Goal: Task Accomplishment & Management: Manage account settings

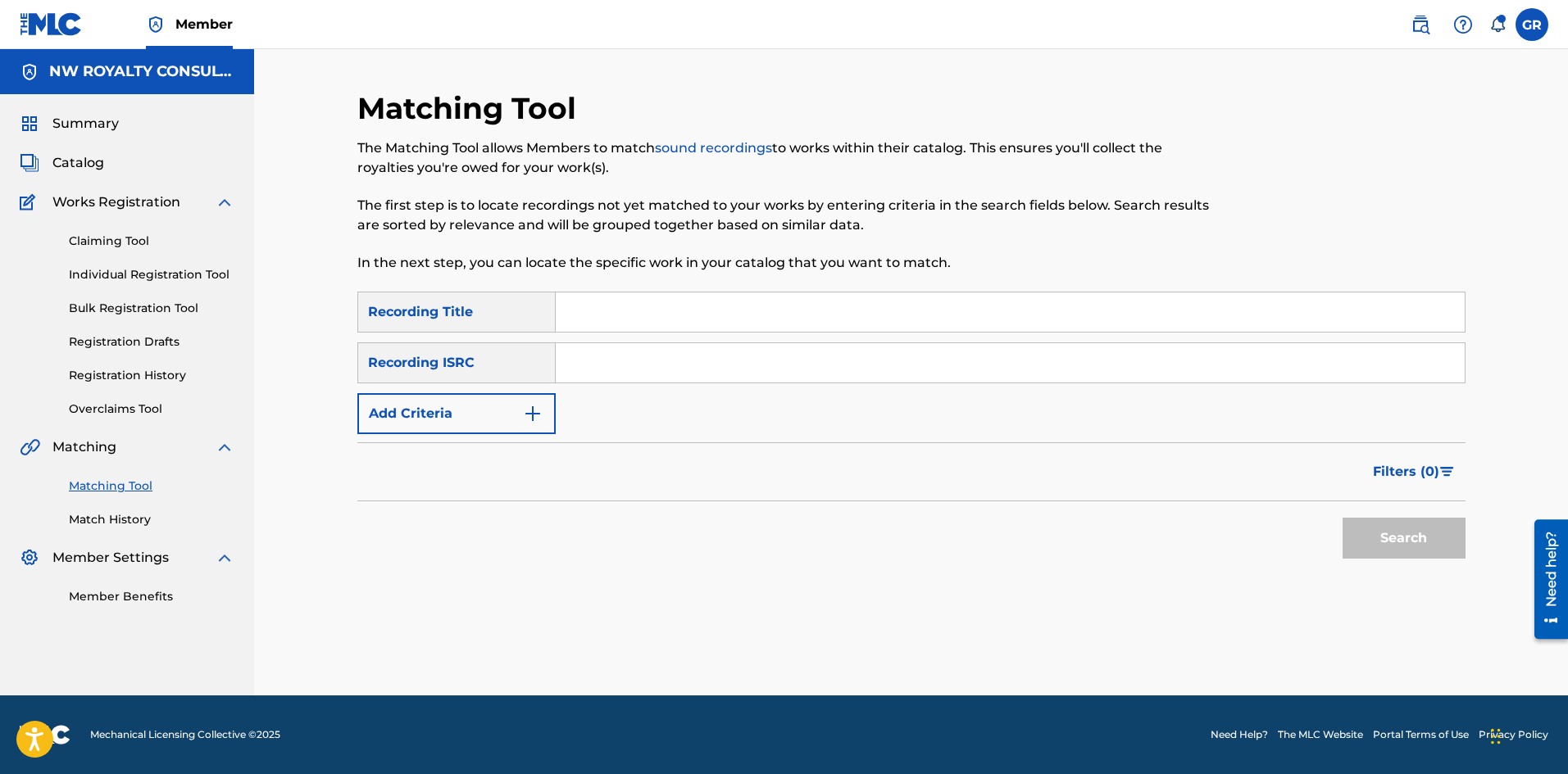
click at [601, 314] on input "Search Form" at bounding box center [1009, 312] width 909 height 39
paste input "DASH OUT FIMI"
type input "DASH OUT FIMI"
click at [538, 422] on img "Search Form" at bounding box center [532, 413] width 19 height 19
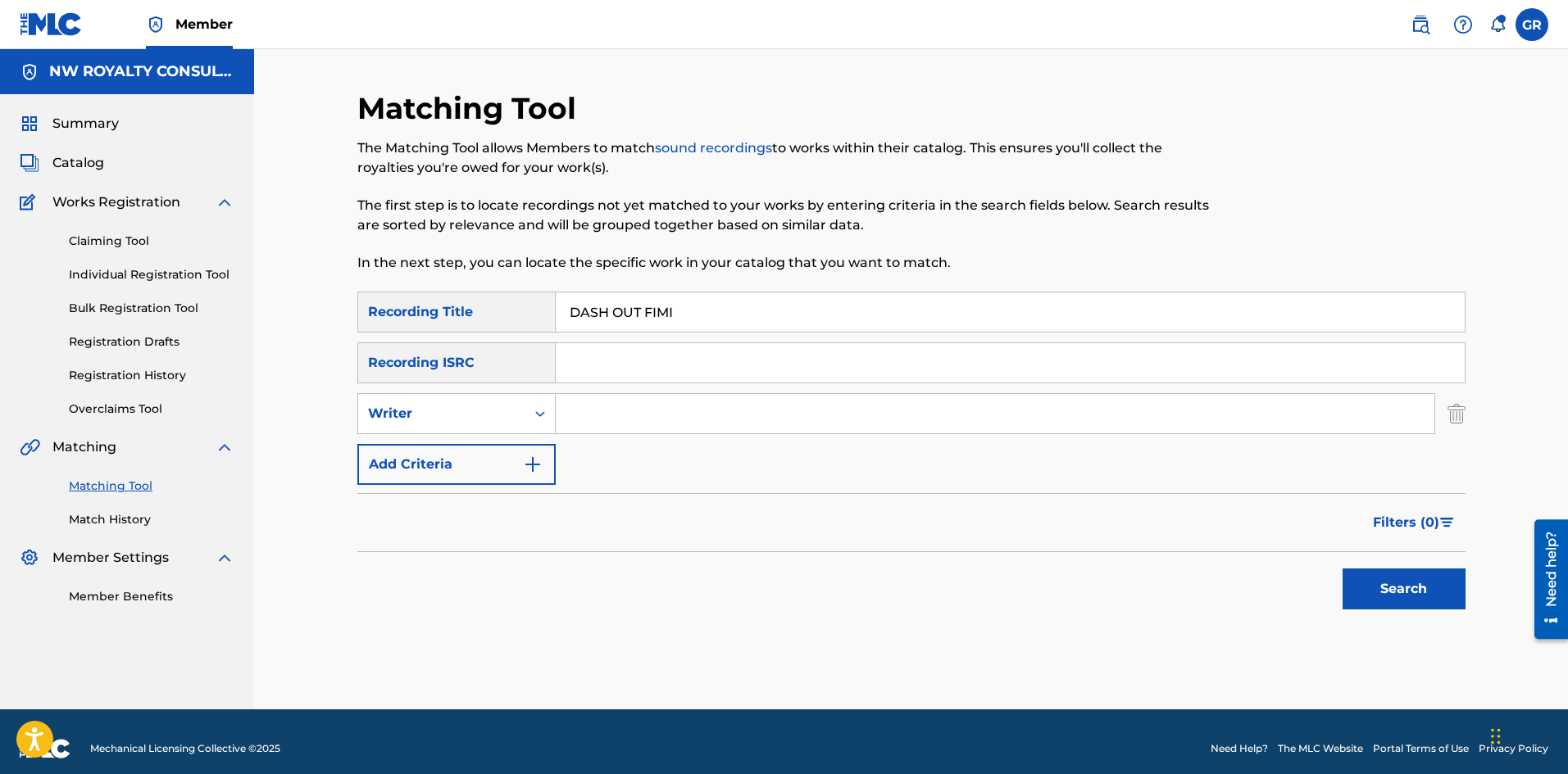
click at [538, 422] on div "Search Form" at bounding box center [539, 413] width 29 height 29
drag, startPoint x: 475, startPoint y: 453, endPoint x: 551, endPoint y: 436, distance: 77.9
click at [477, 451] on div "Recording Artist" at bounding box center [456, 455] width 196 height 41
click at [586, 419] on input "Search Form" at bounding box center [994, 413] width 878 height 39
type input "RADIJAH"
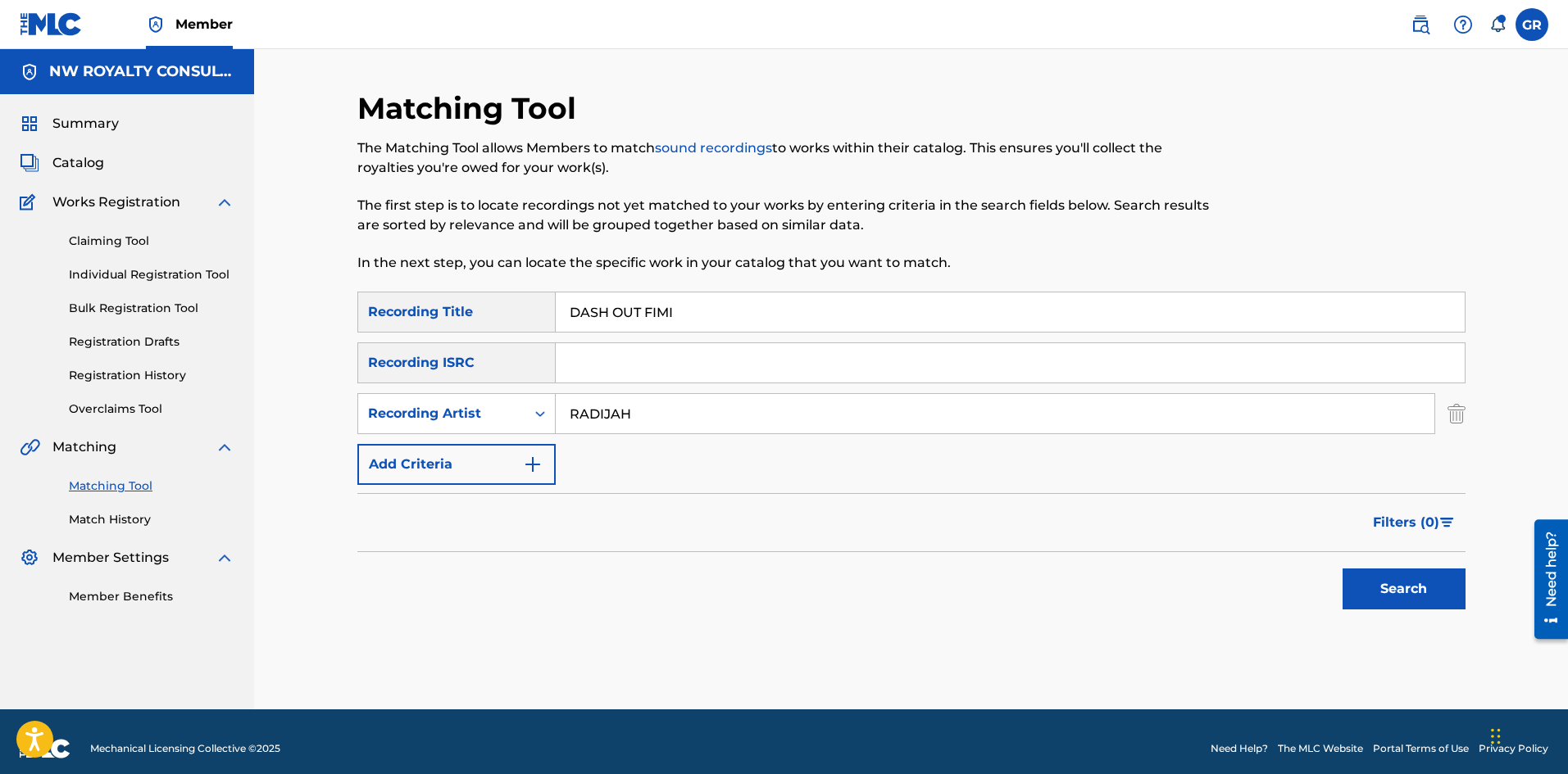
click at [1405, 583] on button "Search" at bounding box center [1404, 589] width 123 height 41
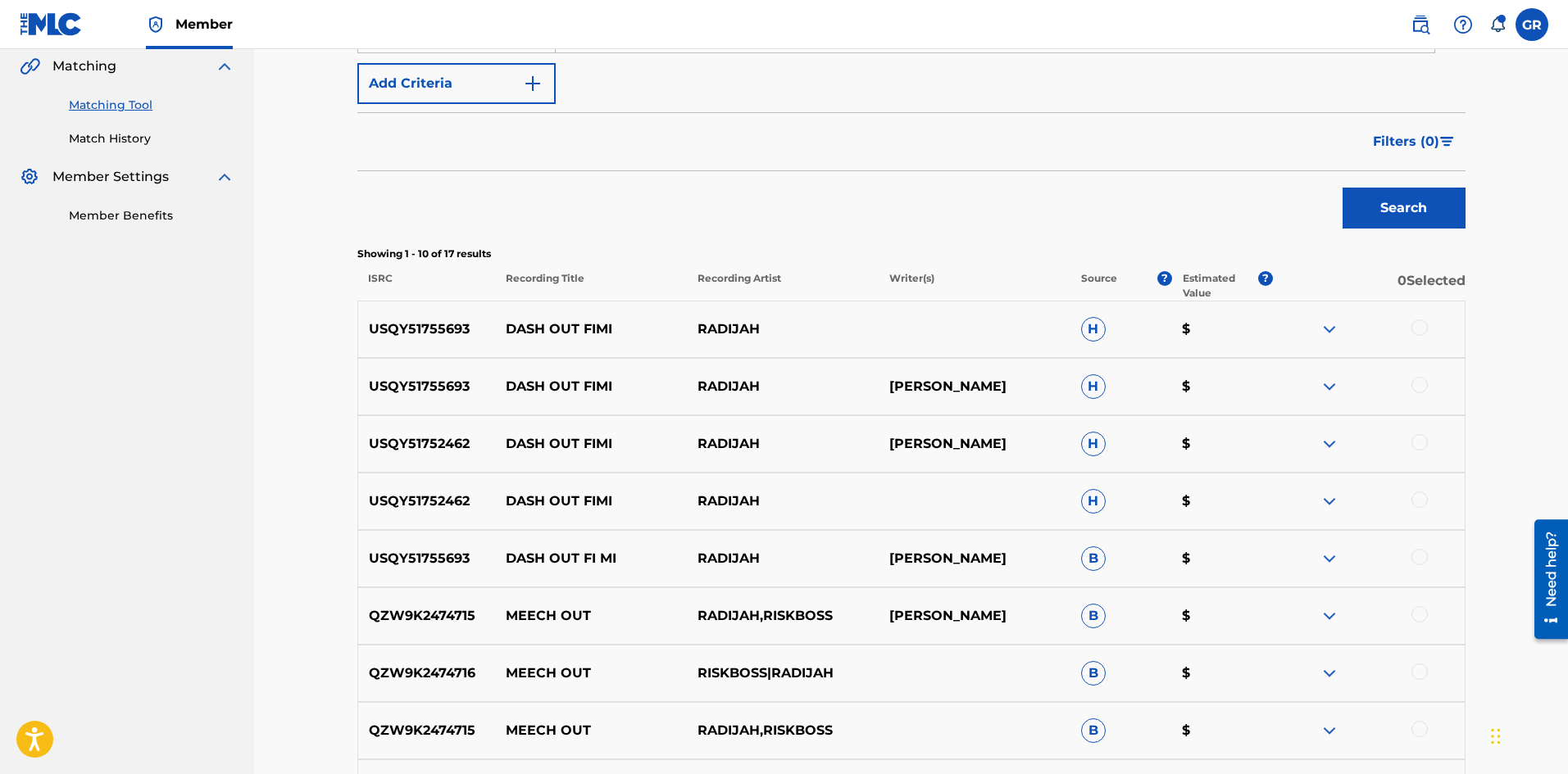
scroll to position [409, 0]
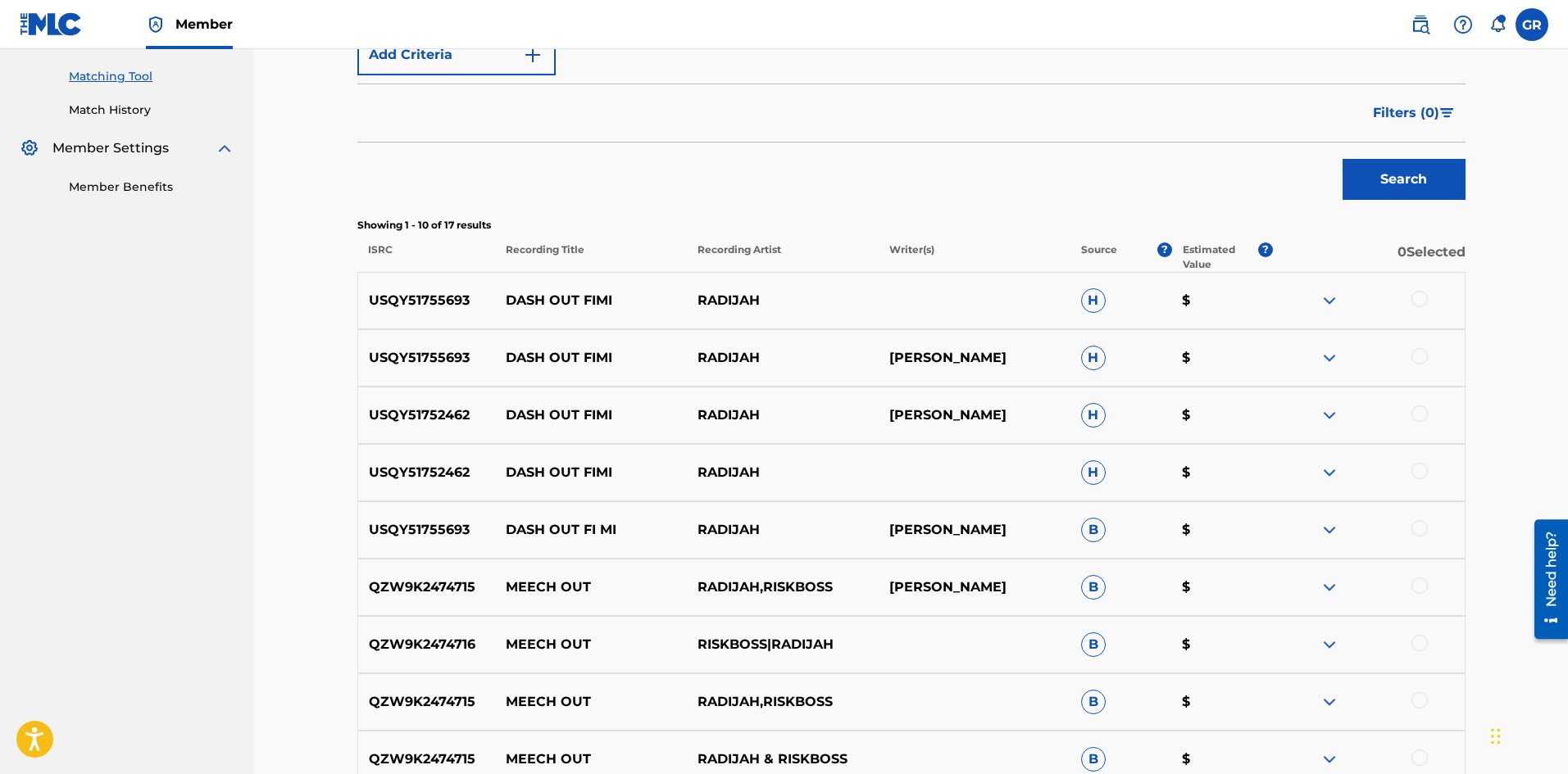
click at [1421, 527] on div at bounding box center [1420, 528] width 17 height 17
click at [1420, 467] on div at bounding box center [1420, 471] width 17 height 17
click at [1419, 414] on div at bounding box center [1420, 414] width 17 height 17
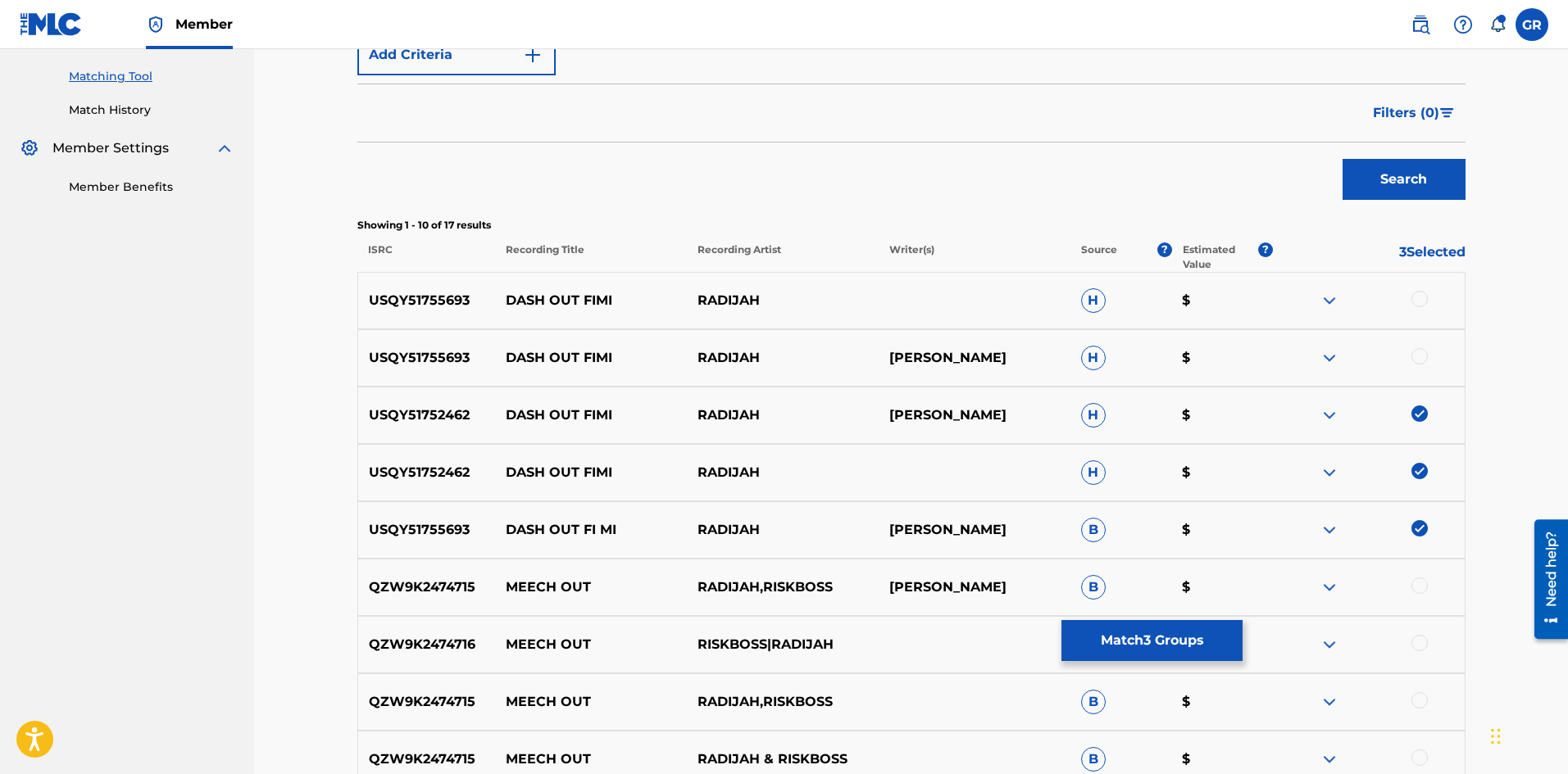
click at [1416, 350] on div at bounding box center [1420, 356] width 17 height 17
click at [1420, 294] on div at bounding box center [1420, 299] width 17 height 17
click at [430, 531] on p "USQY51755693" at bounding box center [427, 529] width 138 height 19
copy p "USQY51755693"
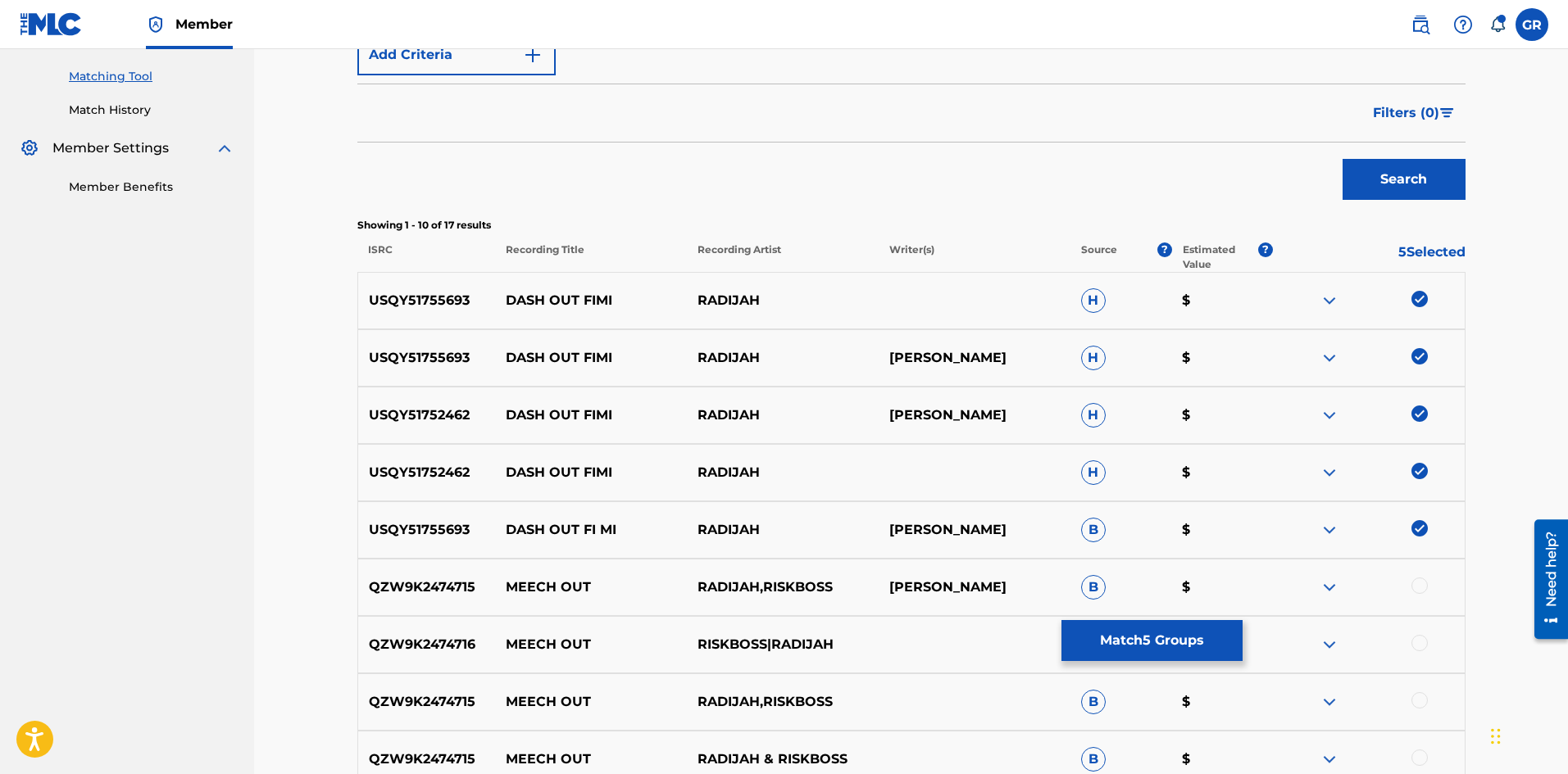
click at [434, 355] on p "USQY51755693" at bounding box center [427, 357] width 138 height 19
click at [435, 355] on p "USQY51755693" at bounding box center [427, 357] width 138 height 19
click at [428, 413] on p "USQY51752462" at bounding box center [427, 415] width 138 height 19
copy p "USQY51752462"
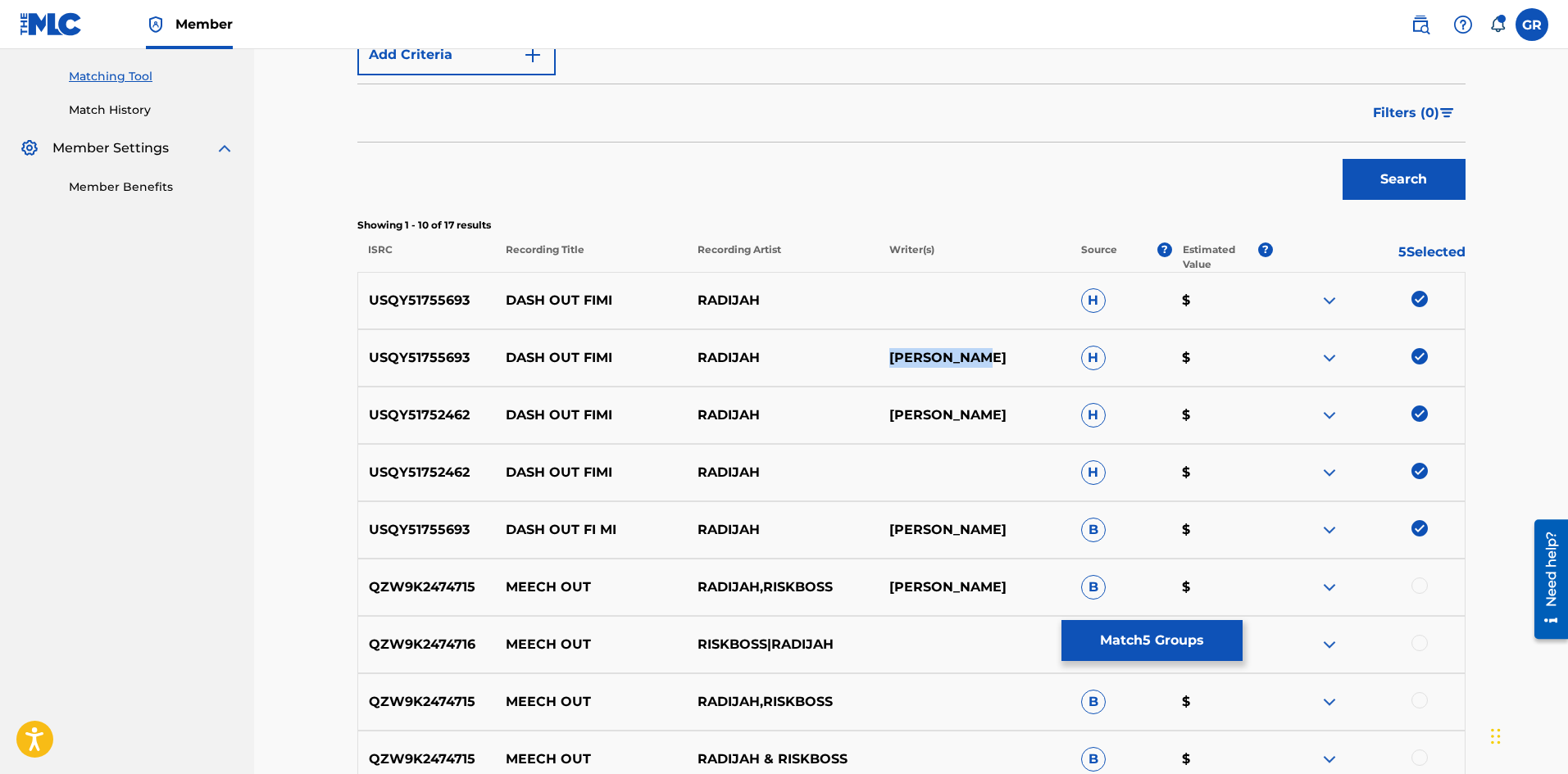
drag, startPoint x: 890, startPoint y: 357, endPoint x: 984, endPoint y: 357, distance: 94.0
click at [984, 357] on p "LOYE WRIGHT" at bounding box center [974, 357] width 192 height 19
copy p "LOYE WRIGHT"
click at [1337, 356] on img at bounding box center [1329, 357] width 19 height 19
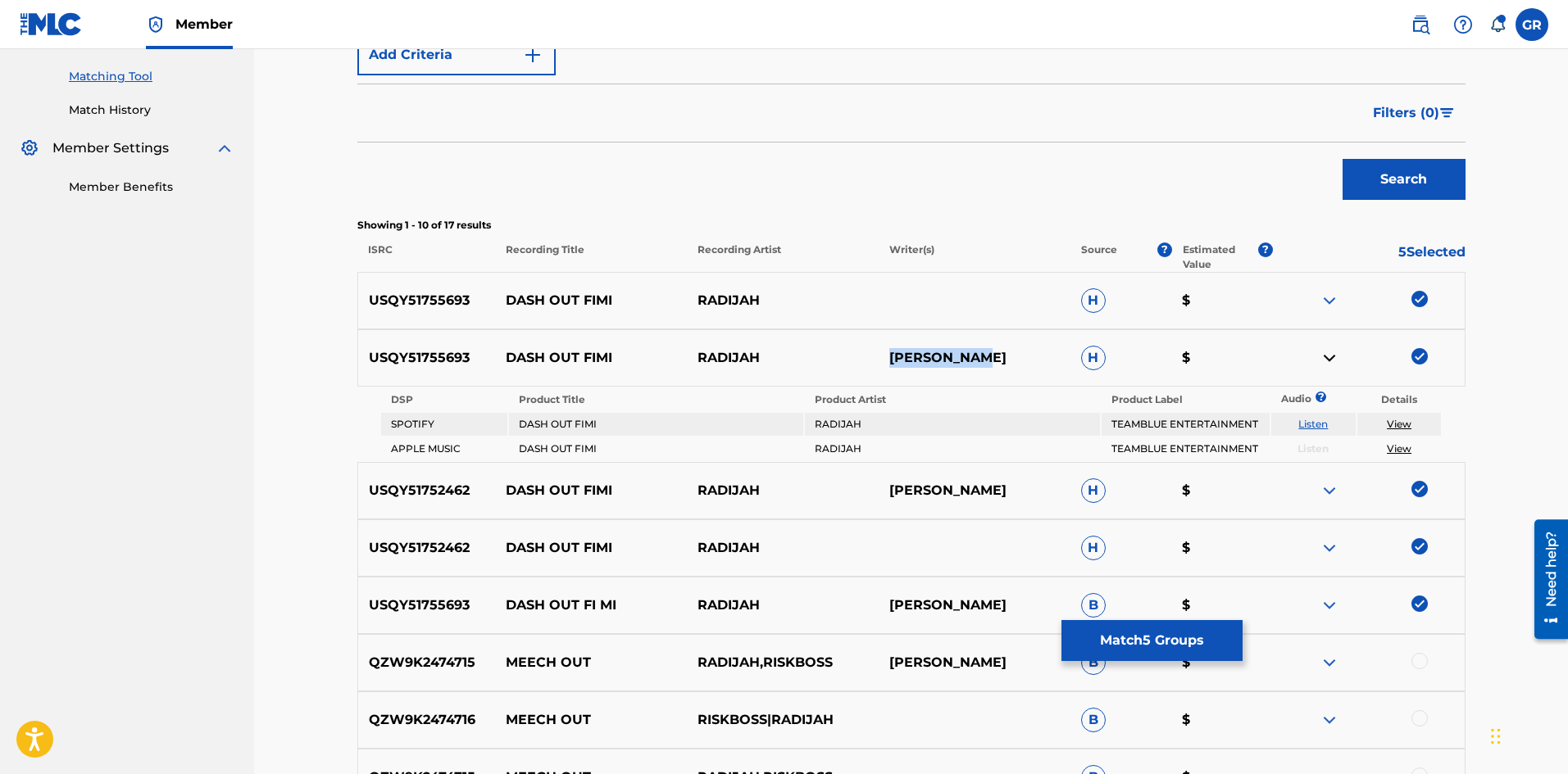
click at [1400, 423] on link "View" at bounding box center [1399, 423] width 24 height 13
click at [1155, 637] on button "Match 5 Groups" at bounding box center [1152, 640] width 181 height 41
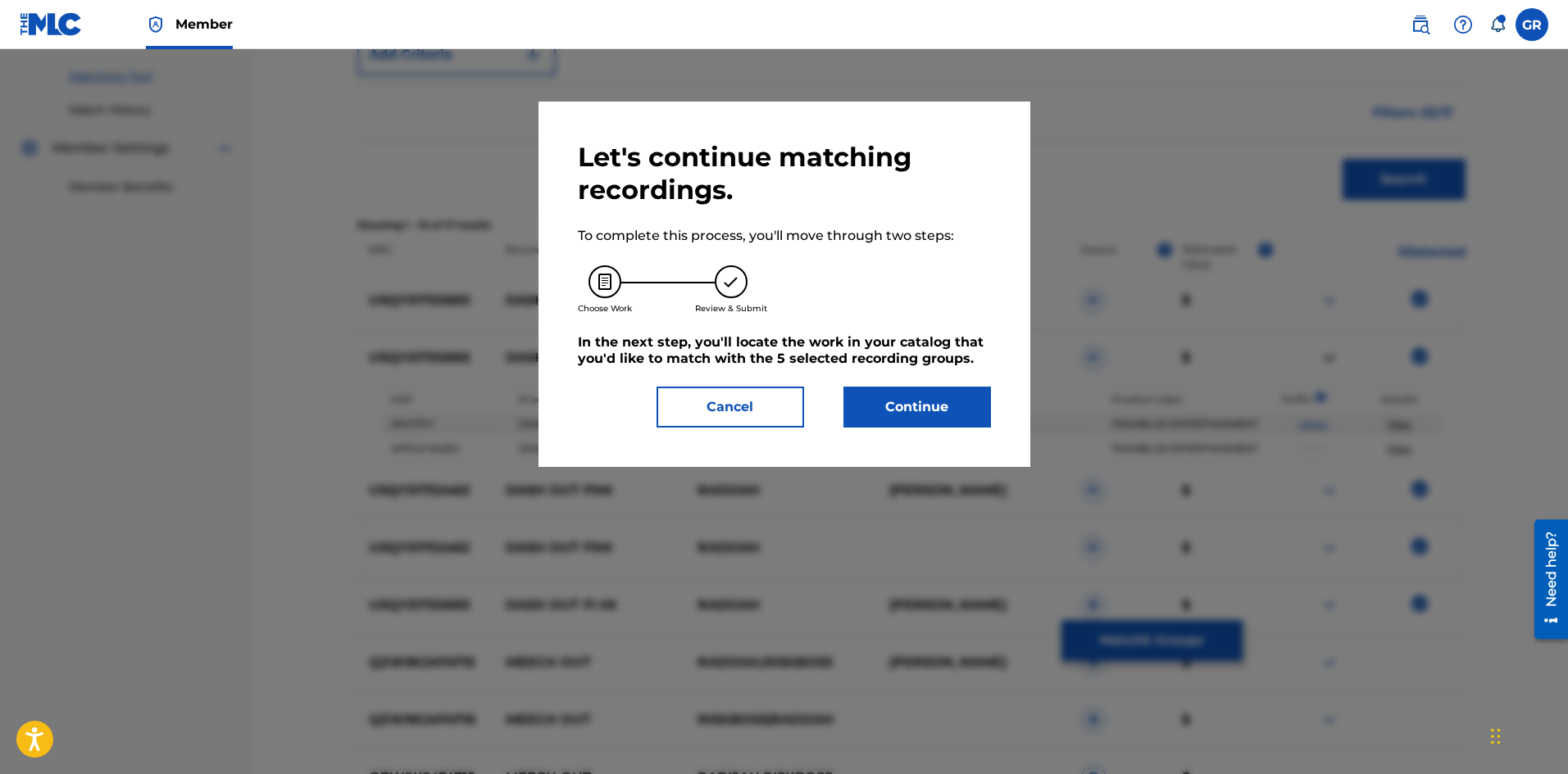
click at [914, 406] on button "Continue" at bounding box center [917, 407] width 148 height 41
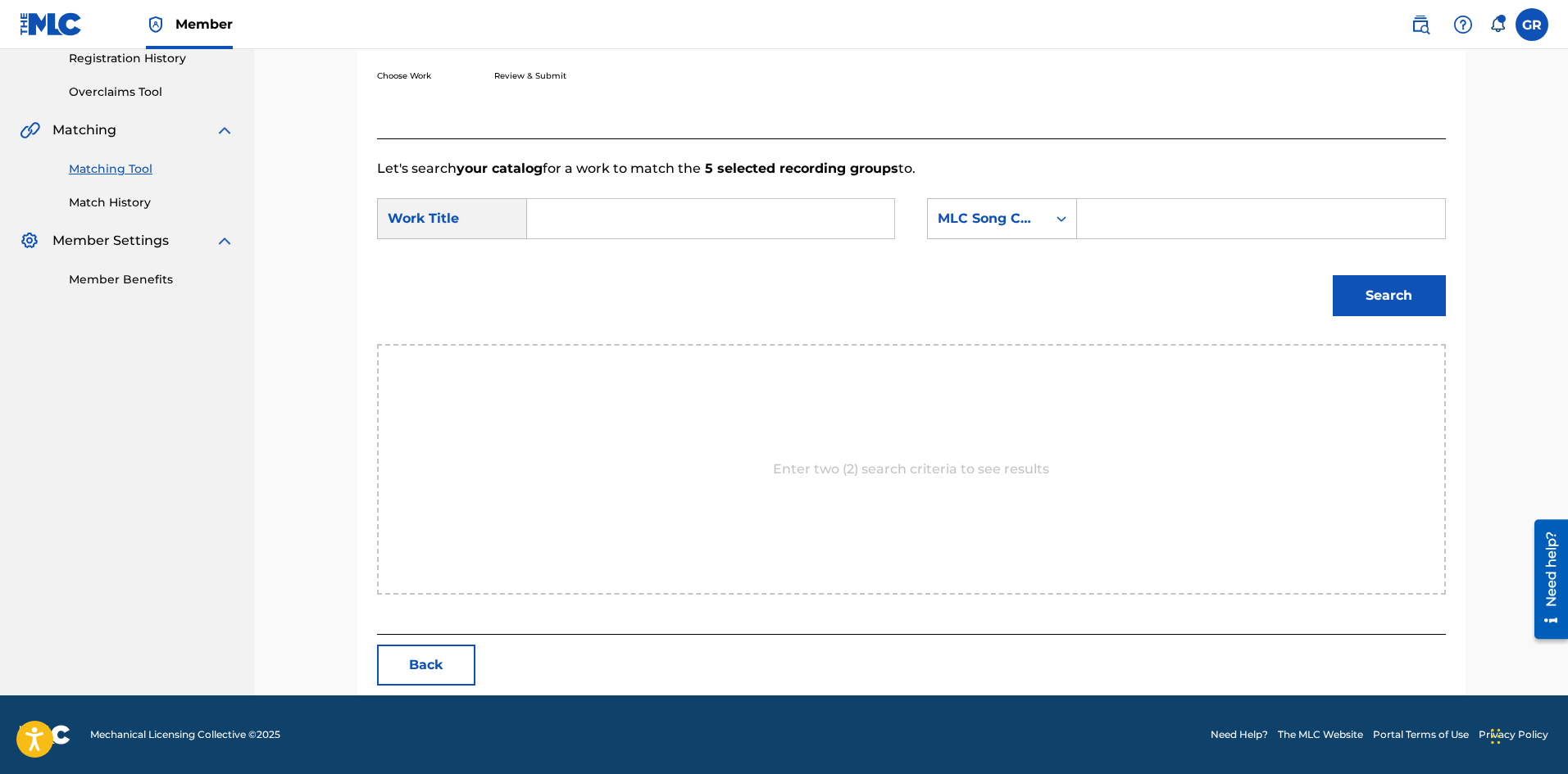
scroll to position [317, 0]
click at [331, 307] on div "Match Usage - Select Work In this step, you will locate the work you'd like to …" at bounding box center [911, 214] width 1314 height 964
click at [551, 218] on input "Search Form" at bounding box center [711, 218] width 339 height 39
paste input "DASH OUT FIMI"
type input "DASH OUT FIMI"
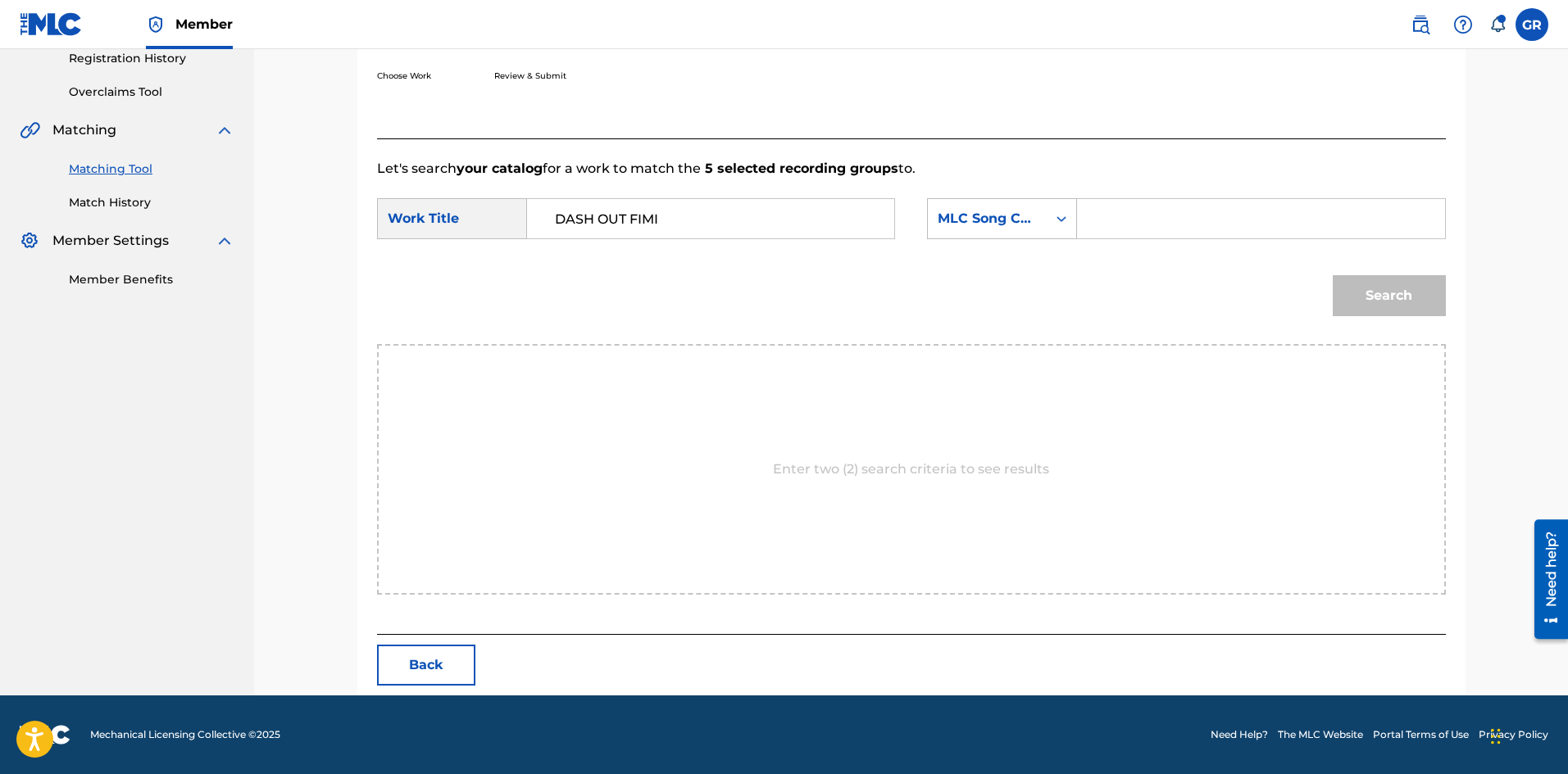
click at [1120, 221] on input "Search Form" at bounding box center [1260, 218] width 339 height 39
paste input "DA18AV"
type input "DA18AV"
click at [1369, 291] on button "Search" at bounding box center [1388, 295] width 113 height 41
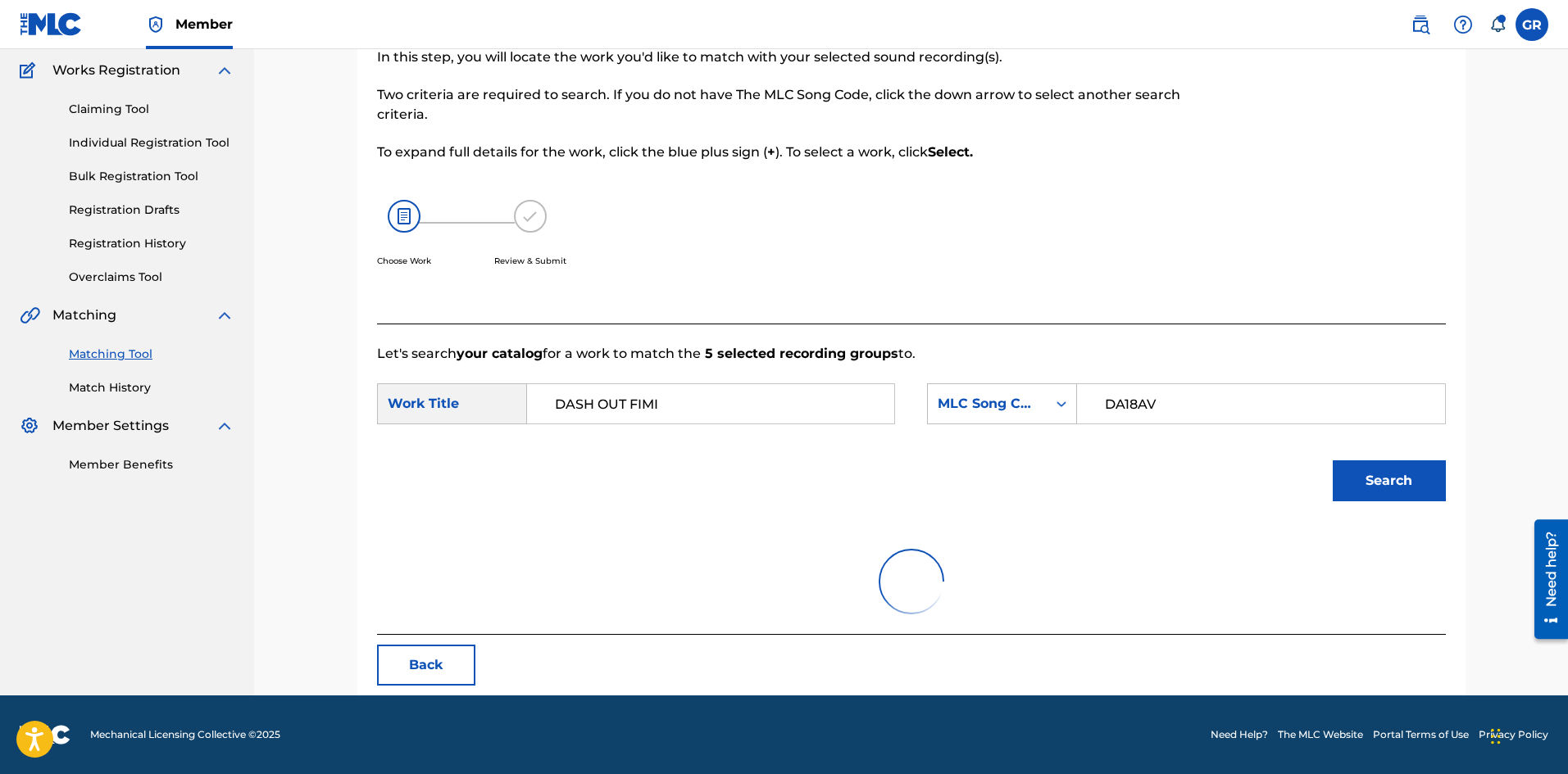
scroll to position [268, 0]
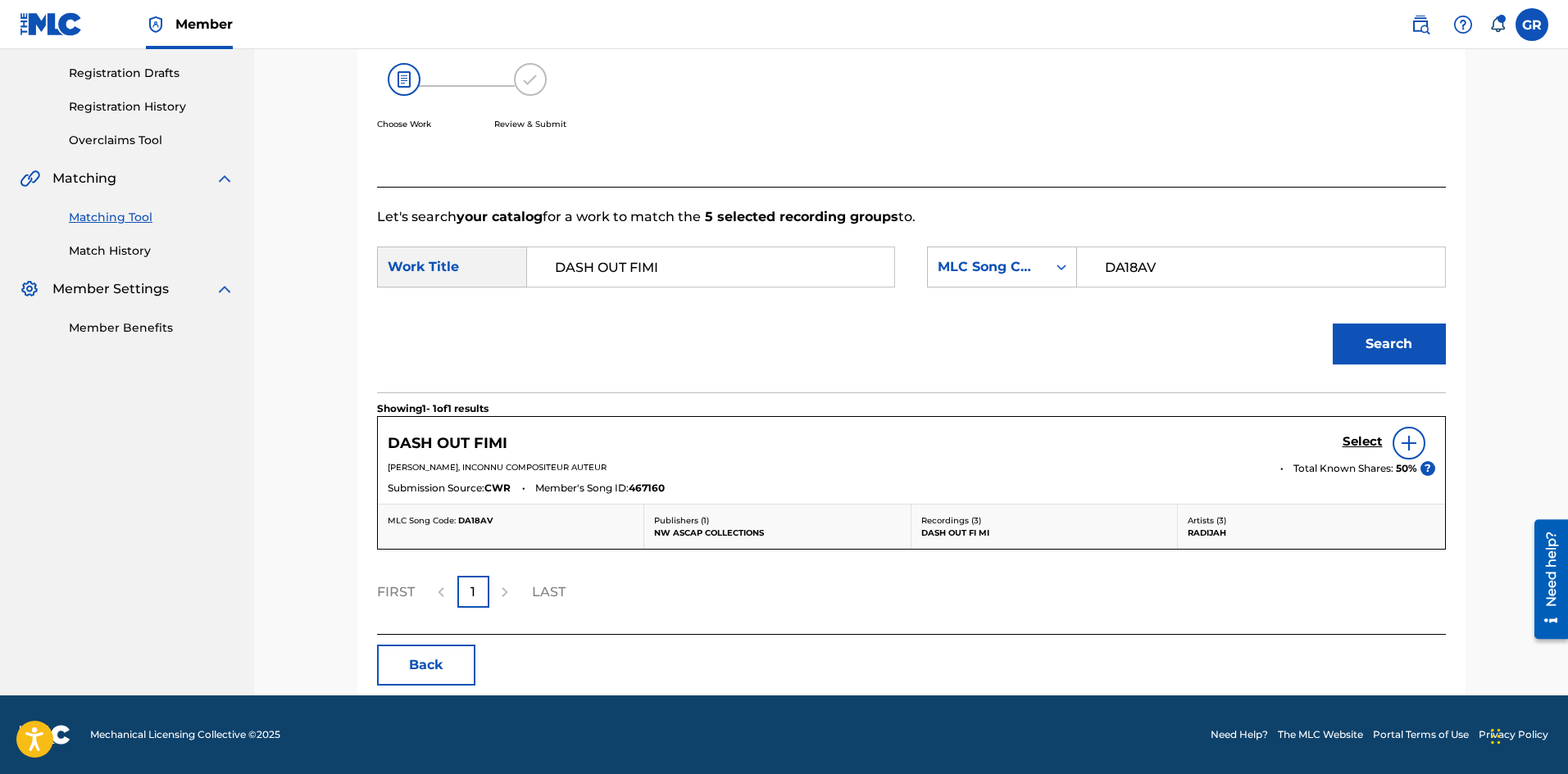
click at [1362, 441] on h5 "Select" at bounding box center [1362, 442] width 40 height 16
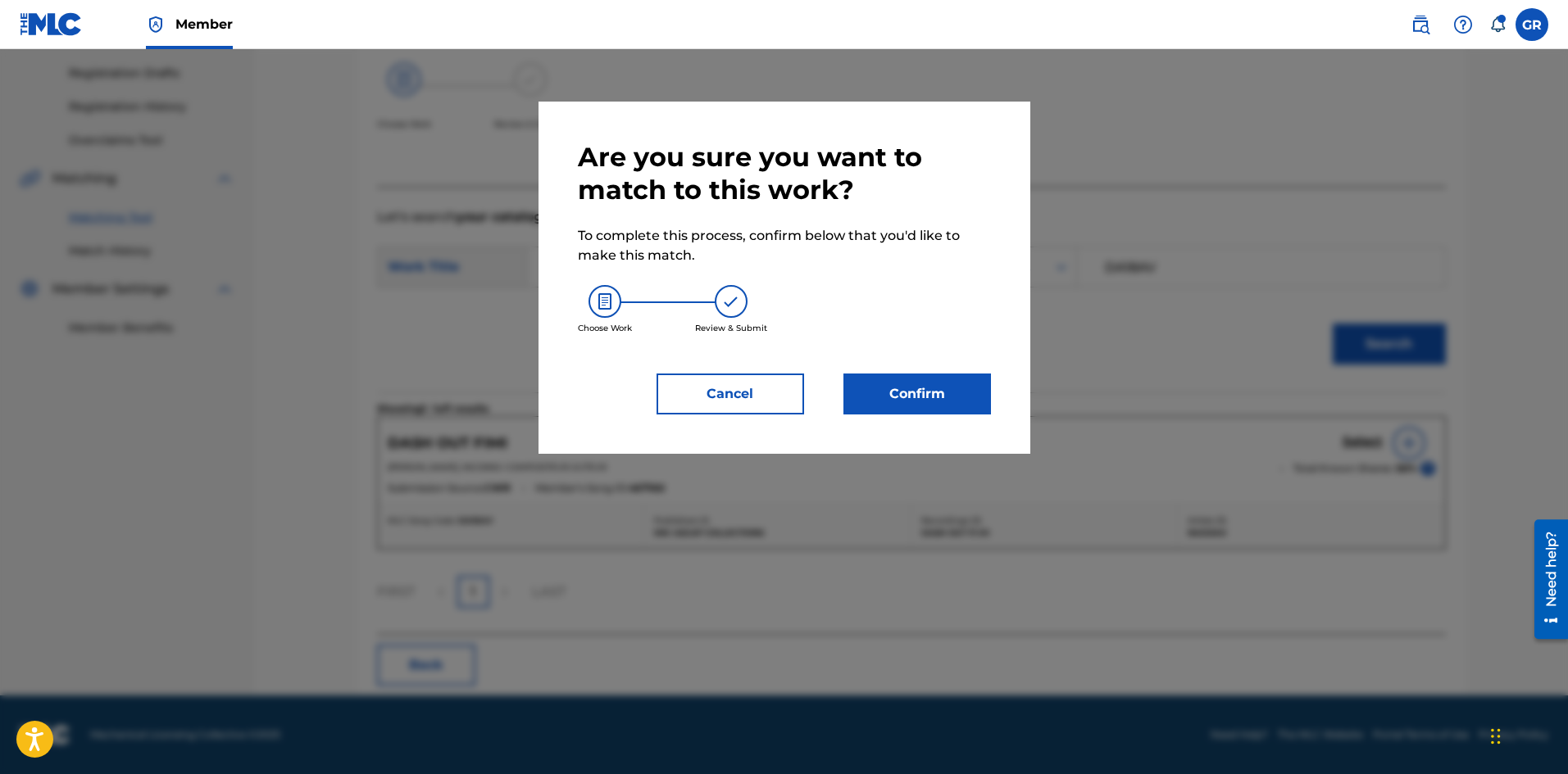
click at [927, 394] on button "Confirm" at bounding box center [917, 393] width 148 height 41
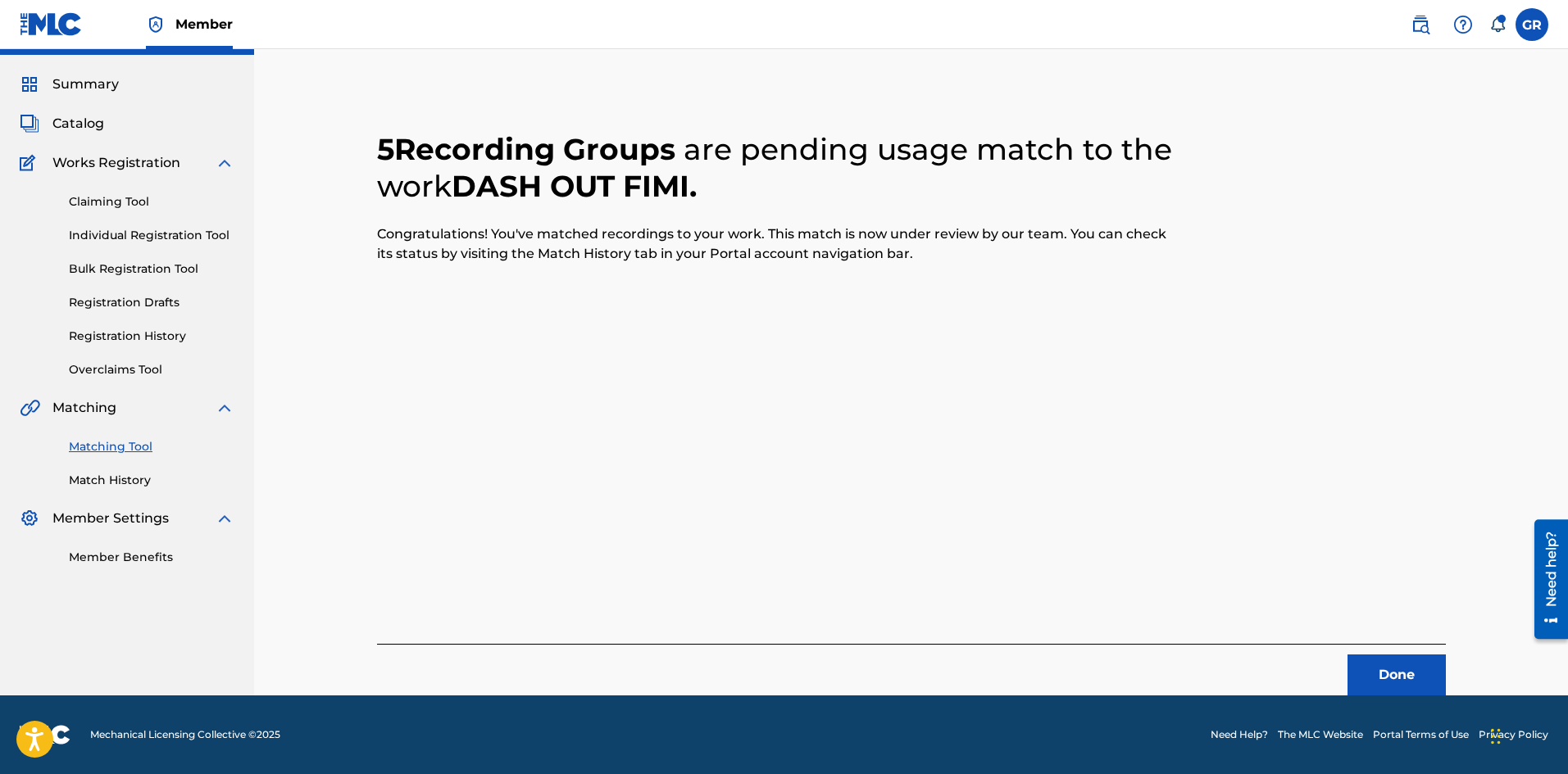
scroll to position [39, 0]
click at [1396, 671] on button "Done" at bounding box center [1396, 674] width 98 height 41
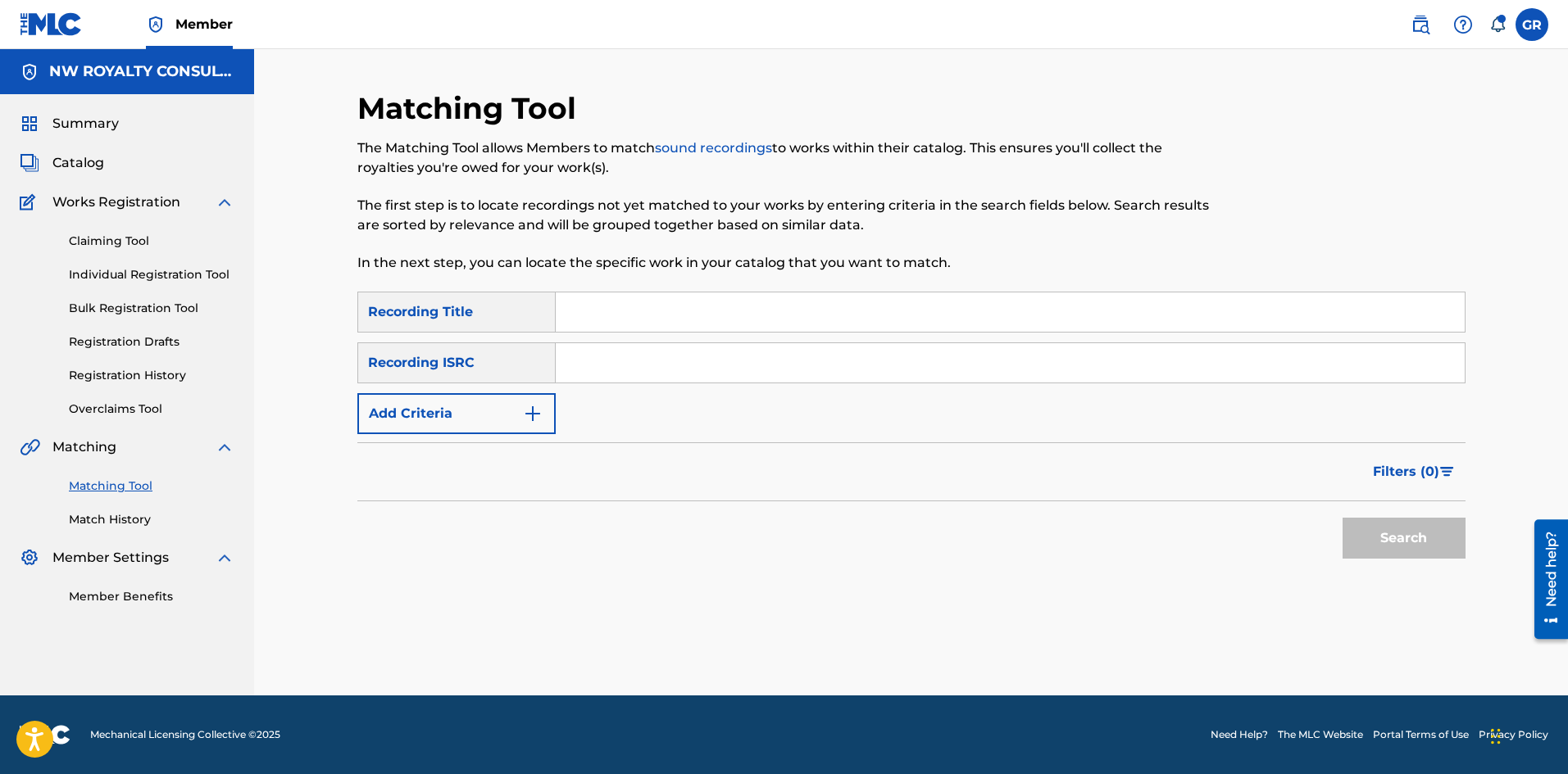
click at [591, 301] on input "Search Form" at bounding box center [1009, 312] width 909 height 39
paste input "DASH OUT FIMI"
type input "DASH OUT FIMI"
click at [523, 410] on img "Search Form" at bounding box center [532, 413] width 19 height 19
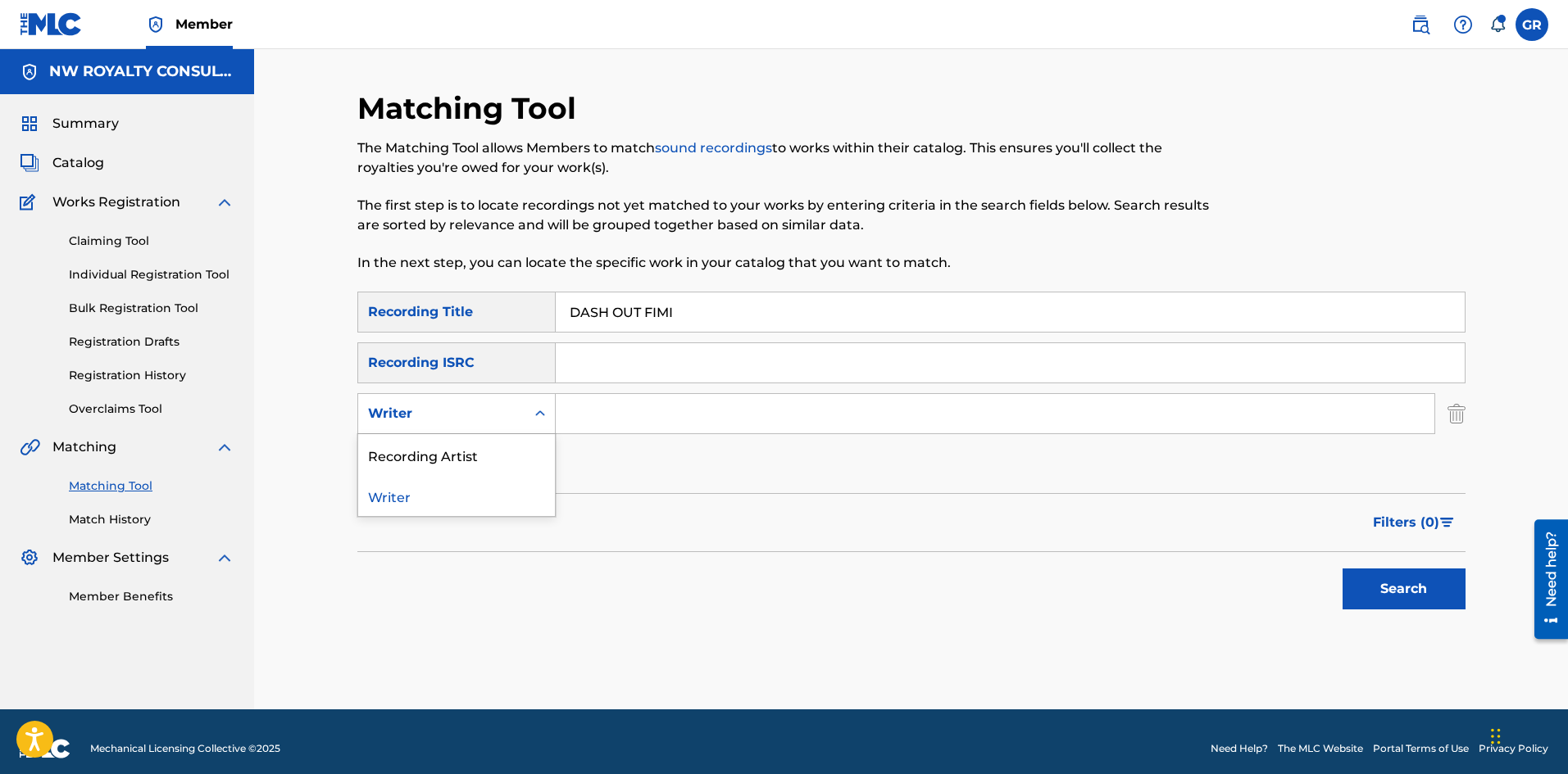
click at [523, 410] on div "Writer" at bounding box center [441, 413] width 167 height 31
click at [433, 459] on div "Recording Artist" at bounding box center [456, 455] width 196 height 41
click at [591, 412] on input "Search Form" at bounding box center [994, 413] width 878 height 39
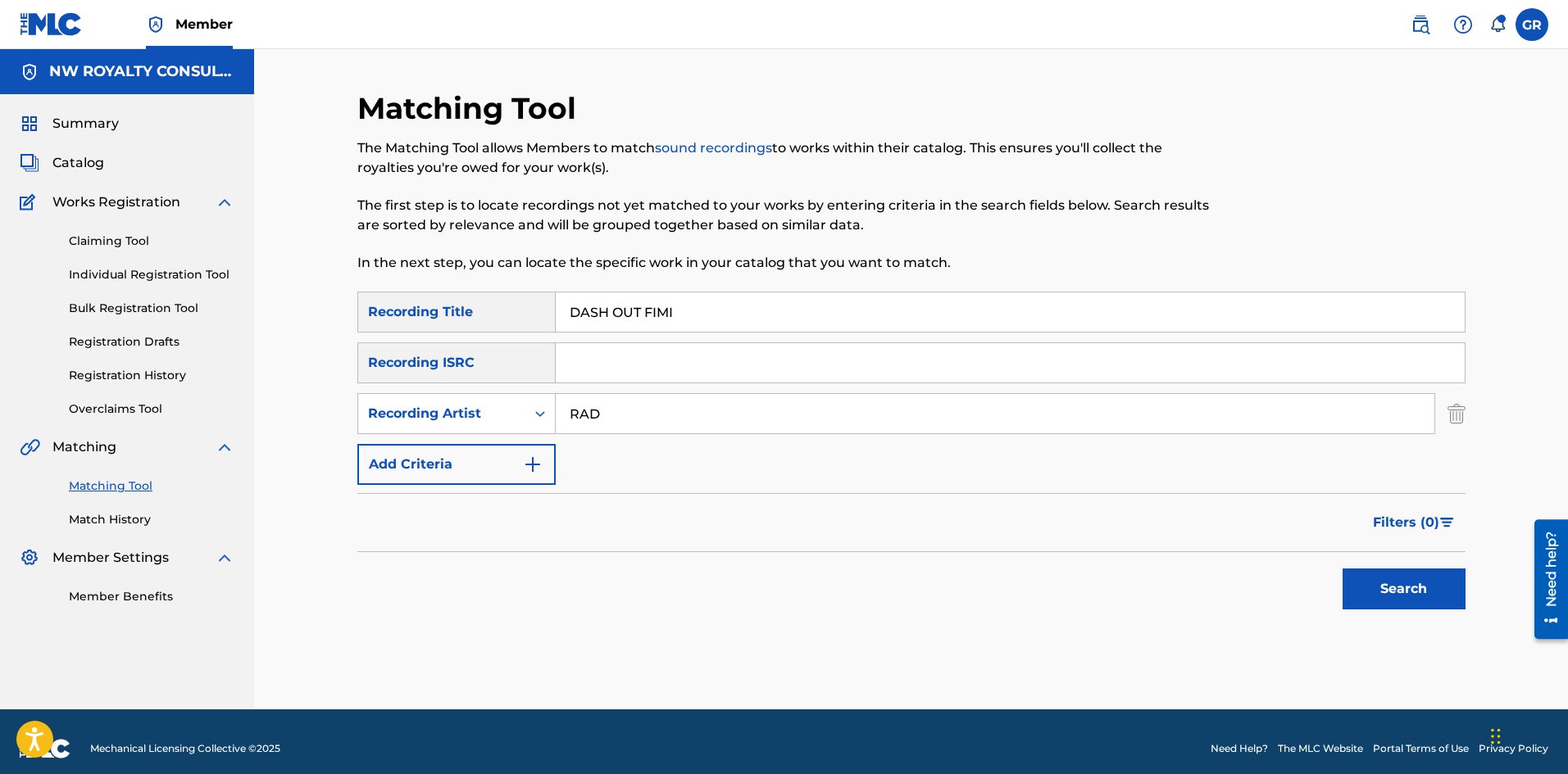
type input "RADIJAH"
click at [1419, 584] on button "Search" at bounding box center [1404, 589] width 123 height 41
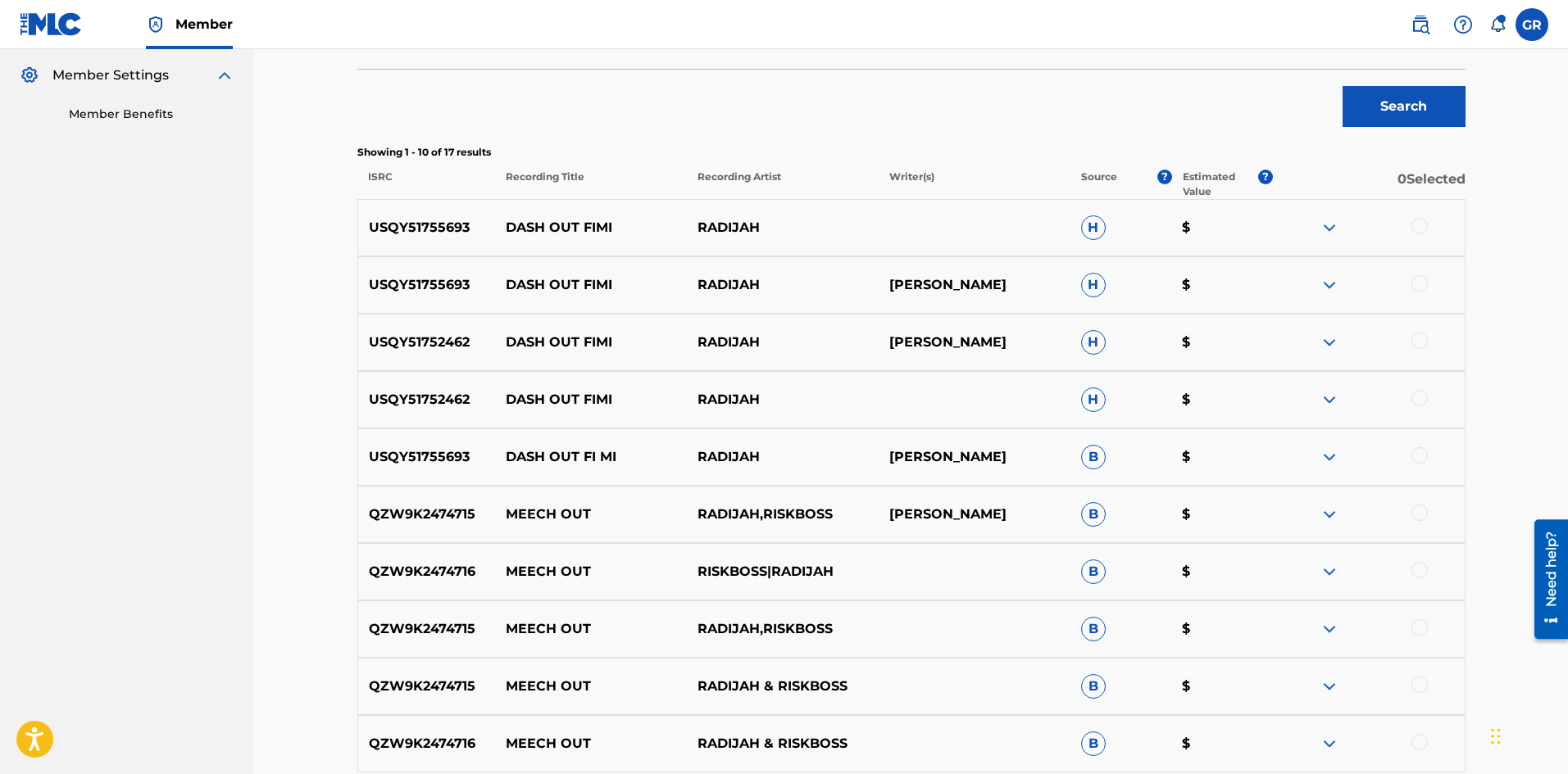
scroll to position [437, 0]
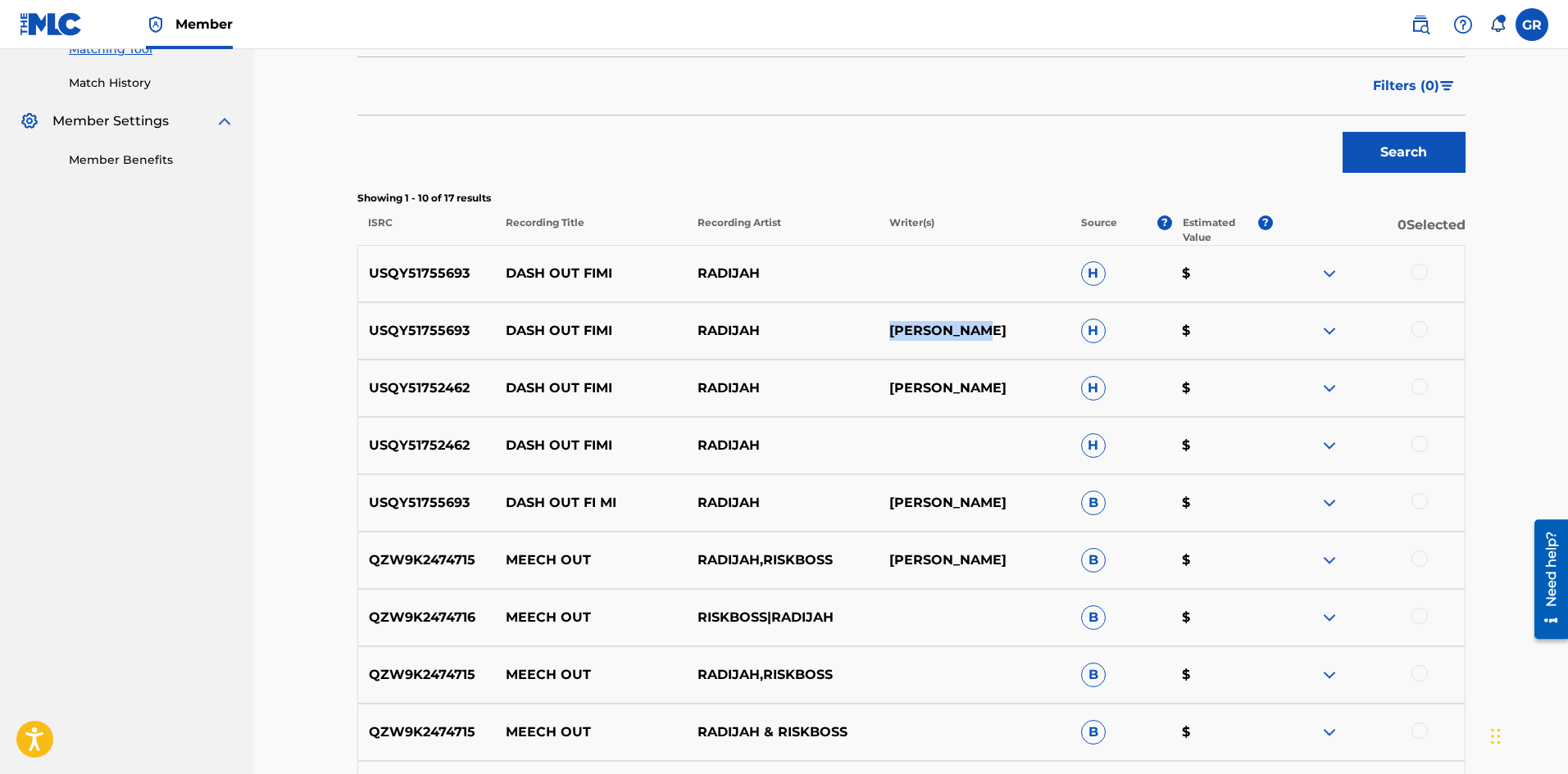
drag, startPoint x: 890, startPoint y: 330, endPoint x: 989, endPoint y: 325, distance: 99.1
click at [989, 325] on p "LOYE WRIGHT" at bounding box center [974, 330] width 192 height 19
copy p "LOYE WRIGHT"
click at [1335, 330] on img at bounding box center [1329, 330] width 19 height 19
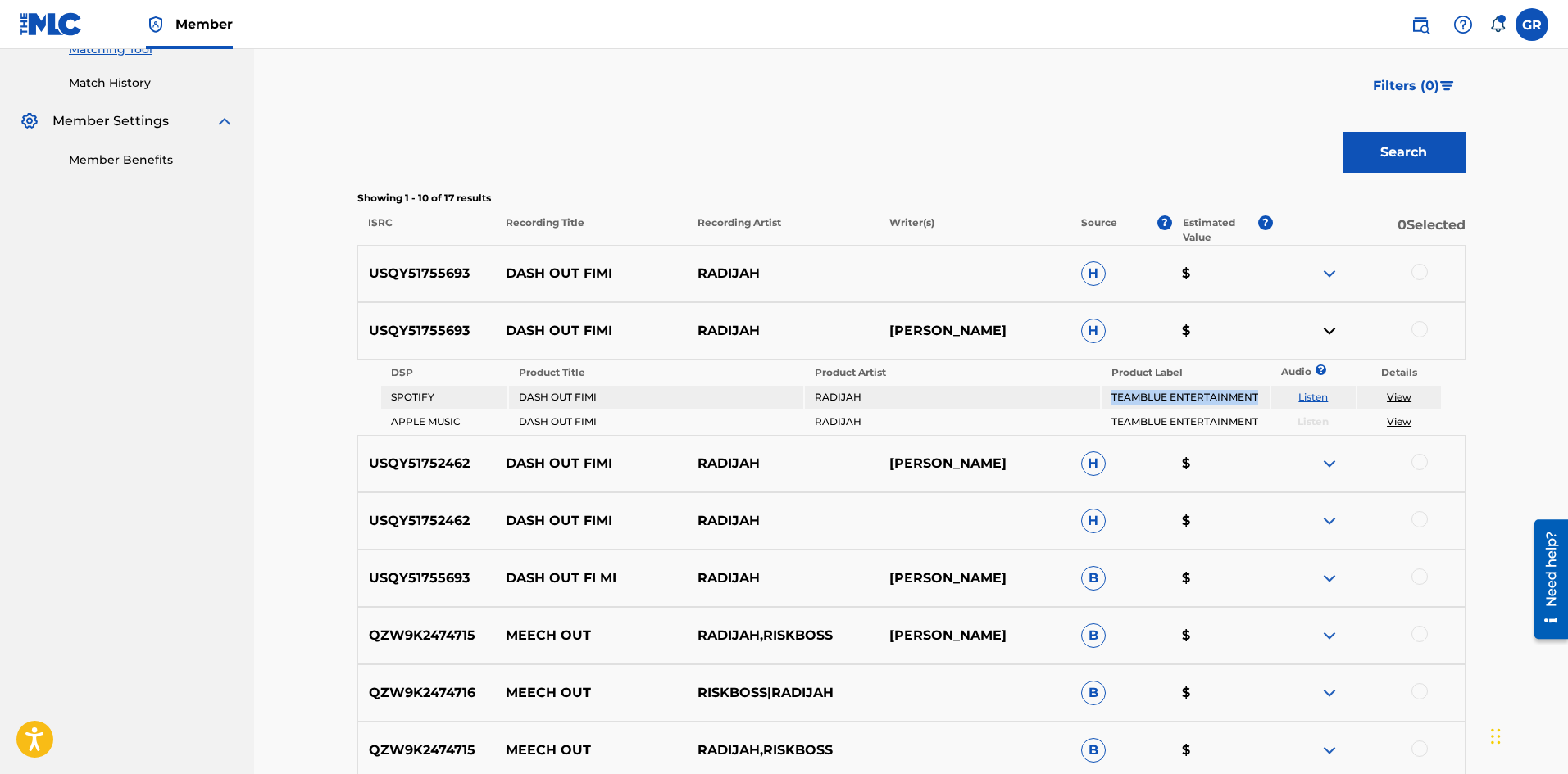
drag, startPoint x: 1112, startPoint y: 398, endPoint x: 1261, endPoint y: 399, distance: 149.0
click at [1261, 399] on td "TEAMBLUE ENTERTAINMENT" at bounding box center [1185, 397] width 168 height 23
copy td "TEAMBLUE ENTERTAINMENT"
click at [1328, 331] on img at bounding box center [1329, 330] width 19 height 19
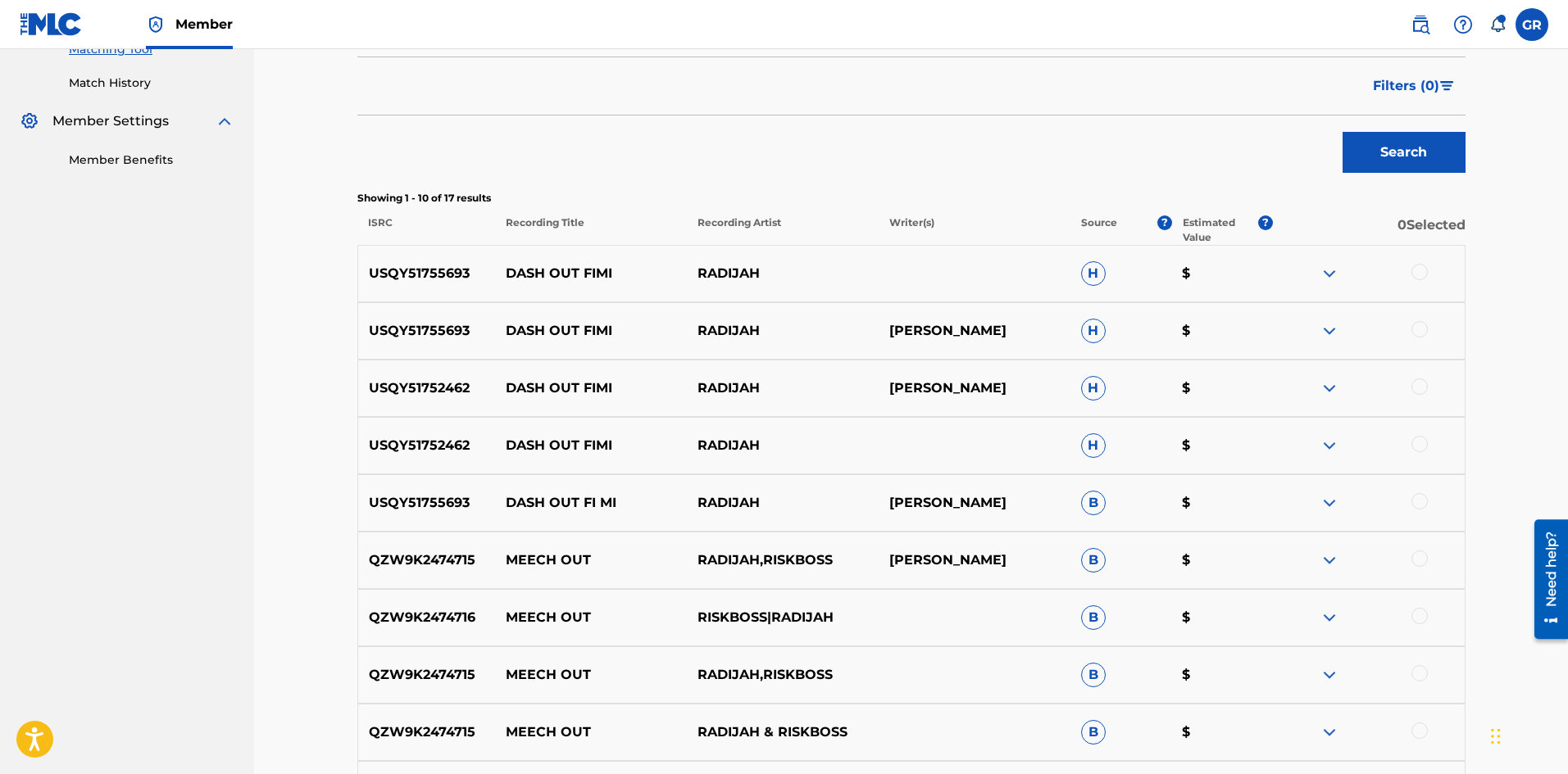
click at [1333, 388] on img at bounding box center [1329, 387] width 19 height 19
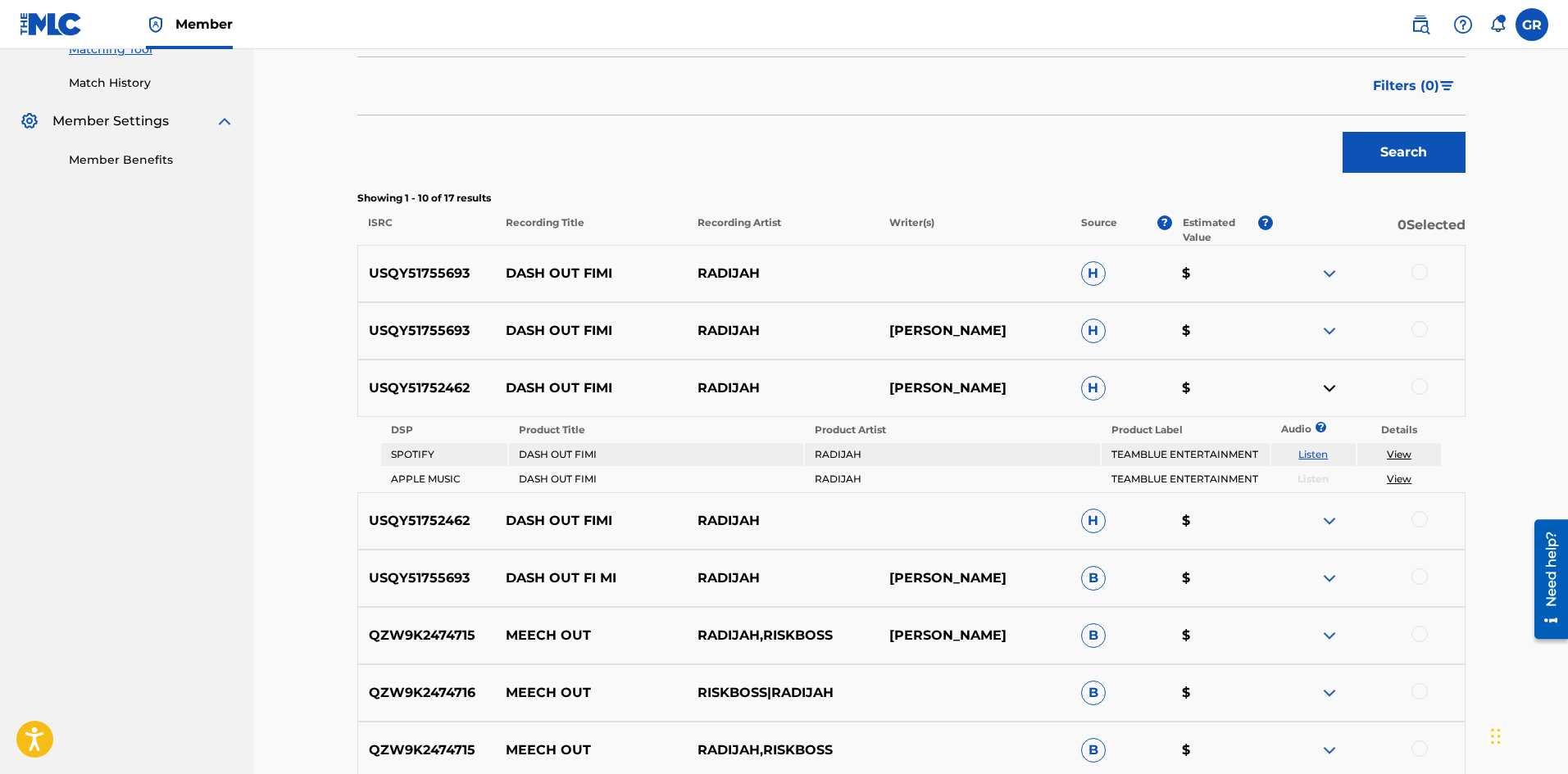
click at [1401, 451] on link "View" at bounding box center [1399, 454] width 24 height 13
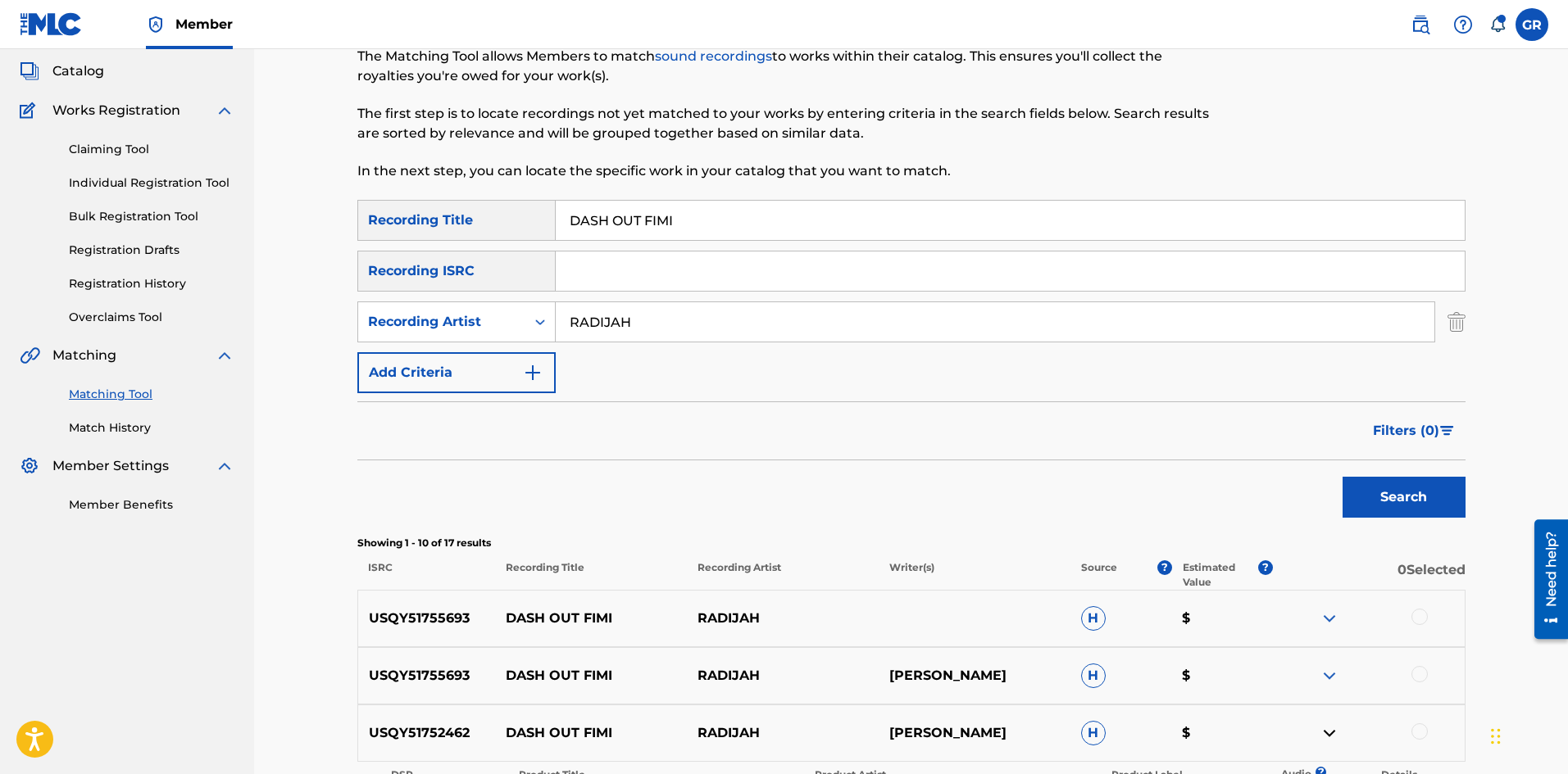
scroll to position [27, 0]
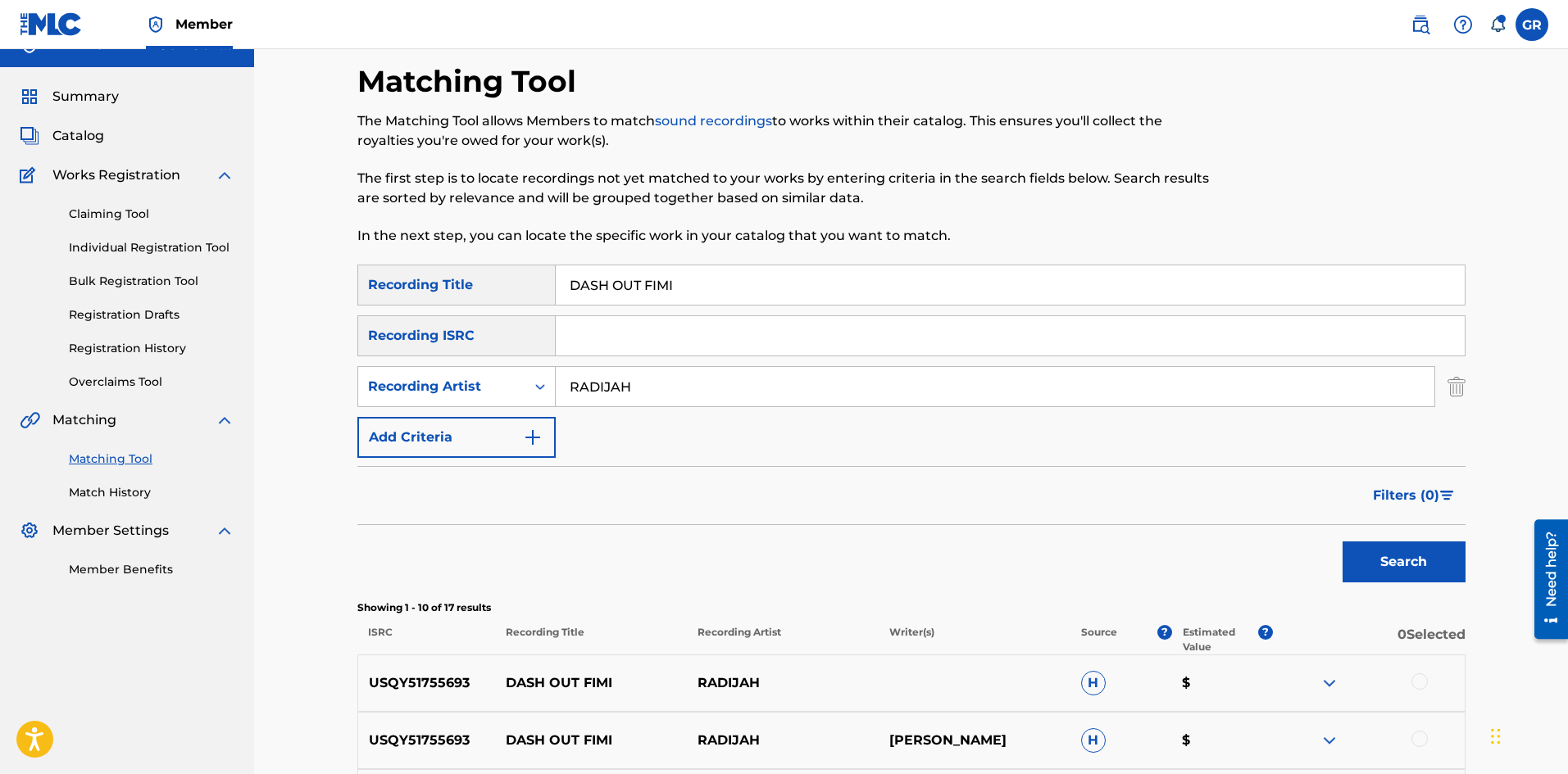
drag, startPoint x: 691, startPoint y: 288, endPoint x: 520, endPoint y: 283, distance: 171.1
click at [508, 283] on div "SearchWithCriteria75557250-67ea-4fdc-94c6-6b6a9ee3278f Recording Title DASH OUT…" at bounding box center [911, 285] width 1108 height 41
paste input "W57VNV"
type input "W57VNV"
click at [79, 136] on span "Catalog" at bounding box center [79, 135] width 52 height 19
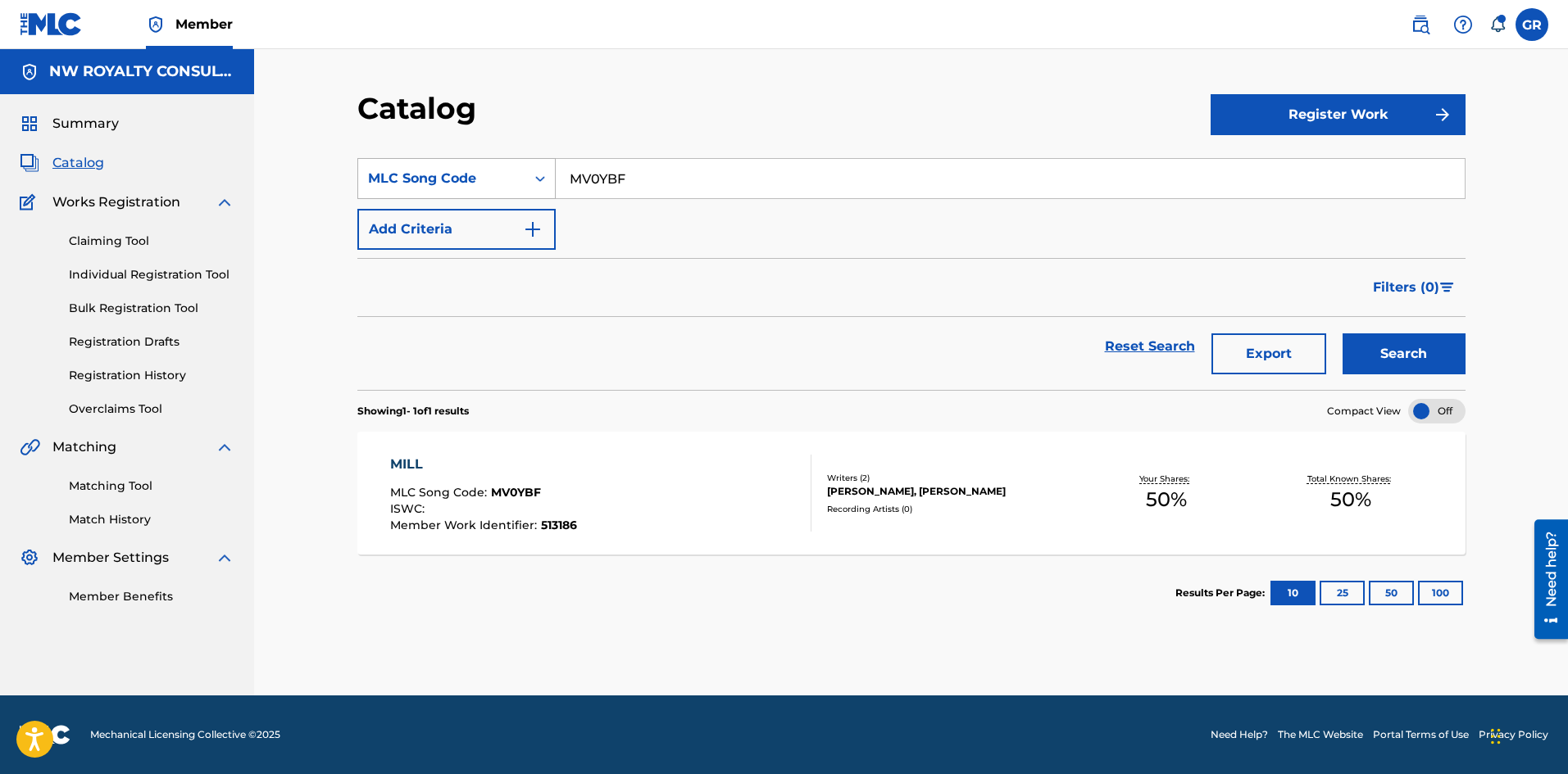
drag, startPoint x: 661, startPoint y: 180, endPoint x: 511, endPoint y: 179, distance: 150.0
click at [511, 179] on div "SearchWithCriteria776d4733-24cb-4284-8aa3-4cfe3fbd4347 MLC Song Code MV0YBF" at bounding box center [911, 179] width 1108 height 41
paste input "W57VNV"
type input "W57VNV"
click at [1384, 353] on button "Search" at bounding box center [1404, 354] width 123 height 41
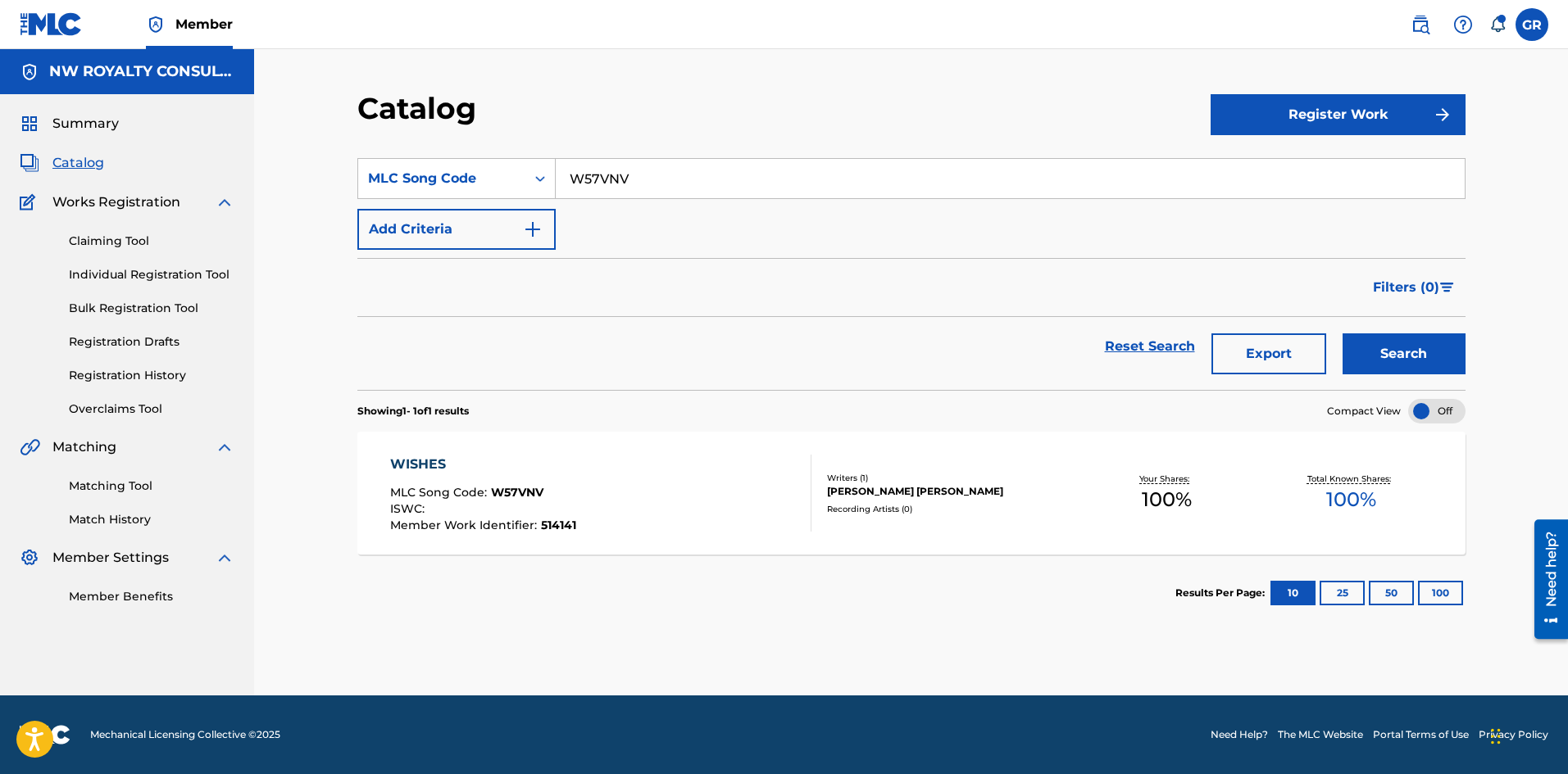
click at [425, 462] on div "WISHES" at bounding box center [483, 464] width 186 height 19
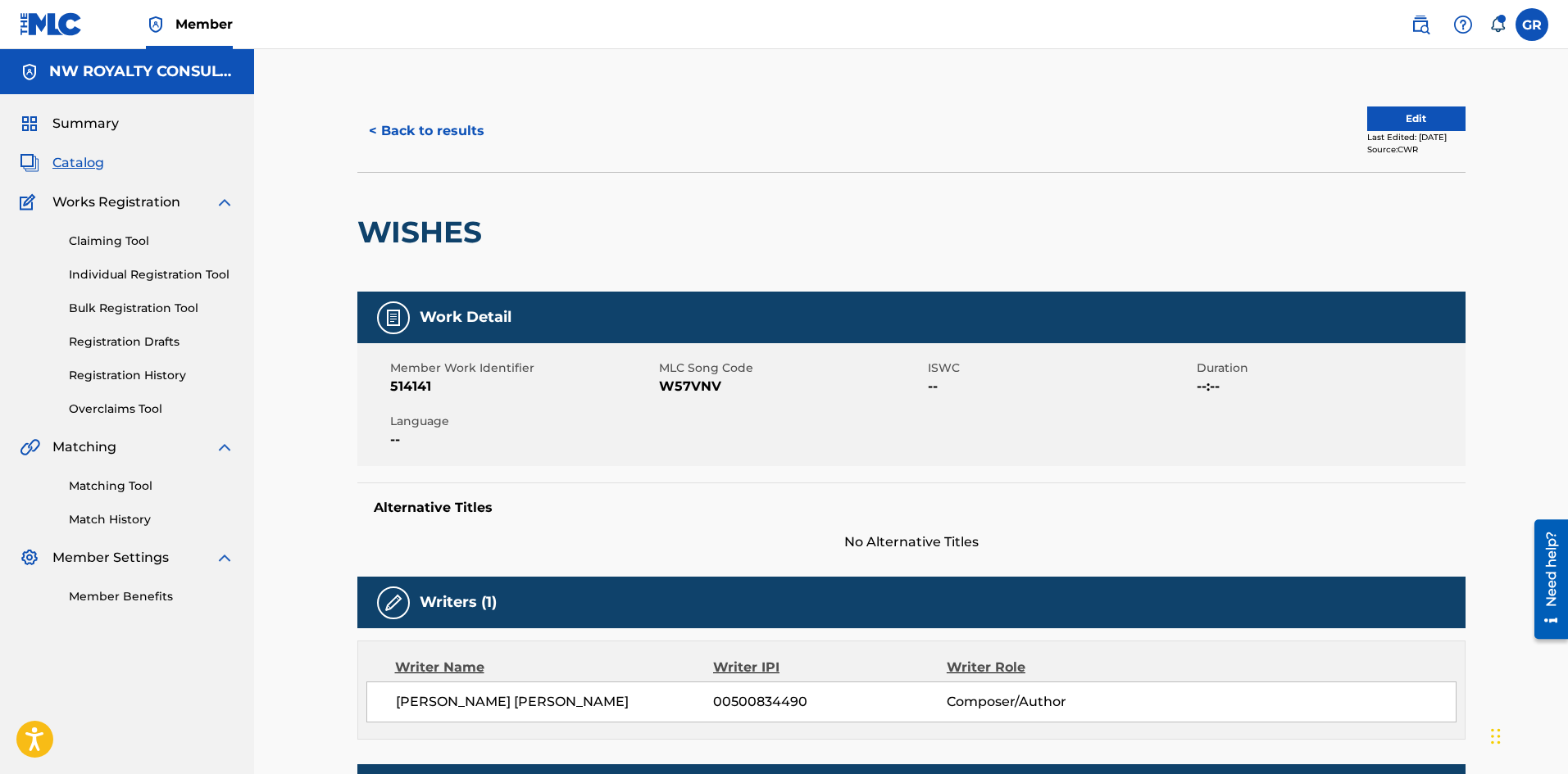
click at [1404, 119] on button "Edit" at bounding box center [1415, 118] width 98 height 24
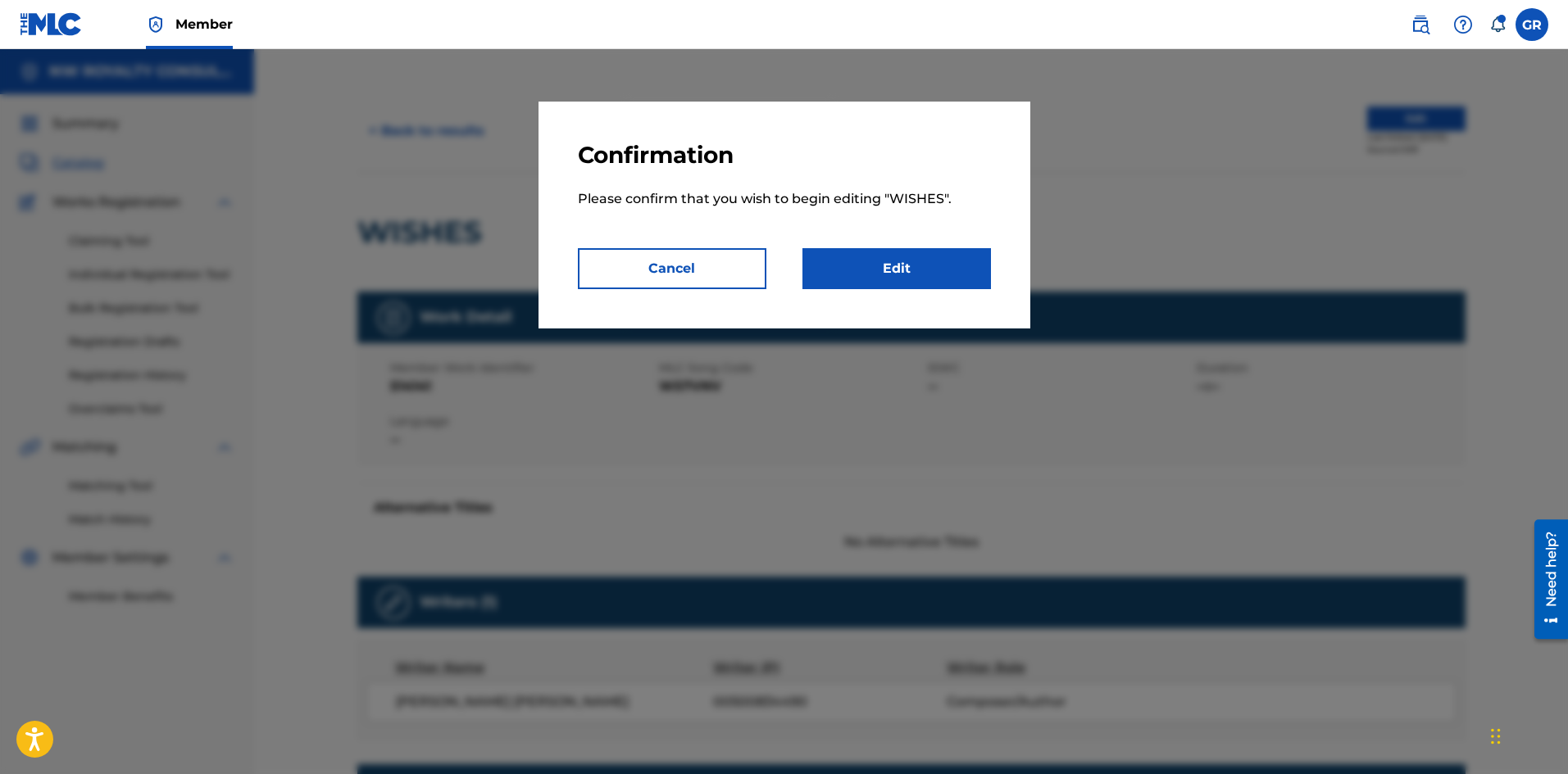
click at [883, 273] on link "Edit" at bounding box center [896, 268] width 189 height 41
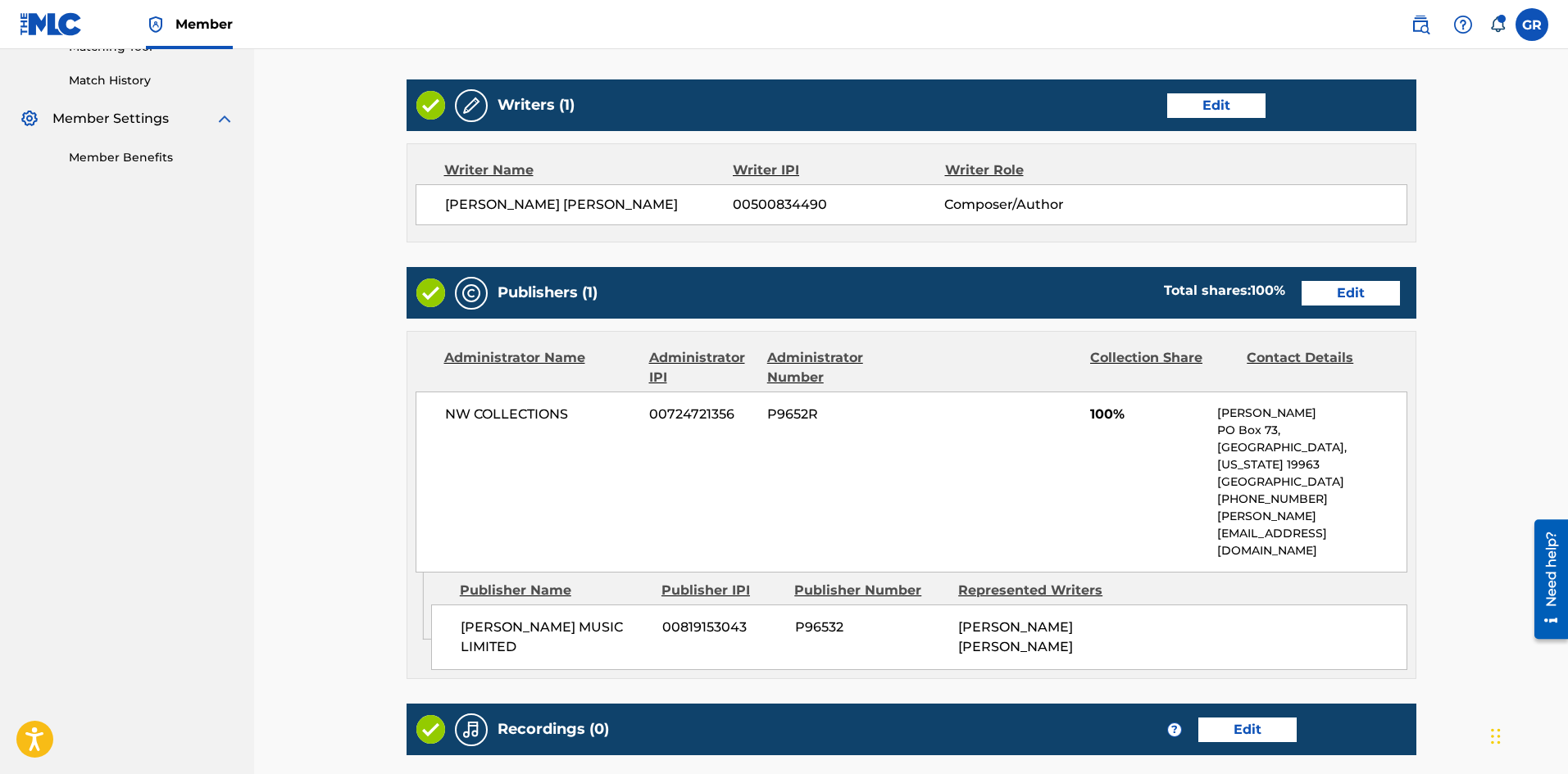
scroll to position [409, 0]
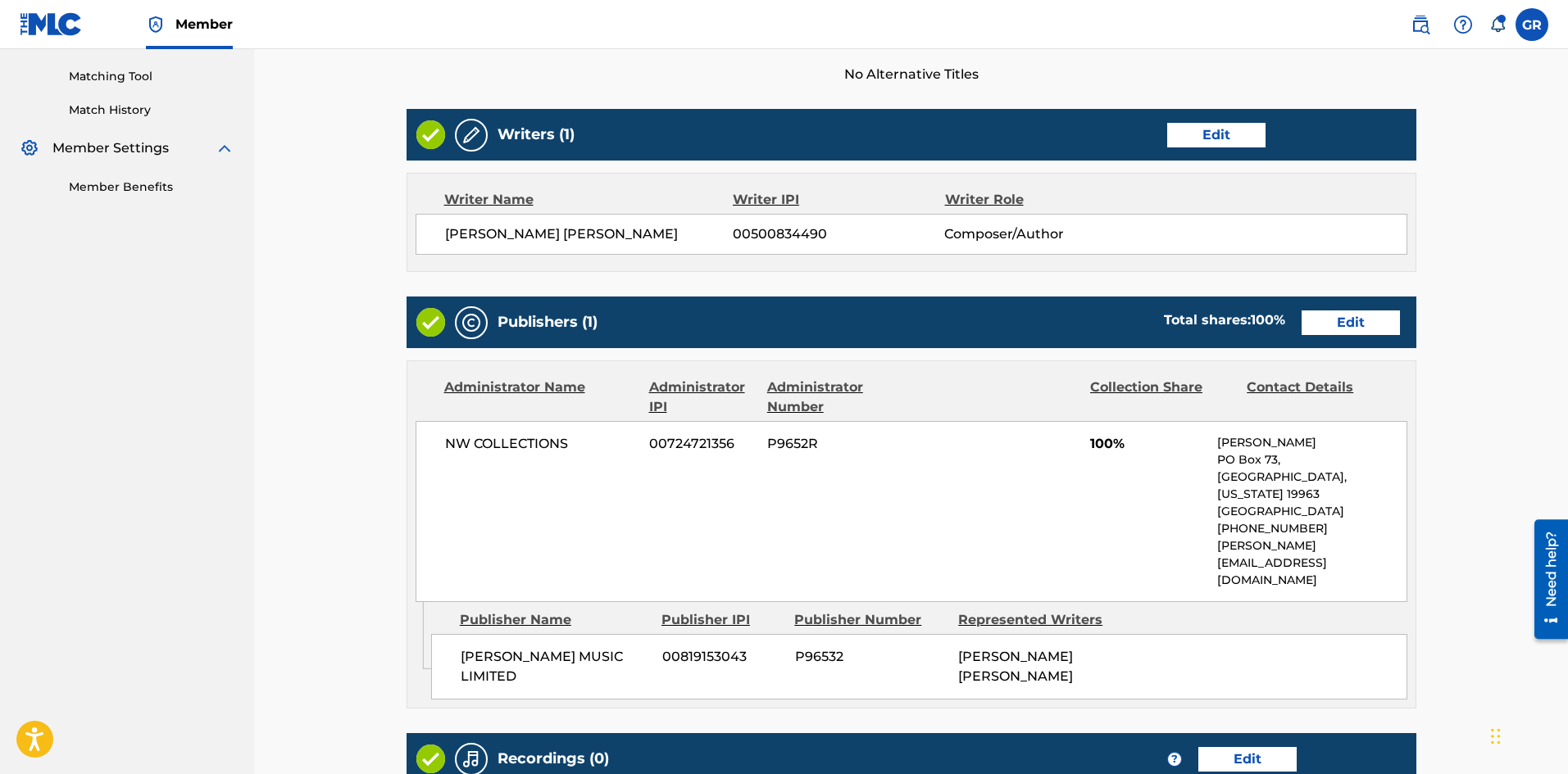
click at [1214, 132] on link "Edit" at bounding box center [1216, 135] width 98 height 24
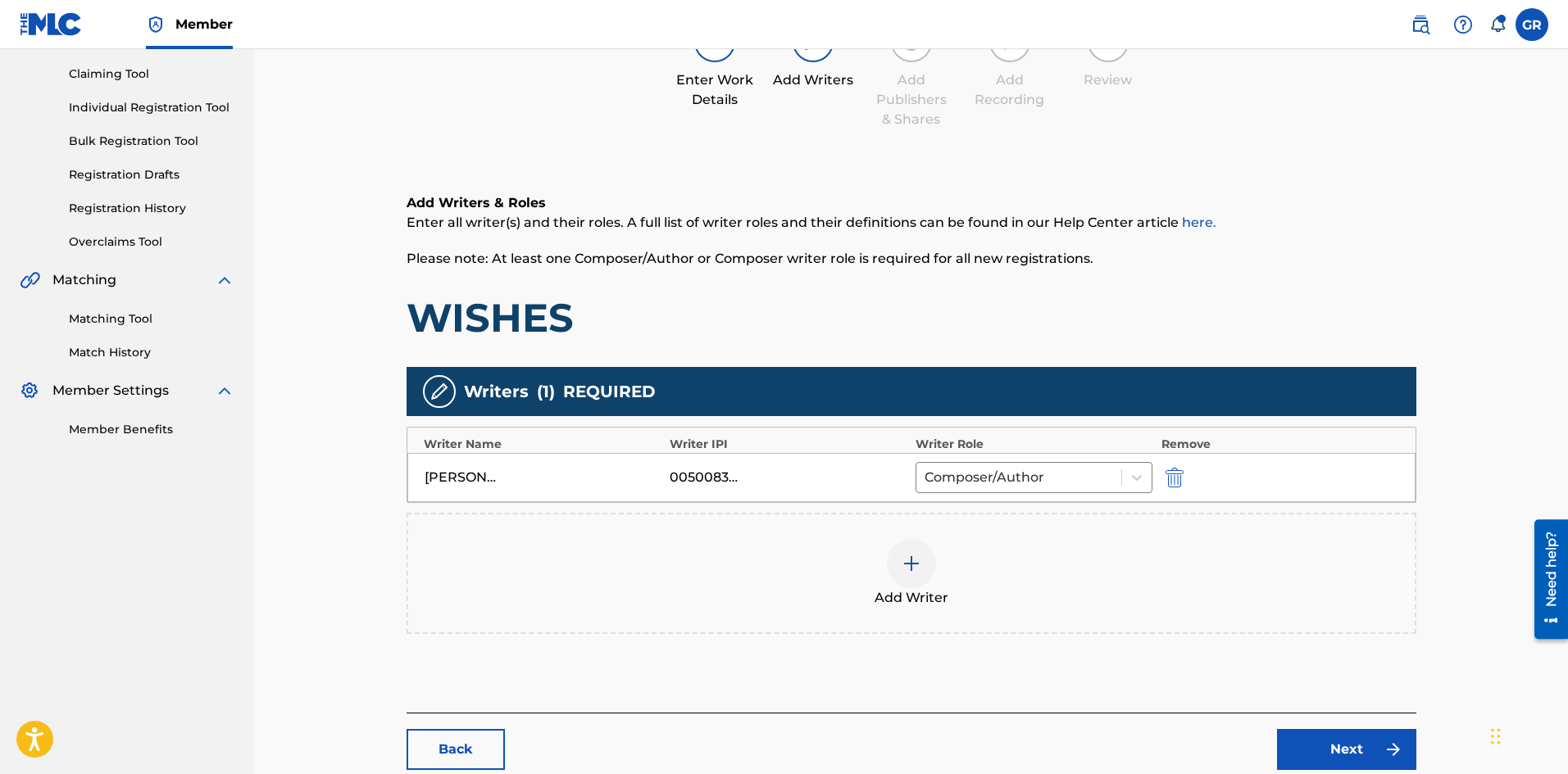
scroll to position [246, 0]
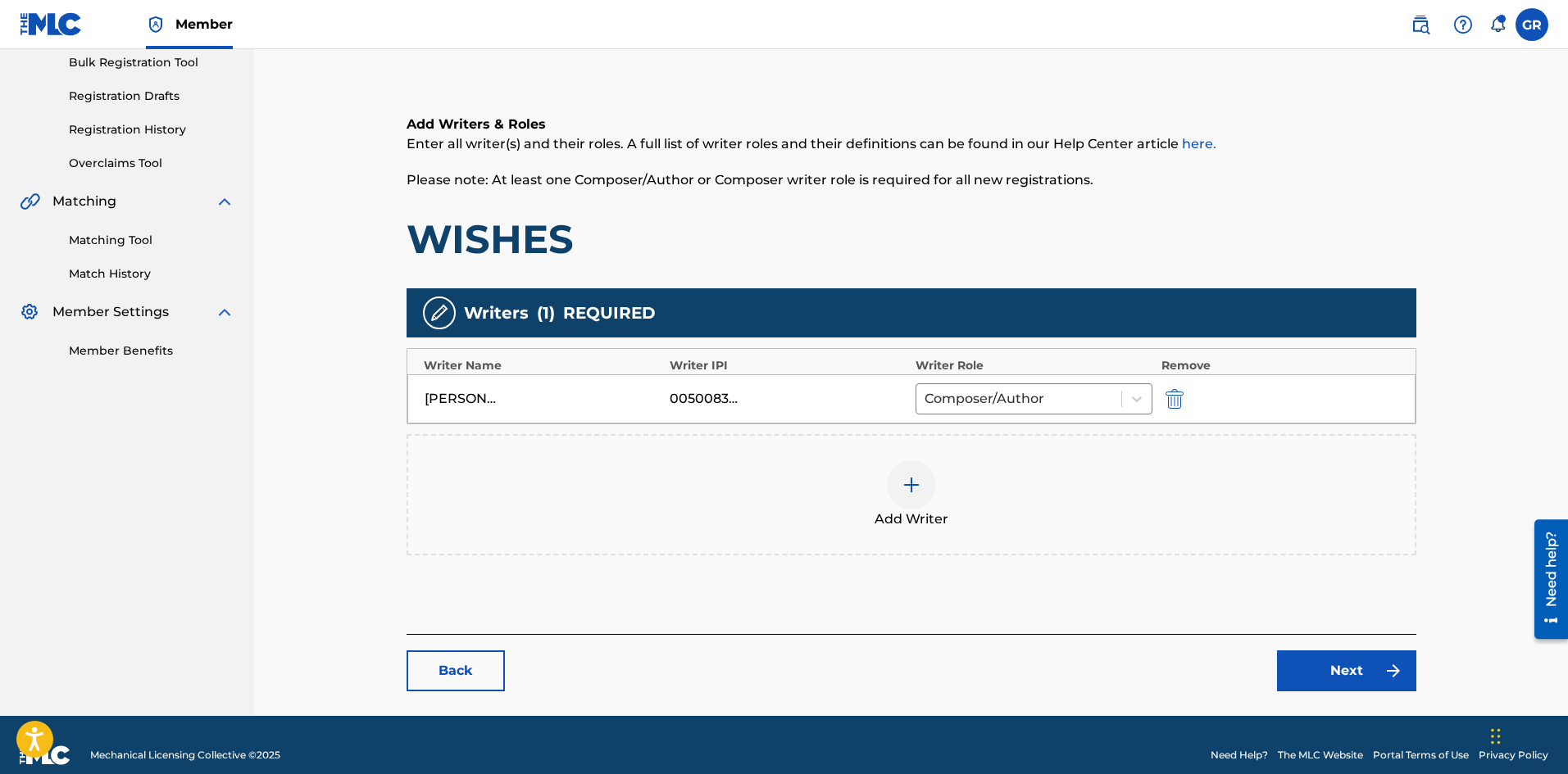
click at [915, 484] on img at bounding box center [910, 485] width 19 height 19
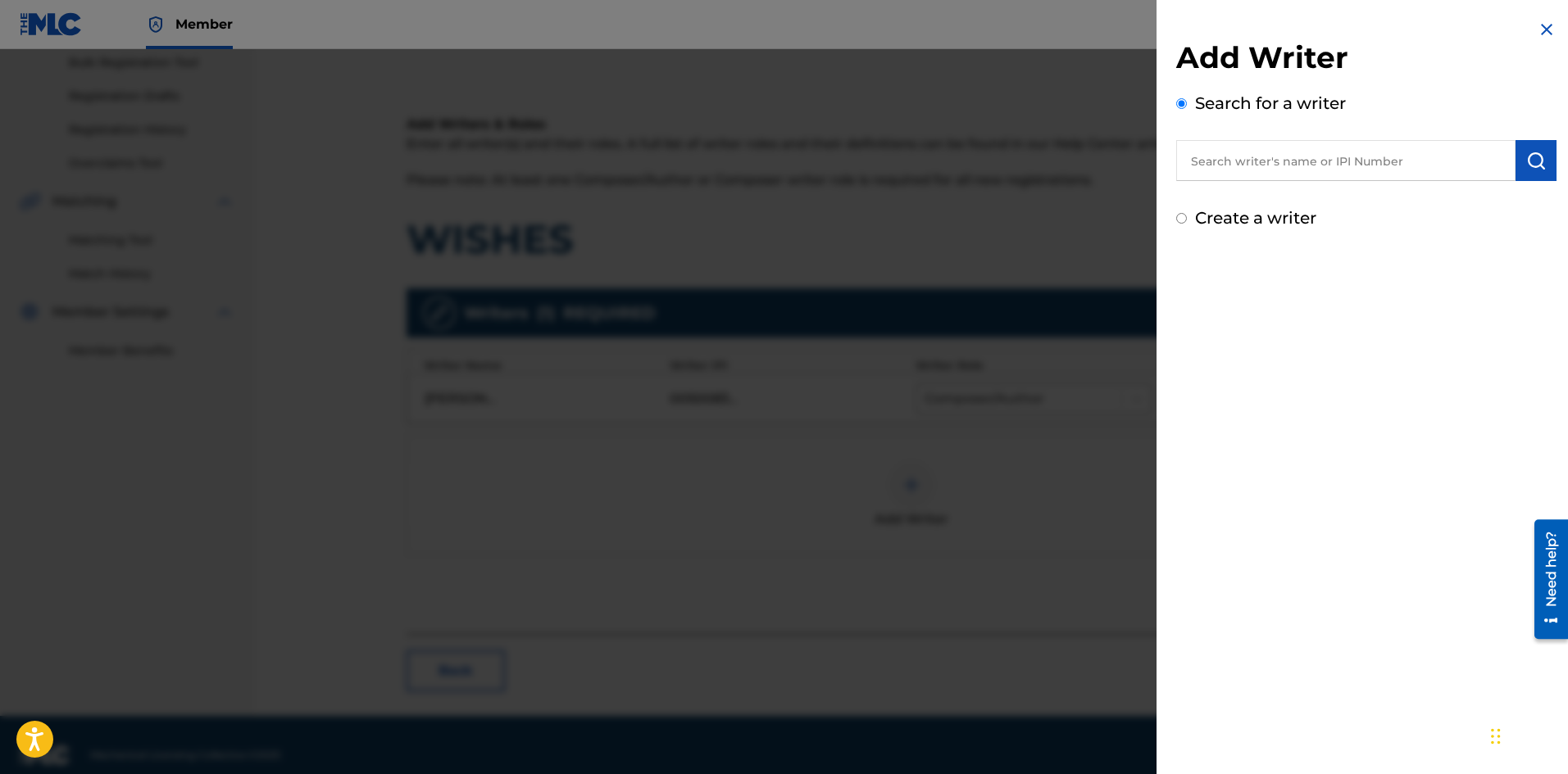
click at [1209, 158] on input "text" at bounding box center [1346, 160] width 339 height 41
paste input "LOYE WRIGHT"
type input "LOYE WRIGHT"
click at [1534, 158] on img "submit" at bounding box center [1535, 160] width 19 height 19
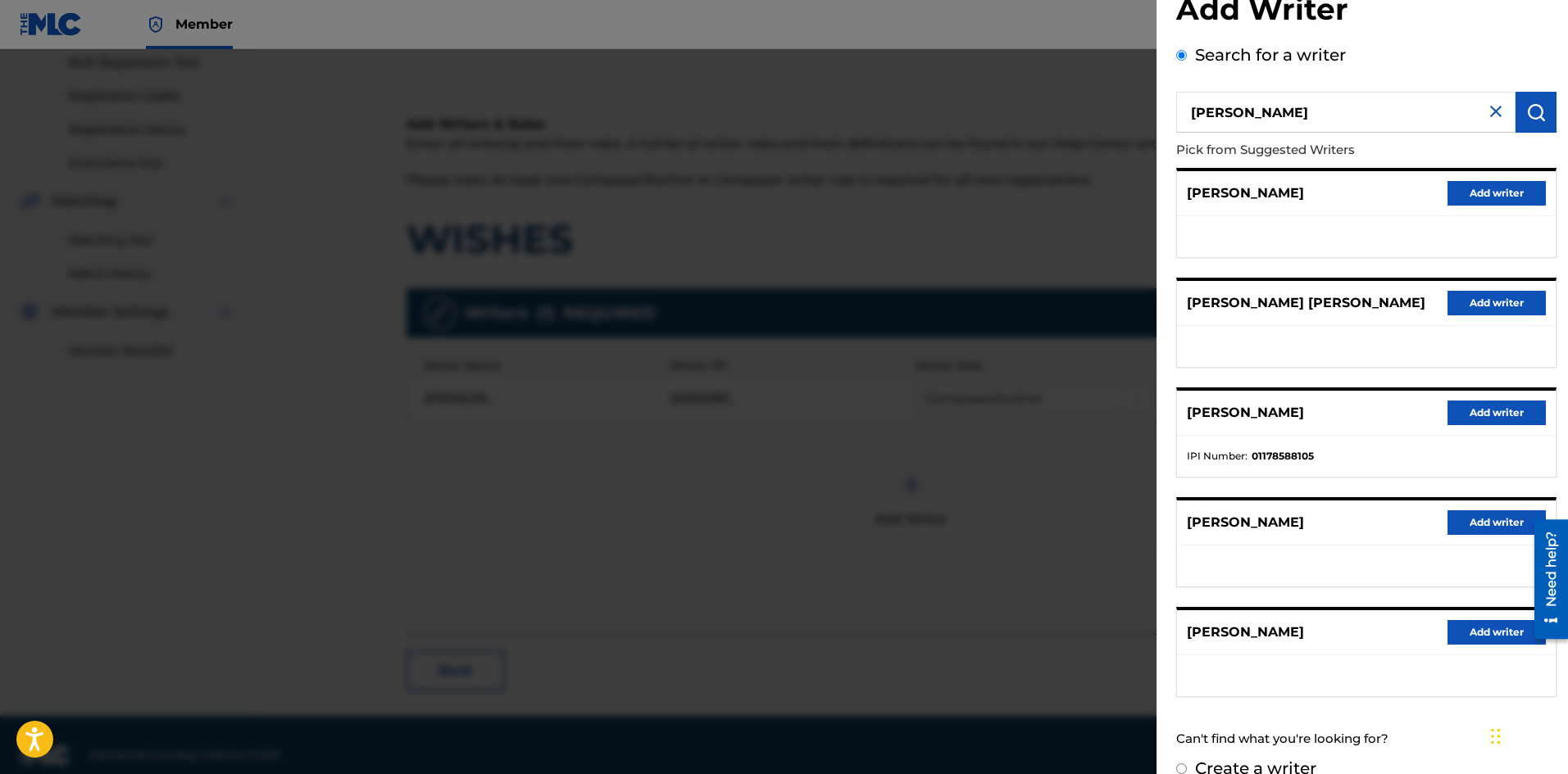
scroll to position [75, 0]
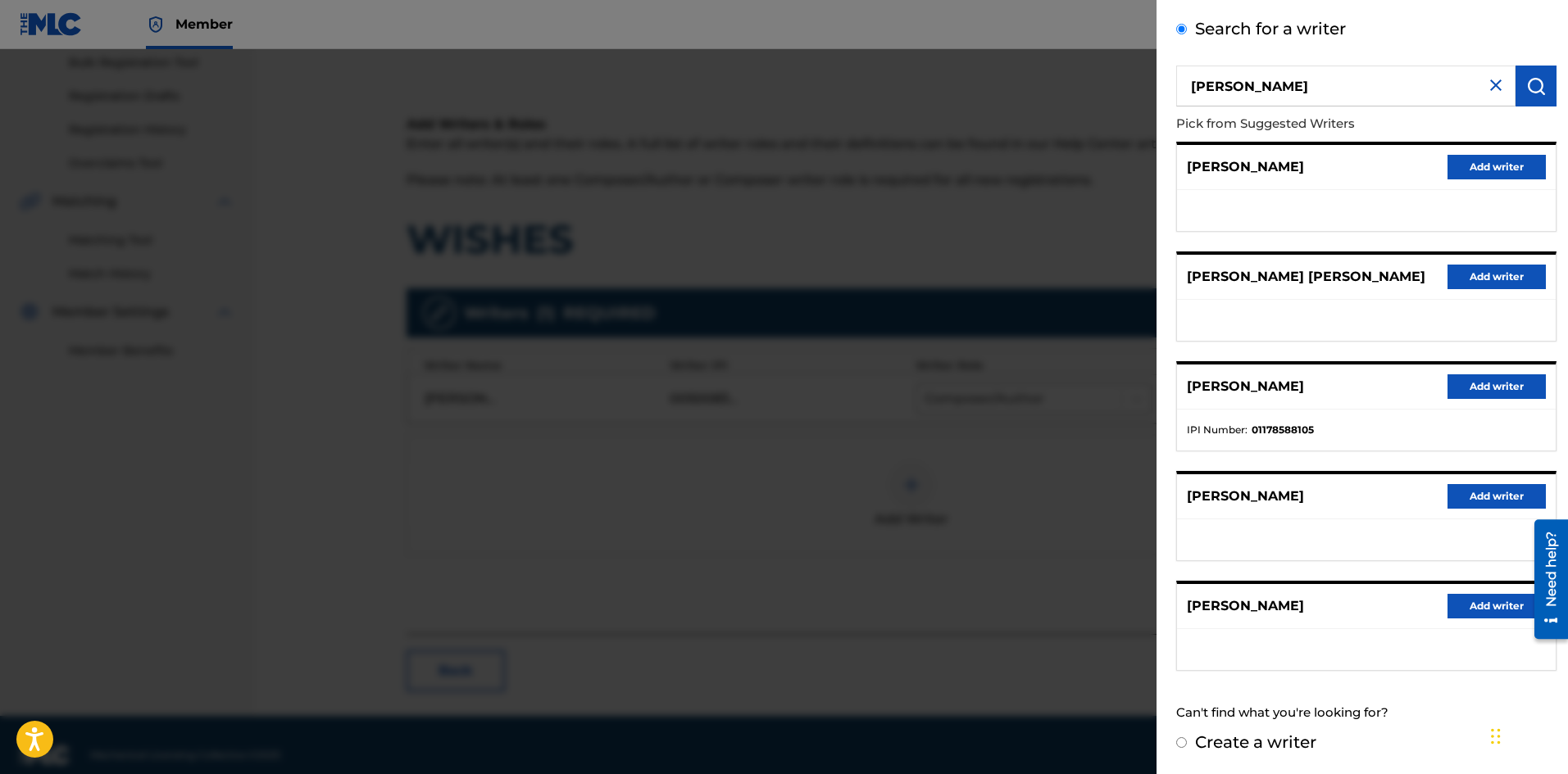
click at [1181, 740] on input "Create a writer" at bounding box center [1181, 742] width 11 height 11
radio input "false"
radio input "true"
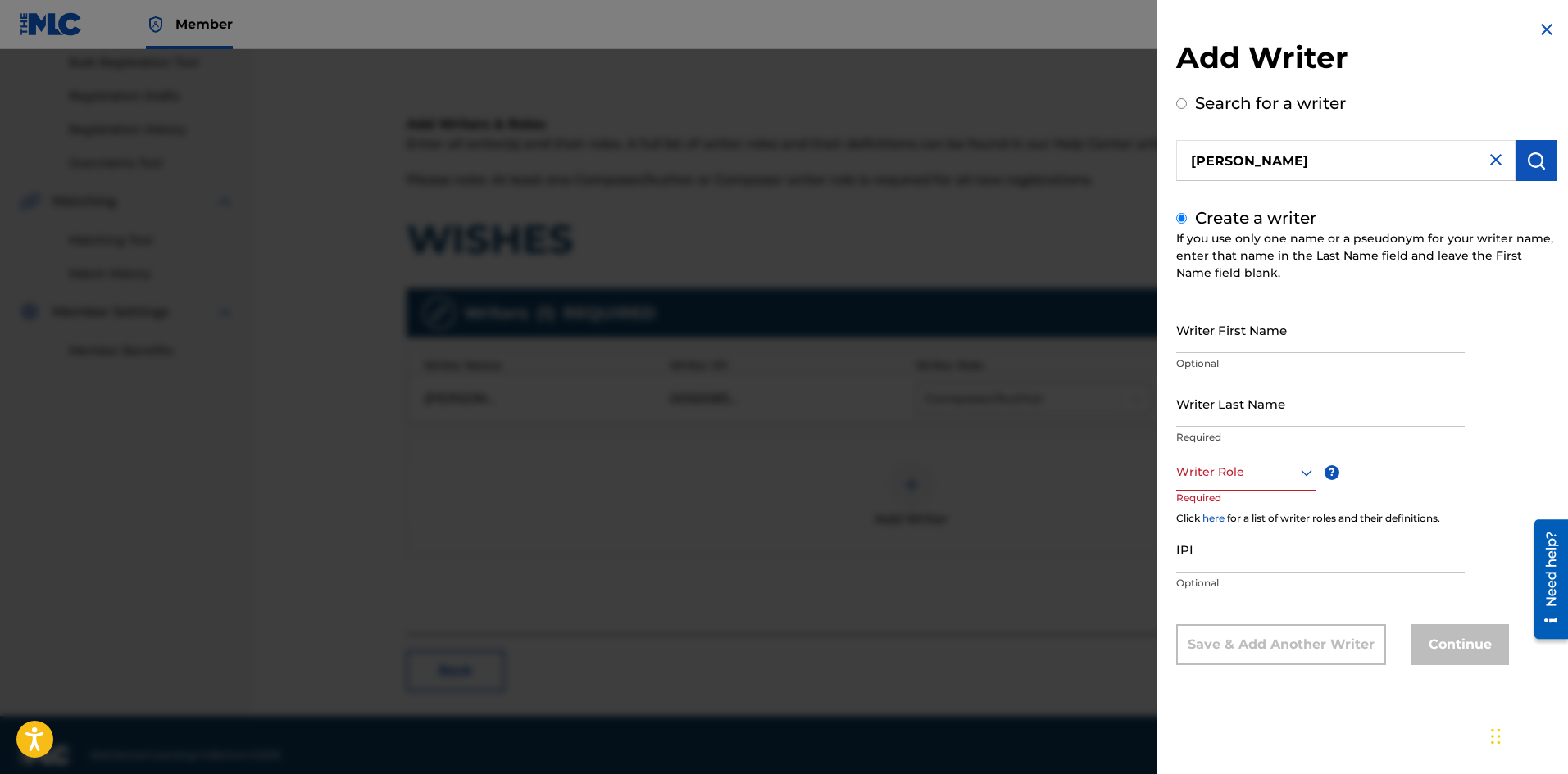
scroll to position [0, 0]
click at [1203, 332] on input "Writer First Name" at bounding box center [1321, 330] width 289 height 47
paste input "LOYE WRIGHT"
type input "LOYE WRIGHT"
click at [1218, 411] on input "Writer Last Name" at bounding box center [1321, 403] width 289 height 47
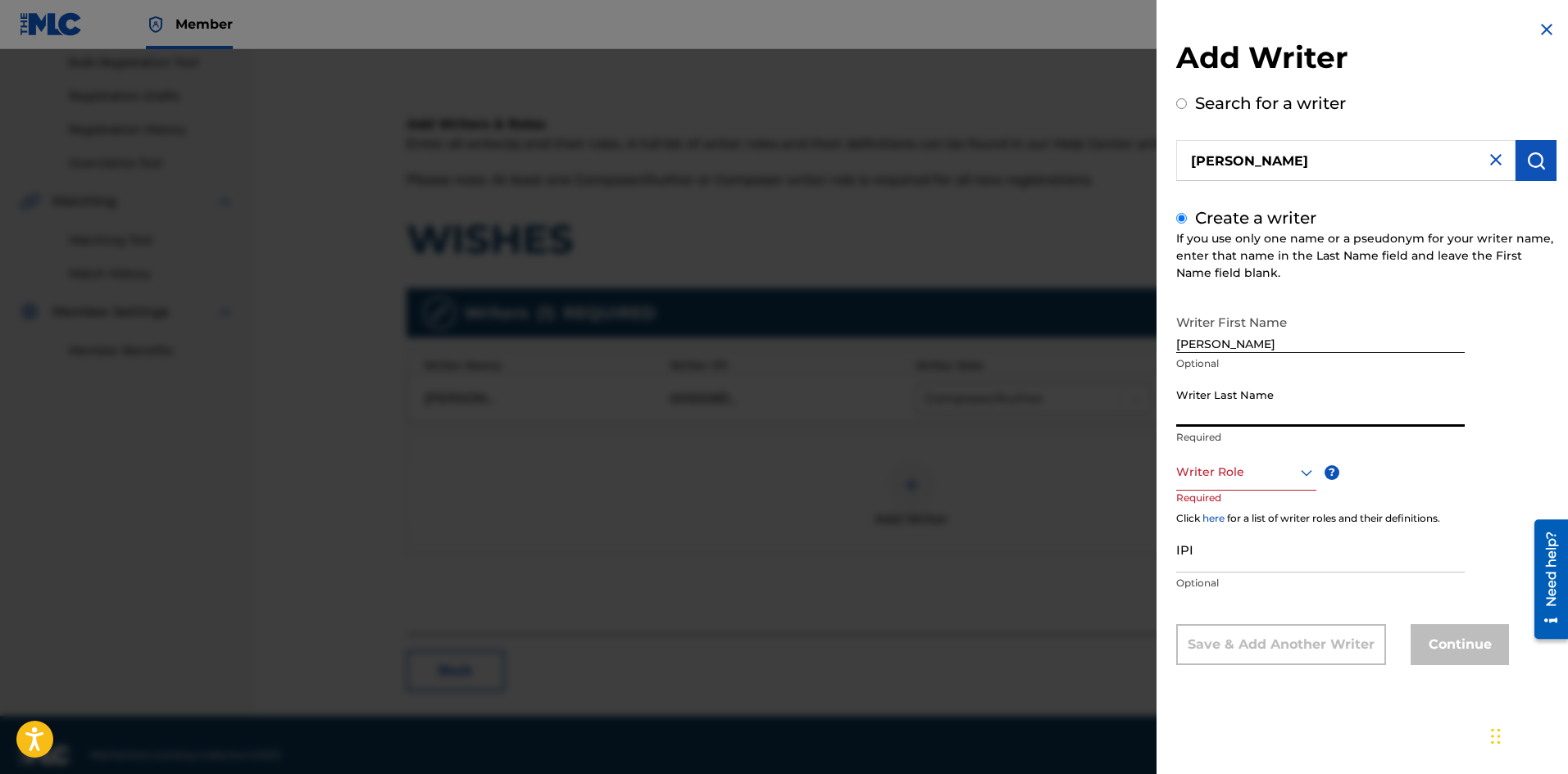
paste input "LOYE WRIGHT"
drag, startPoint x: 1213, startPoint y: 415, endPoint x: 1142, endPoint y: 418, distance: 71.1
click at [1142, 418] on div "Add Writer Search for a writer LOYE WRIGHT Create a writer If you use only one …" at bounding box center [784, 412] width 1568 height 725
type input "WRIGHT"
drag, startPoint x: 1207, startPoint y: 343, endPoint x: 1317, endPoint y: 345, distance: 110.0
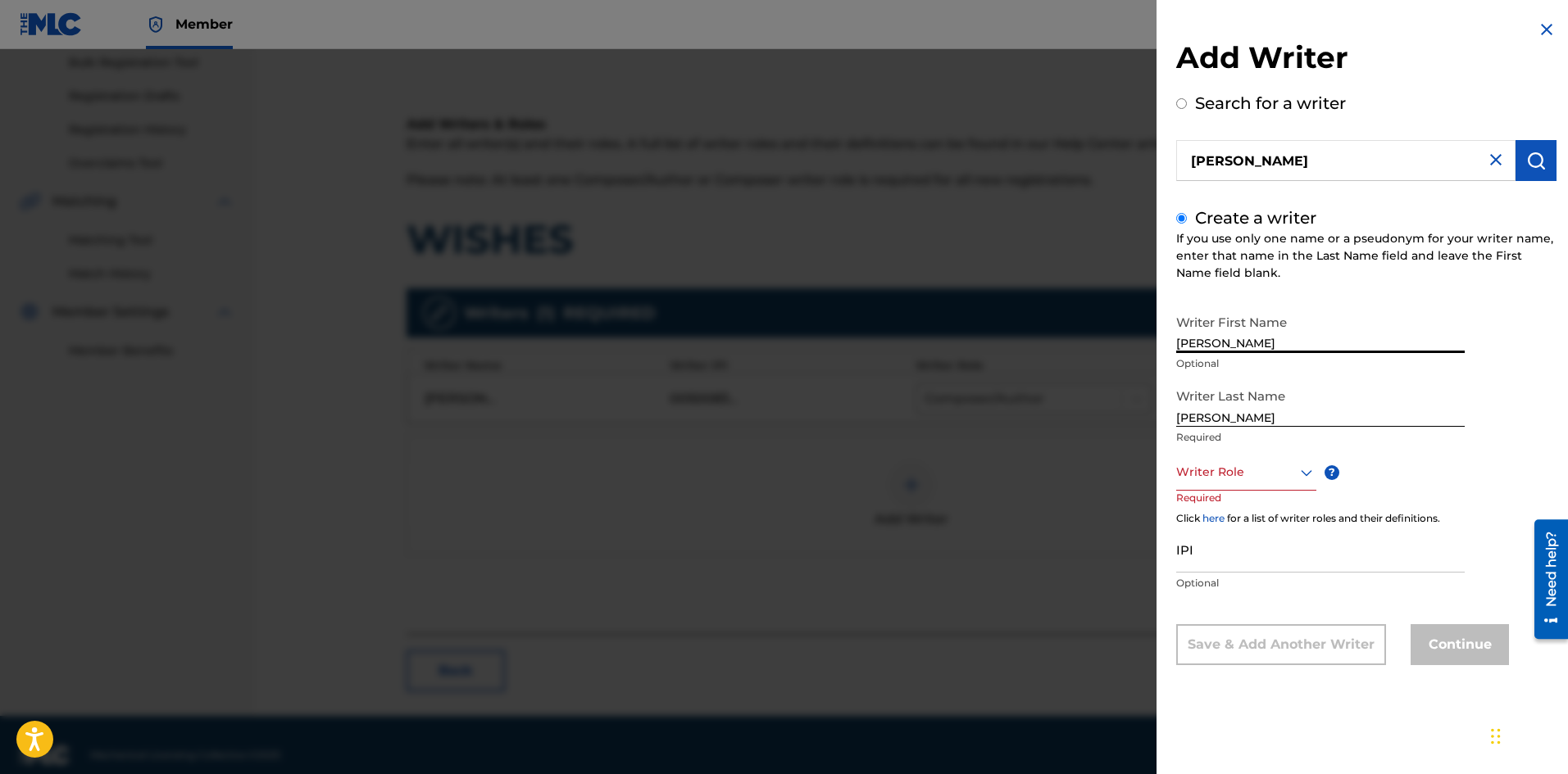
click at [1317, 345] on input "LOYE WRIGHT" at bounding box center [1321, 330] width 289 height 47
type input "LOYE"
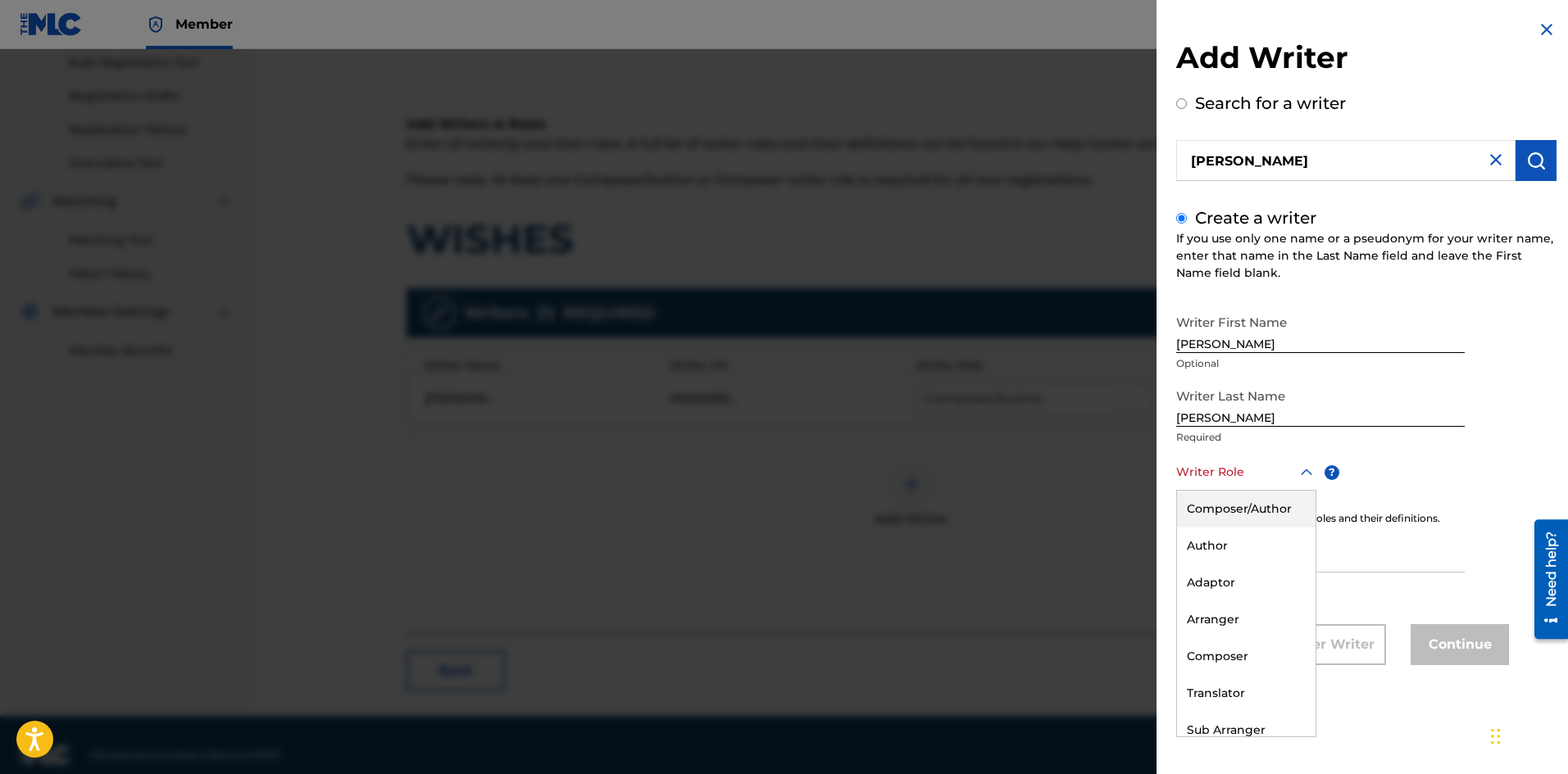
click at [1252, 474] on div at bounding box center [1246, 472] width 140 height 20
click at [1237, 653] on div "Composer" at bounding box center [1246, 657] width 138 height 37
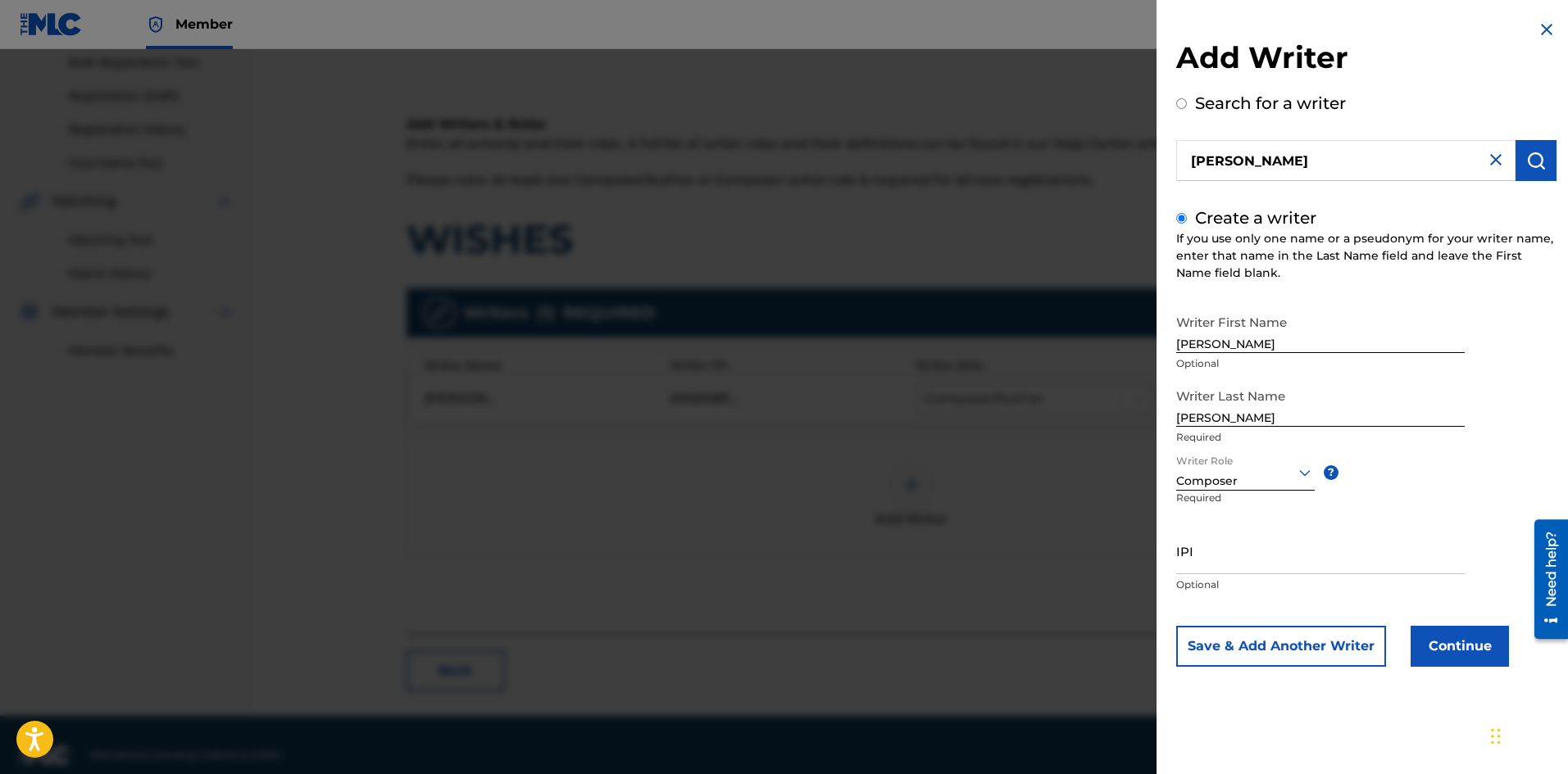
click at [1216, 548] on input "IPI" at bounding box center [1321, 551] width 289 height 47
paste input "1178588105"
type input "1178588105"
click at [1461, 642] on button "Continue" at bounding box center [1459, 646] width 98 height 41
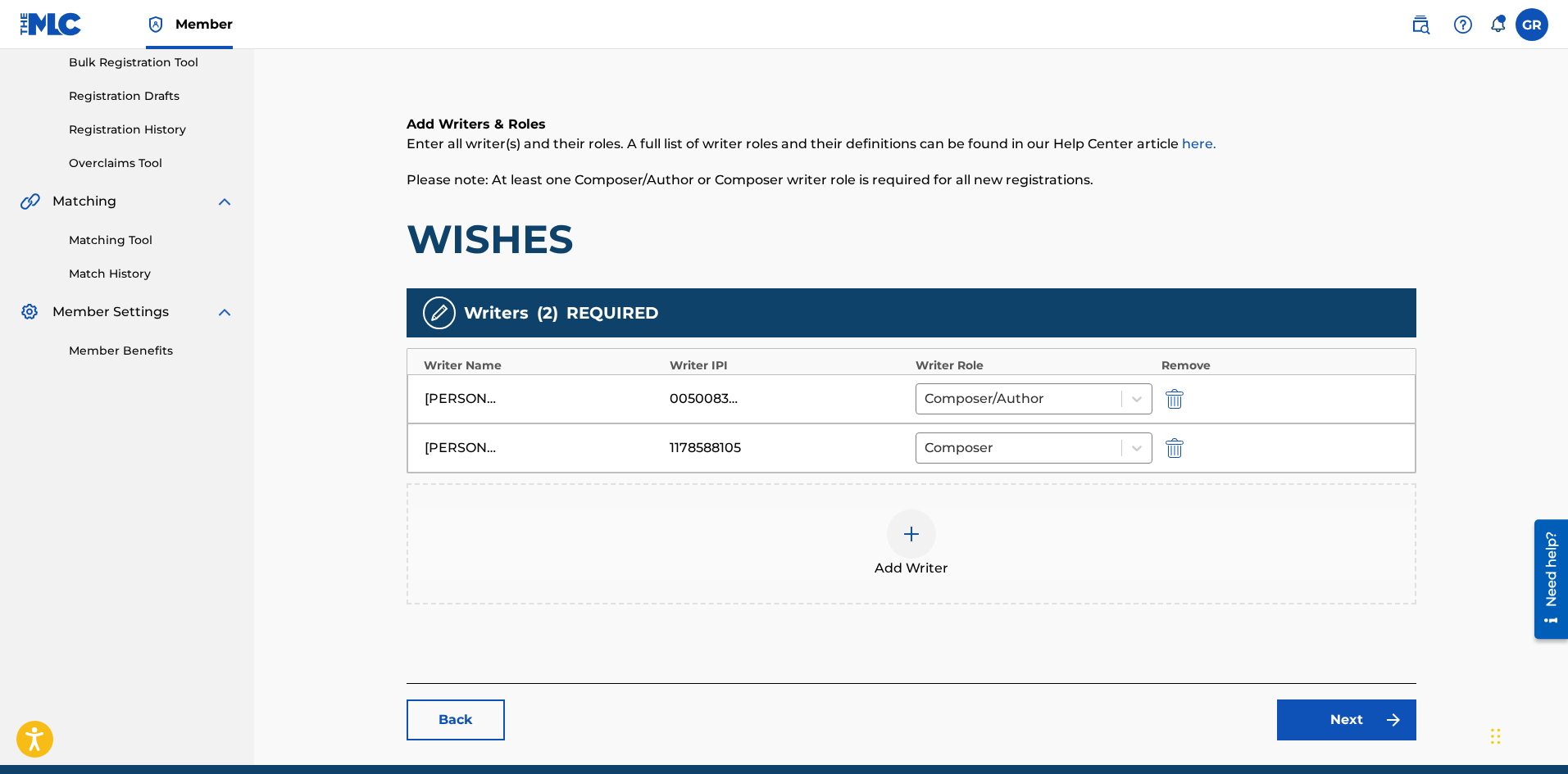
click at [1343, 721] on link "Next" at bounding box center [1347, 719] width 139 height 41
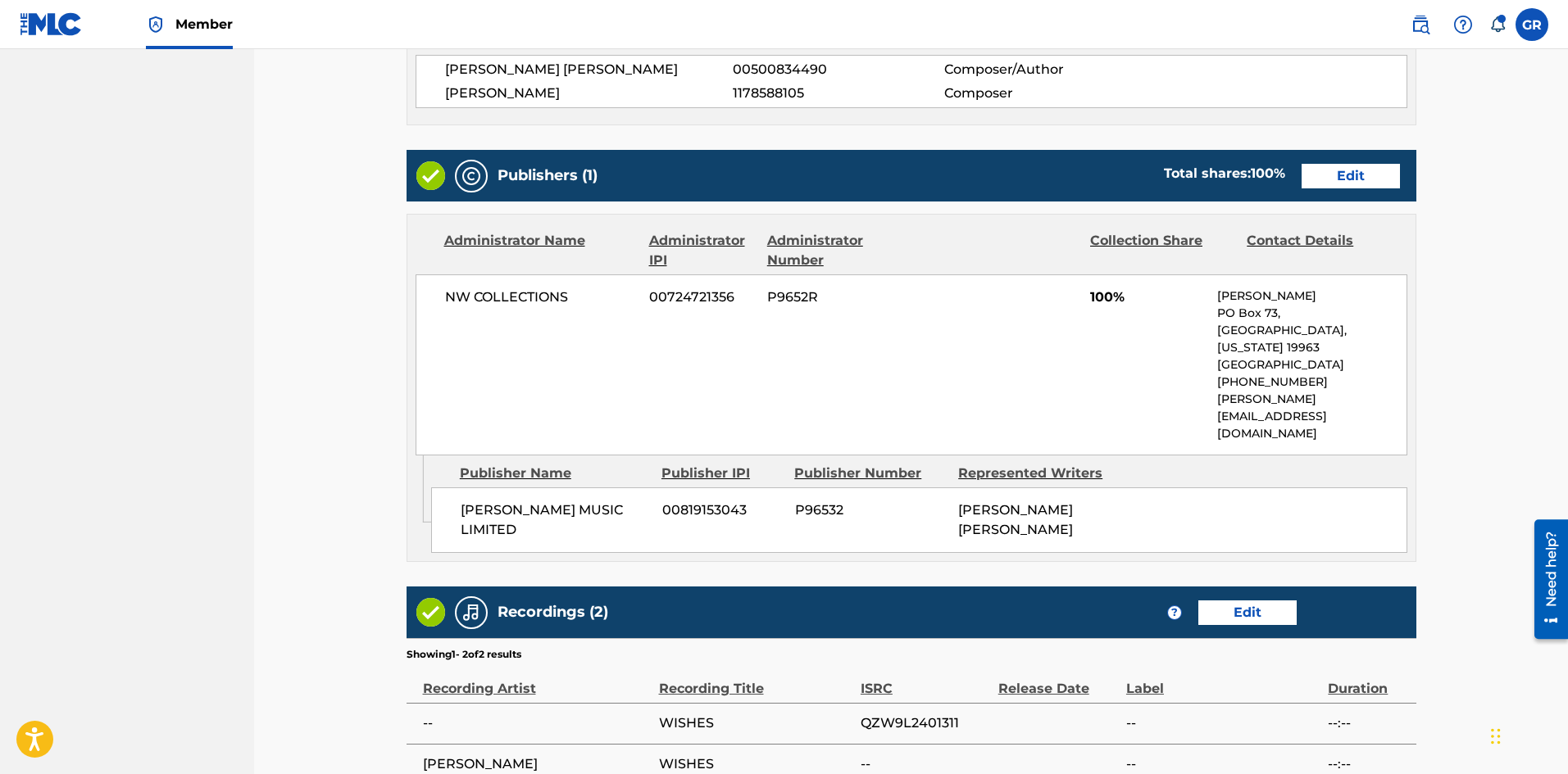
scroll to position [574, 0]
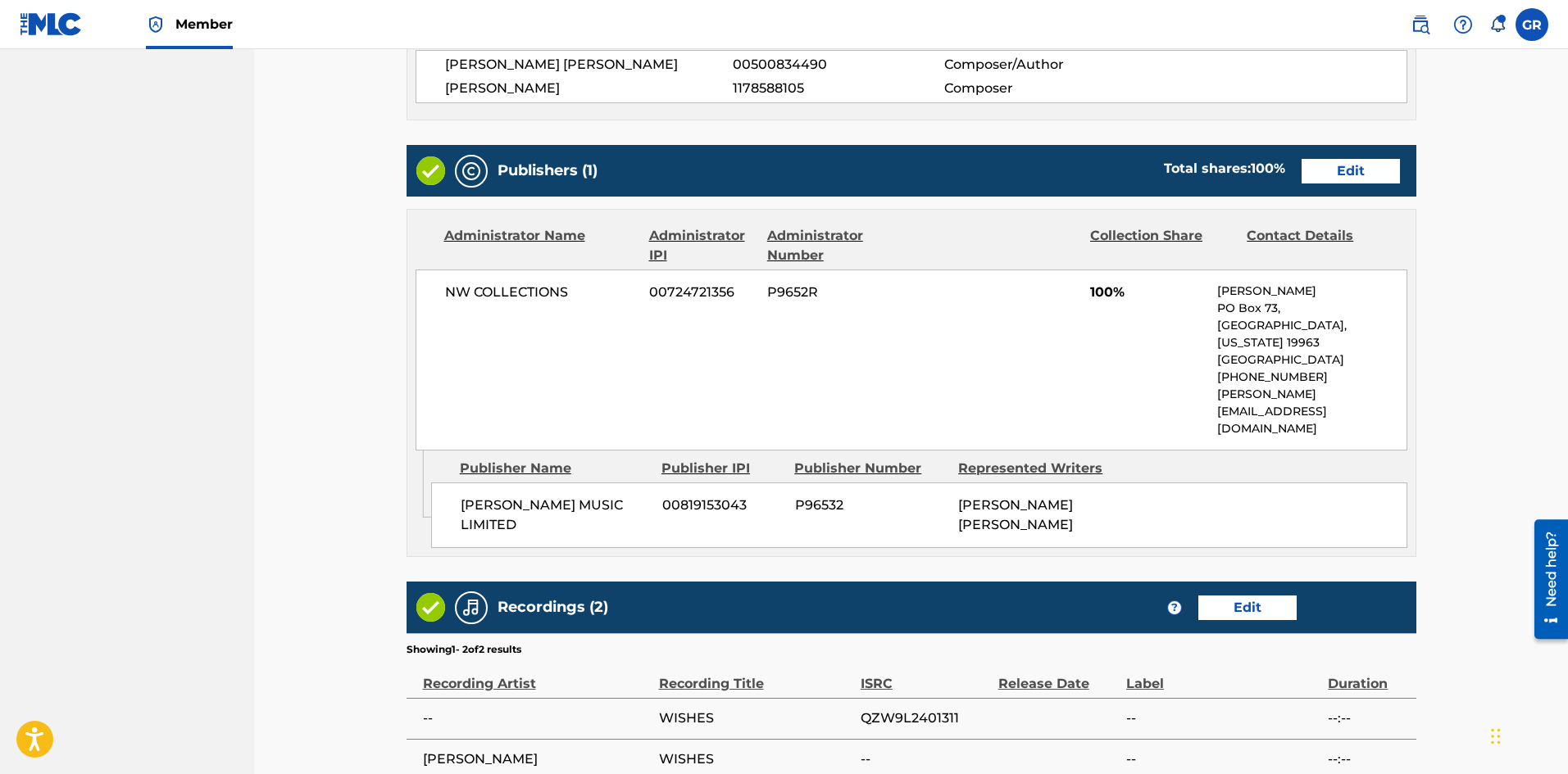
click at [1338, 174] on link "Edit" at bounding box center [1350, 170] width 98 height 24
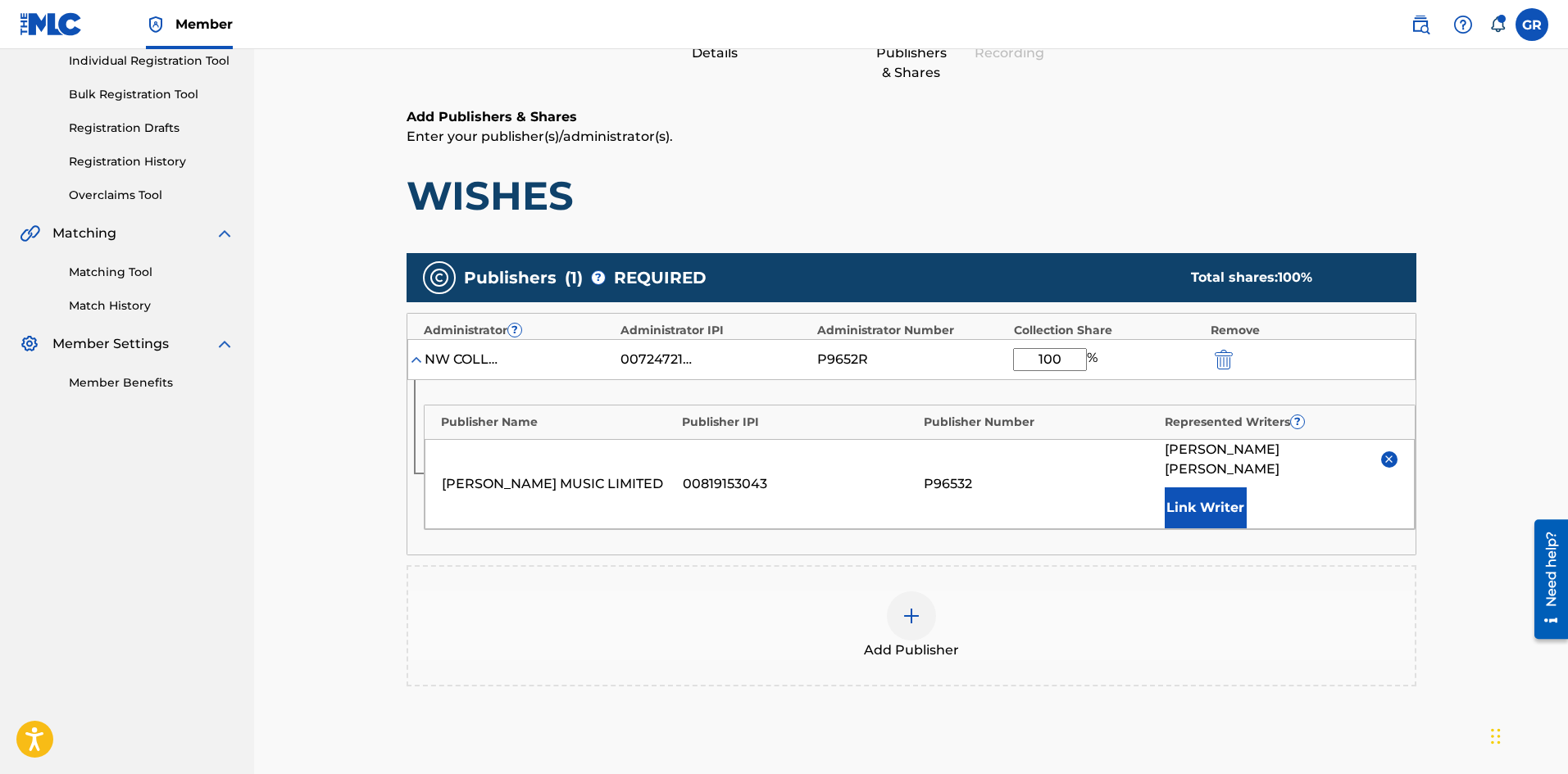
scroll to position [395, 0]
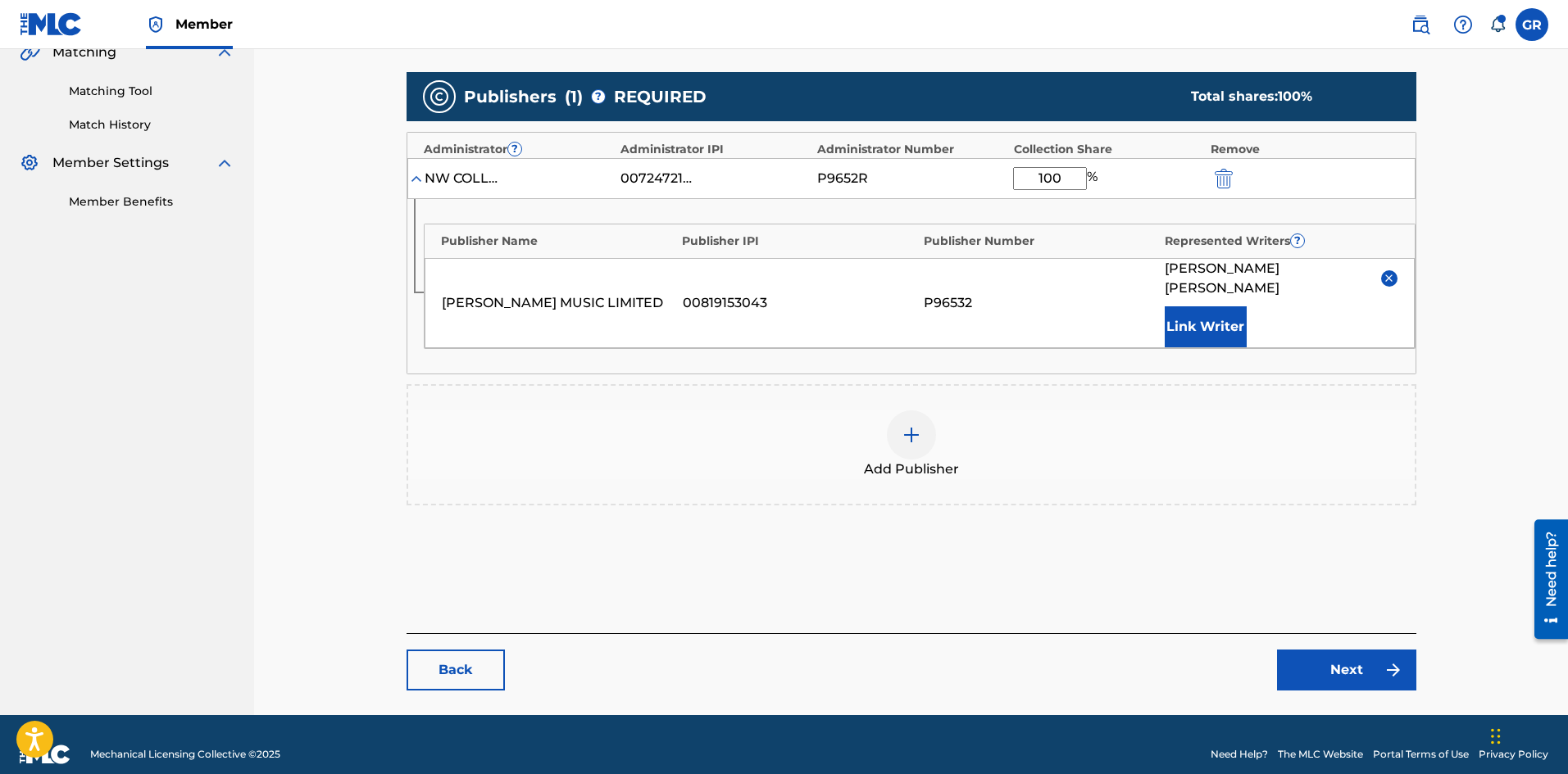
drag, startPoint x: 1068, startPoint y: 174, endPoint x: 1007, endPoint y: 170, distance: 61.1
click at [1007, 170] on div "NW COLLECTIONS 00724721356 P9652R 100 %" at bounding box center [910, 179] width 1008 height 41
type input "50"
click at [1356, 652] on link "Next" at bounding box center [1347, 670] width 139 height 41
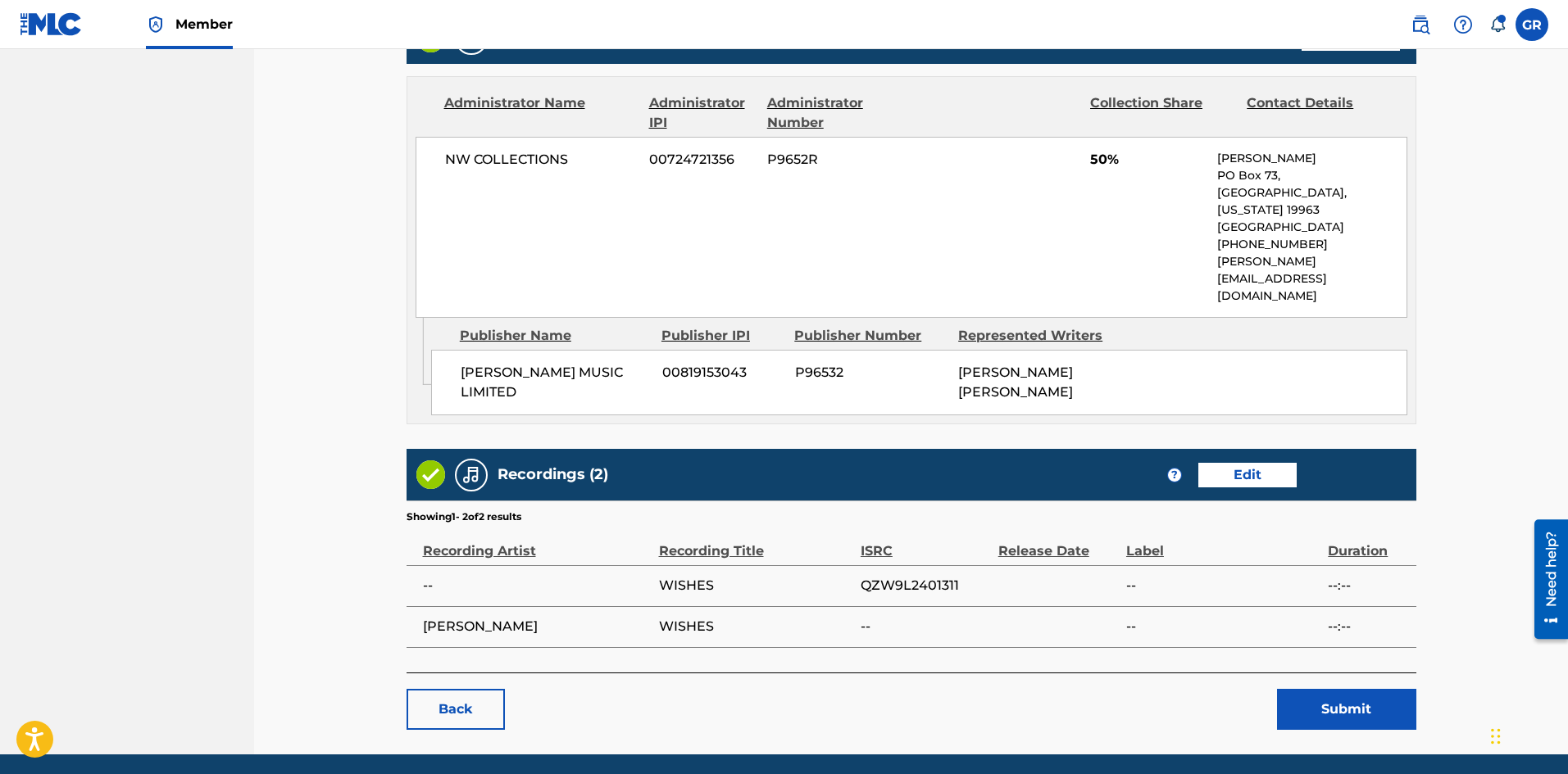
scroll to position [714, 0]
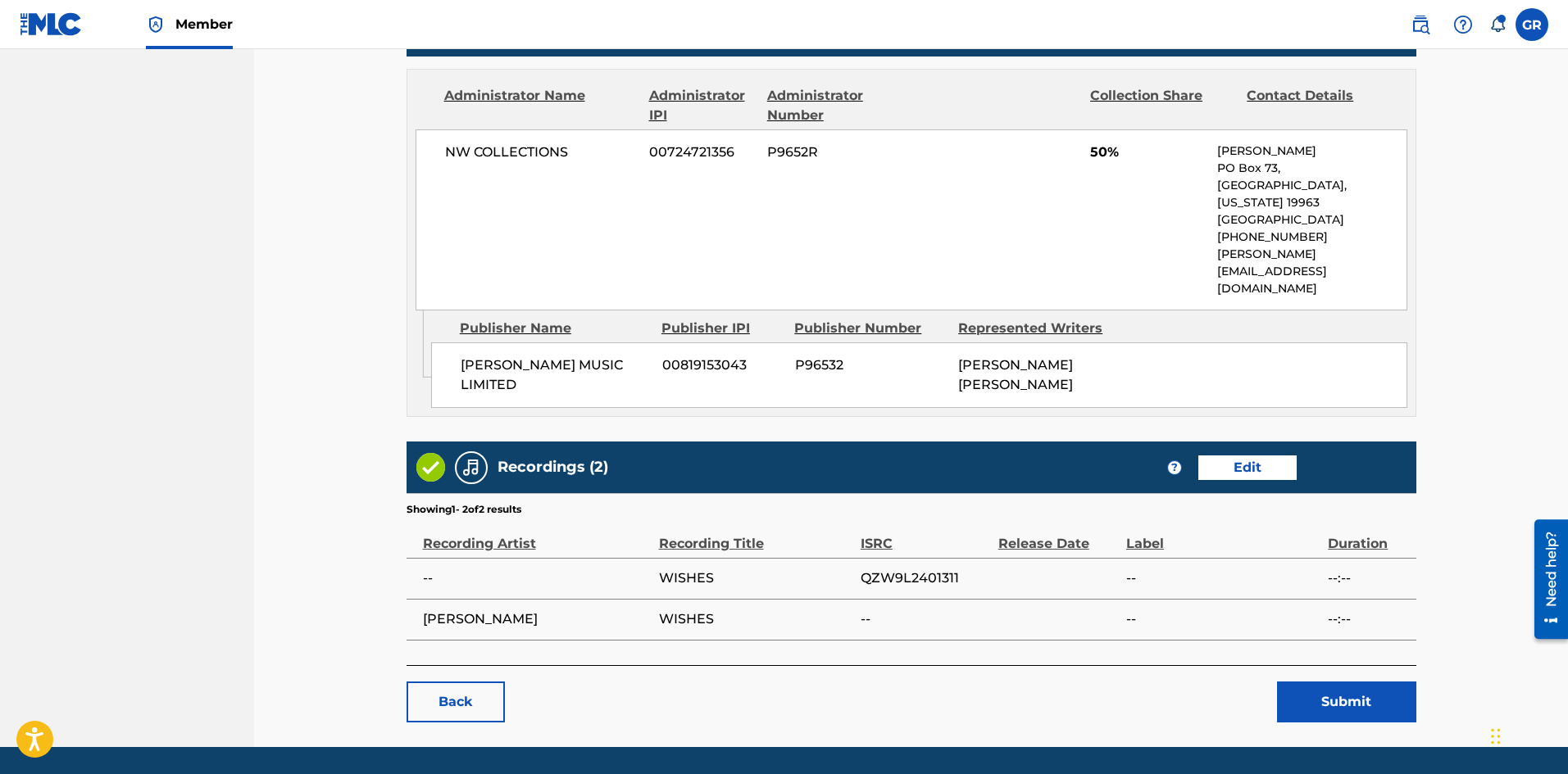
click at [1330, 682] on button "Submit" at bounding box center [1347, 702] width 139 height 41
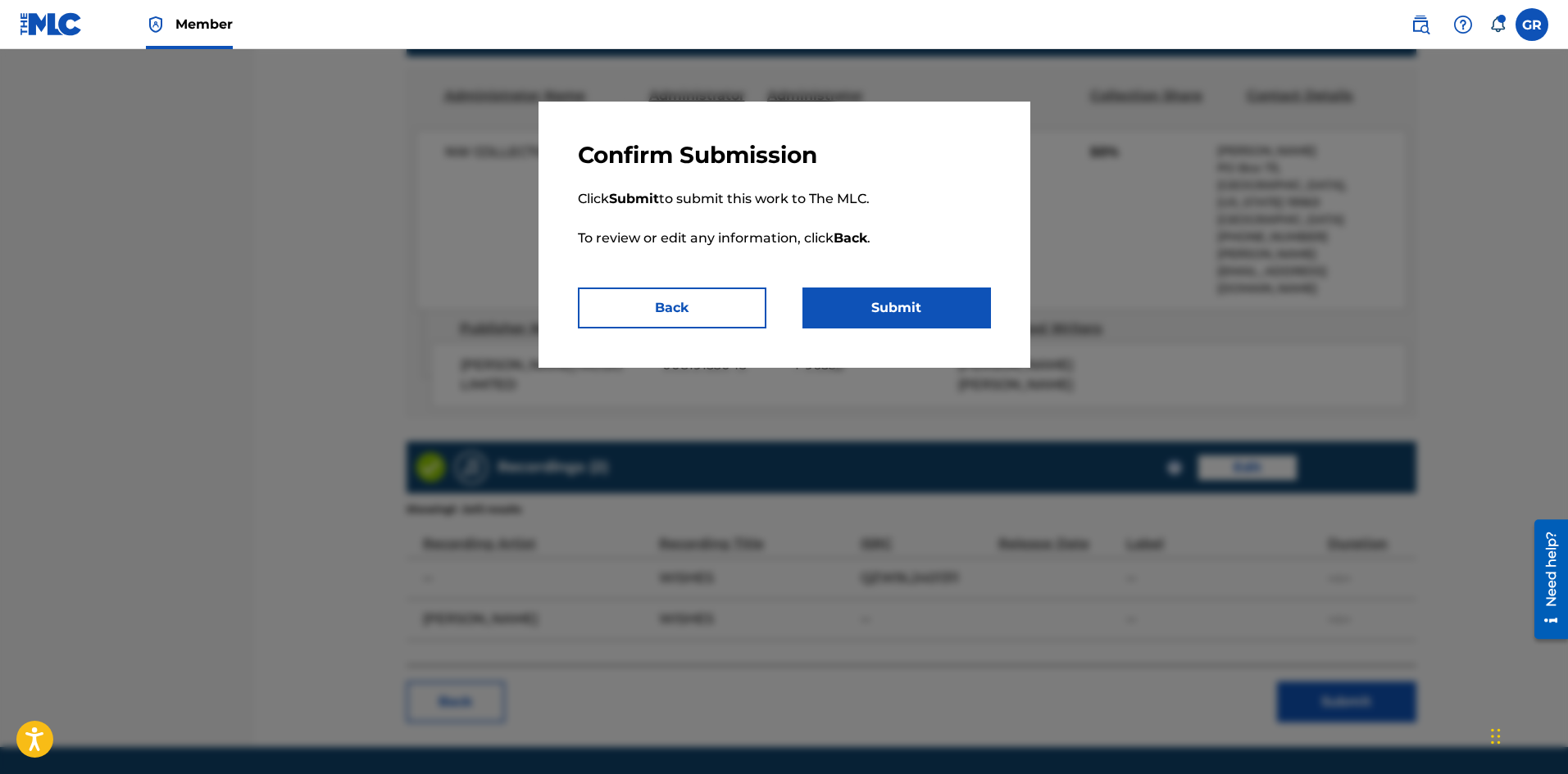
click at [914, 313] on button "Submit" at bounding box center [896, 308] width 189 height 41
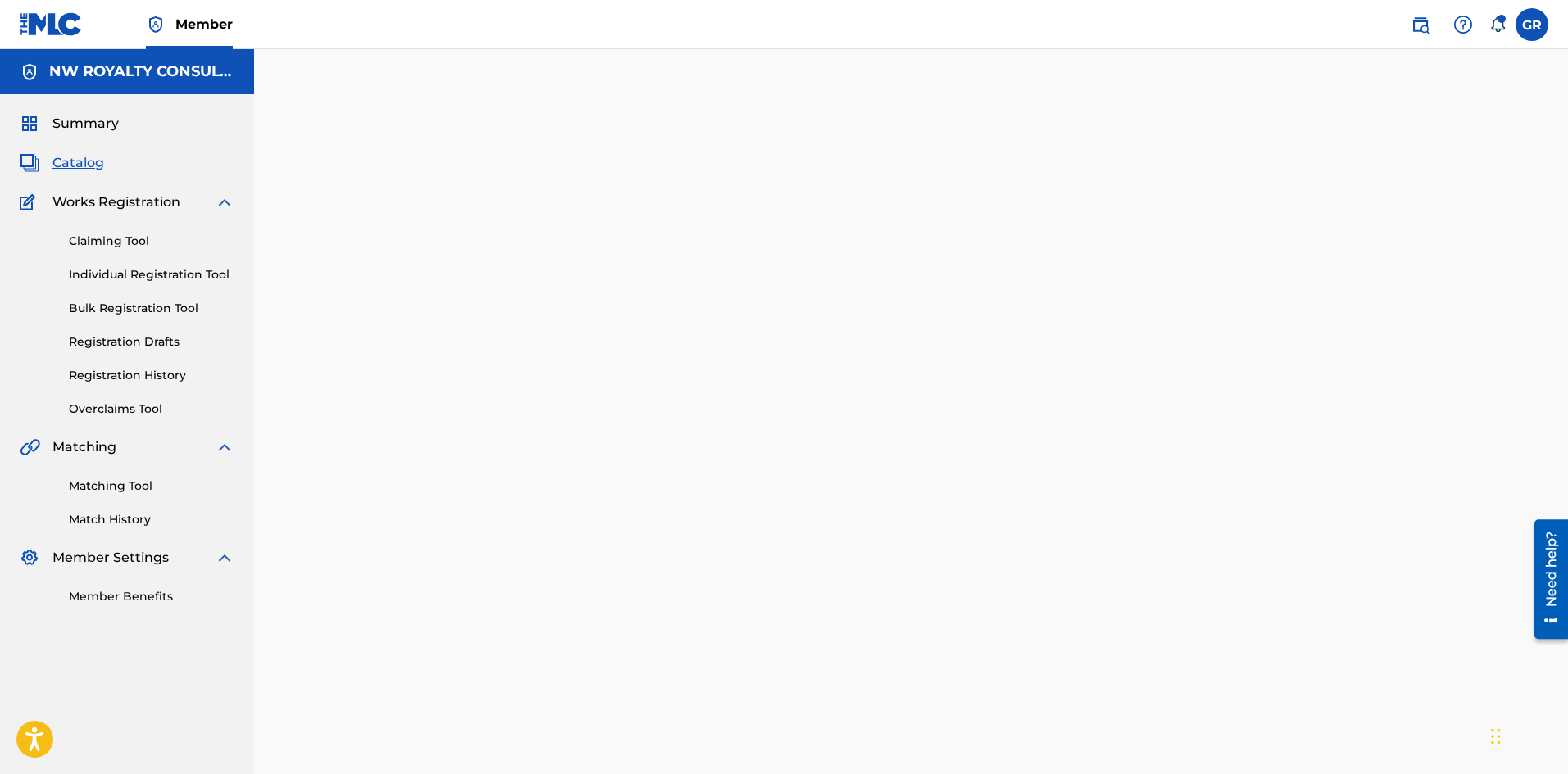
click at [81, 164] on span "Catalog" at bounding box center [79, 163] width 52 height 19
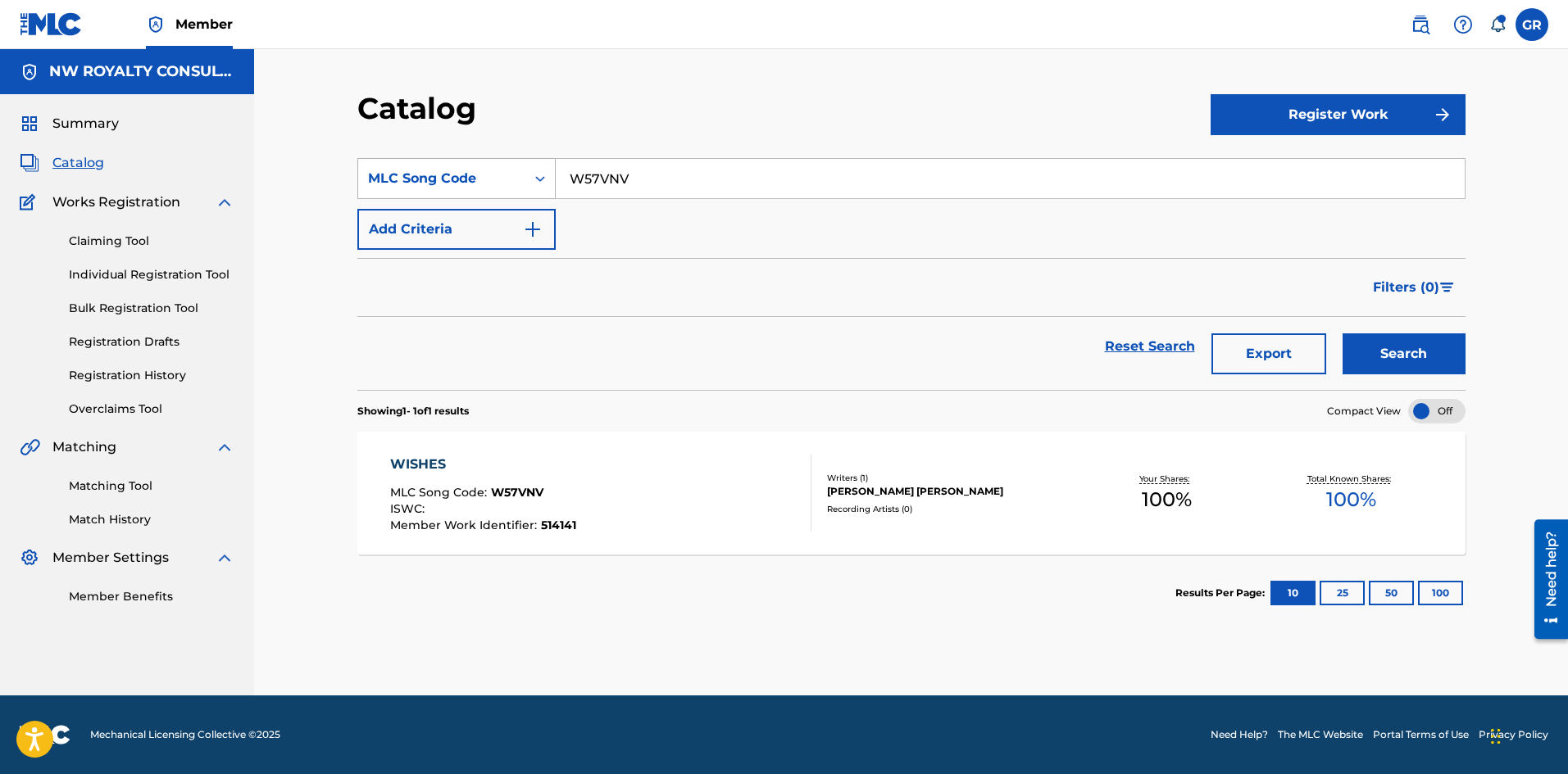
drag, startPoint x: 660, startPoint y: 179, endPoint x: 529, endPoint y: 172, distance: 131.2
click at [529, 172] on div "SearchWithCriteria776d4733-24cb-4284-8aa3-4cfe3fbd4347 MLC Song Code W57VNV" at bounding box center [911, 179] width 1108 height 41
paste input "DA18A"
type input "DA18AV"
click at [1382, 345] on button "Search" at bounding box center [1404, 354] width 123 height 41
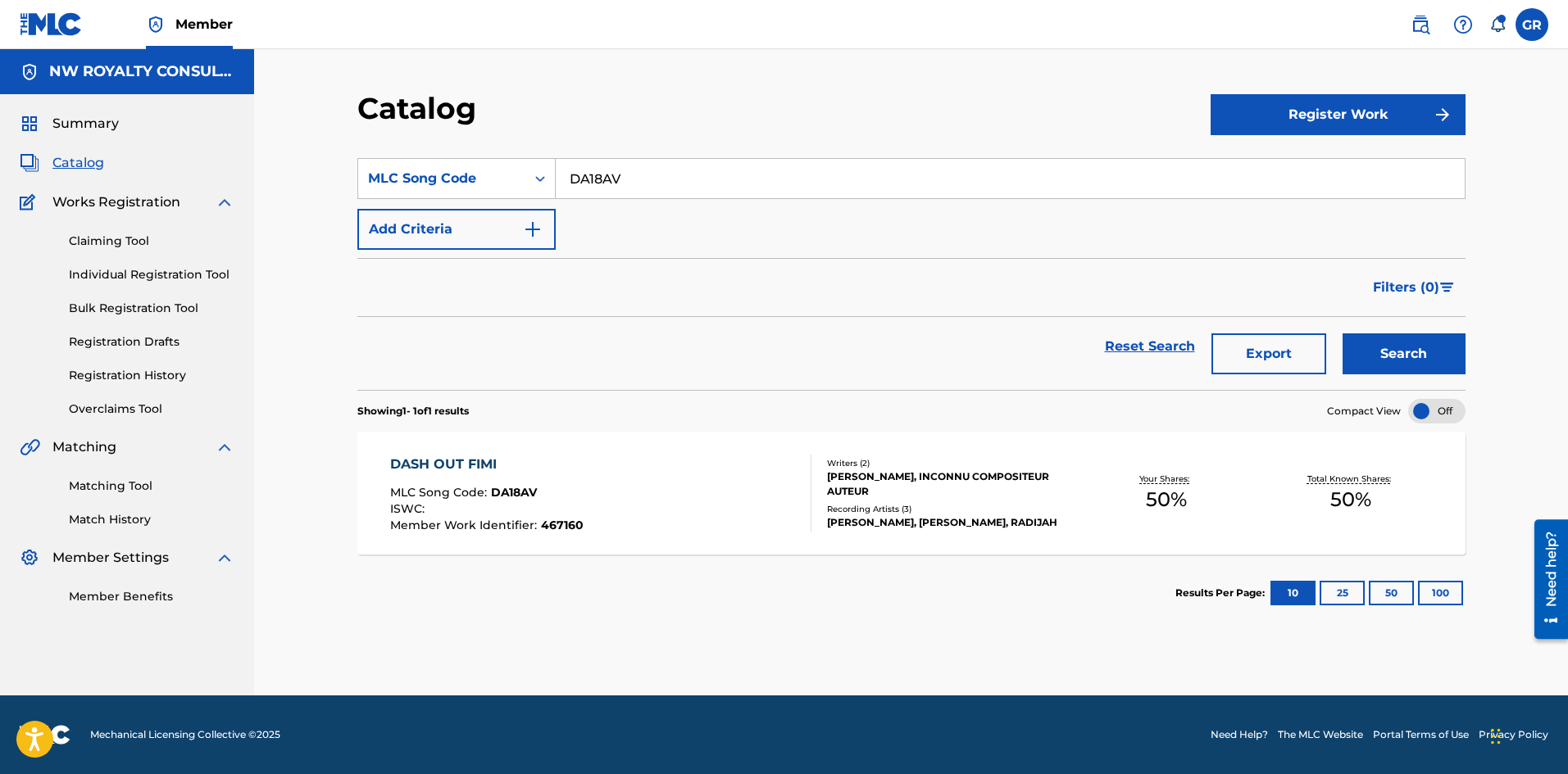
click at [458, 456] on div "DASH OUT FIMI" at bounding box center [487, 464] width 194 height 19
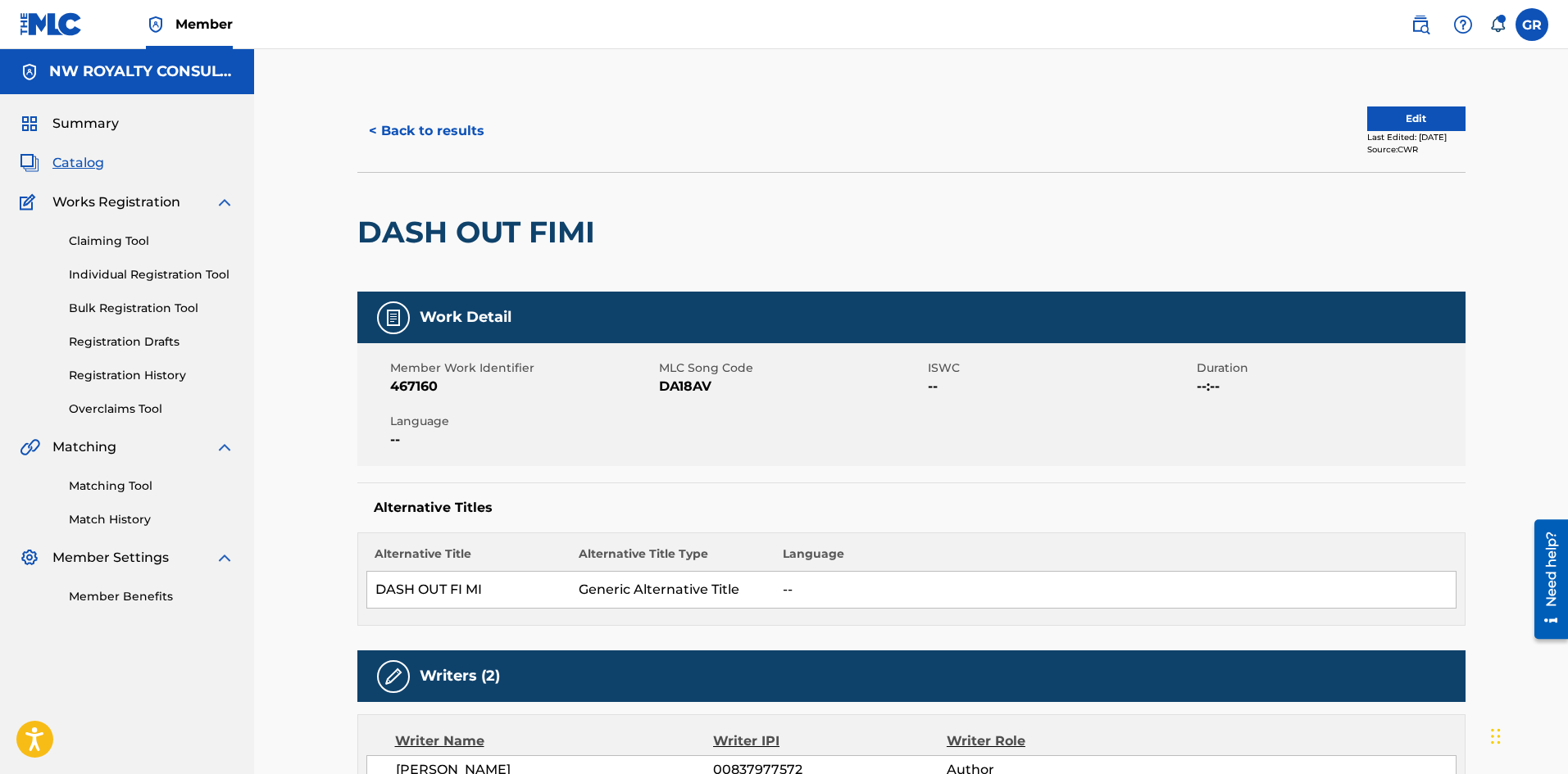
click at [1387, 117] on button "Edit" at bounding box center [1415, 118] width 98 height 24
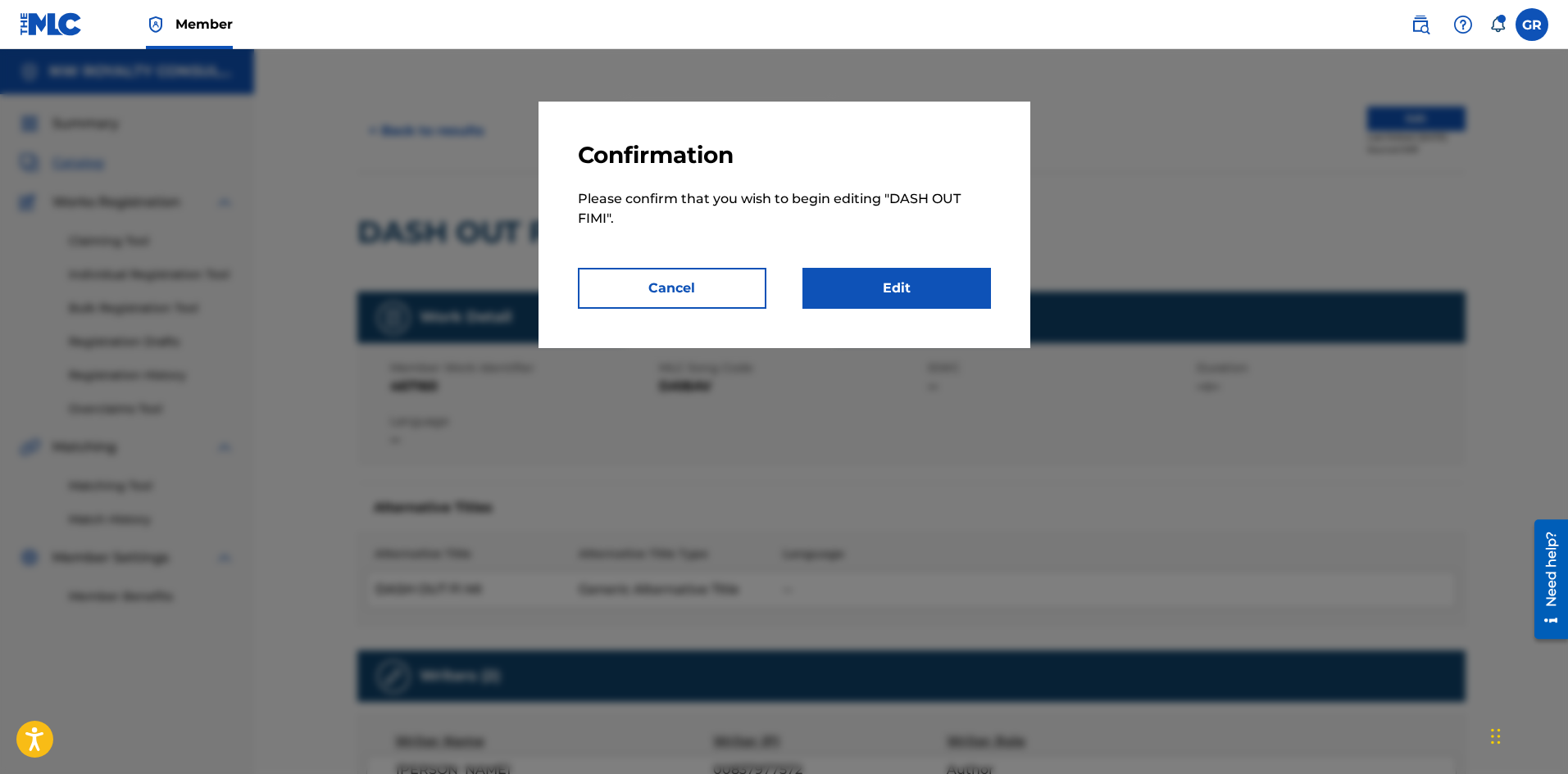
click at [905, 283] on link "Edit" at bounding box center [896, 288] width 189 height 41
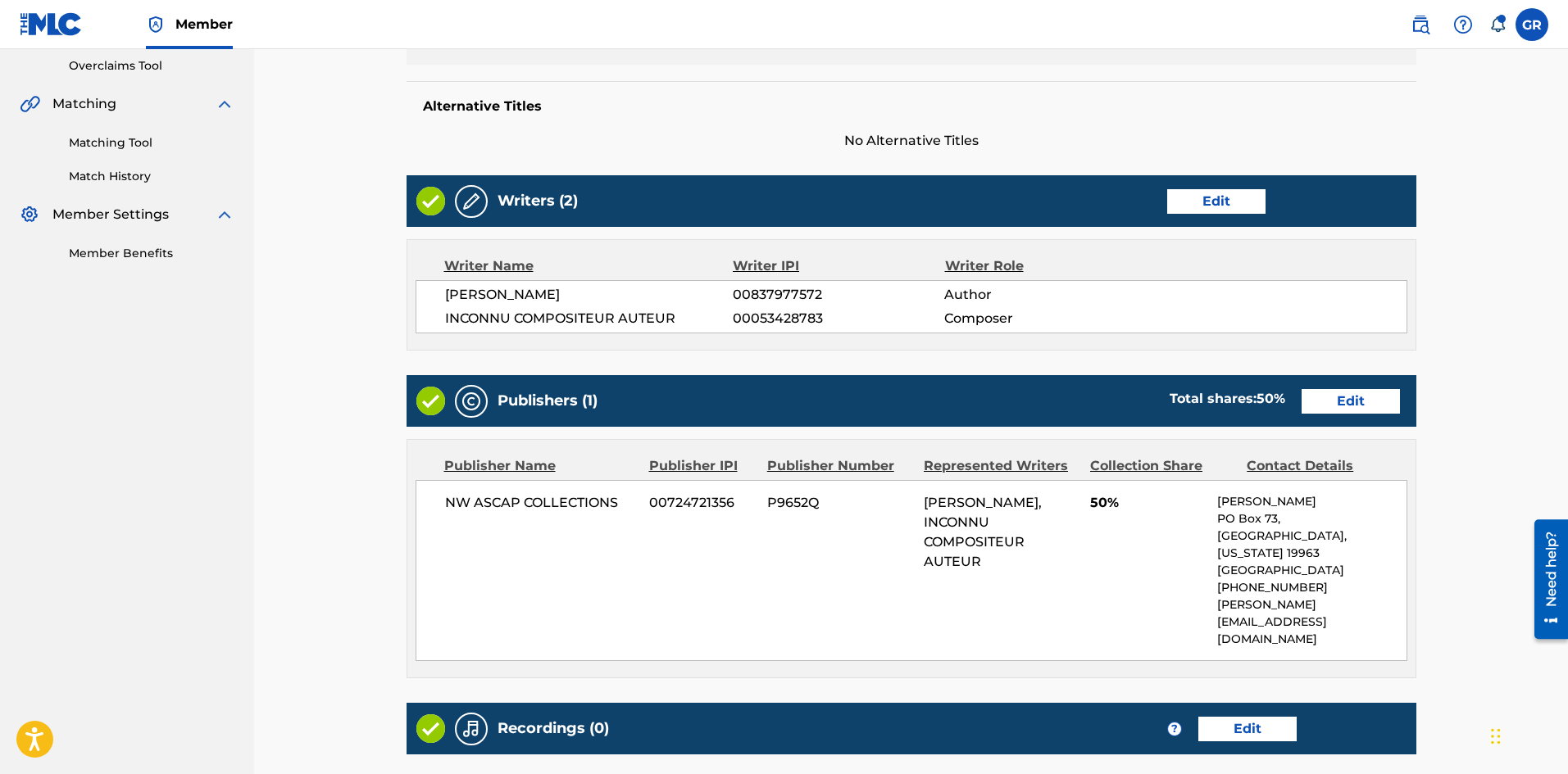
scroll to position [328, 0]
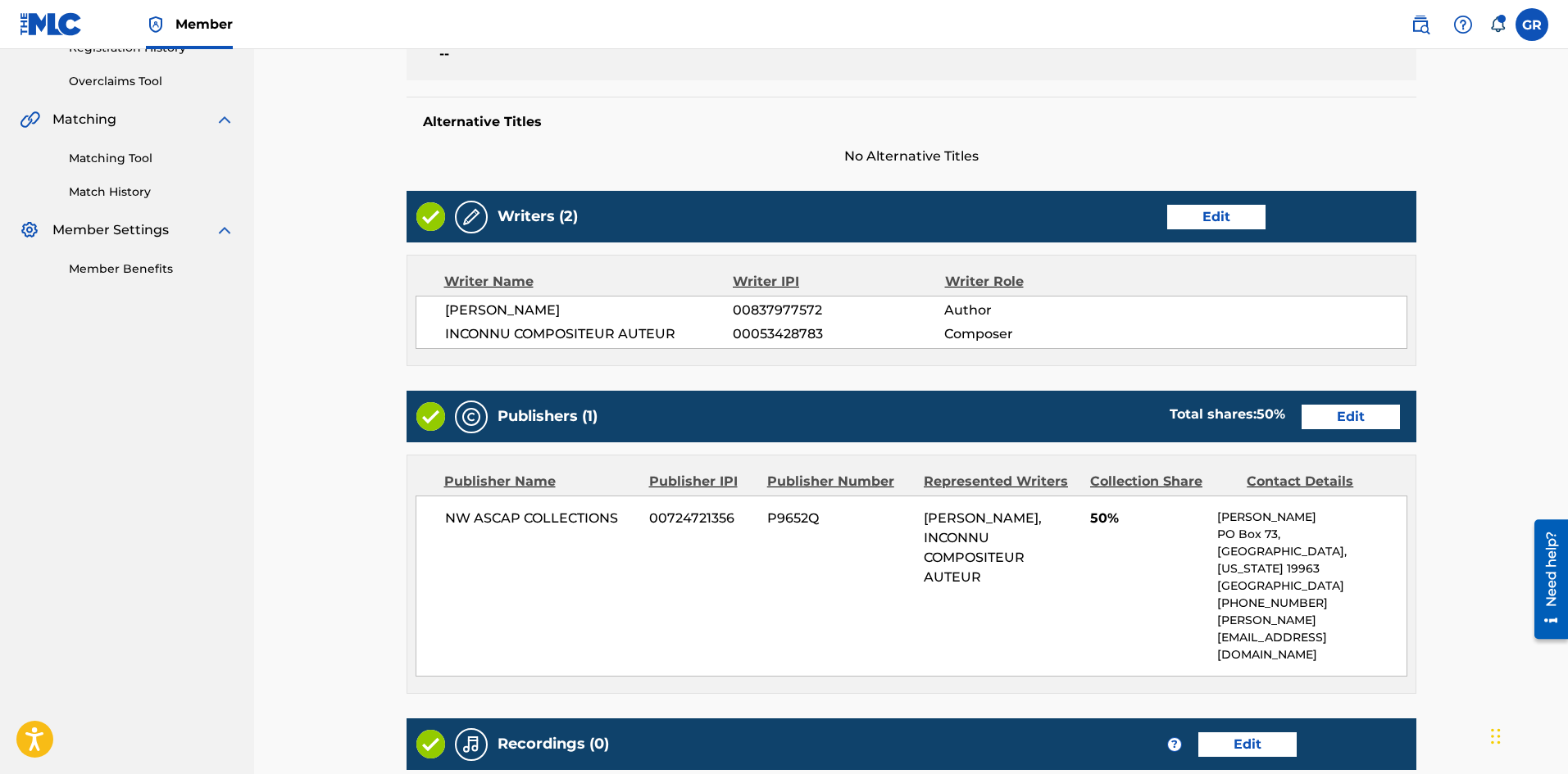
click at [1221, 214] on link "Edit" at bounding box center [1216, 216] width 98 height 24
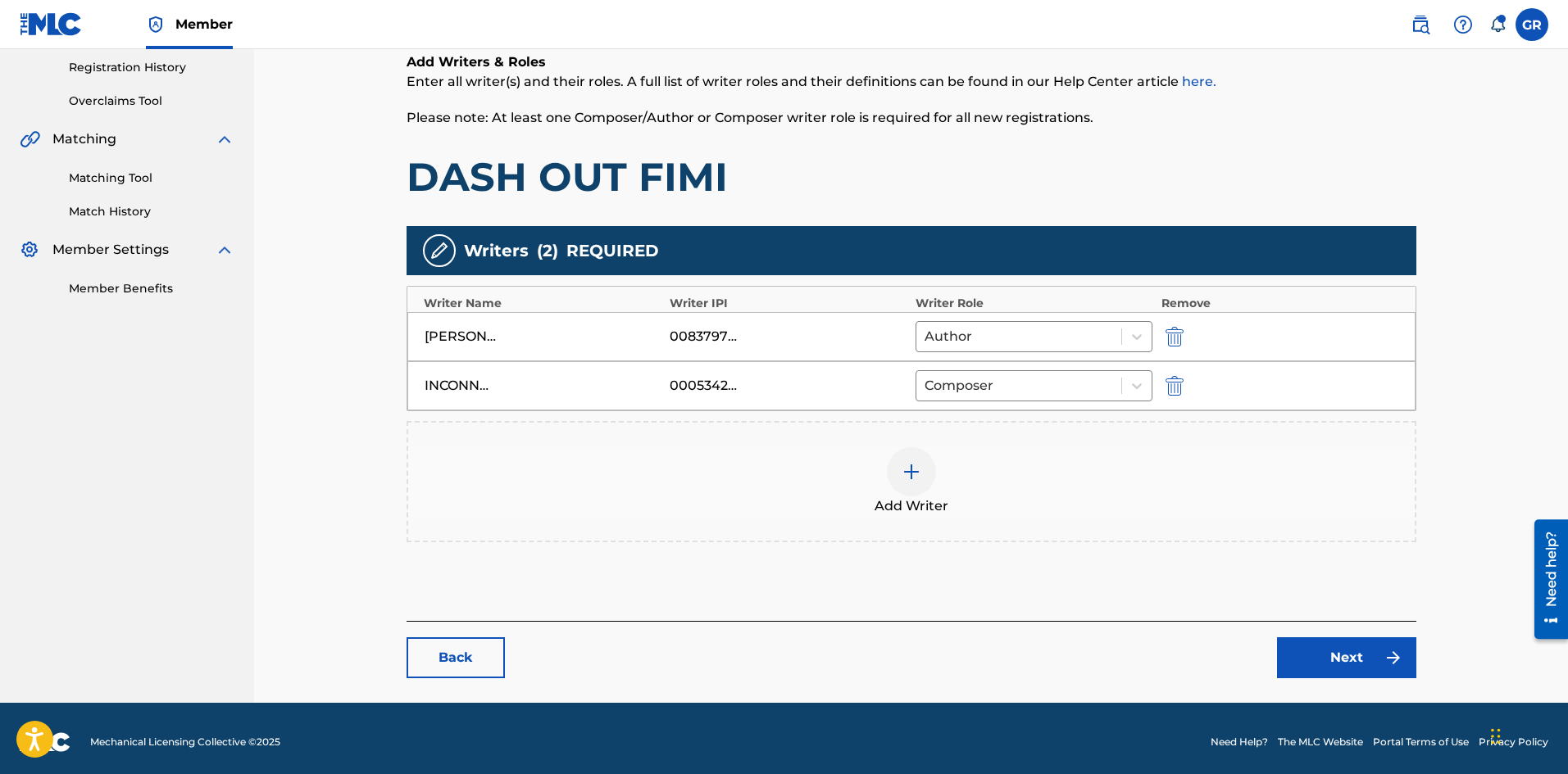
scroll to position [315, 0]
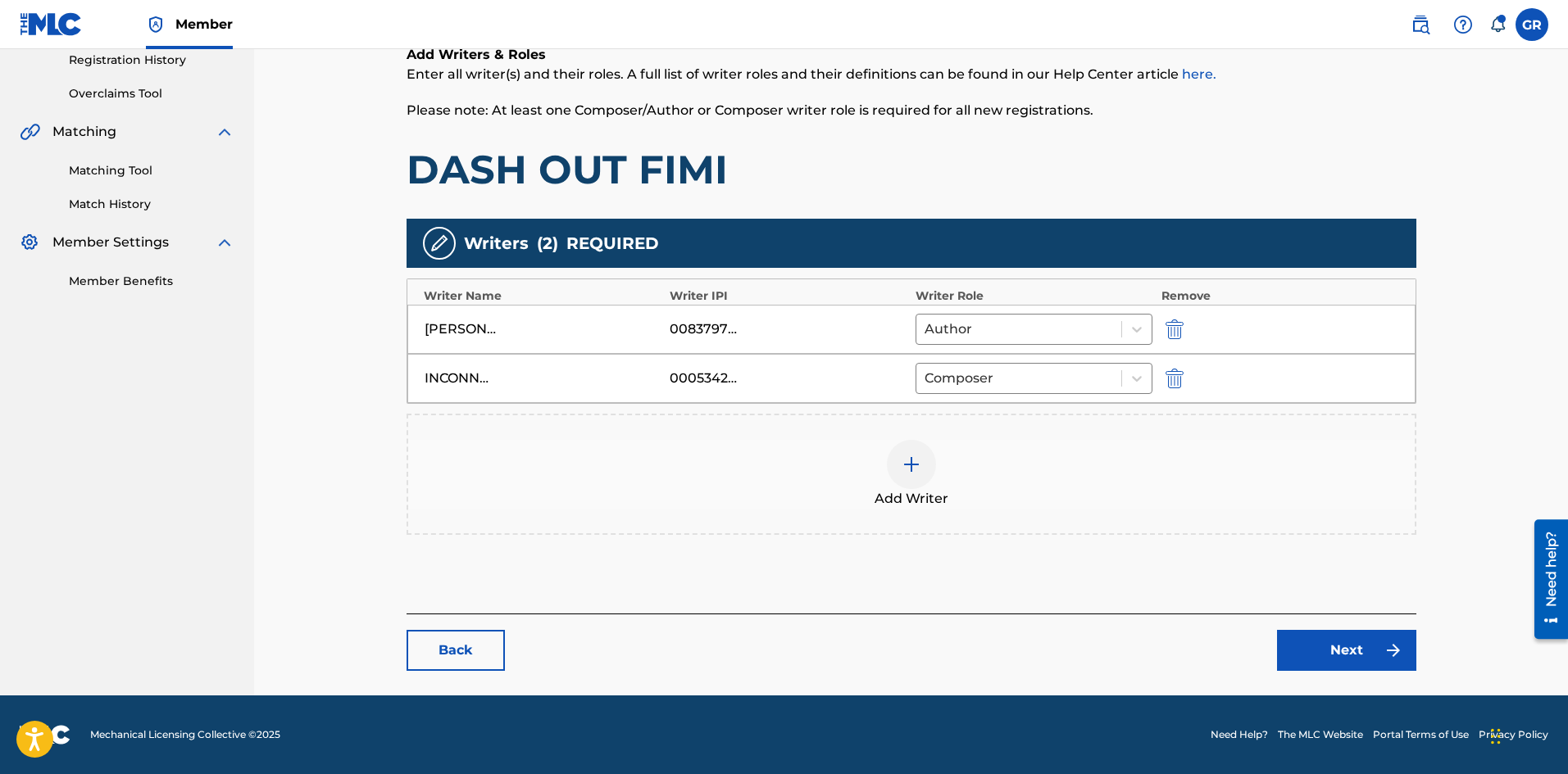
click at [1178, 375] on img "submit" at bounding box center [1174, 378] width 18 height 19
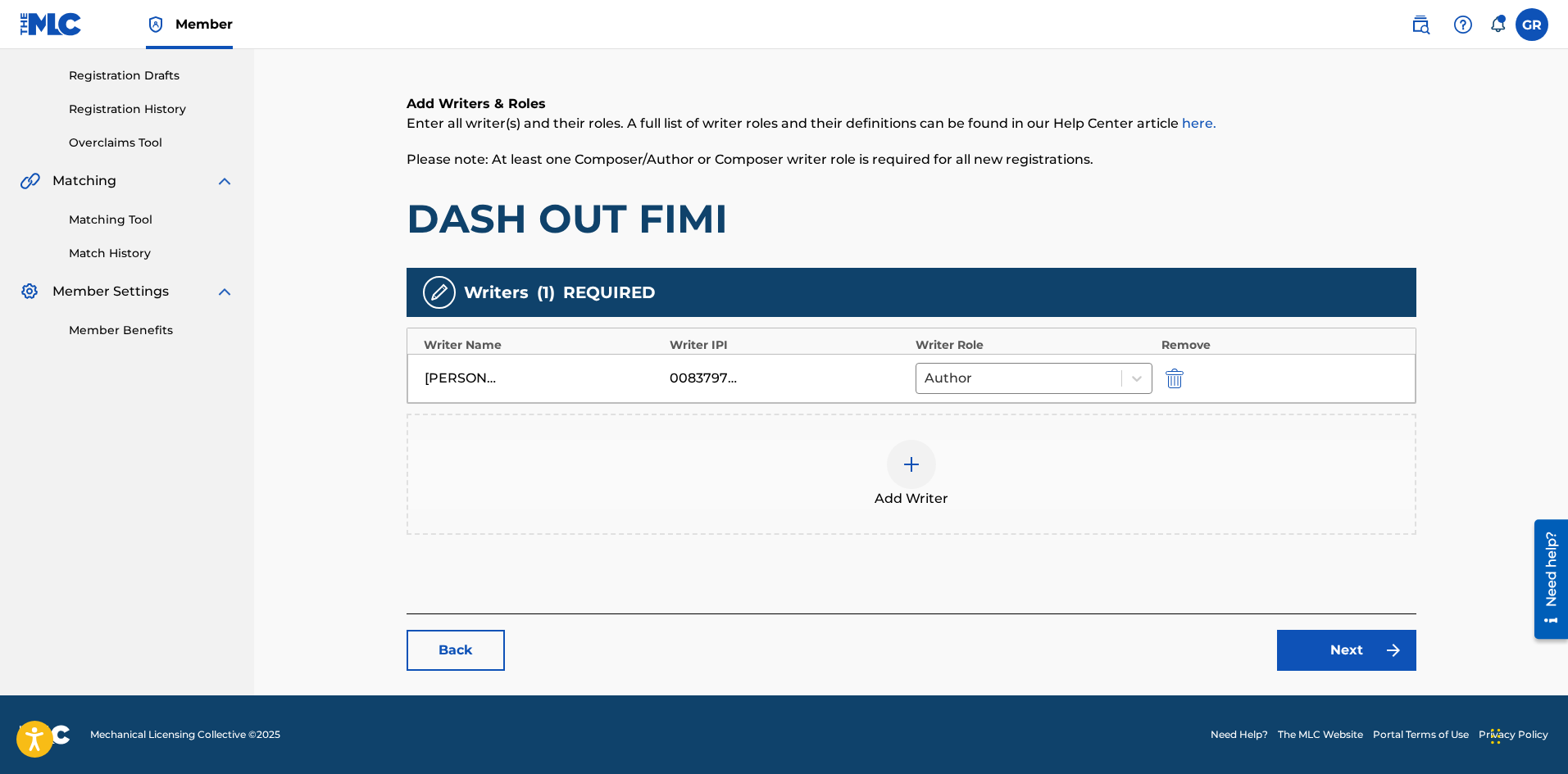
click at [901, 458] on img at bounding box center [910, 464] width 19 height 19
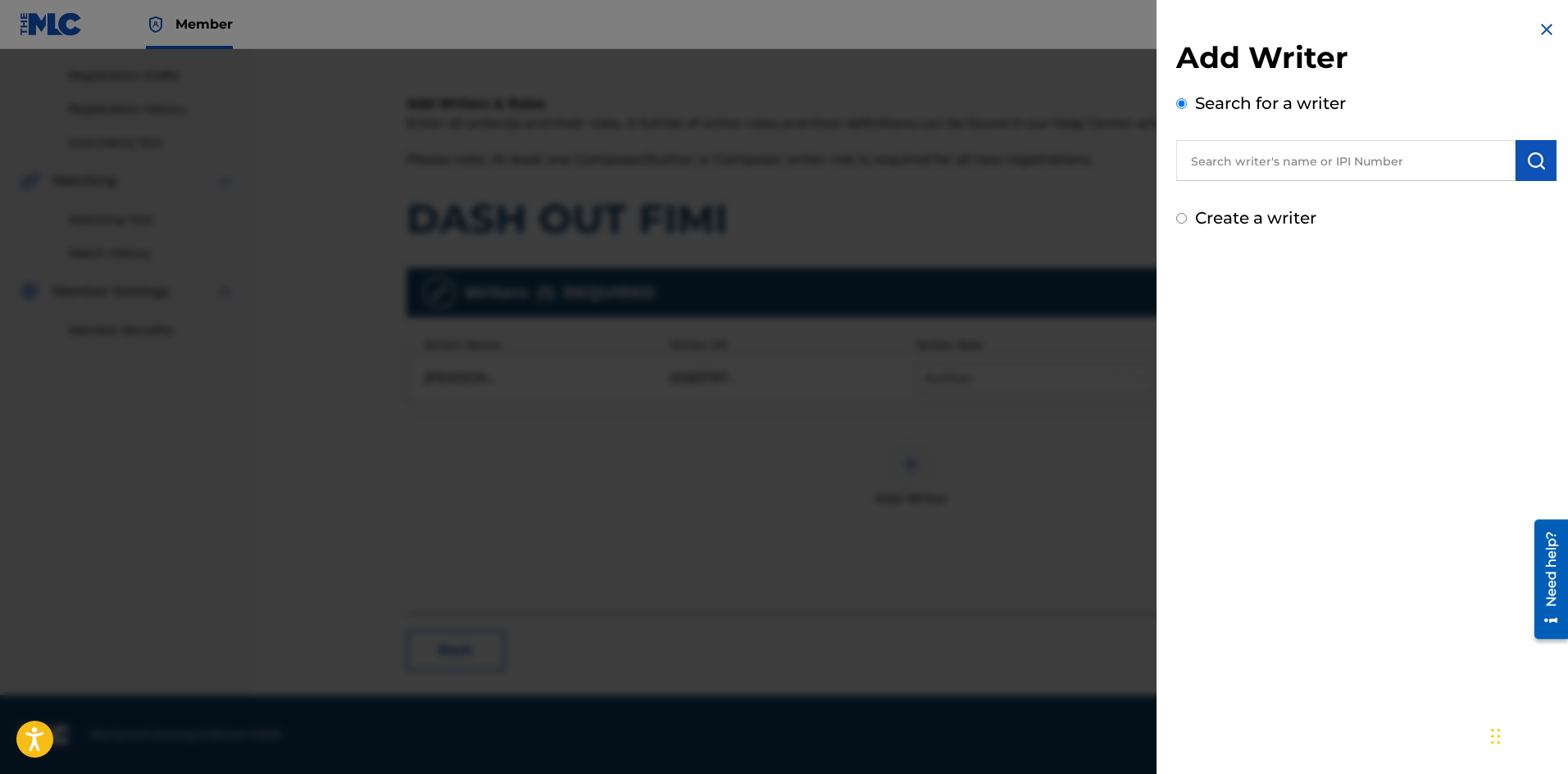
click at [1237, 160] on input "text" at bounding box center [1346, 160] width 339 height 41
type input "loye wright"
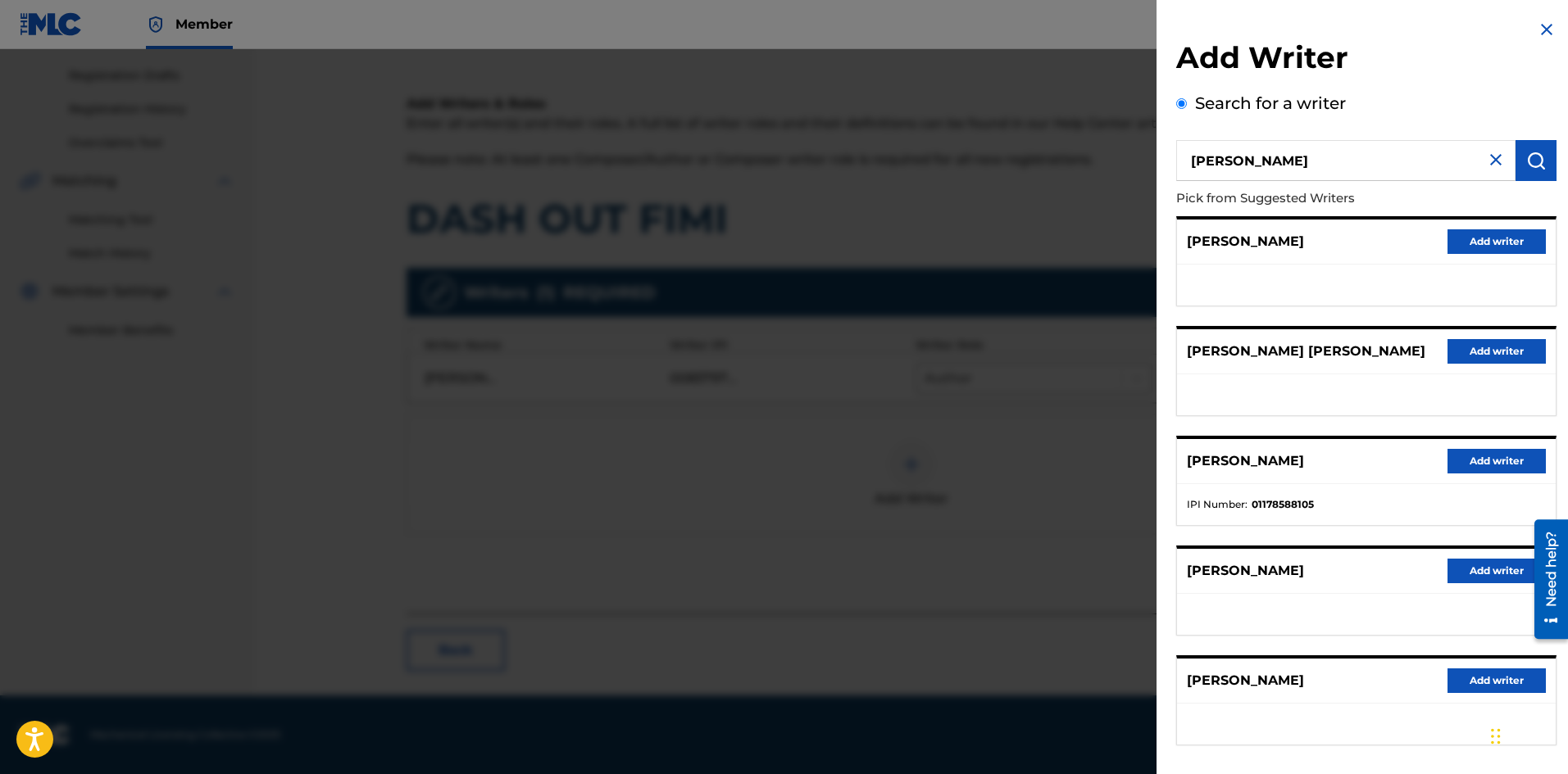
click at [1478, 457] on button "Add writer" at bounding box center [1496, 460] width 98 height 24
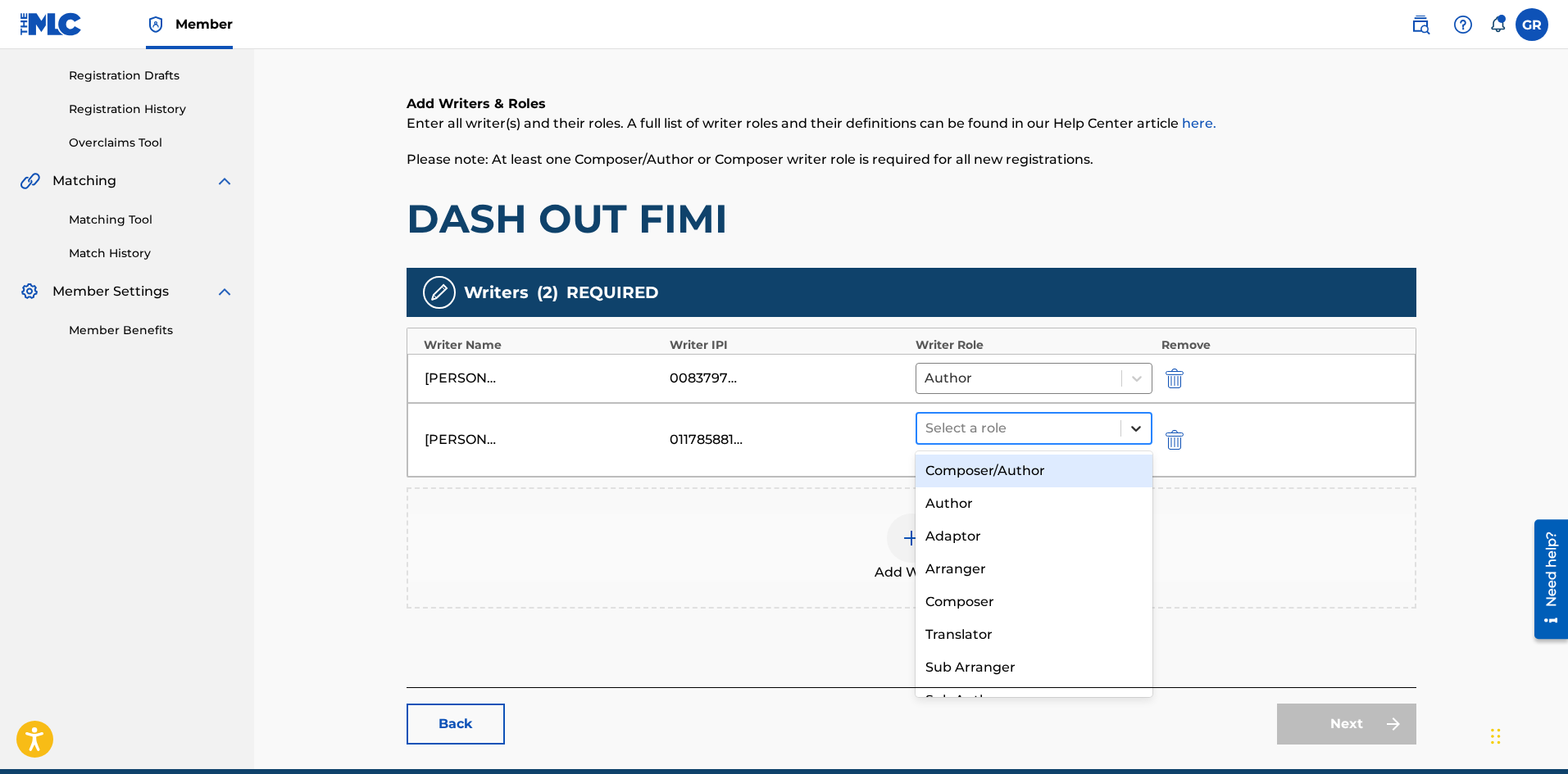
click at [1133, 430] on icon at bounding box center [1136, 429] width 17 height 17
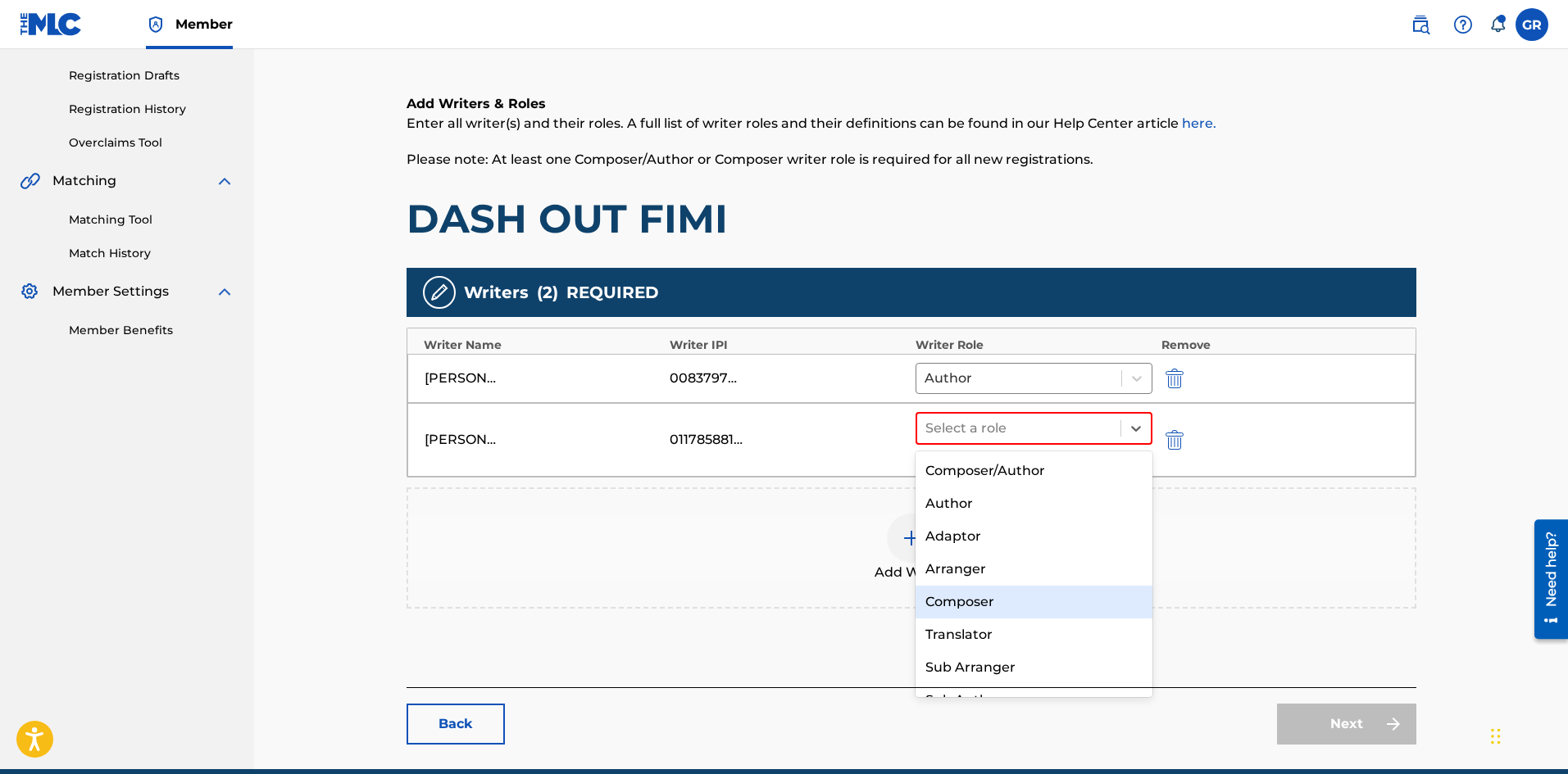
click at [969, 599] on div "Composer" at bounding box center [1034, 601] width 237 height 33
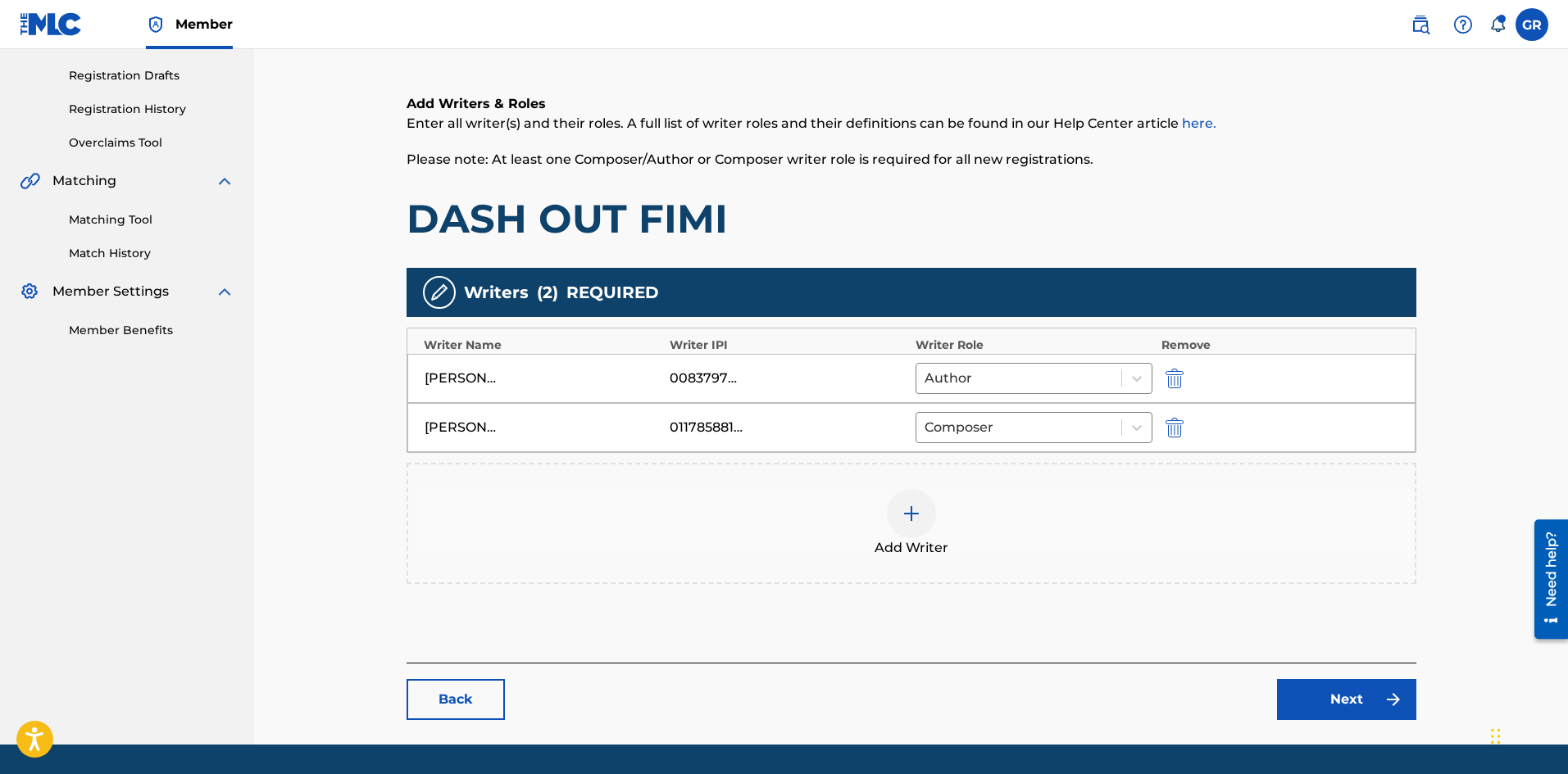
click at [1324, 703] on link "Next" at bounding box center [1347, 699] width 139 height 41
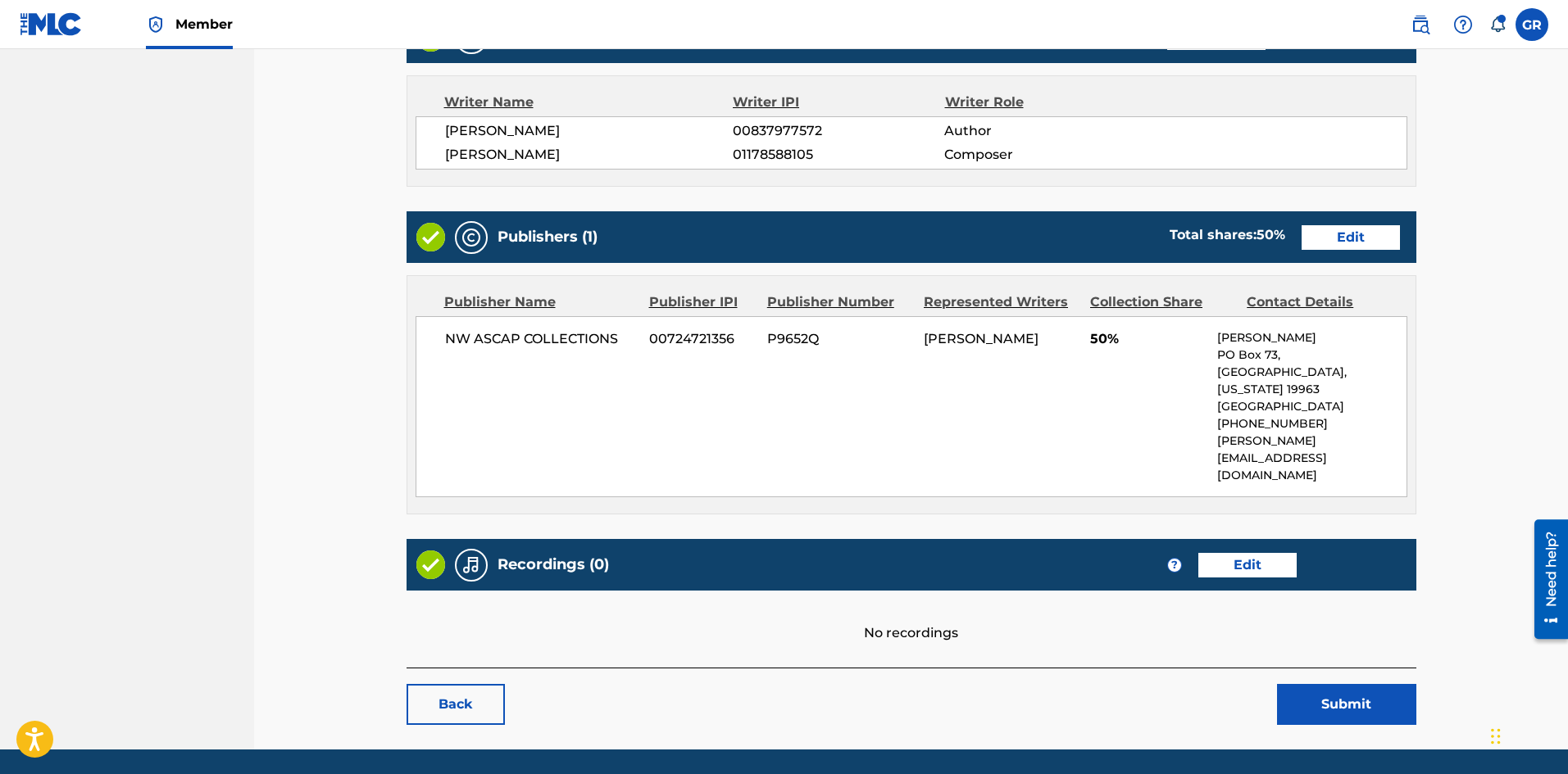
scroll to position [583, 0]
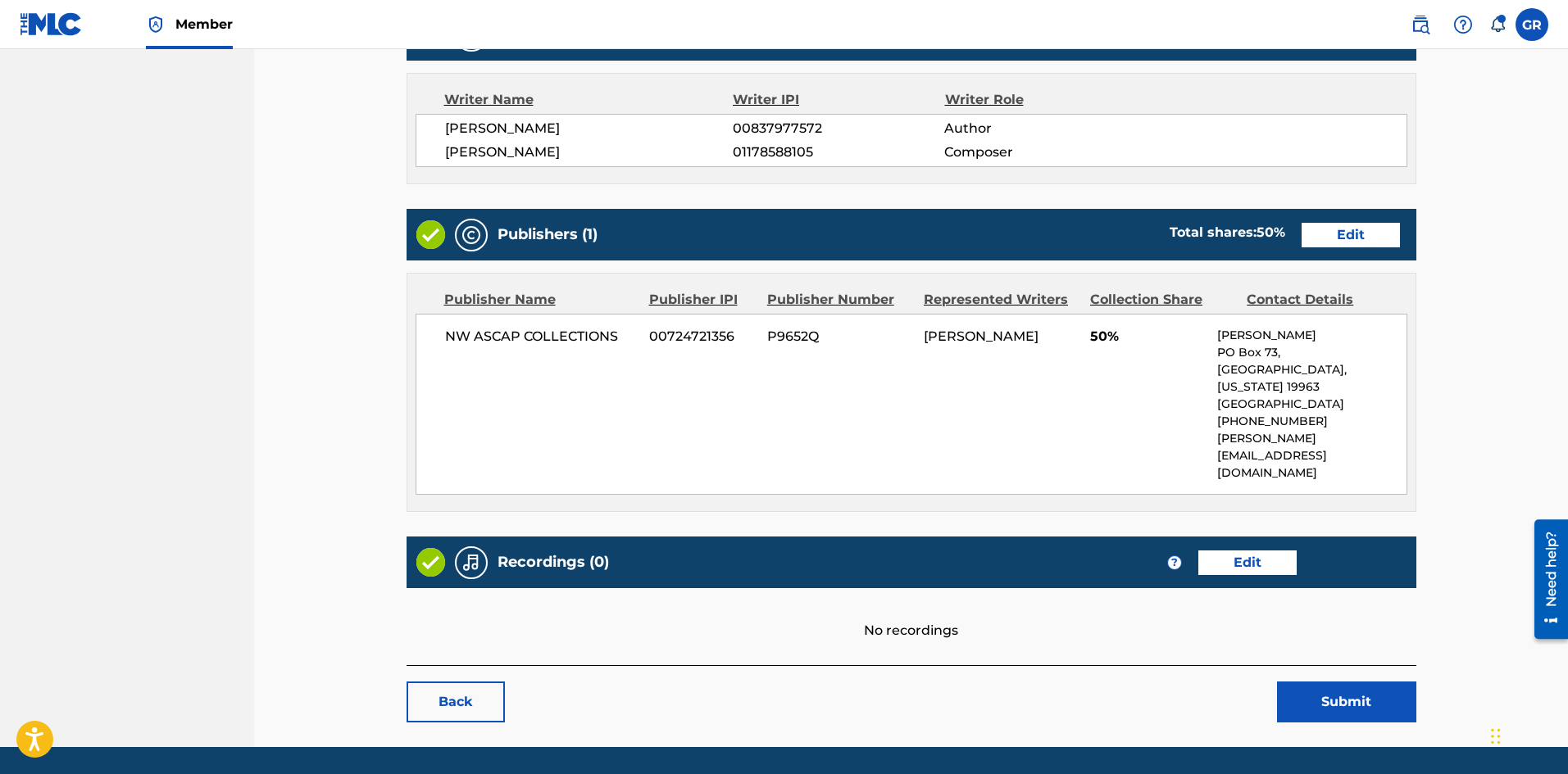
click at [1251, 550] on link "Edit" at bounding box center [1247, 562] width 98 height 24
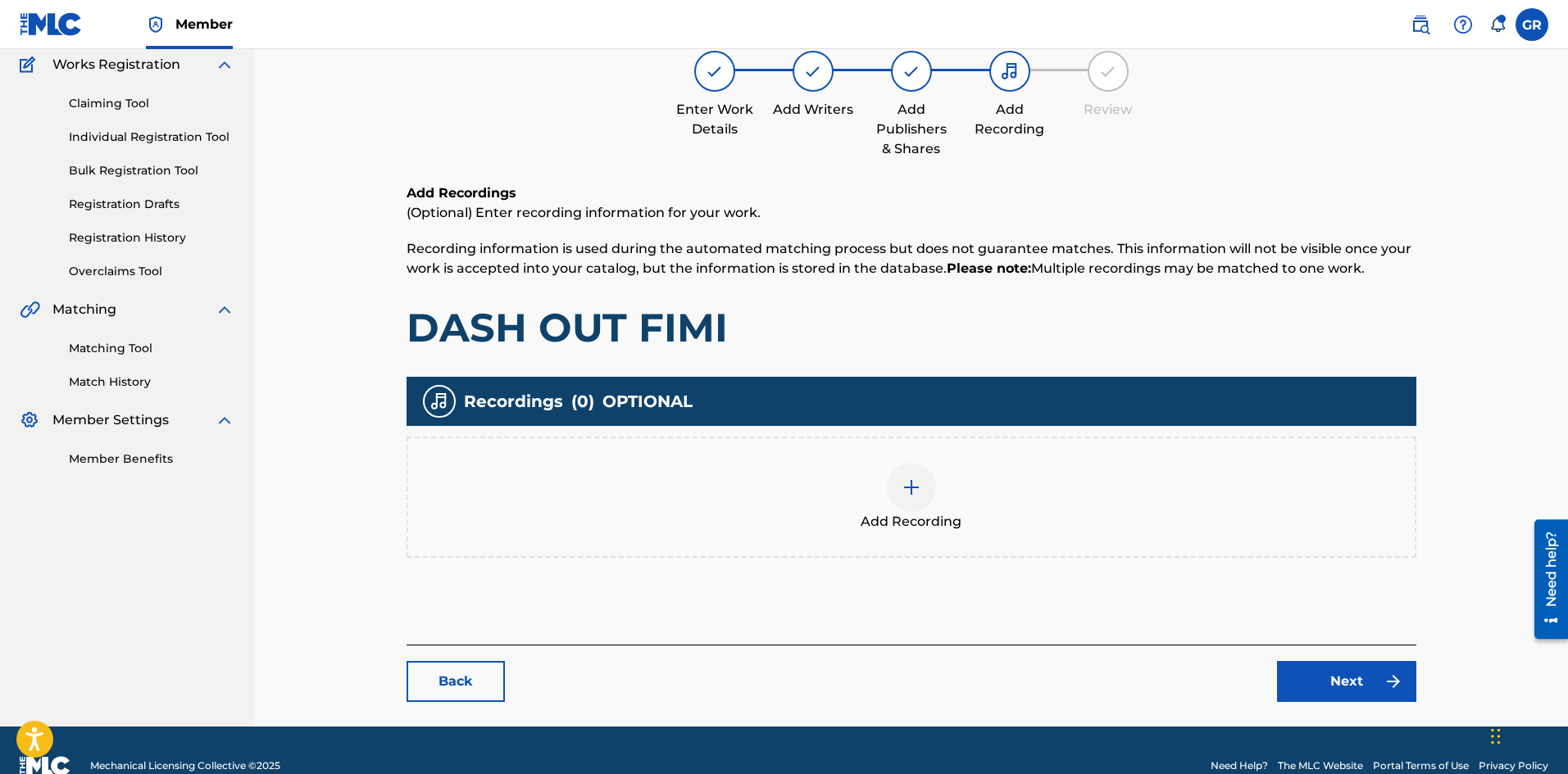
scroll to position [169, 0]
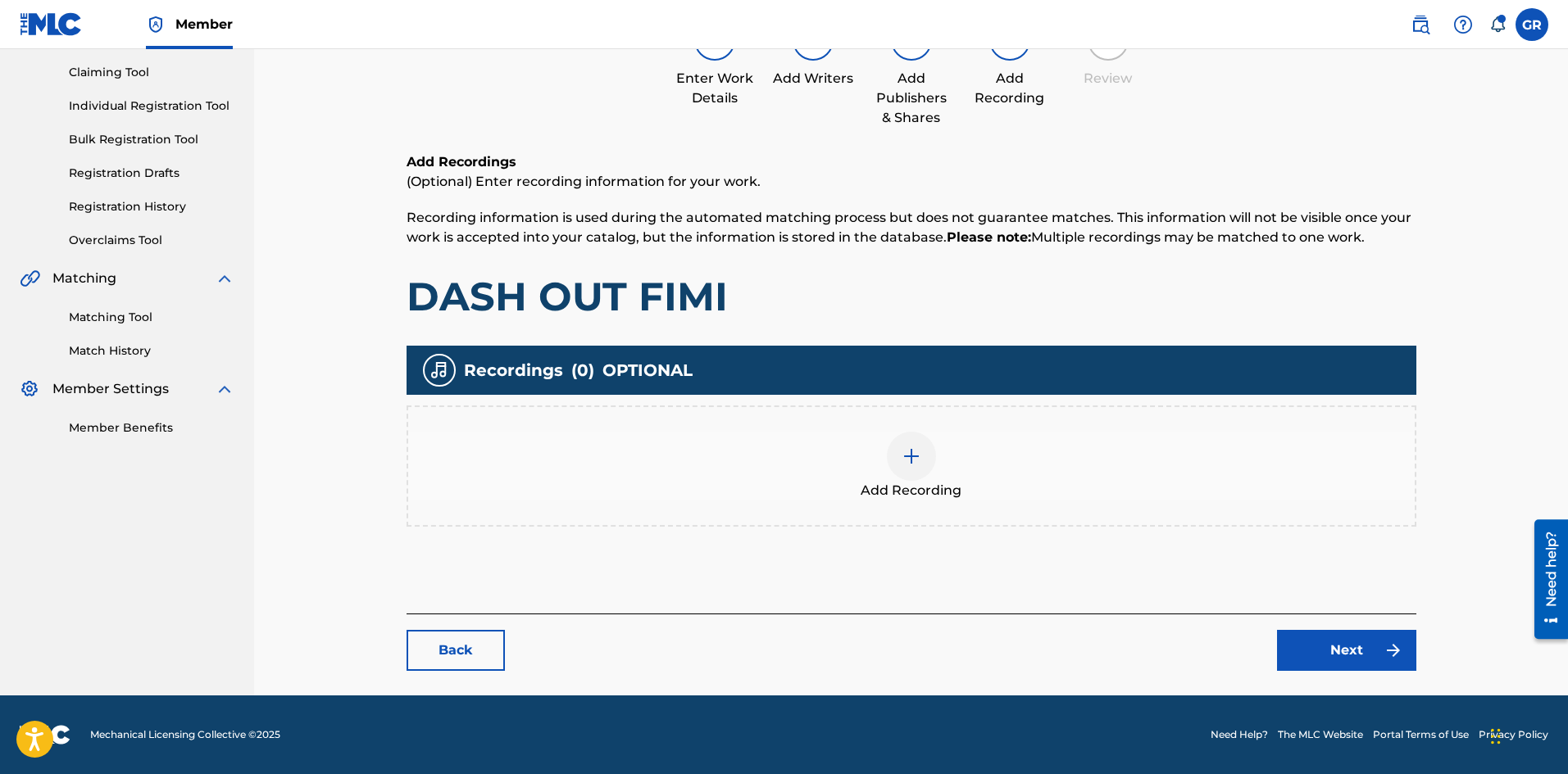
click at [914, 455] on img at bounding box center [910, 455] width 19 height 19
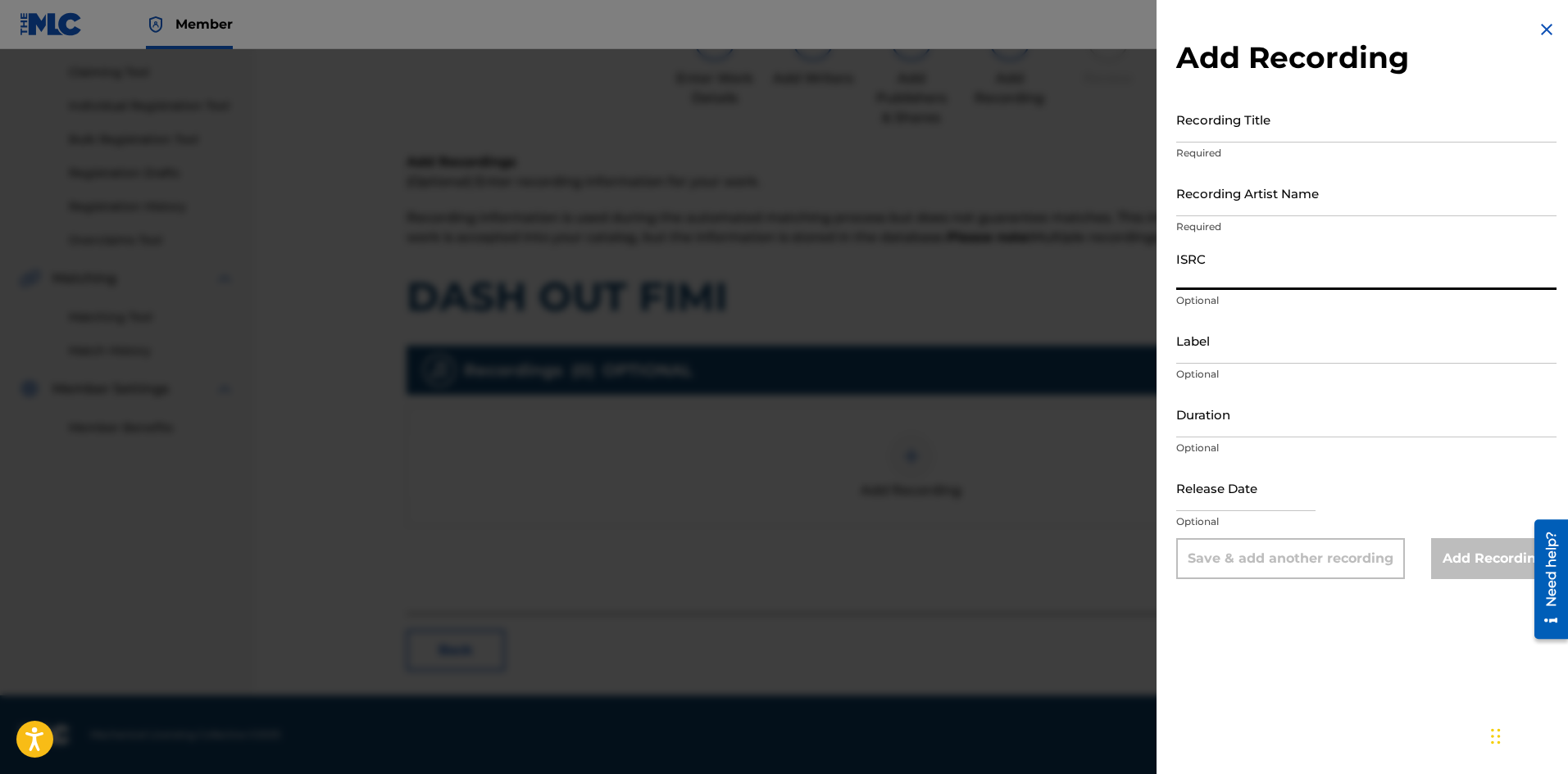
click at [1204, 273] on input "ISRC" at bounding box center [1366, 267] width 380 height 47
paste input "USQY51755693"
type input "USQY51755693"
click at [1221, 198] on input "Recording Artist Name" at bounding box center [1366, 193] width 380 height 47
type input "r"
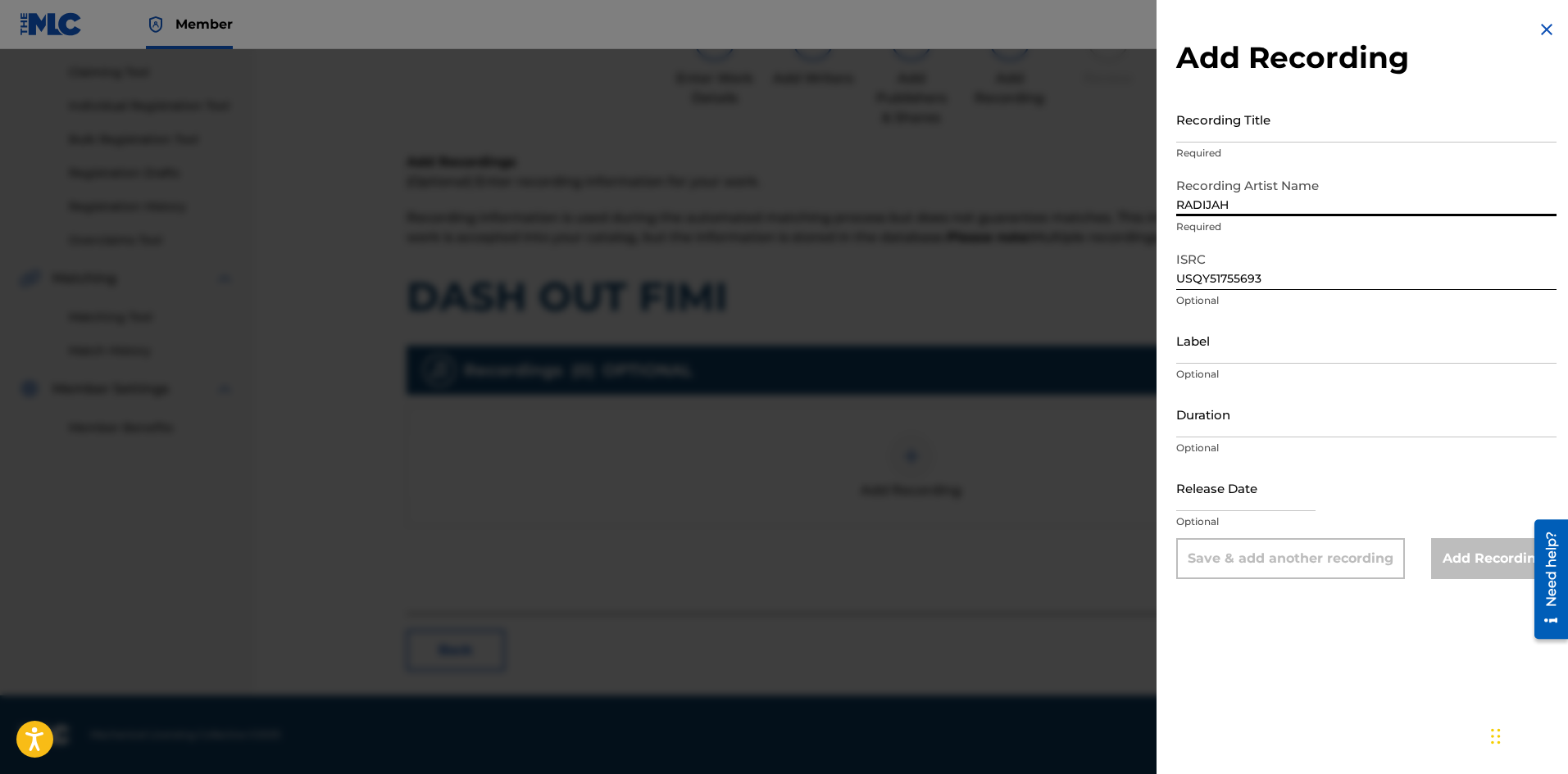
type input "RADIJAH"
click at [1222, 122] on input "Recording Title" at bounding box center [1366, 119] width 380 height 47
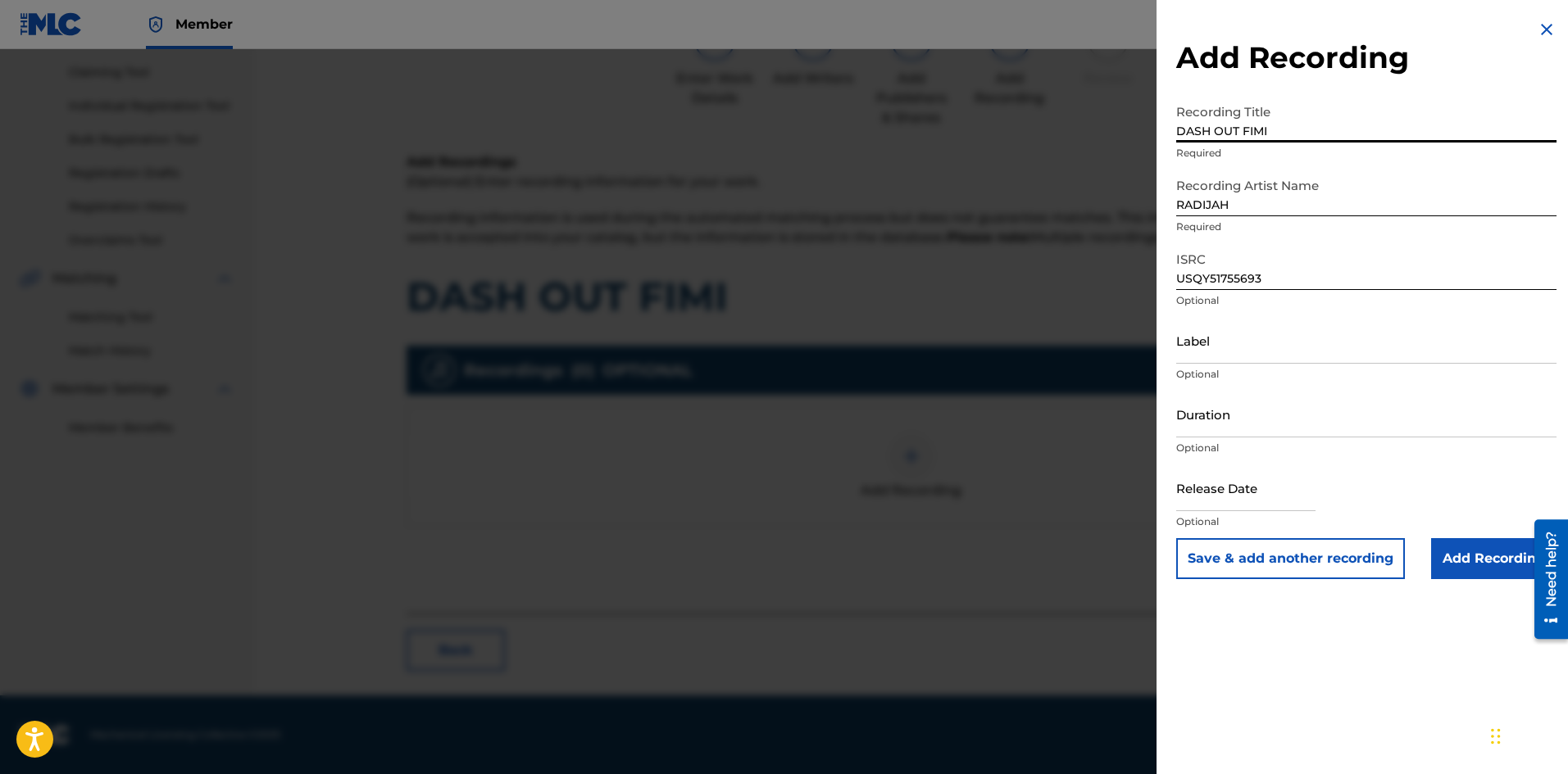
type input "DASH OUT FIMI"
click at [1476, 560] on input "Add Recording" at bounding box center [1492, 558] width 125 height 41
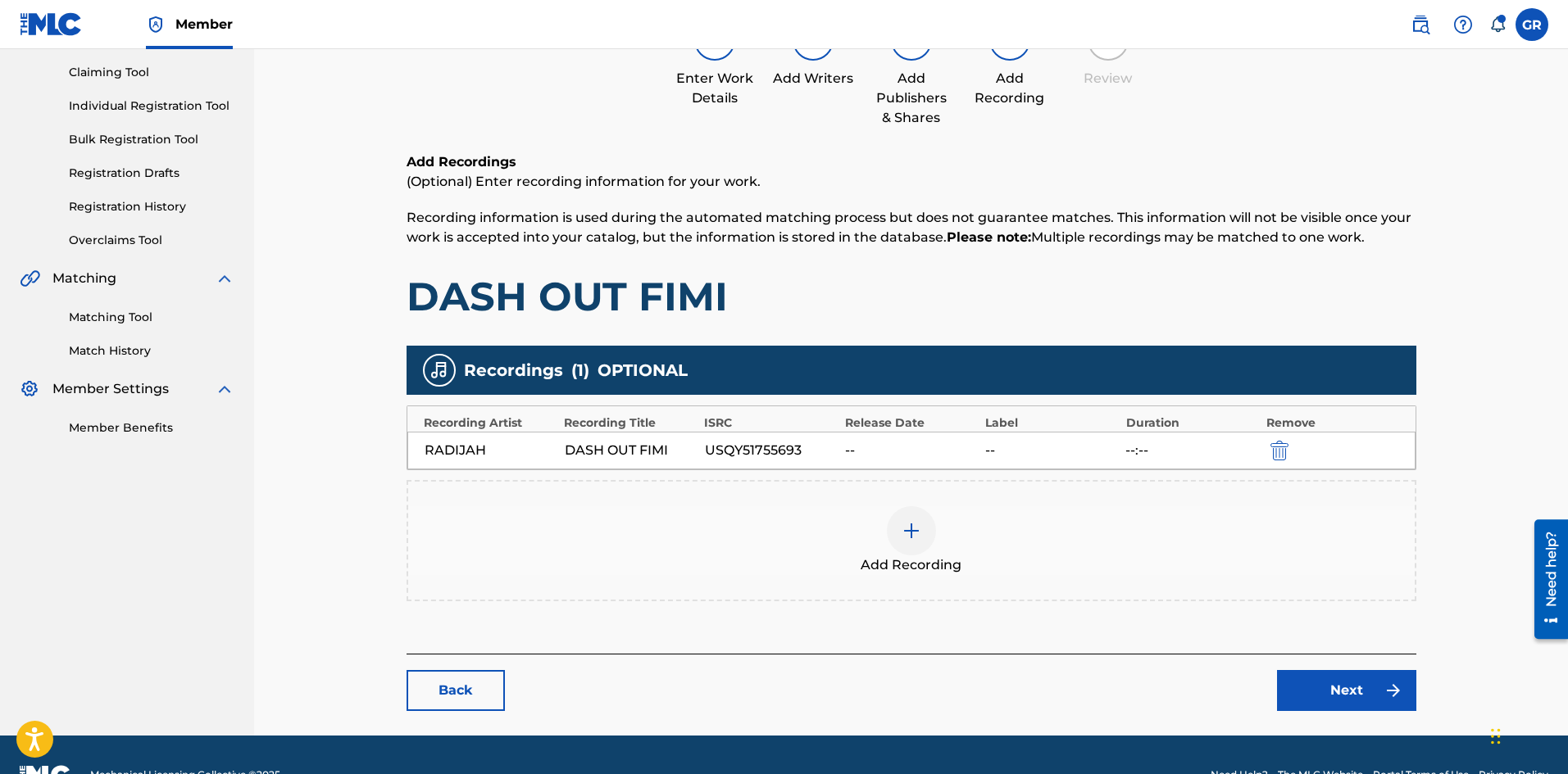
click at [913, 532] on img at bounding box center [910, 530] width 19 height 19
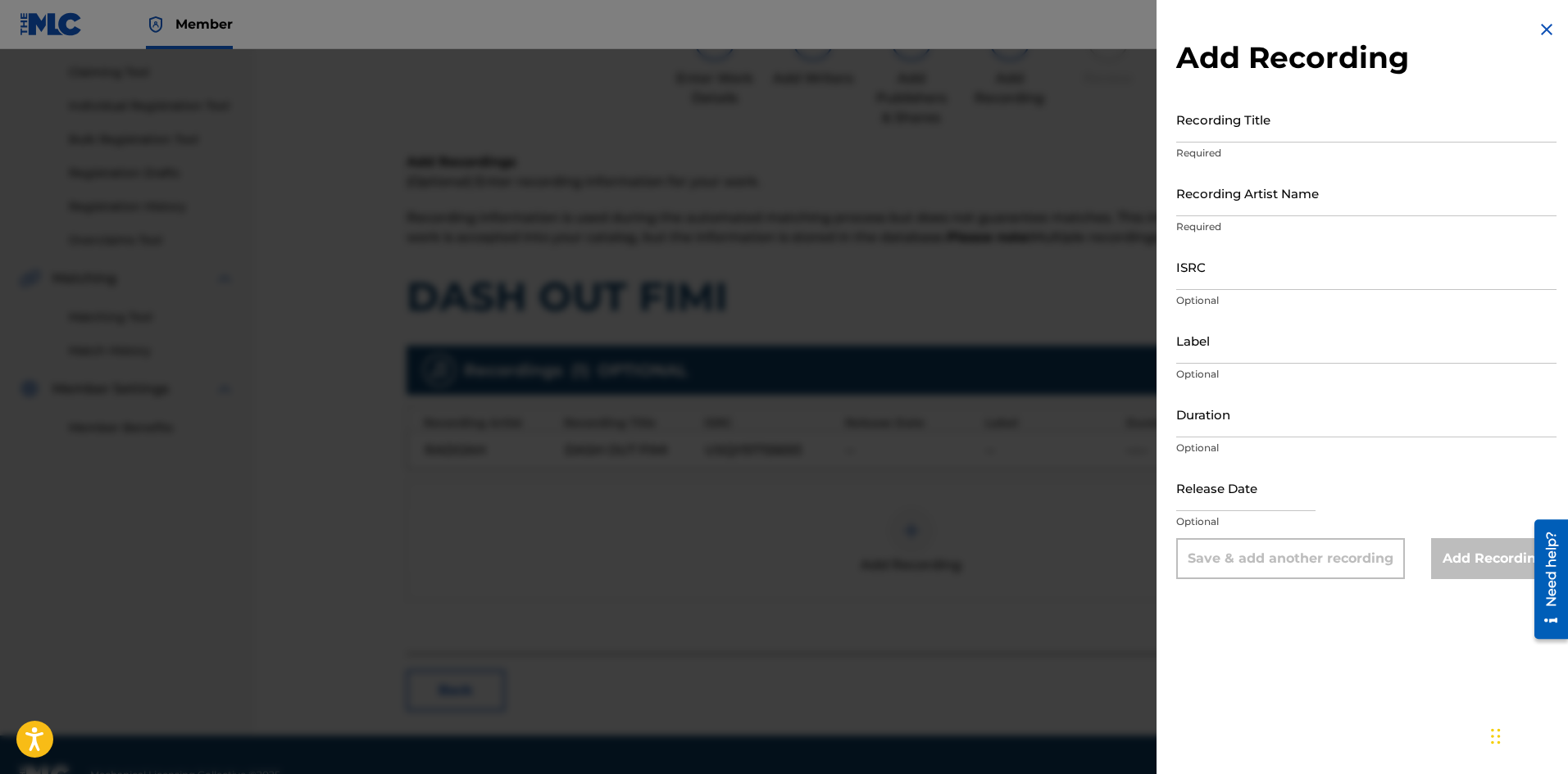
click at [1203, 132] on input "Recording Title" at bounding box center [1366, 119] width 380 height 47
type input "DASH OUT FIMI"
click at [1199, 191] on input "Recording Artist Name" at bounding box center [1366, 193] width 380 height 47
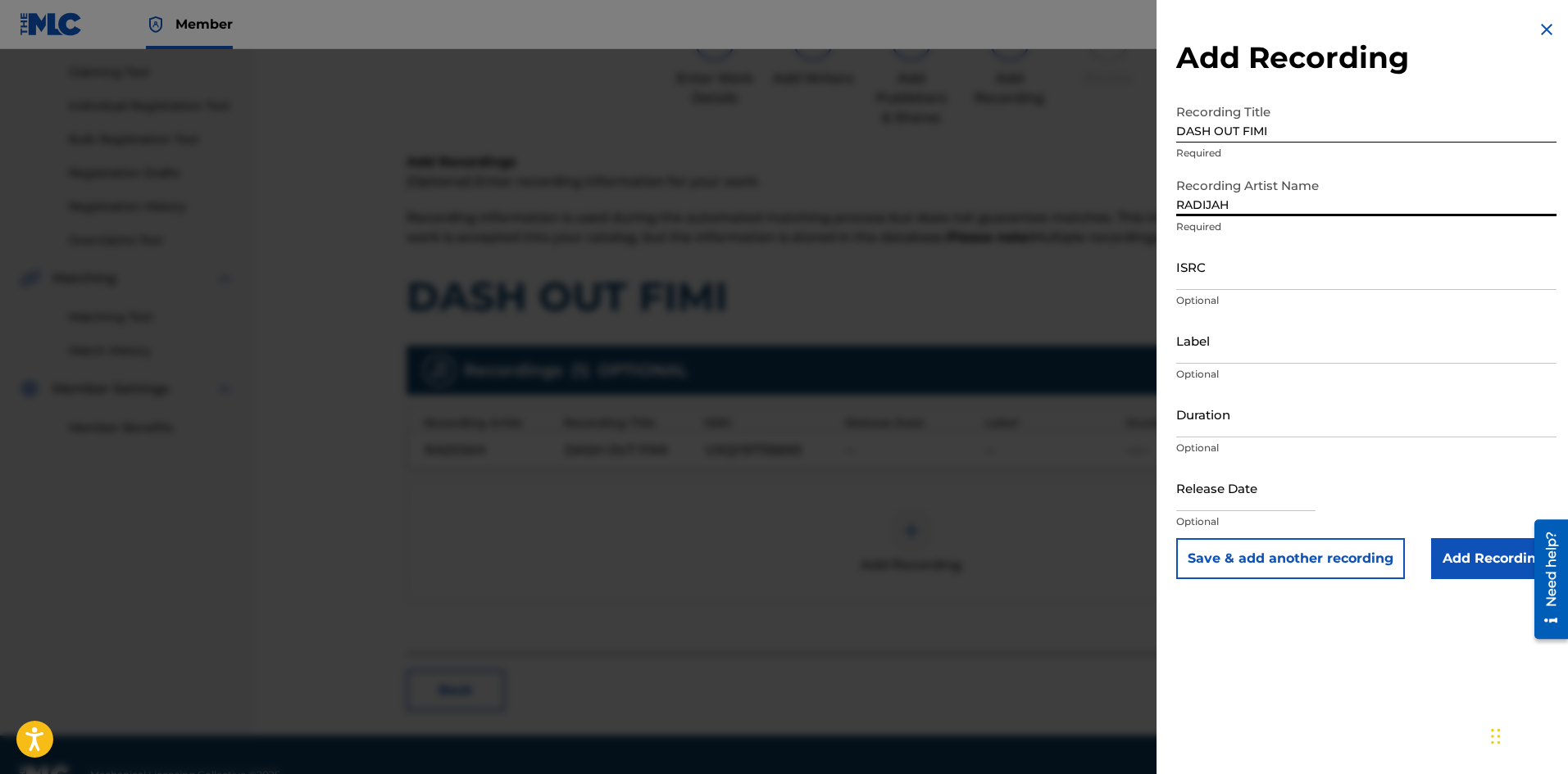
type input "RADIJAH"
click at [1242, 274] on input "ISRC" at bounding box center [1366, 267] width 380 height 47
paste input "USQY51752462"
type input "USQY51752462"
click at [1464, 553] on input "Add Recording" at bounding box center [1492, 558] width 125 height 41
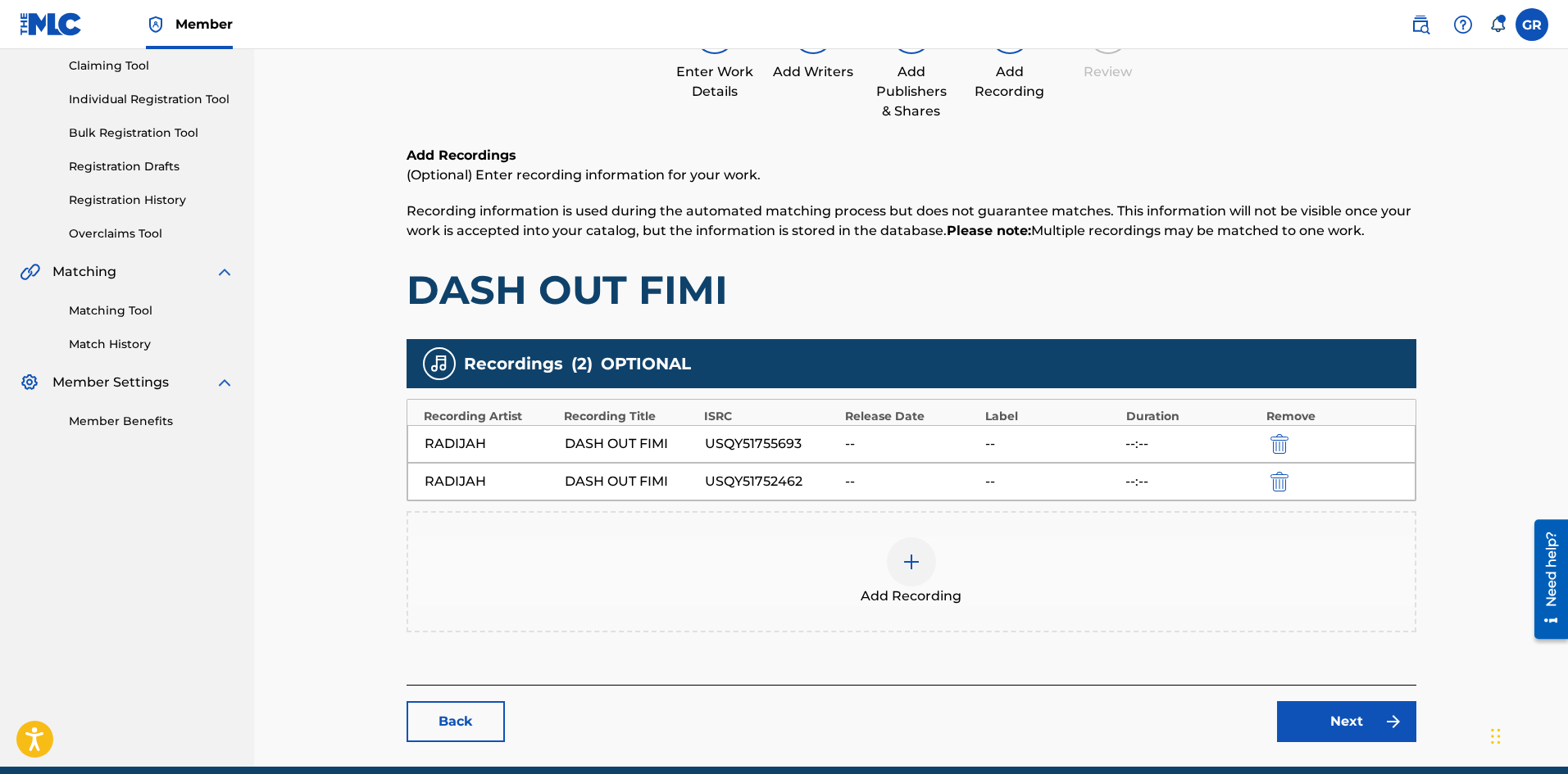
scroll to position [247, 0]
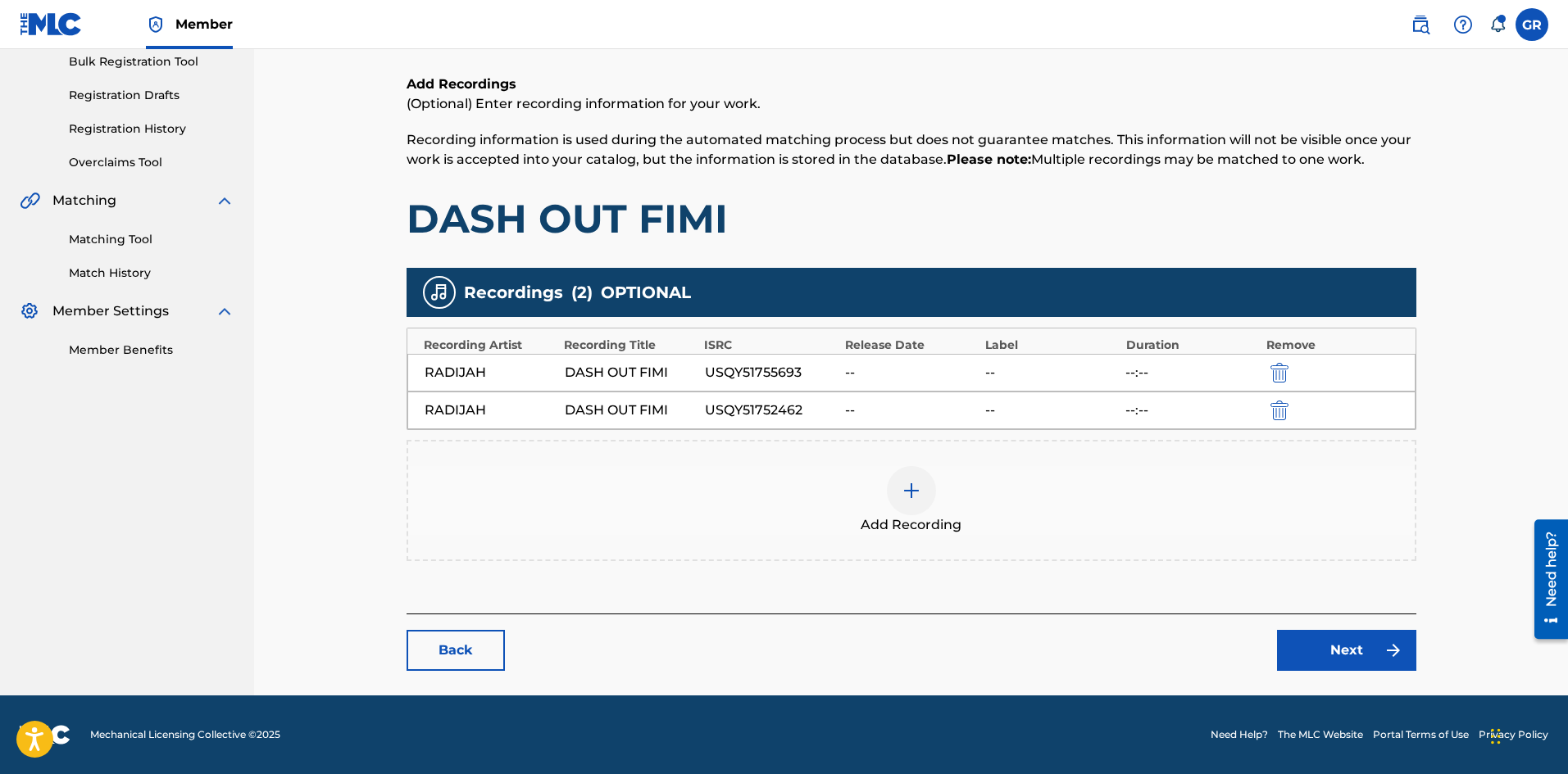
click at [1355, 644] on link "Next" at bounding box center [1347, 650] width 139 height 41
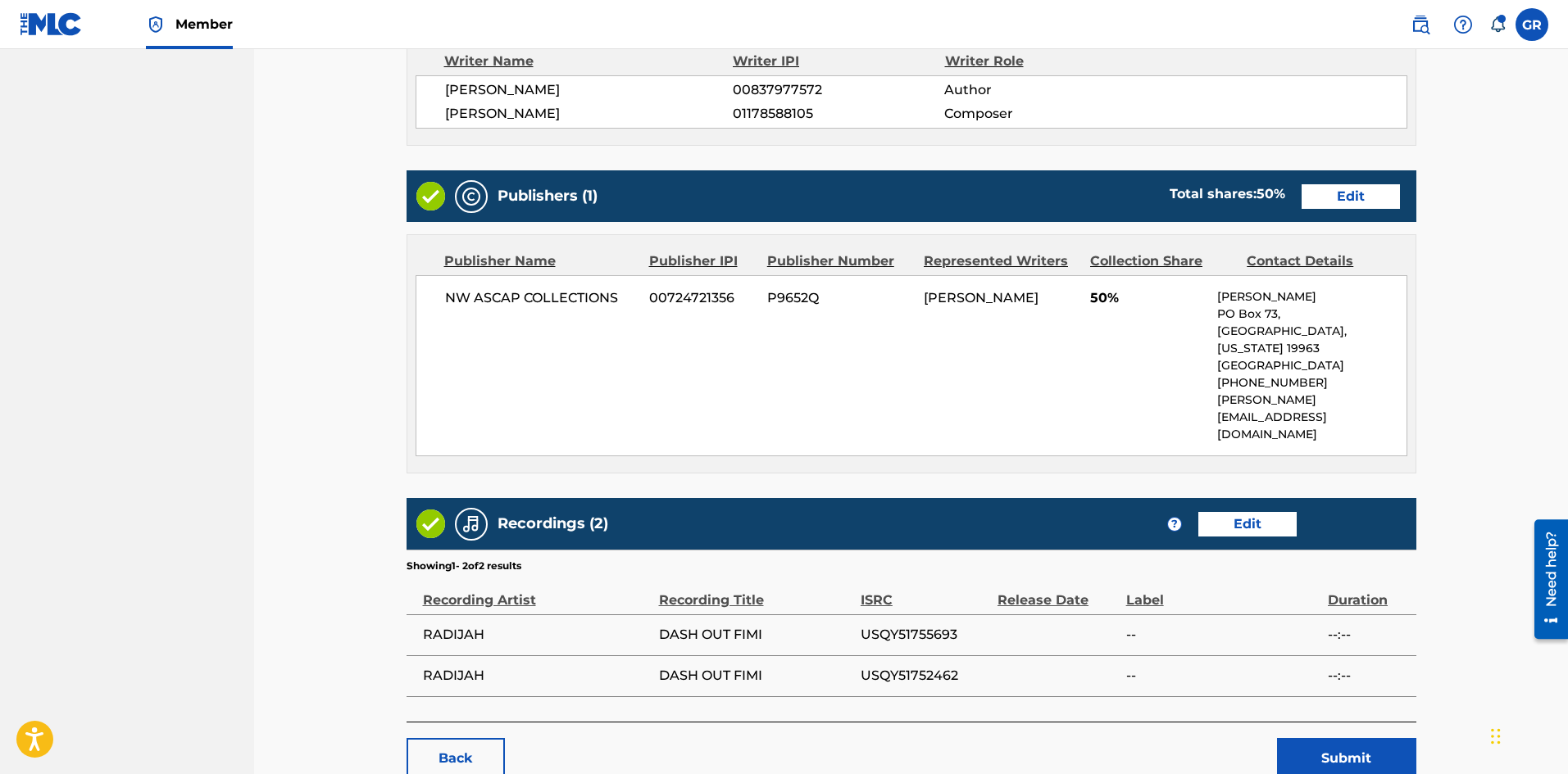
scroll to position [678, 0]
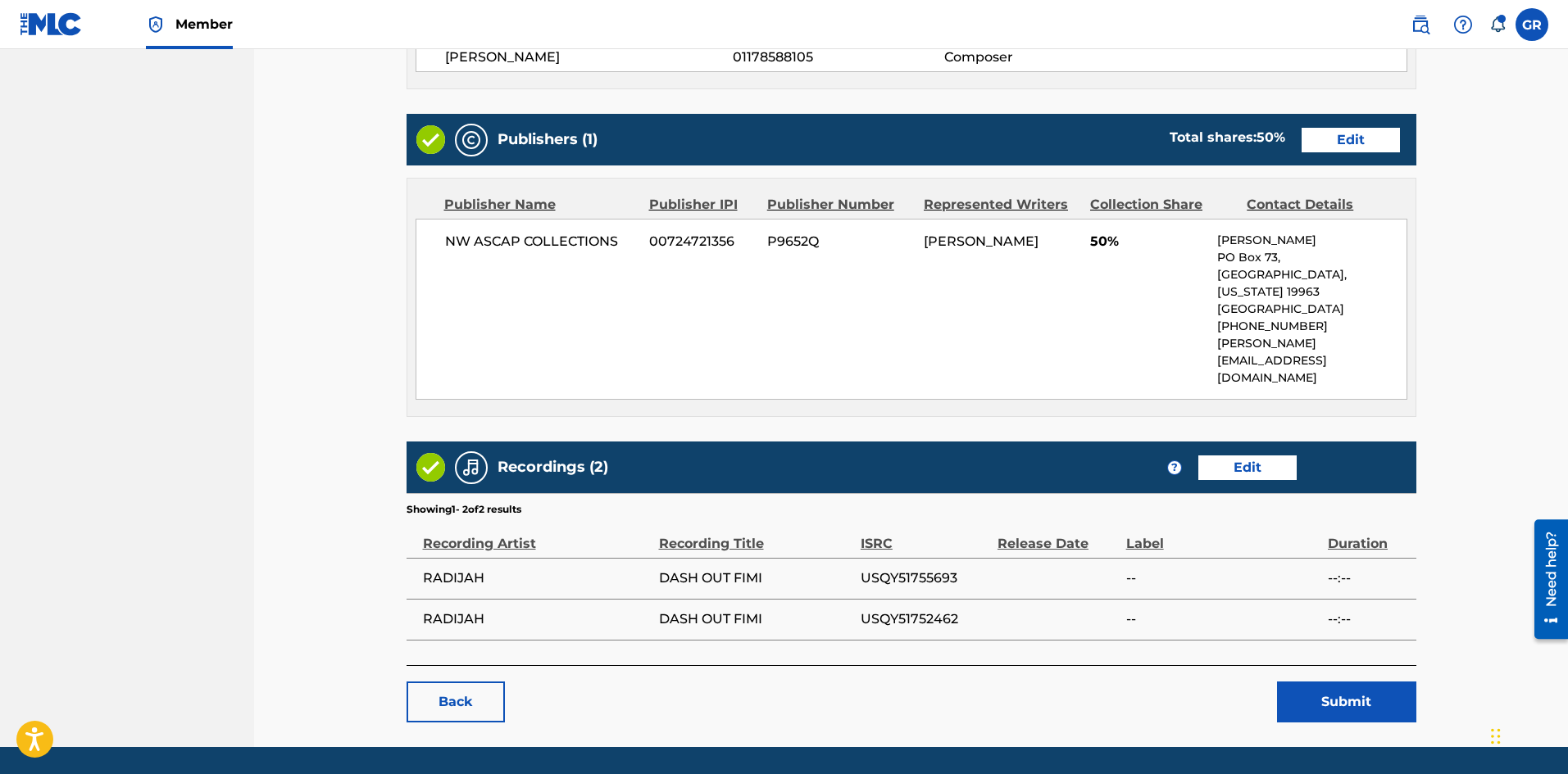
click at [1345, 682] on button "Submit" at bounding box center [1347, 702] width 139 height 41
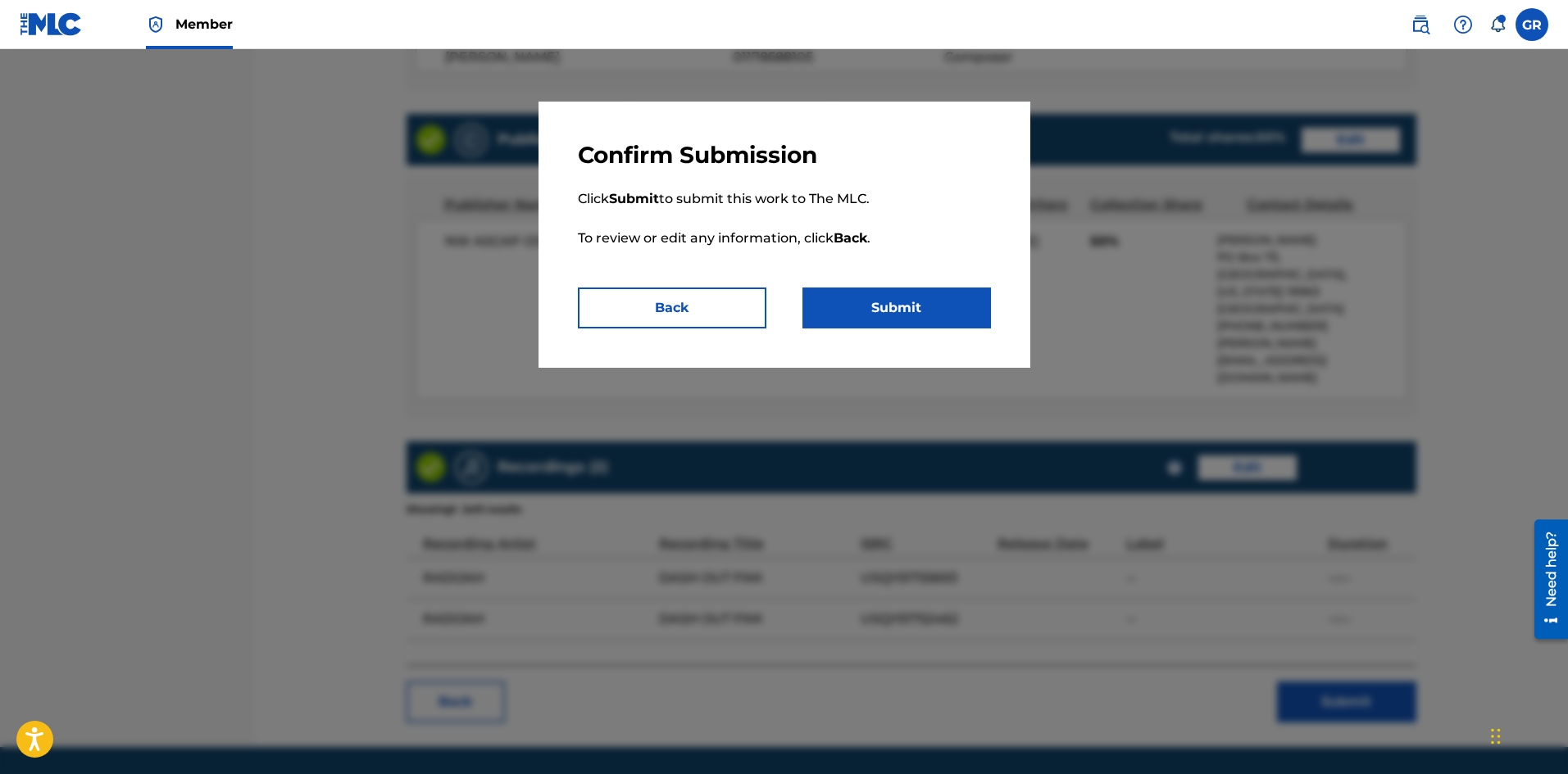
click at [906, 305] on button "Submit" at bounding box center [896, 308] width 189 height 41
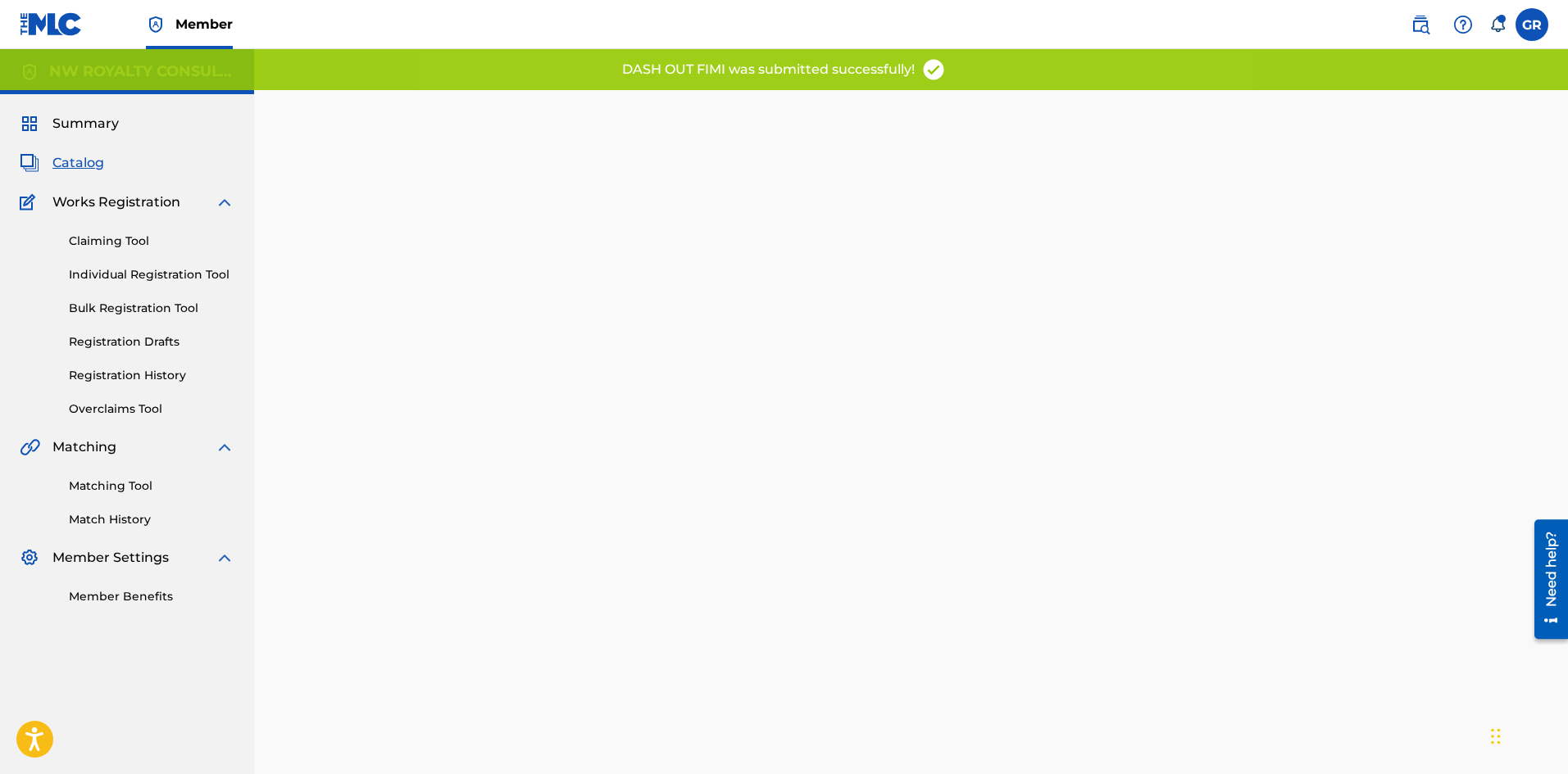
click at [81, 160] on span "Catalog" at bounding box center [79, 163] width 52 height 19
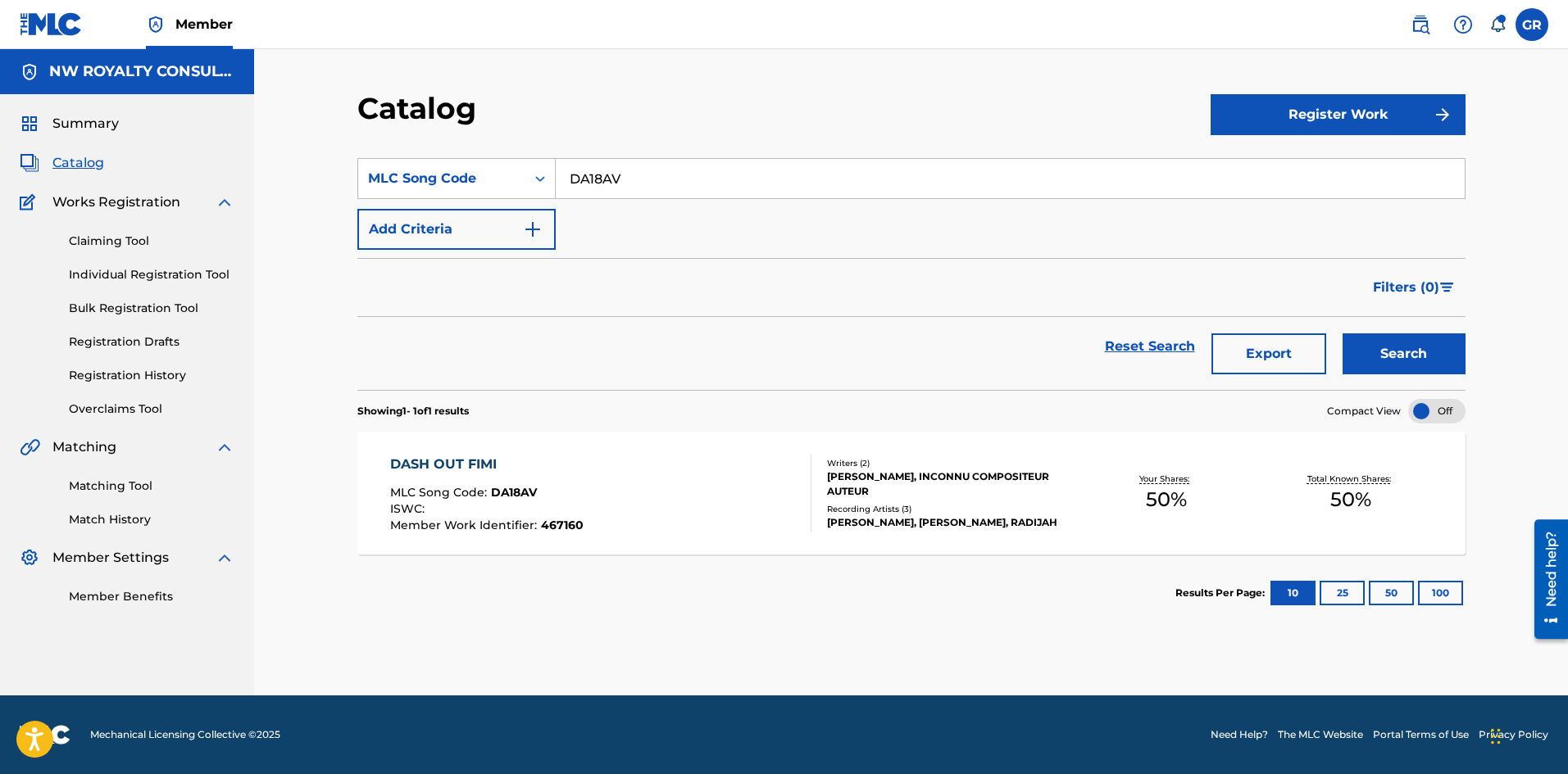
drag, startPoint x: 642, startPoint y: 168, endPoint x: 565, endPoint y: 200, distance: 83.4
click at [518, 175] on div "SearchWithCriteria776d4733-24cb-4284-8aa3-4cfe3fbd4347 MLC Song Code DA18AV" at bounding box center [911, 179] width 1108 height 41
click at [346, 299] on div "Catalog Register Work SearchWithCriteria776d4733-24cb-4284-8aa3-4cfe3fbd4347 ML…" at bounding box center [911, 392] width 1148 height 605
click at [116, 483] on link "Matching Tool" at bounding box center [151, 486] width 165 height 18
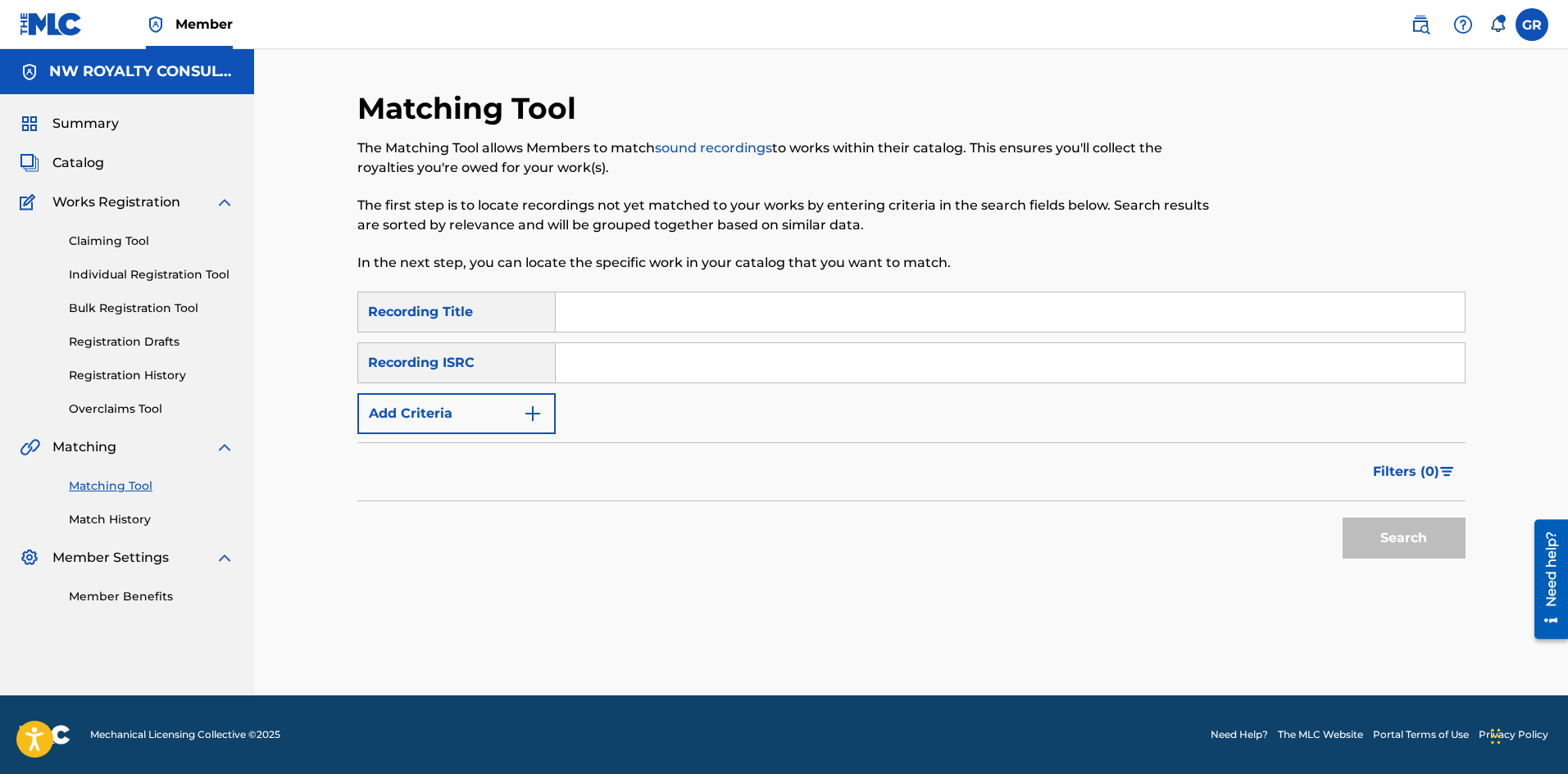
click at [599, 311] on input "Search Form" at bounding box center [1009, 312] width 909 height 39
paste input "MEECH OUT"
type input "MEECH OUT"
click at [534, 414] on img "Search Form" at bounding box center [532, 413] width 19 height 19
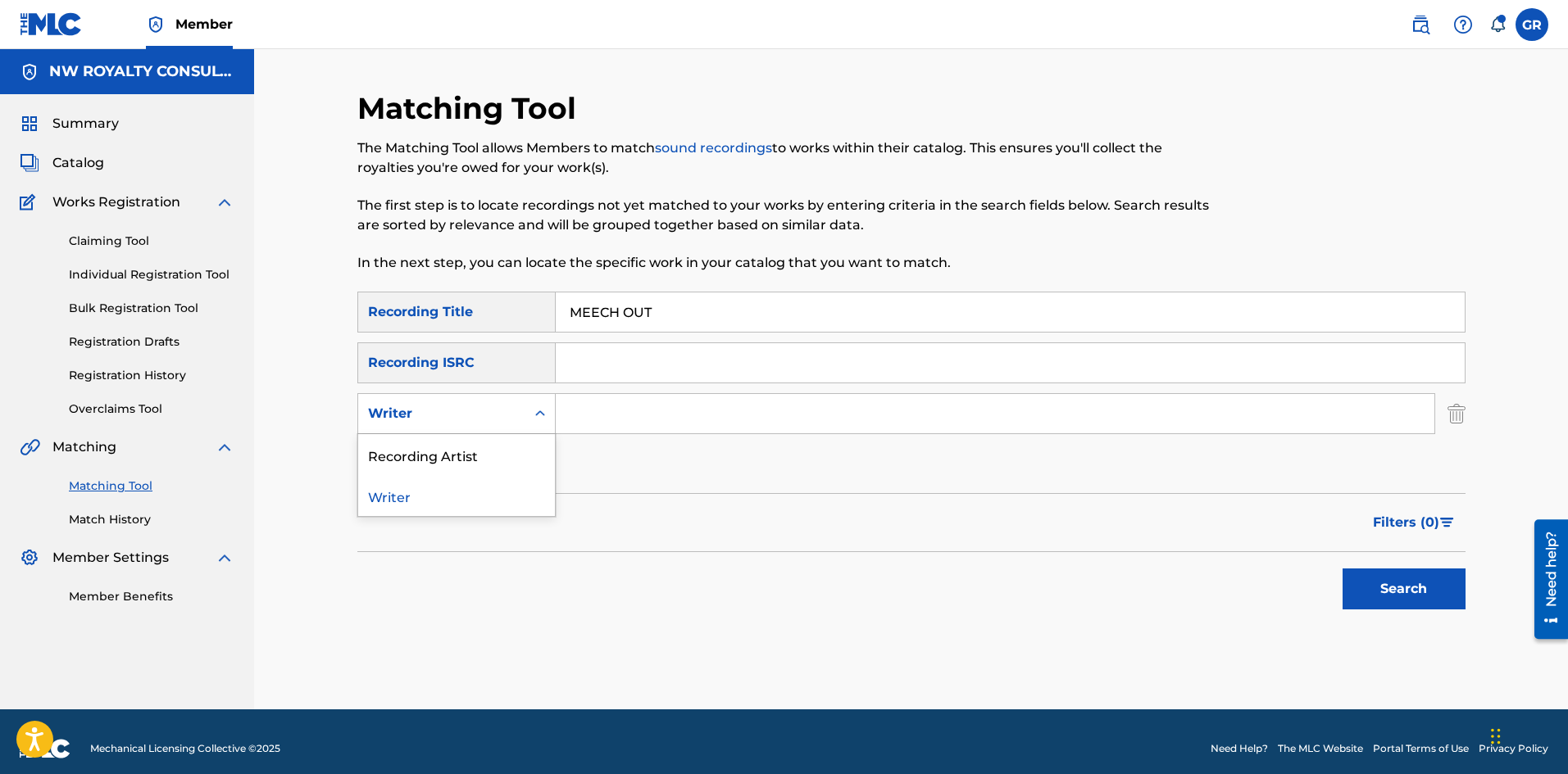
click at [533, 414] on icon "Search Form" at bounding box center [540, 414] width 17 height 17
click at [465, 459] on div "Recording Artist" at bounding box center [456, 455] width 196 height 41
click at [600, 410] on input "Search Form" at bounding box center [994, 413] width 878 height 39
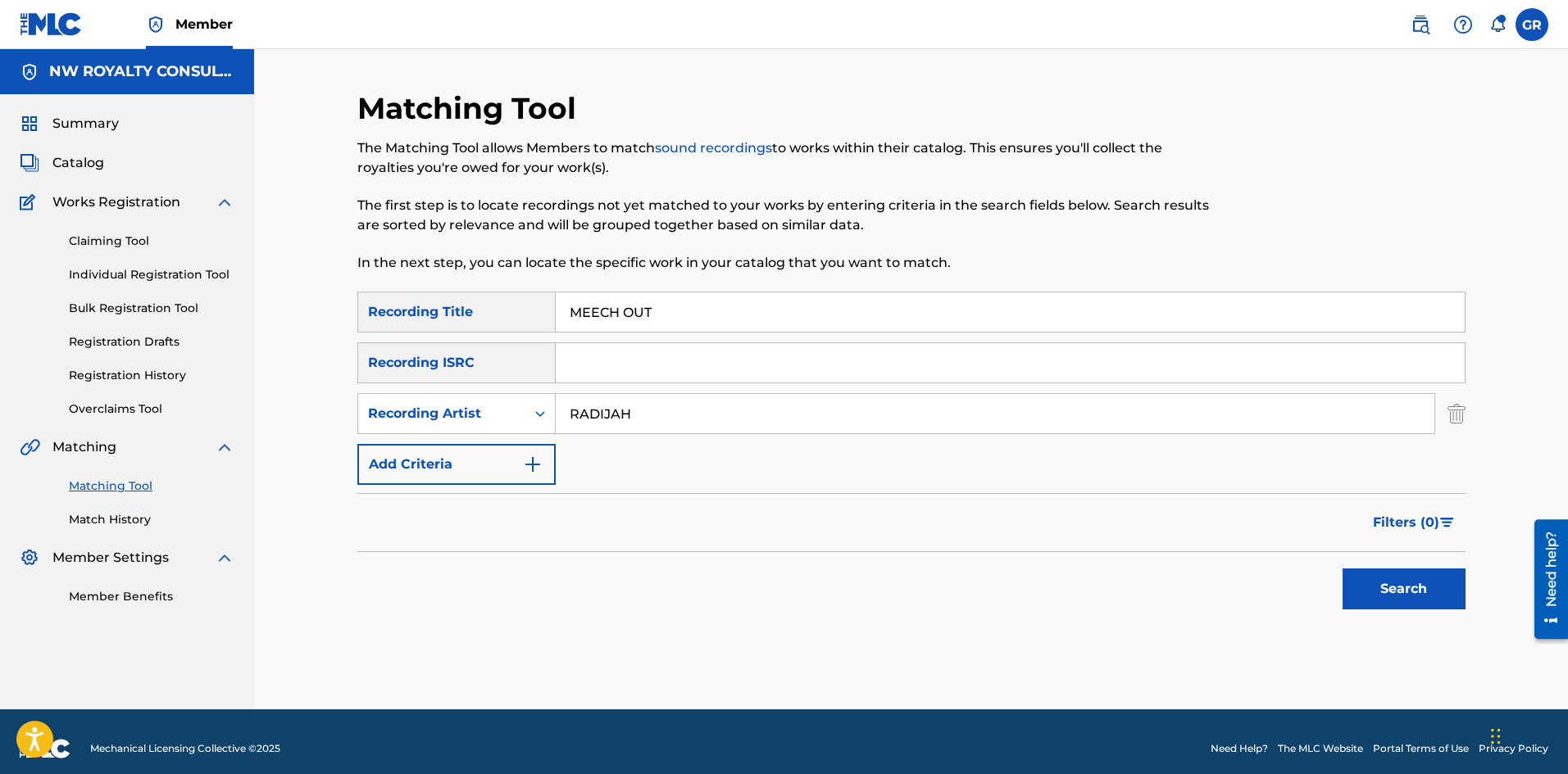
type input "RADIJAH"
click at [1342, 569] on button "Search" at bounding box center [1404, 589] width 123 height 41
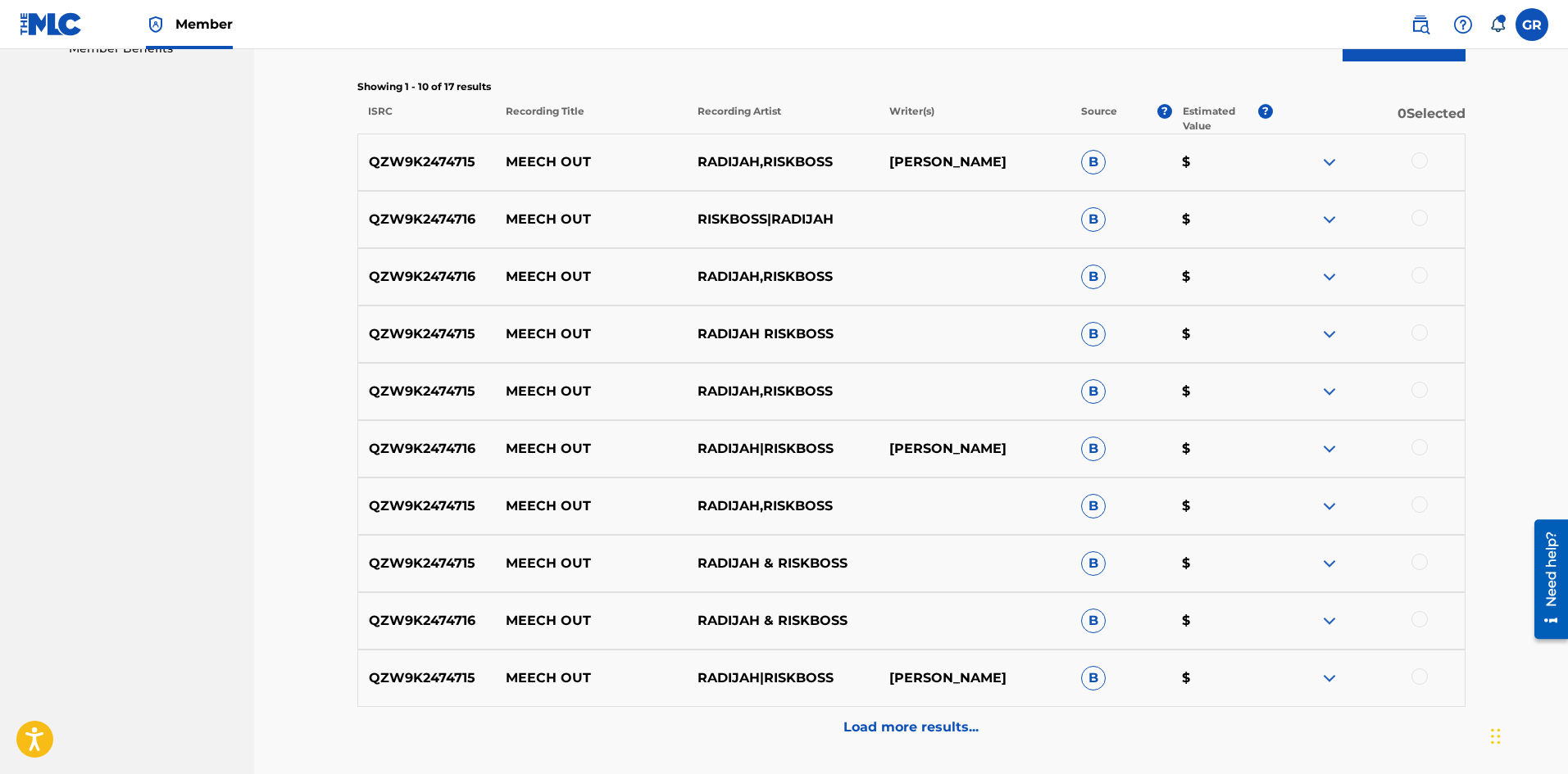
scroll to position [683, 0]
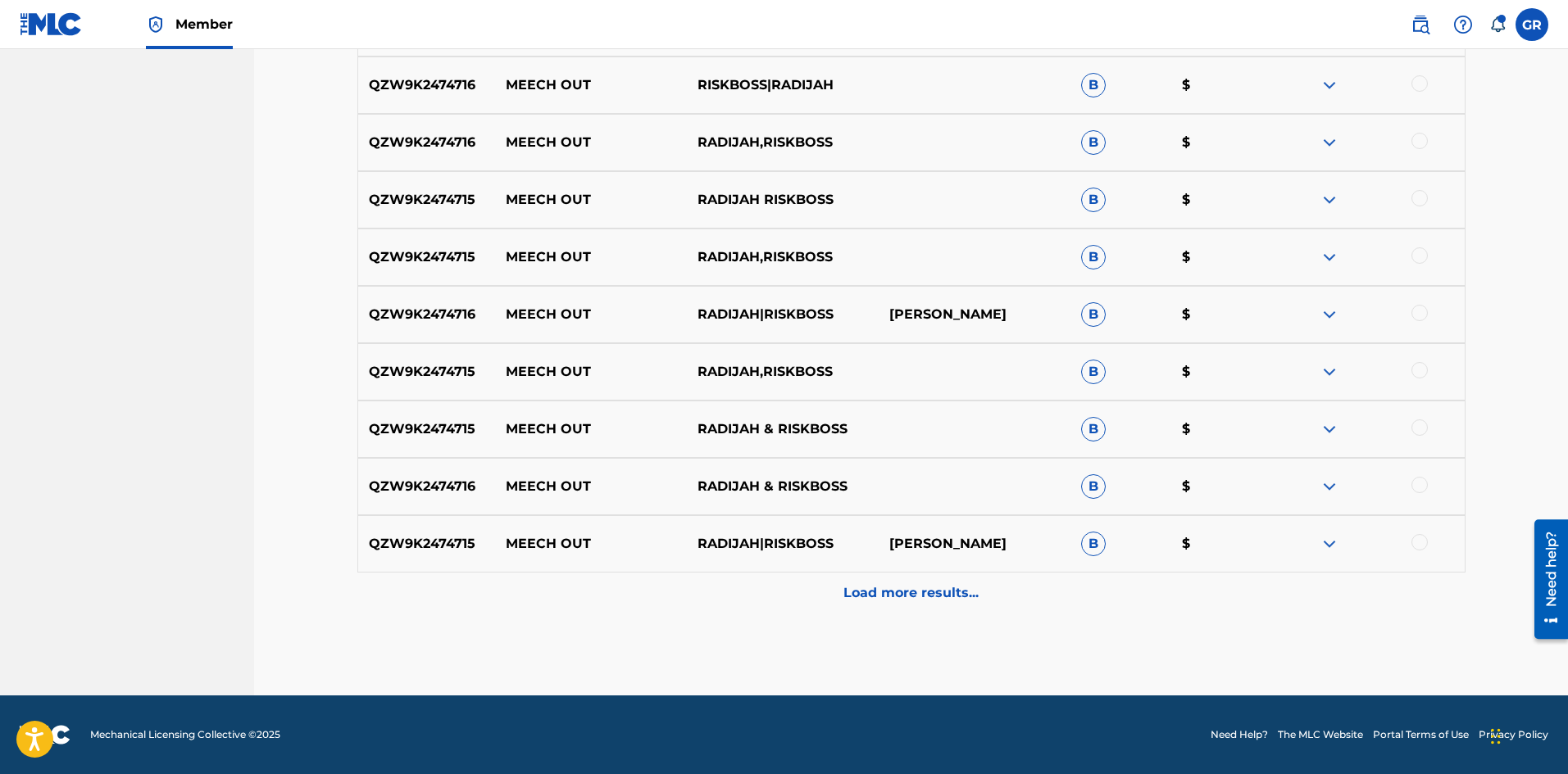
click at [915, 590] on p "Load more results..." at bounding box center [910, 592] width 135 height 19
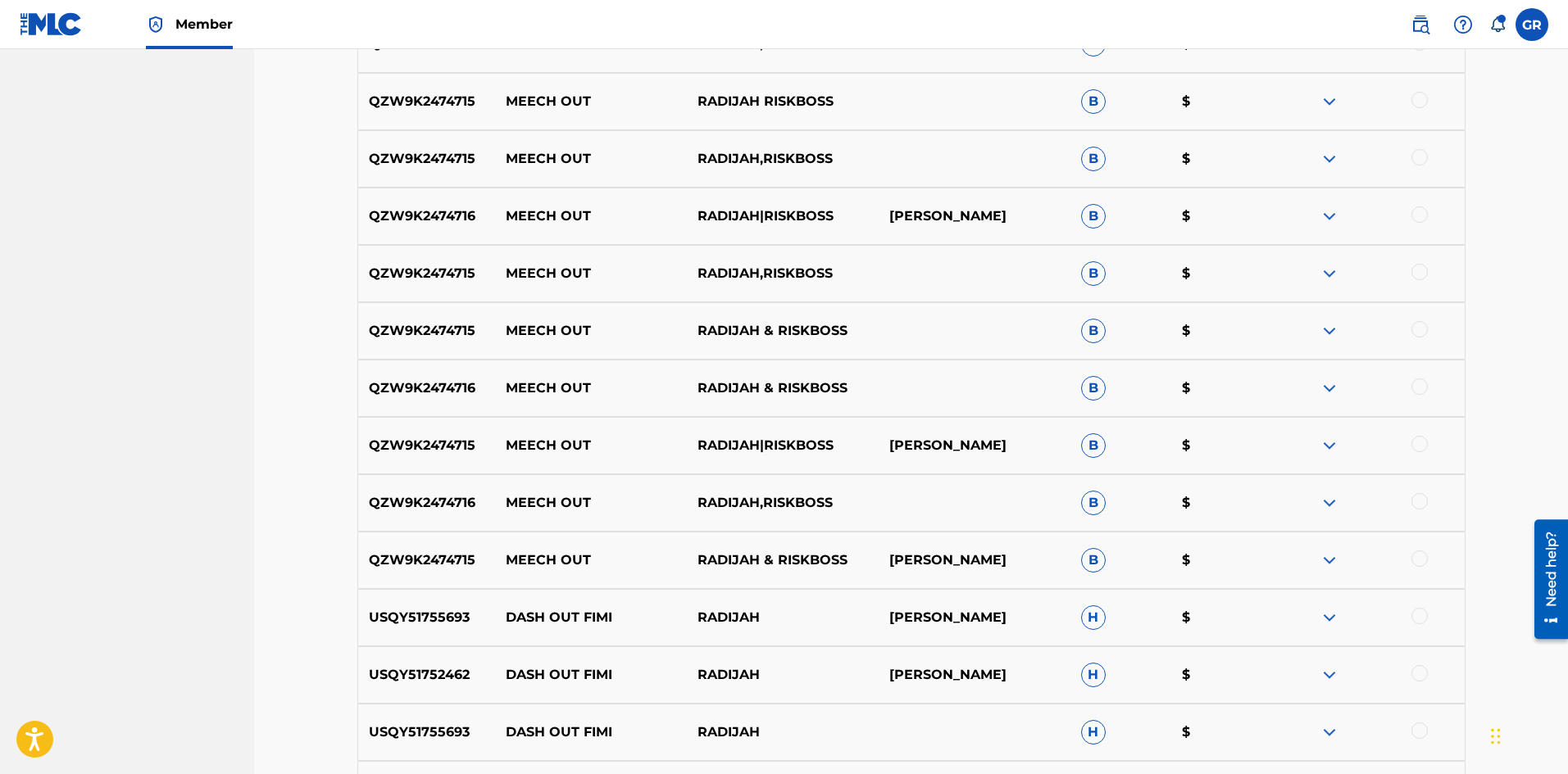
scroll to position [764, 0]
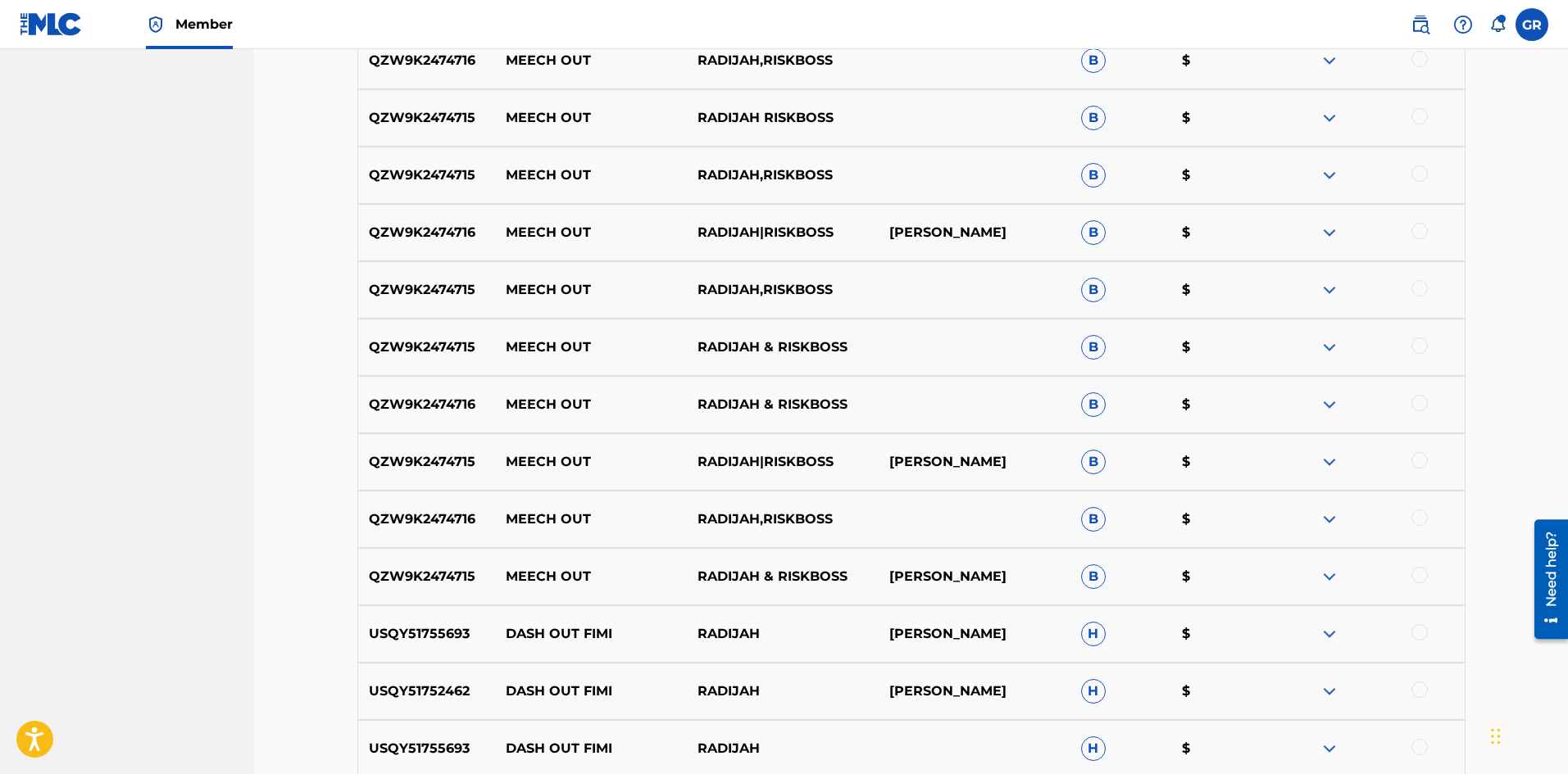
click at [1418, 574] on div at bounding box center [1420, 575] width 17 height 17
click at [1421, 516] on div at bounding box center [1420, 518] width 17 height 17
click at [1421, 461] on div at bounding box center [1420, 460] width 17 height 17
click at [1418, 400] on div at bounding box center [1420, 403] width 17 height 17
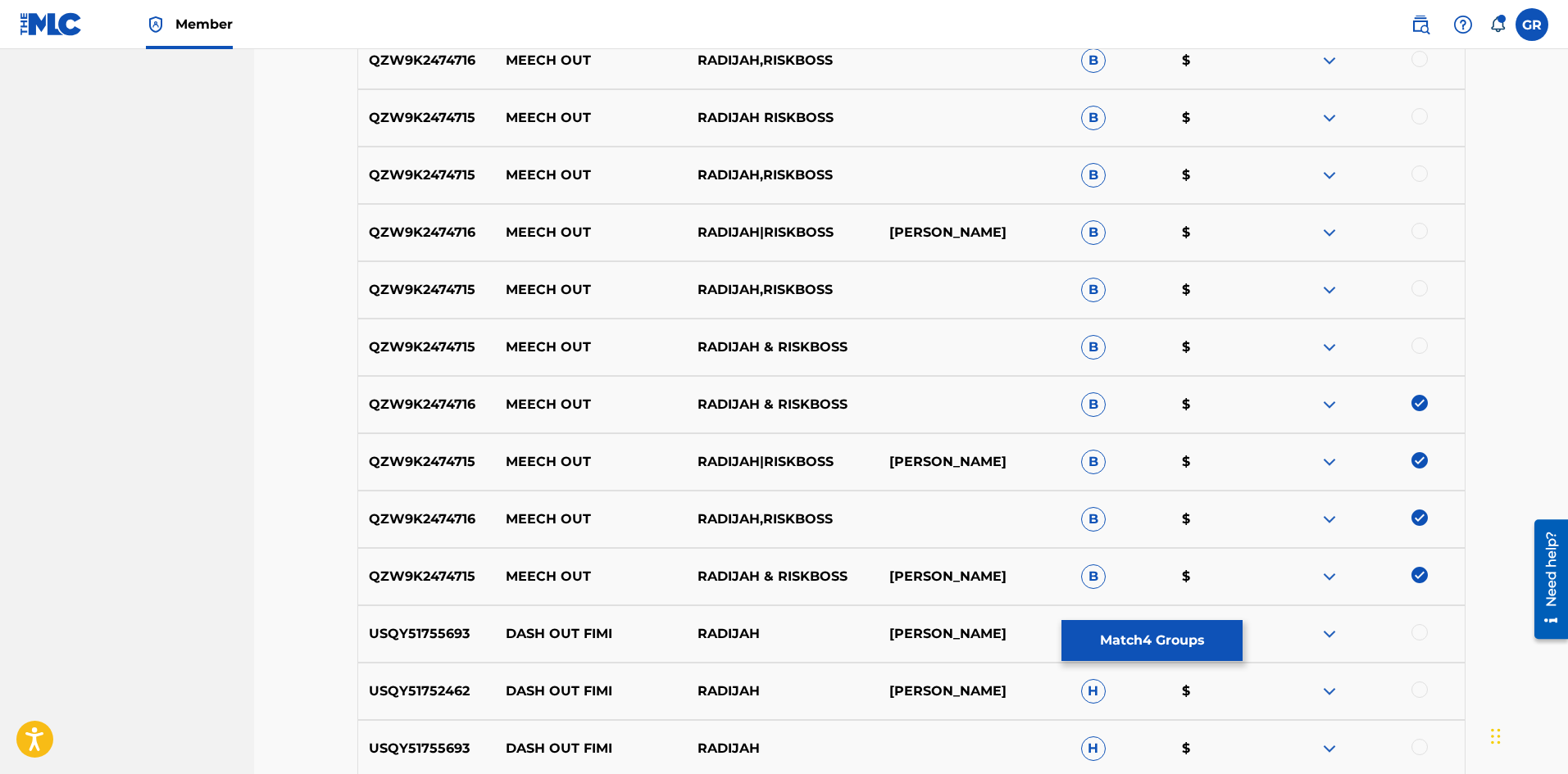
click at [1423, 340] on div at bounding box center [1420, 345] width 17 height 17
click at [1422, 288] on div at bounding box center [1420, 288] width 17 height 17
click at [1421, 229] on div at bounding box center [1420, 231] width 17 height 17
click at [1419, 172] on div at bounding box center [1420, 174] width 17 height 17
click at [1418, 116] on div at bounding box center [1420, 117] width 17 height 17
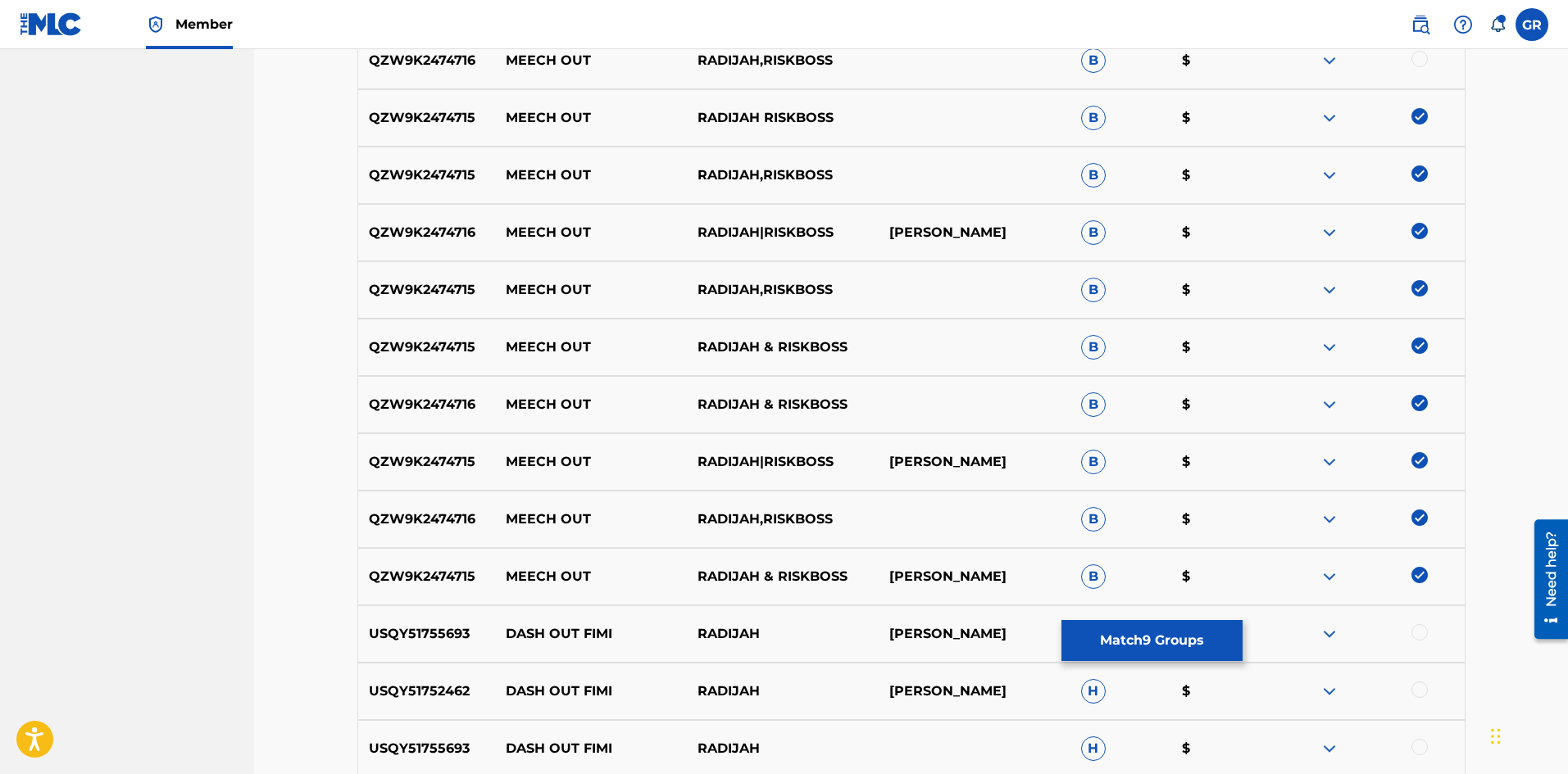
click at [1420, 60] on div at bounding box center [1420, 60] width 17 height 17
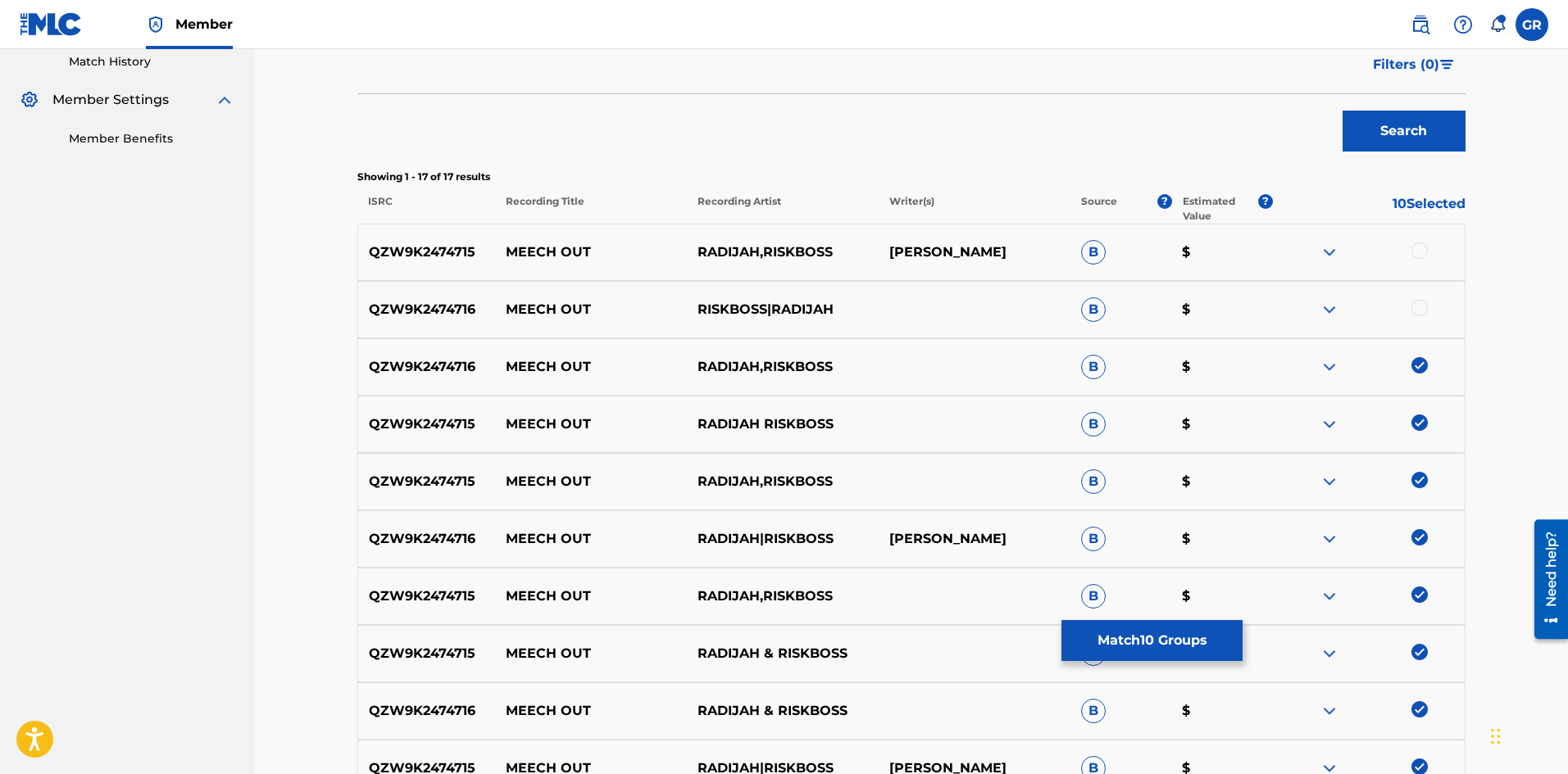
scroll to position [437, 0]
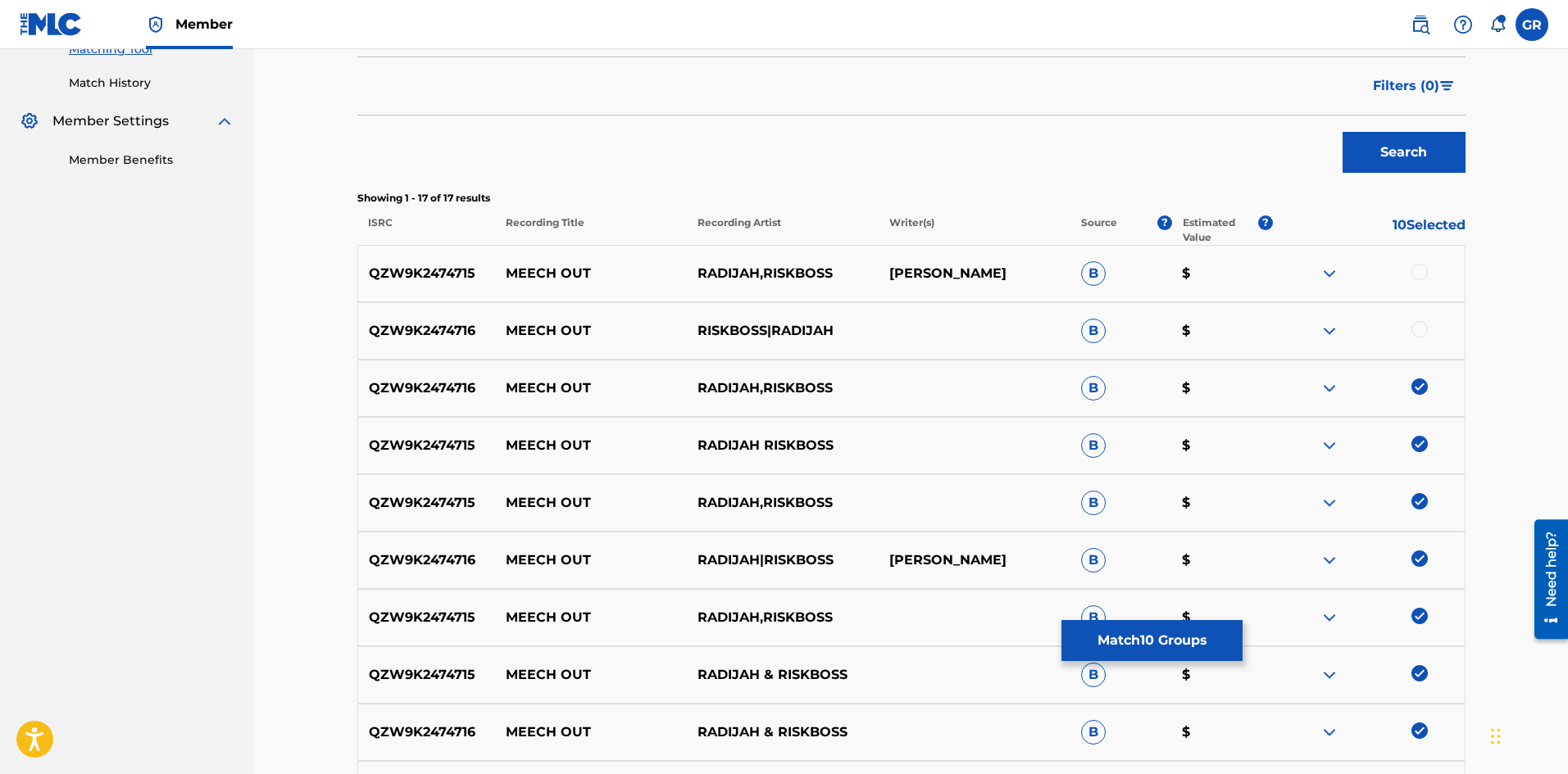
click at [1417, 325] on div at bounding box center [1420, 330] width 17 height 17
click at [1420, 268] on div at bounding box center [1420, 273] width 17 height 17
click at [1144, 637] on button "Match 12 Groups" at bounding box center [1152, 640] width 181 height 41
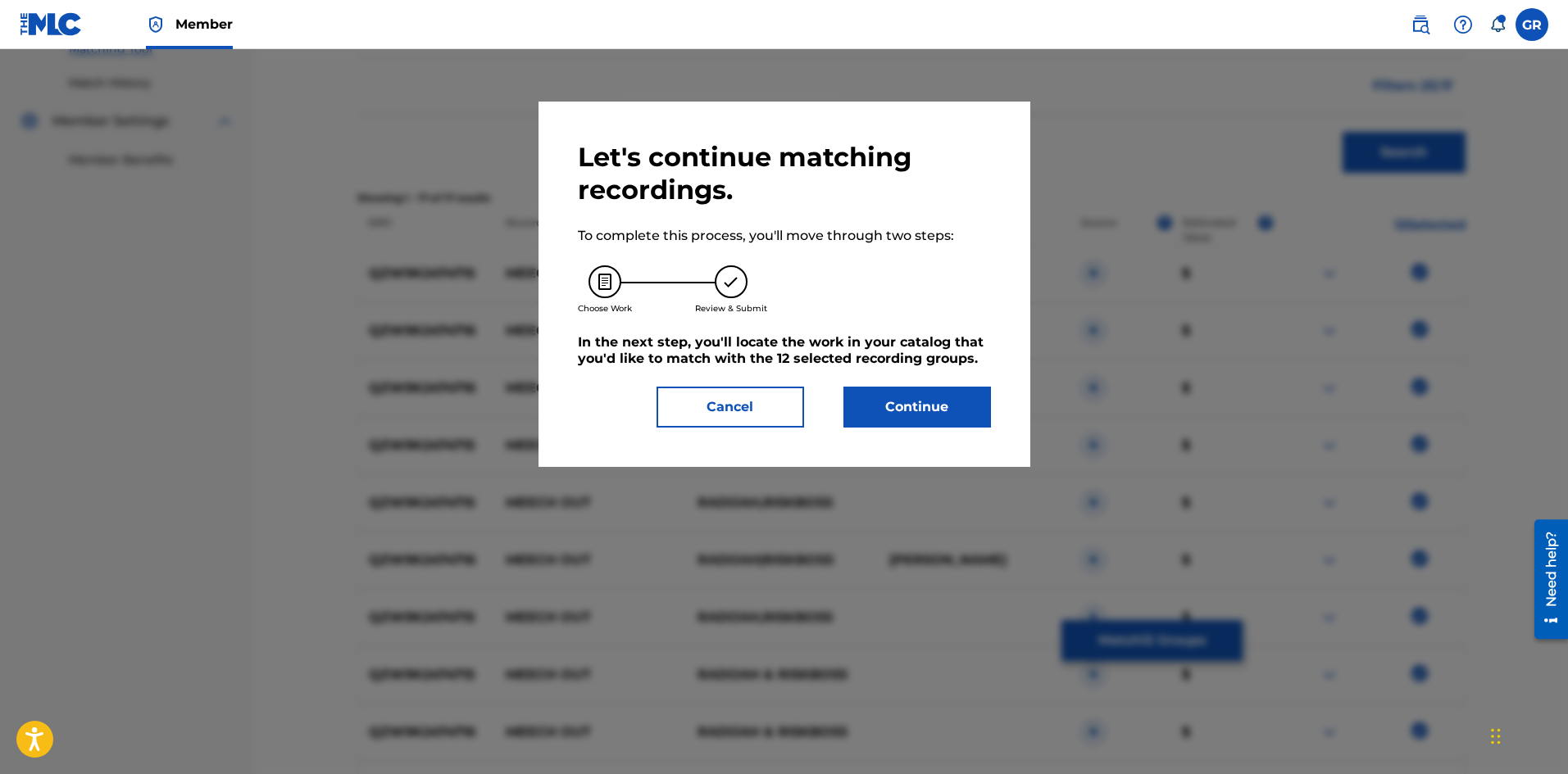
click at [921, 401] on button "Continue" at bounding box center [917, 407] width 148 height 41
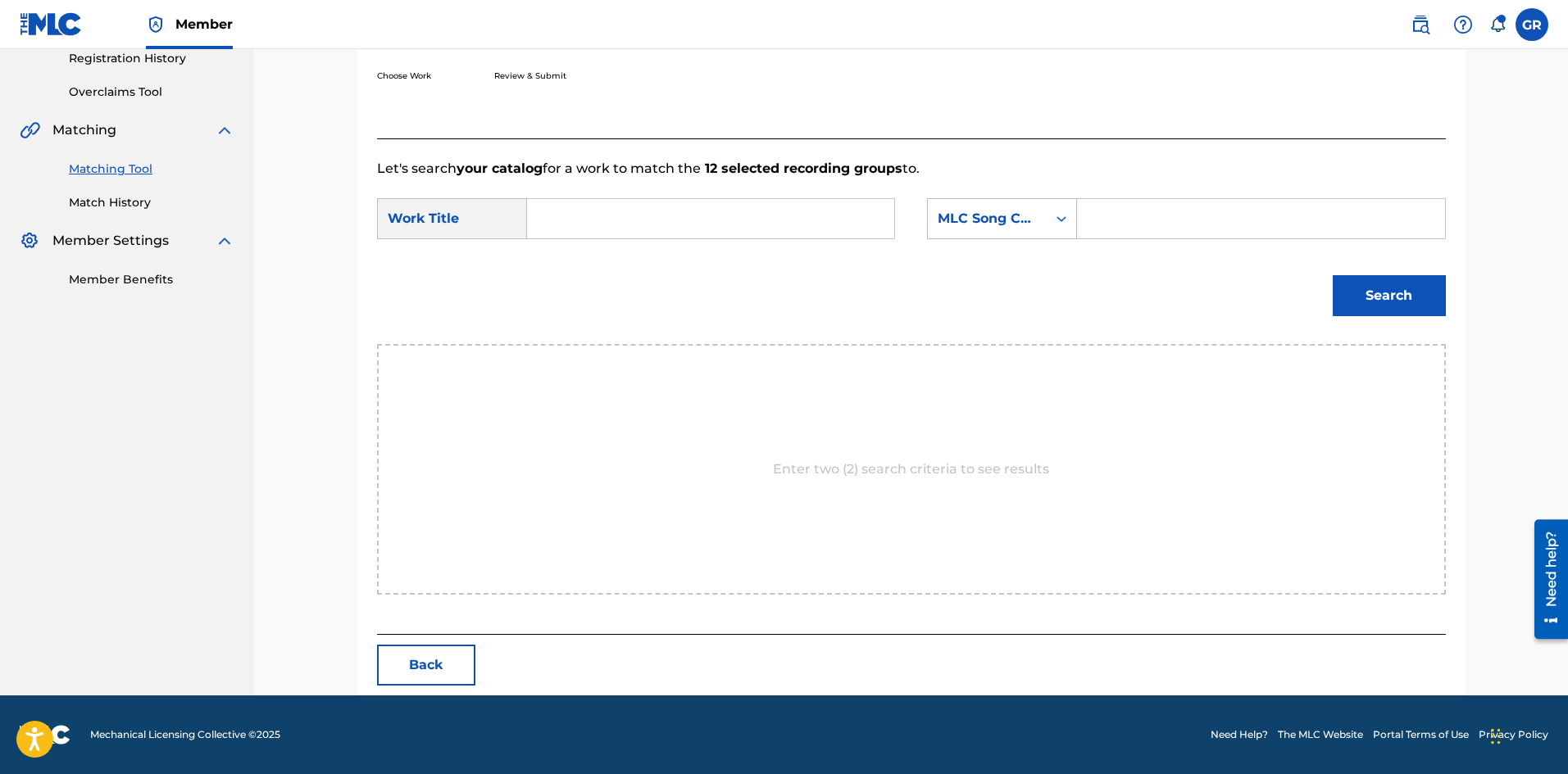
scroll to position [317, 0]
click at [565, 216] on input "Search Form" at bounding box center [711, 218] width 339 height 39
paste input "MEECH OUT"
type input "MEECH OUT"
click at [780, 290] on div "Search" at bounding box center [911, 302] width 1069 height 86
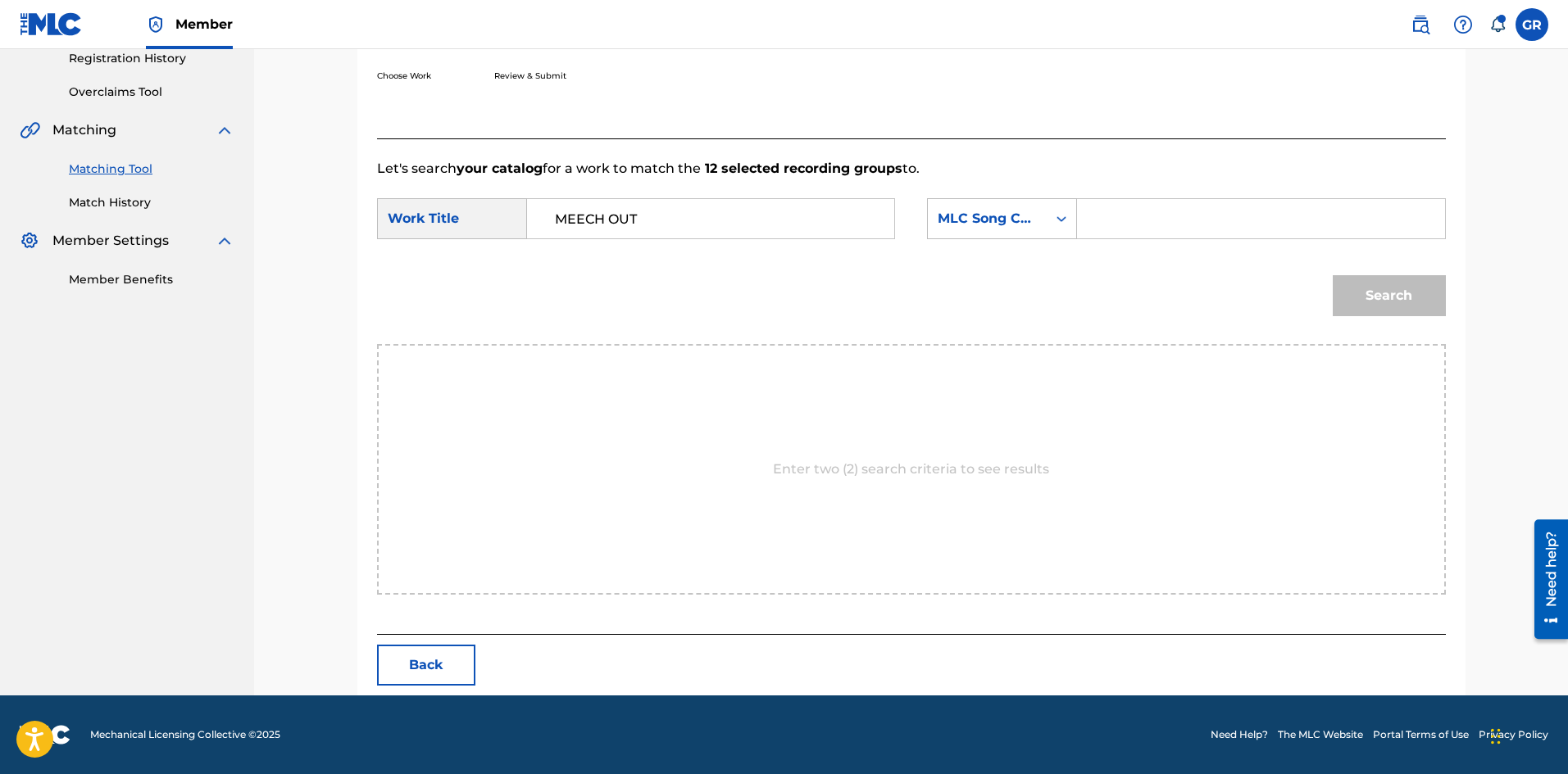
click at [1111, 211] on input "Search Form" at bounding box center [1260, 218] width 339 height 39
paste input "MW3M9C"
type input "MW3M9C"
click at [1377, 299] on button "Search" at bounding box center [1388, 295] width 113 height 41
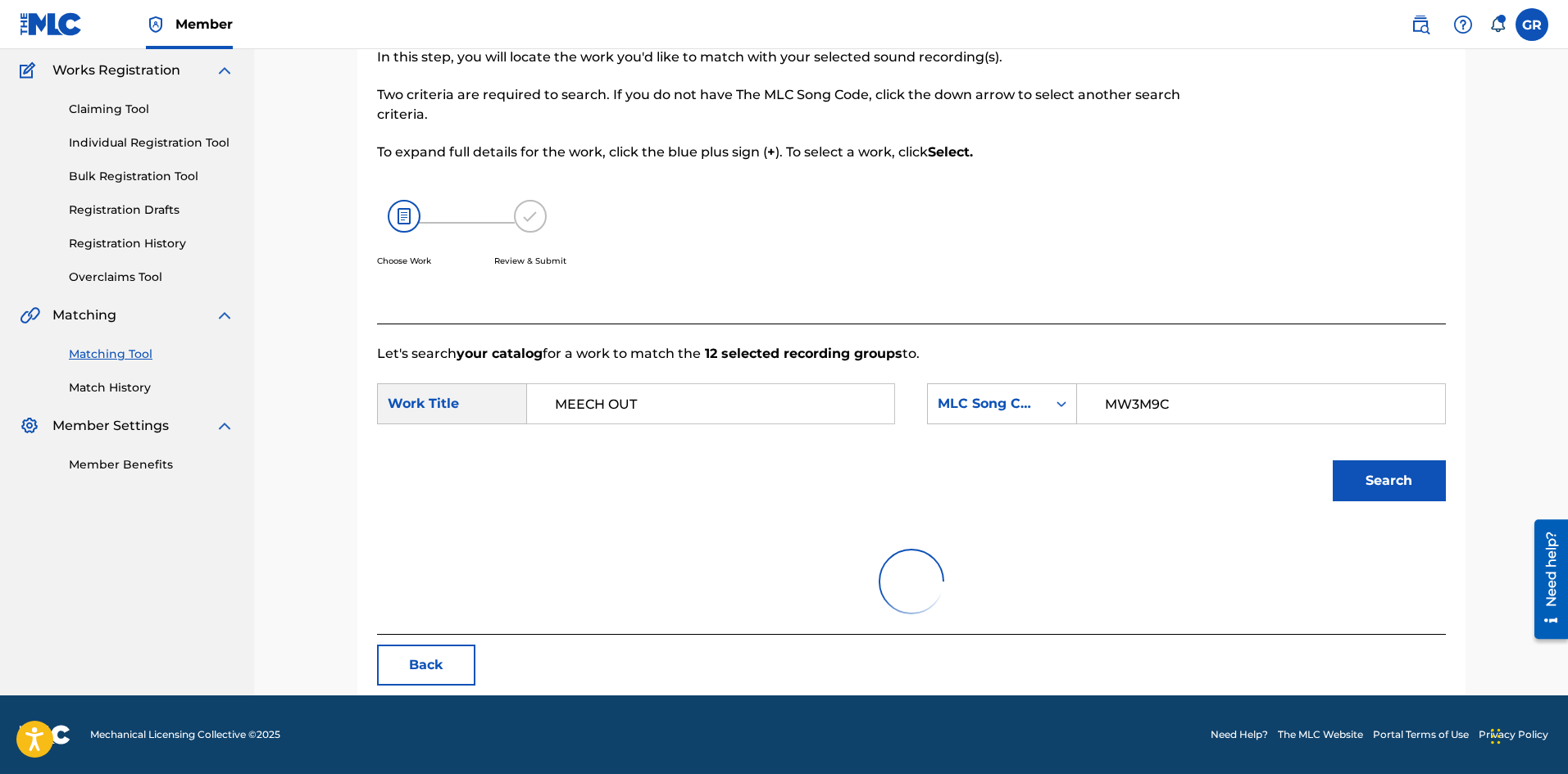
scroll to position [268, 0]
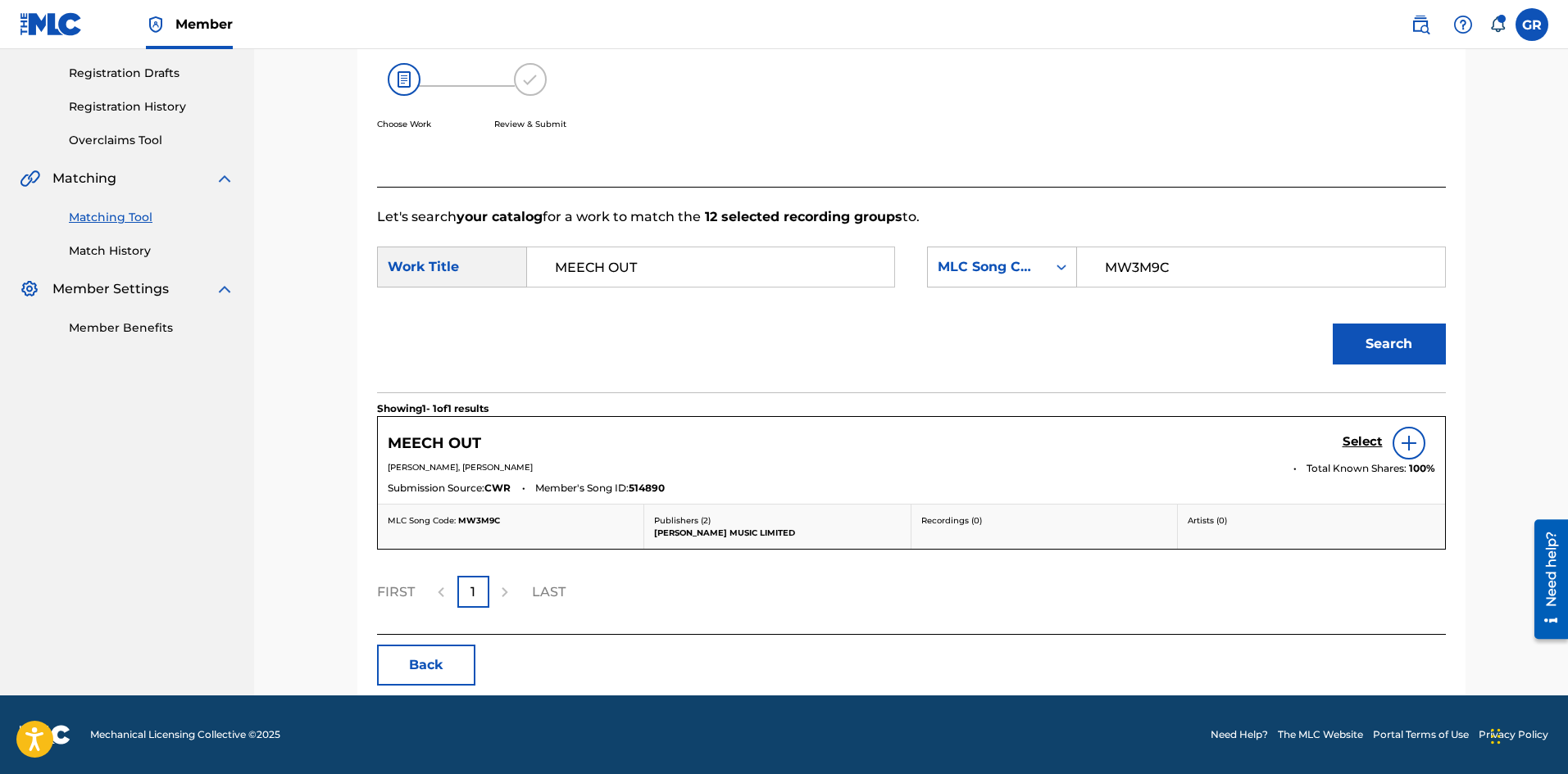
click at [1369, 435] on h5 "Select" at bounding box center [1362, 442] width 40 height 16
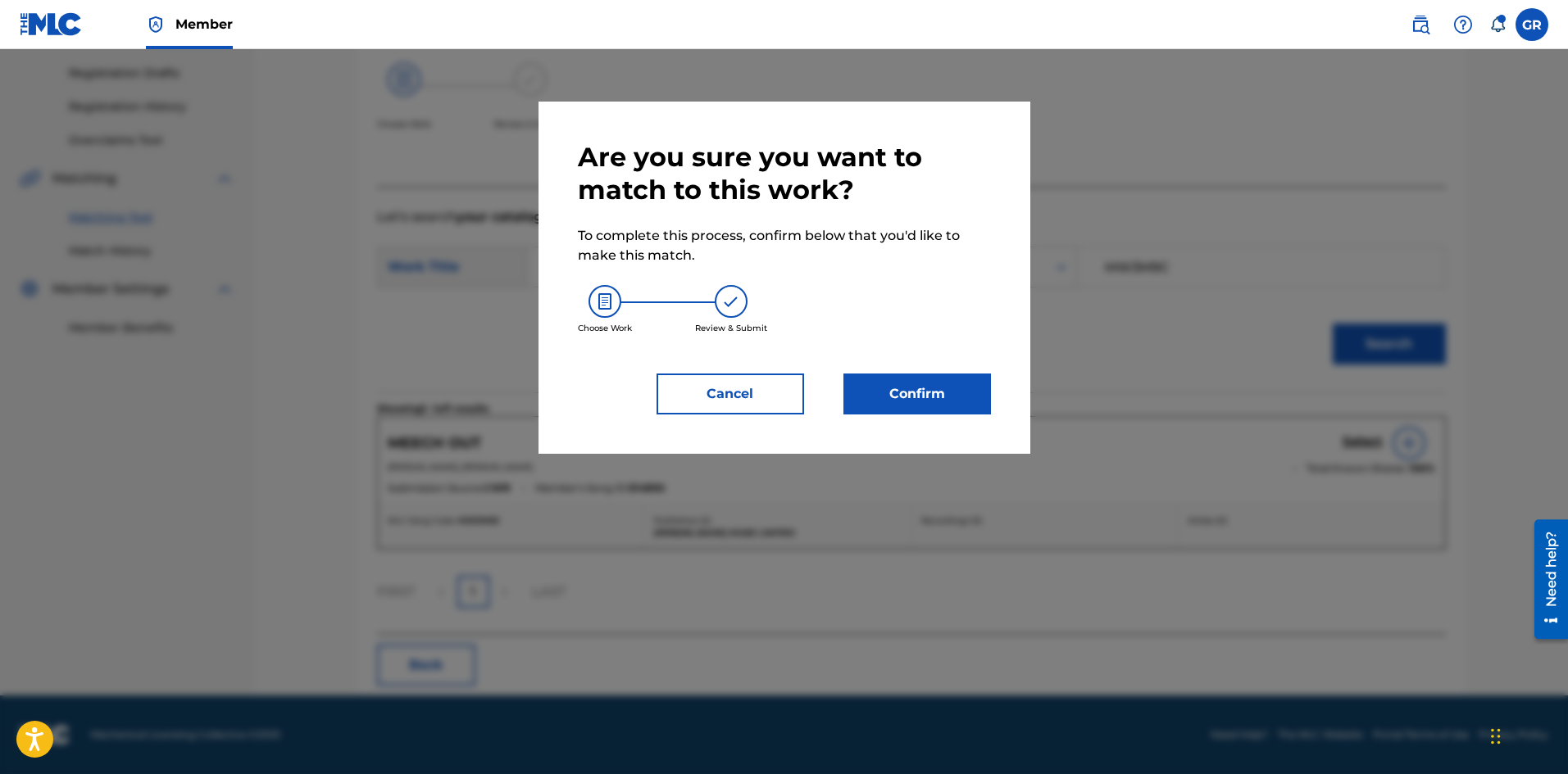
click at [931, 397] on button "Confirm" at bounding box center [917, 393] width 148 height 41
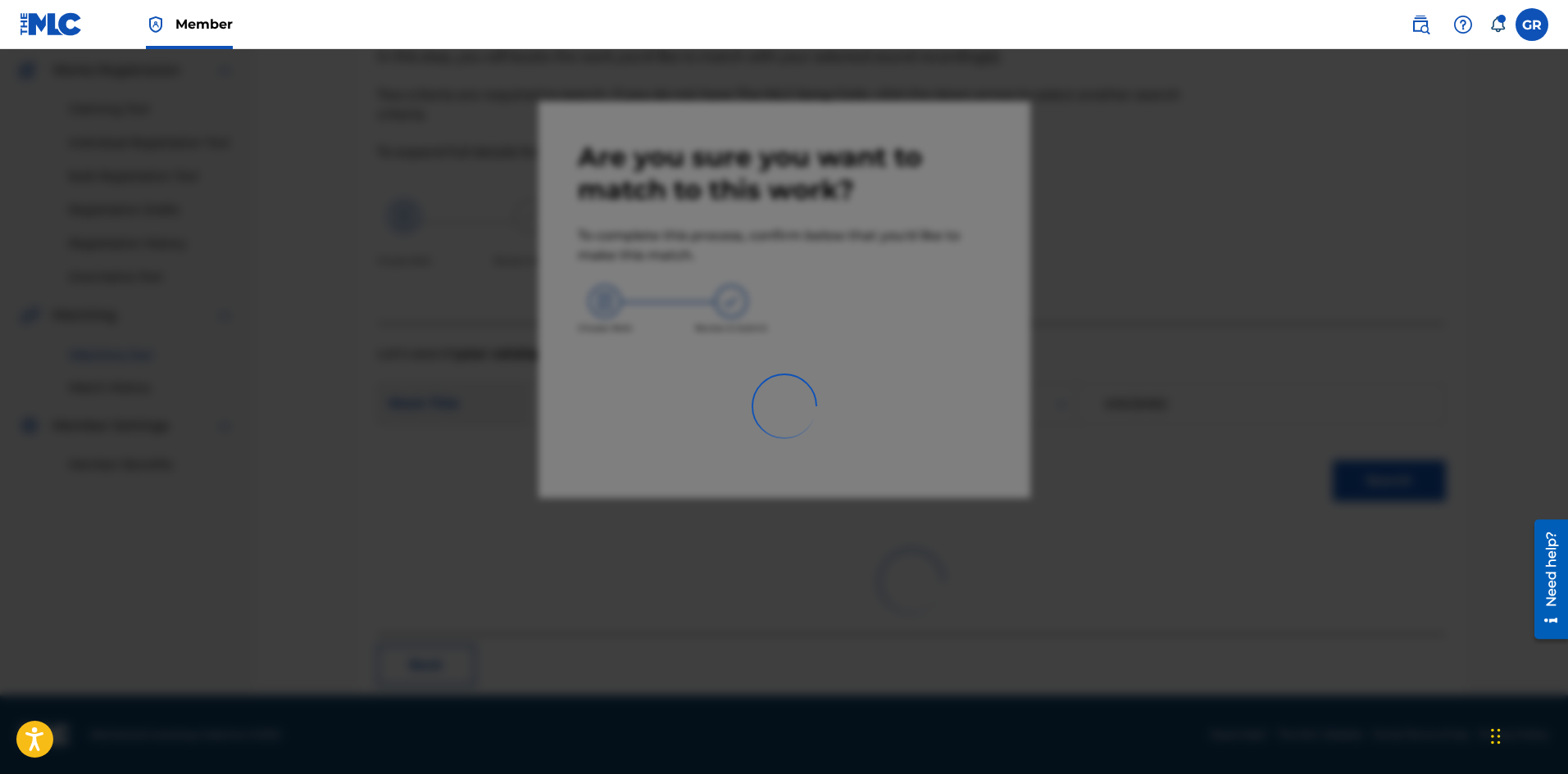
scroll to position [39, 0]
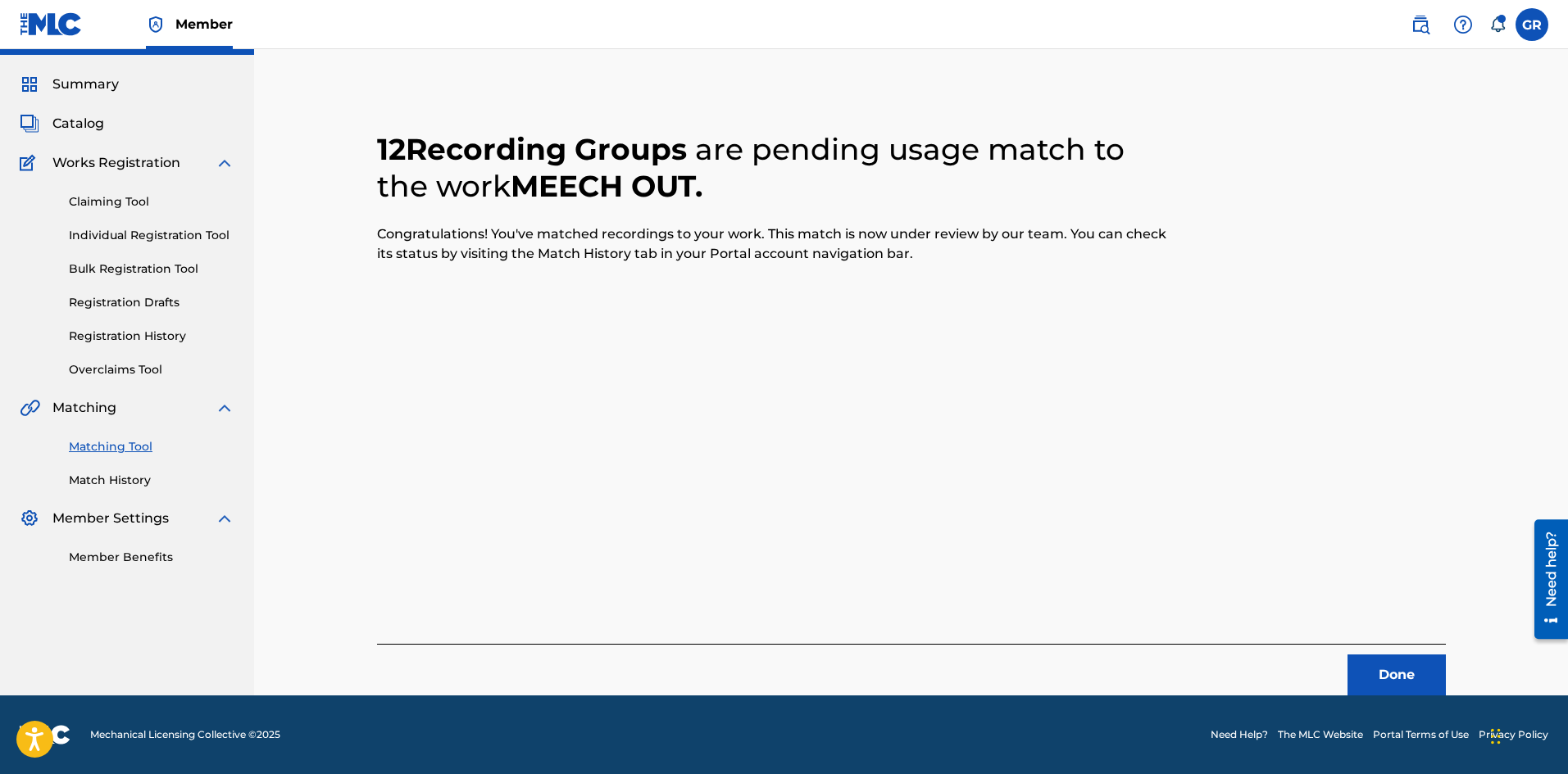
click at [1402, 679] on button "Done" at bounding box center [1396, 674] width 98 height 41
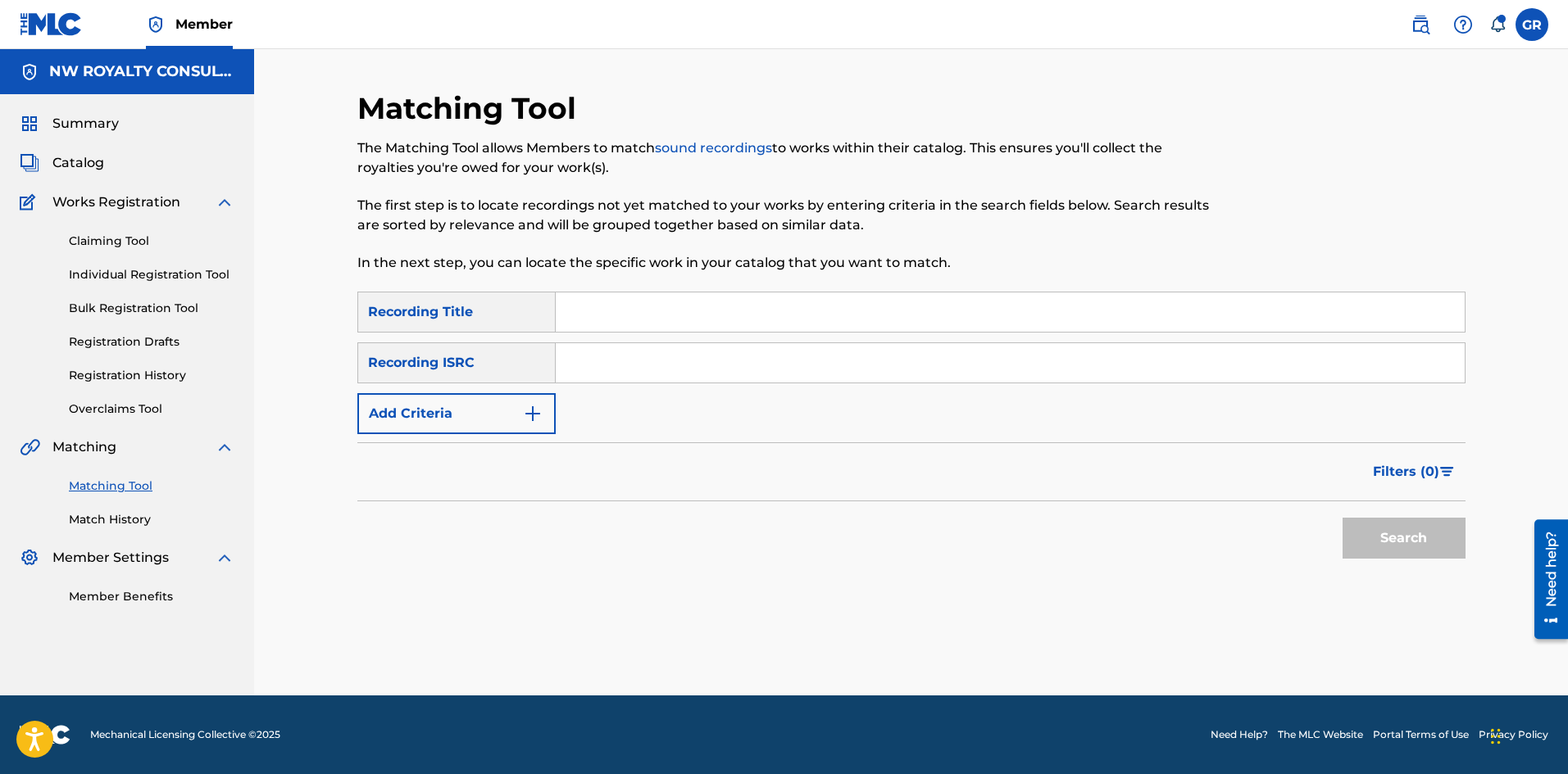
click at [607, 310] on input "Search Form" at bounding box center [1009, 312] width 909 height 39
type input "AMAZE MI"
click at [529, 410] on img "Search Form" at bounding box center [532, 413] width 19 height 19
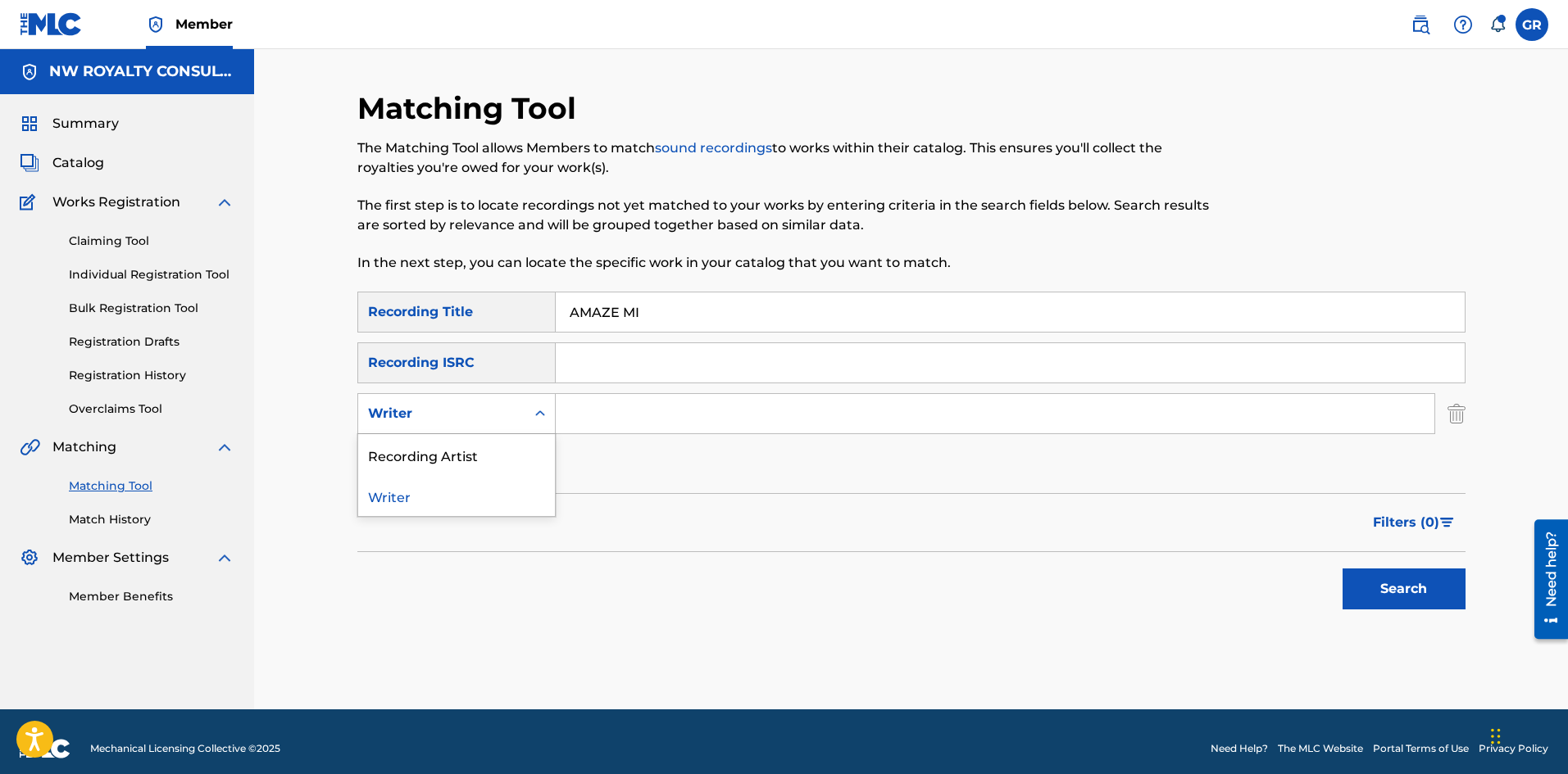
click at [537, 413] on icon "Search Form" at bounding box center [540, 413] width 10 height 6
click at [453, 454] on div "Recording Artist" at bounding box center [456, 455] width 196 height 41
click at [589, 404] on input "Search Form" at bounding box center [994, 413] width 878 height 39
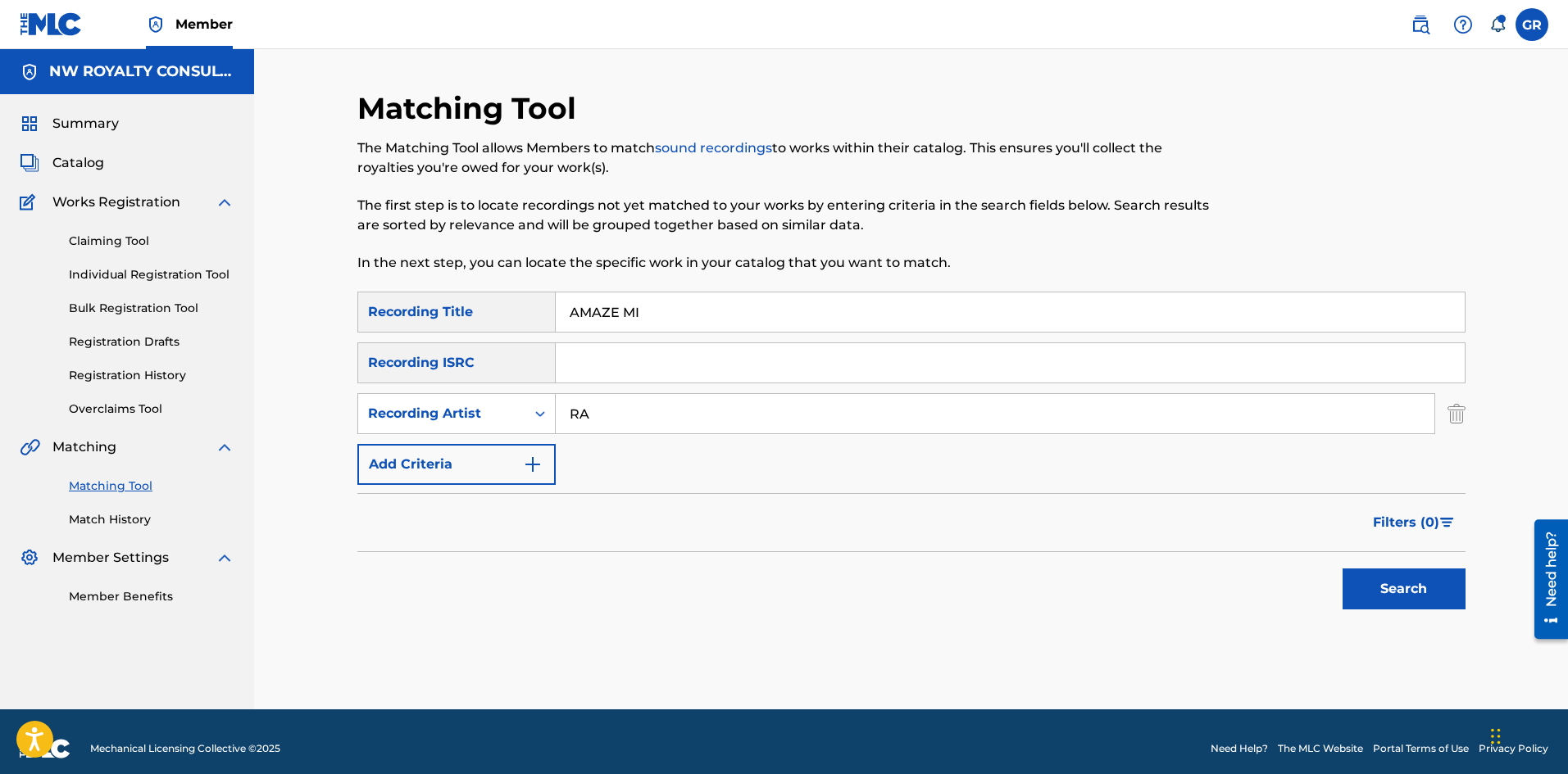
type input "RADIJAH"
click at [1393, 581] on button "Search" at bounding box center [1404, 589] width 123 height 41
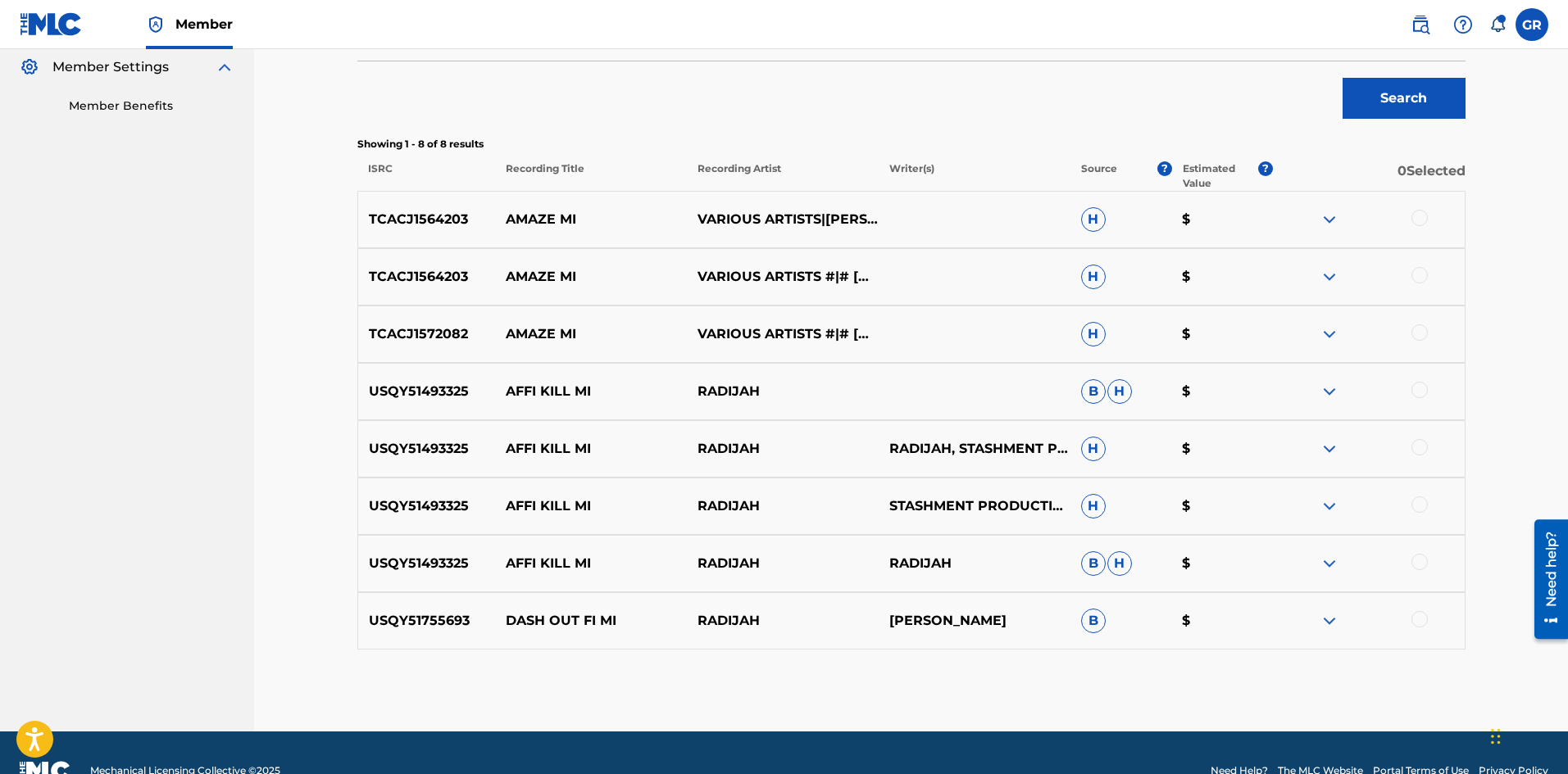
scroll to position [527, 0]
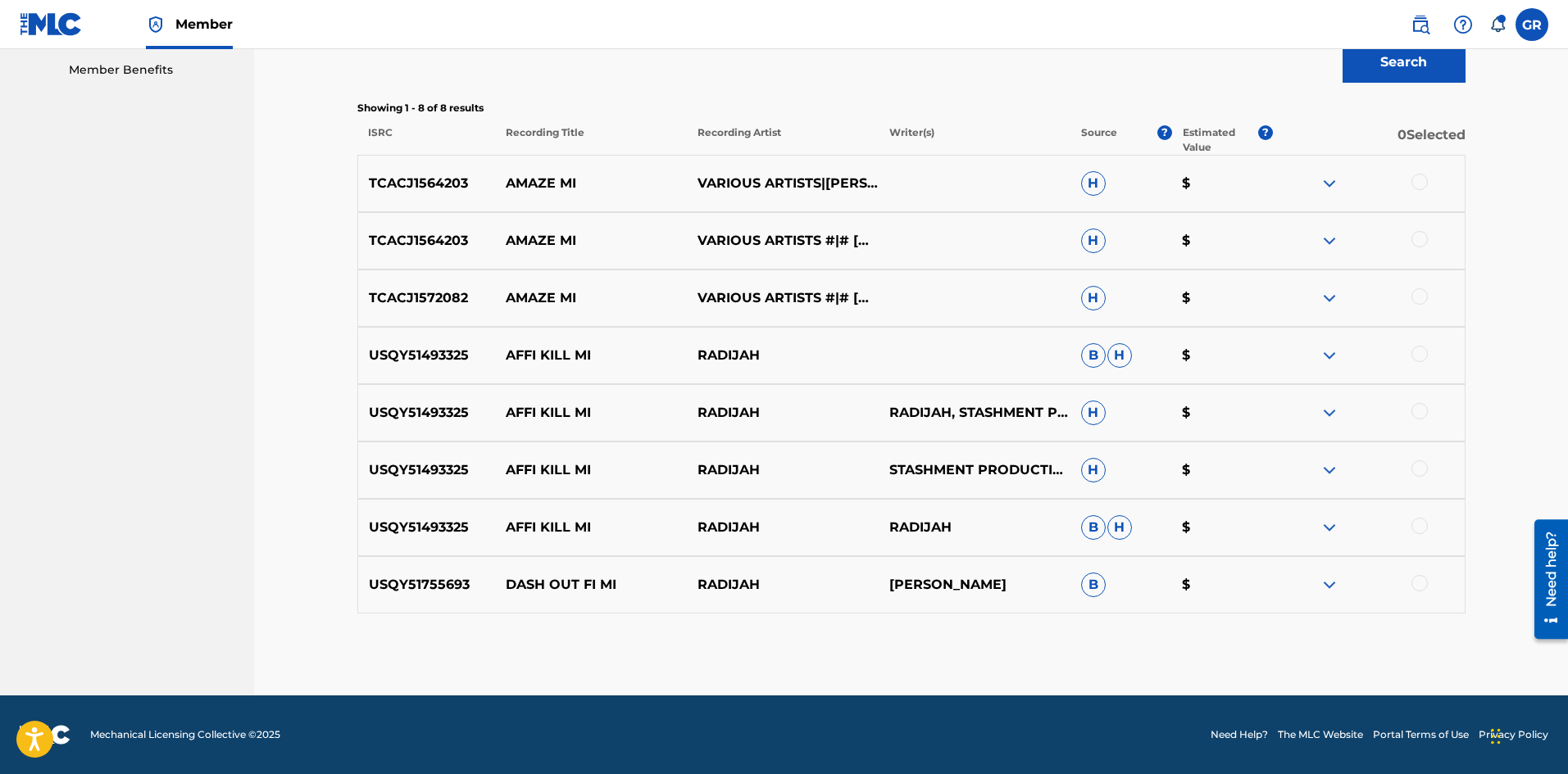
click at [1324, 181] on img at bounding box center [1329, 183] width 19 height 19
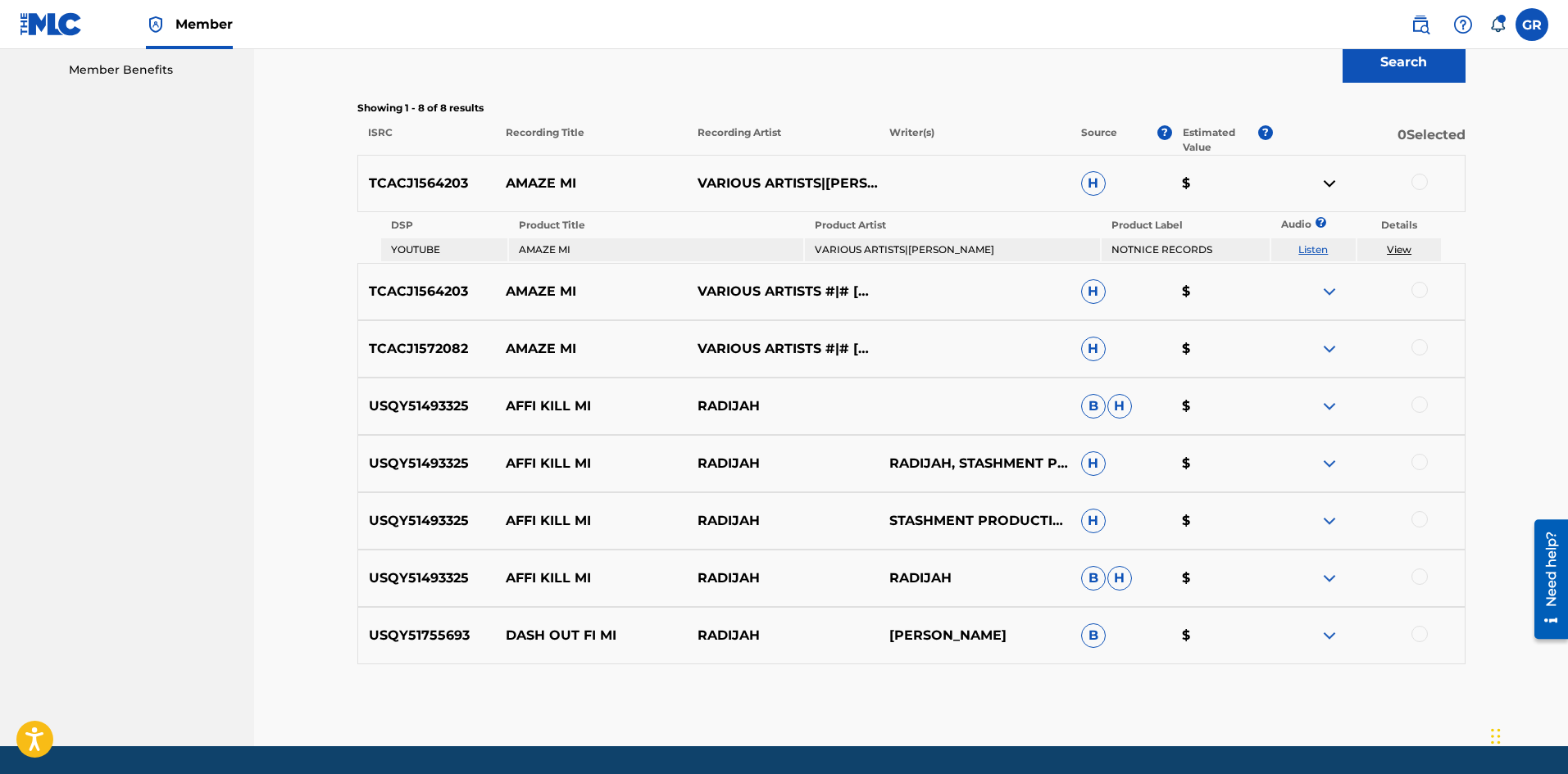
click at [1397, 248] on link "View" at bounding box center [1399, 249] width 24 height 13
click at [1325, 288] on img at bounding box center [1329, 291] width 19 height 19
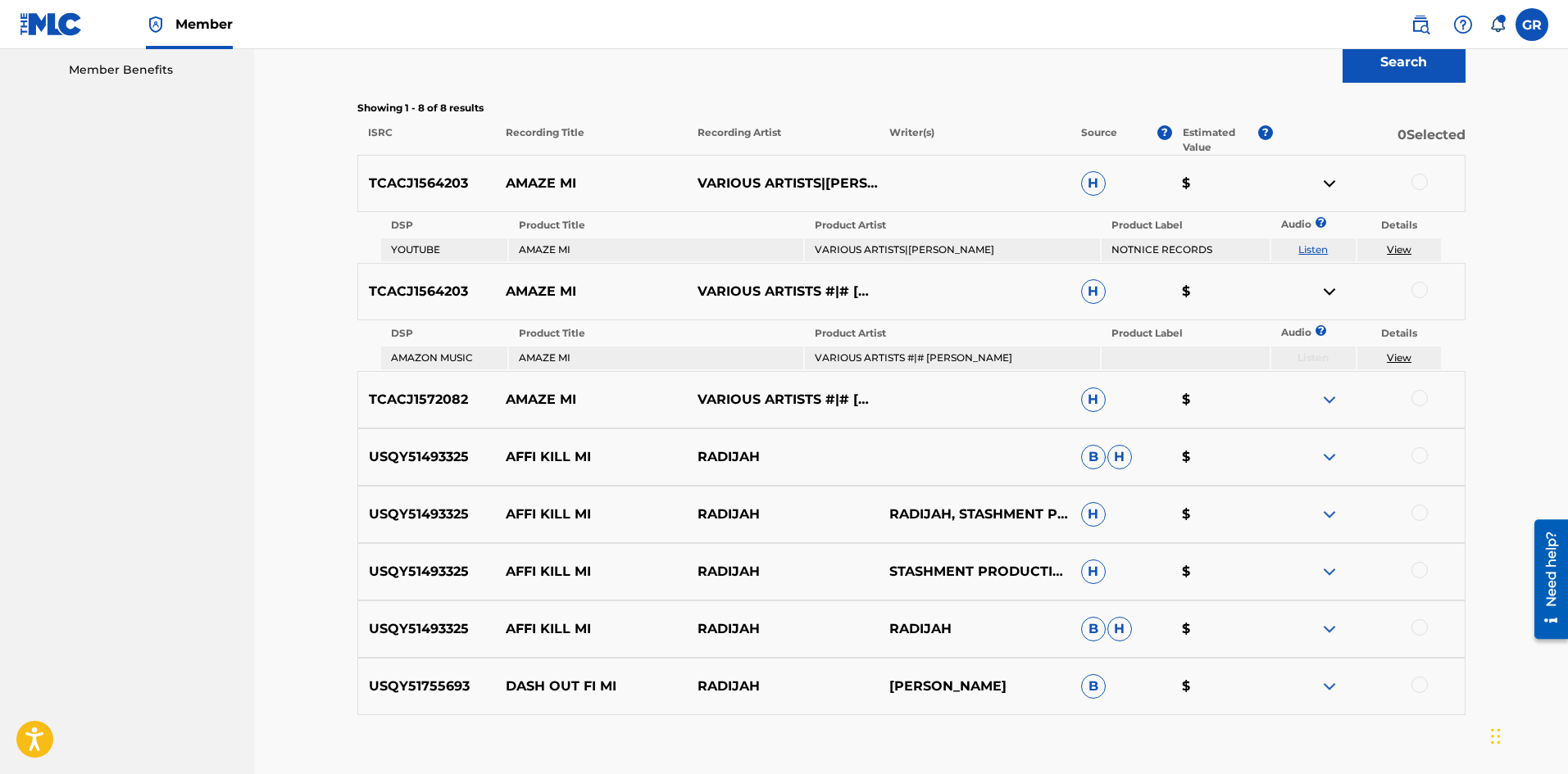
click at [1396, 356] on link "View" at bounding box center [1399, 357] width 24 height 13
click at [1331, 291] on img at bounding box center [1329, 291] width 19 height 19
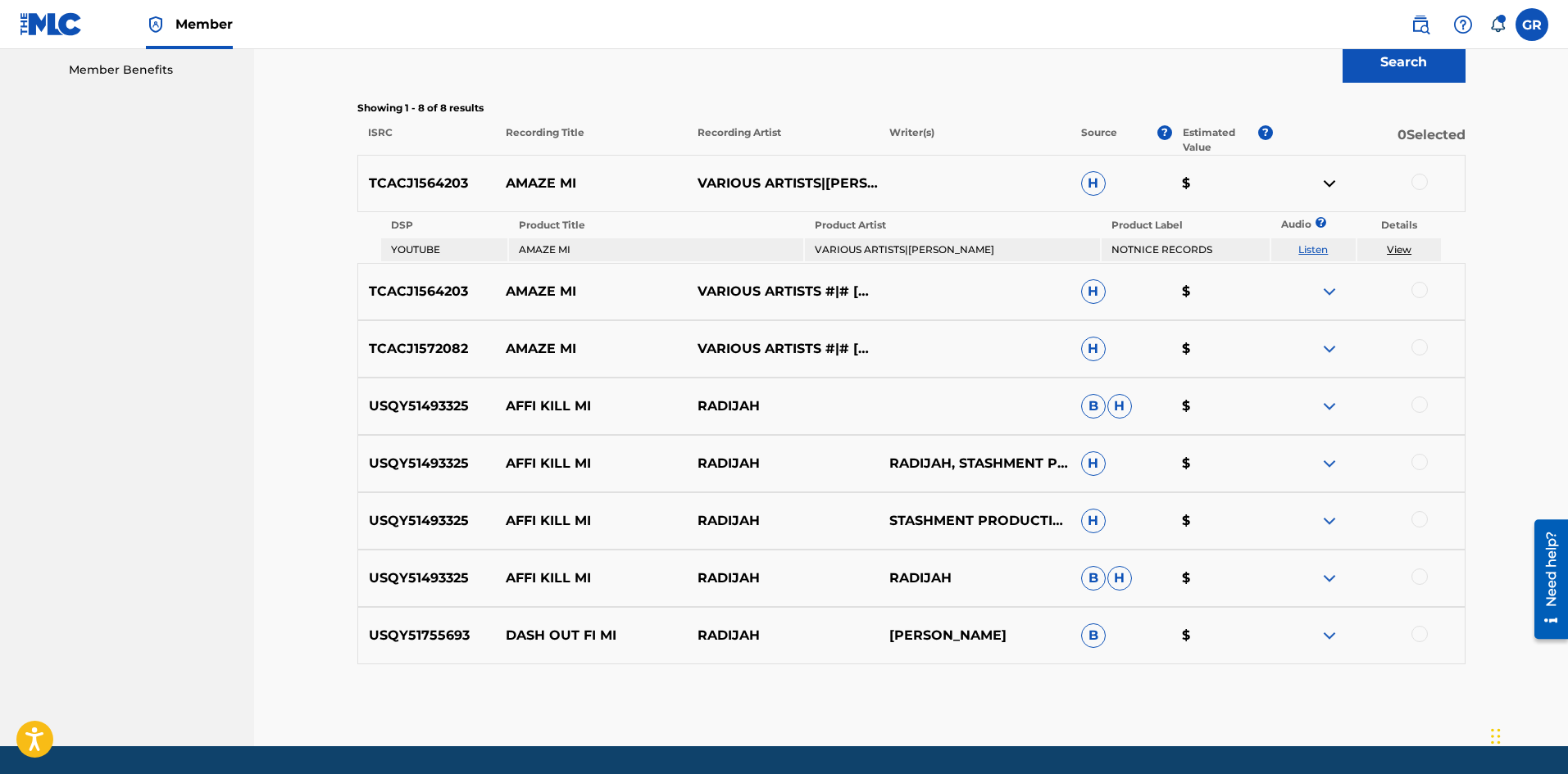
click at [1329, 179] on img at bounding box center [1329, 183] width 19 height 19
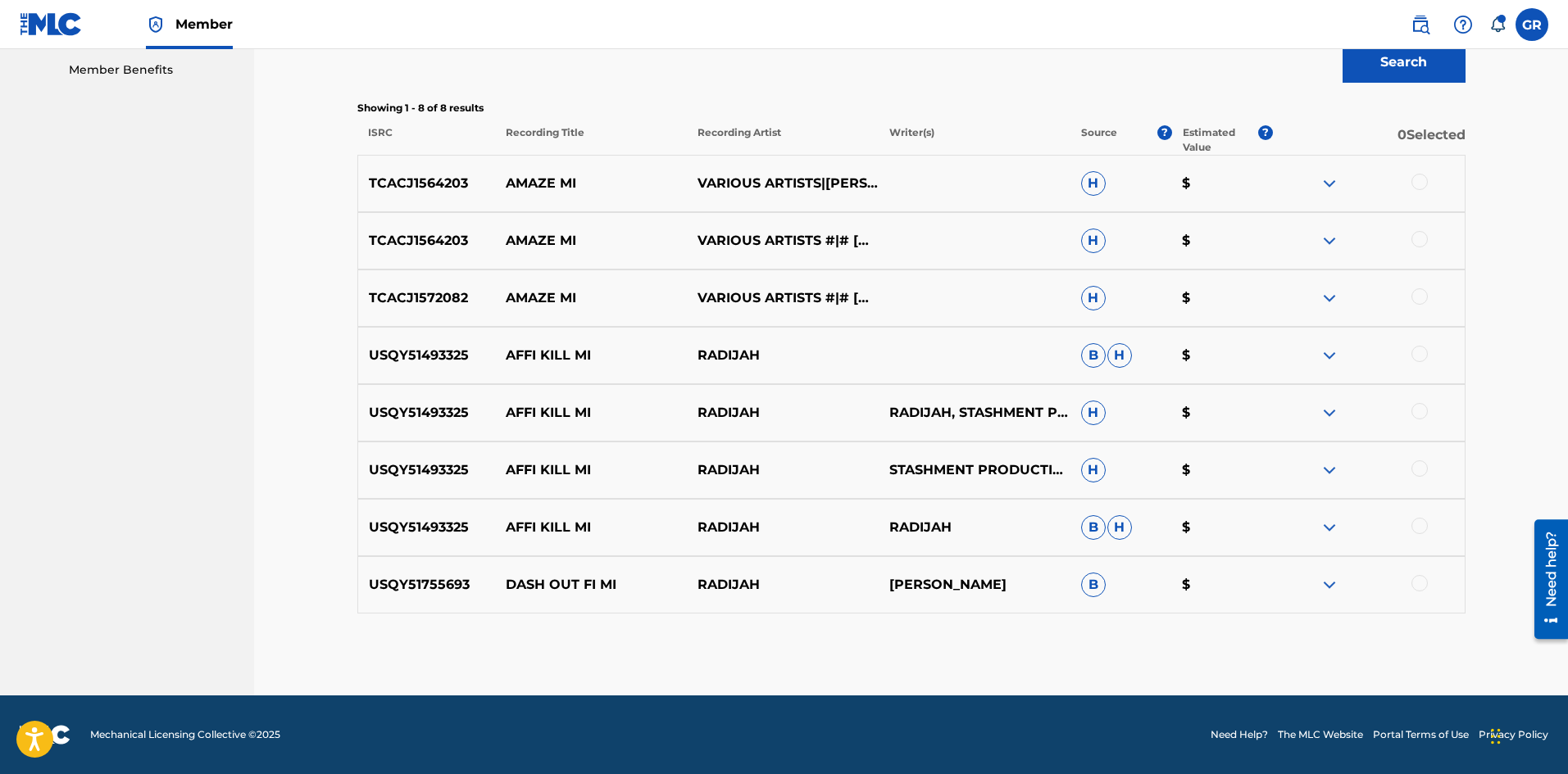
click at [425, 300] on p "TCACJ1572082" at bounding box center [427, 298] width 138 height 19
copy p "TCACJ1572082"
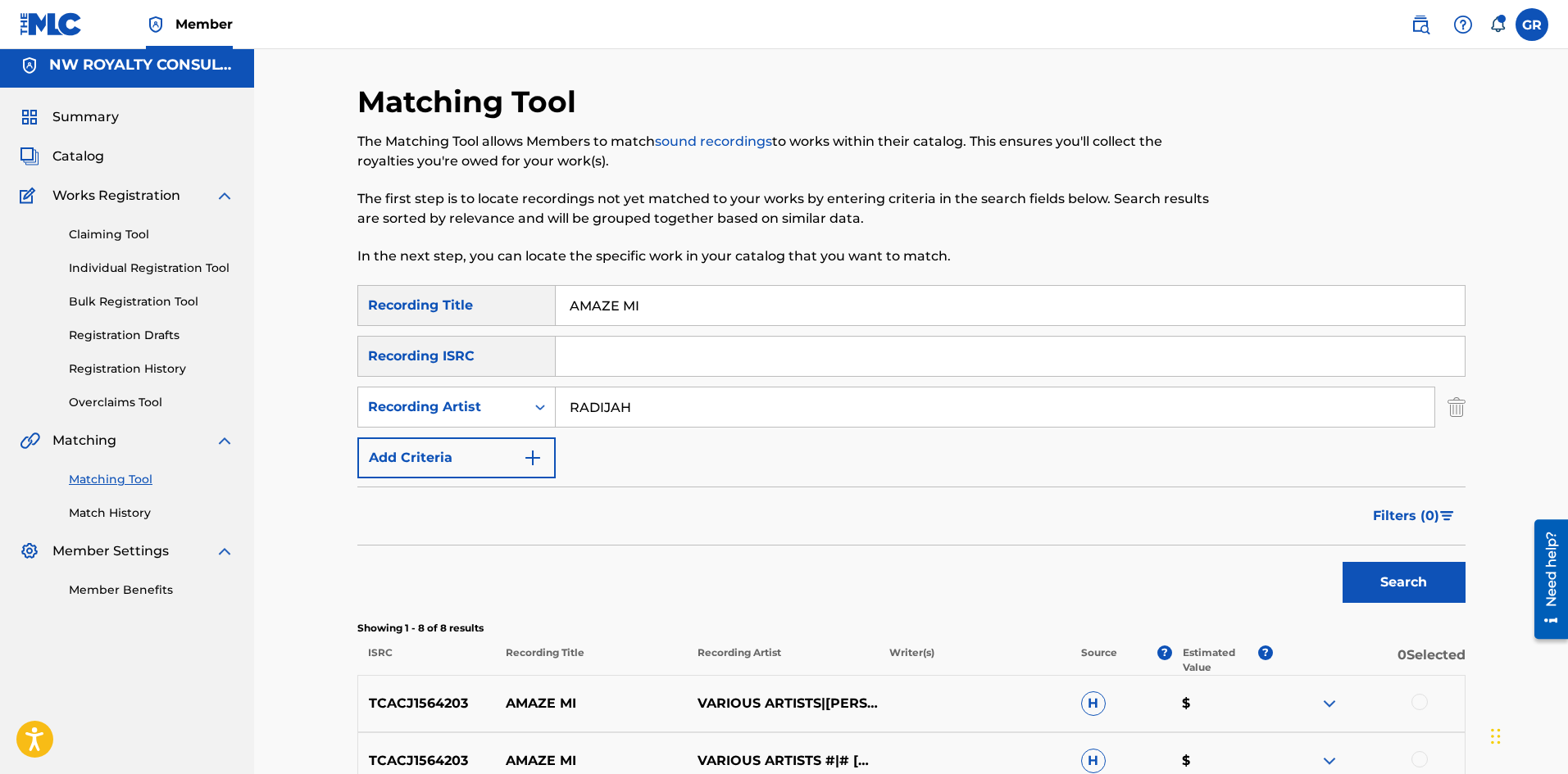
scroll to position [0, 0]
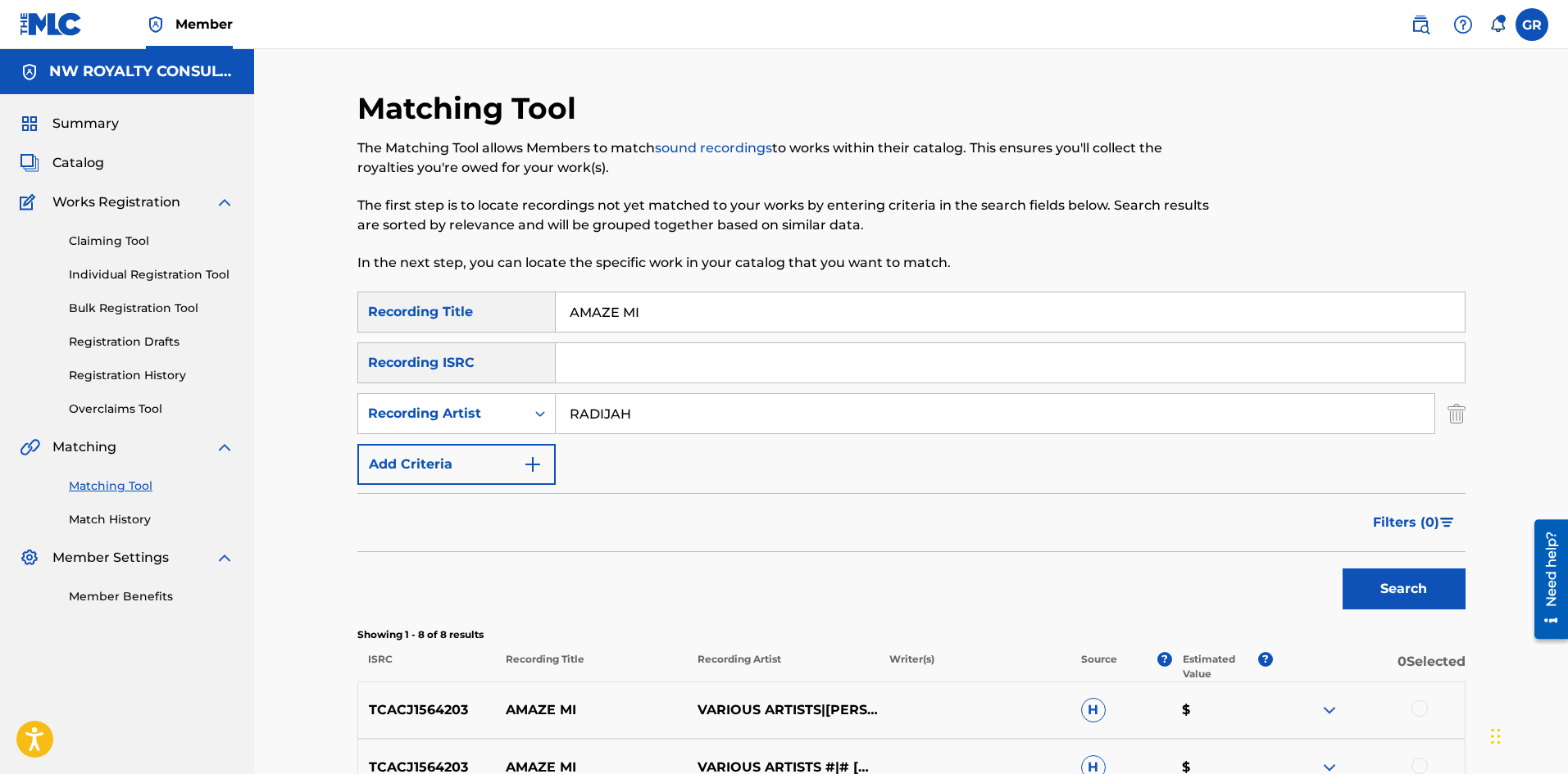
drag, startPoint x: 643, startPoint y: 310, endPoint x: 534, endPoint y: 309, distance: 109.0
click at [534, 309] on div "SearchWithCriteria75557250-67ea-4fdc-94c6-6b6a9ee3278f Recording Title AMAZE MI" at bounding box center [911, 312] width 1108 height 41
paste input "JESUS IS THE REASON PART 2"
type input "JESUS IS THE REASON PART 2"
drag, startPoint x: 648, startPoint y: 413, endPoint x: 499, endPoint y: 412, distance: 149.0
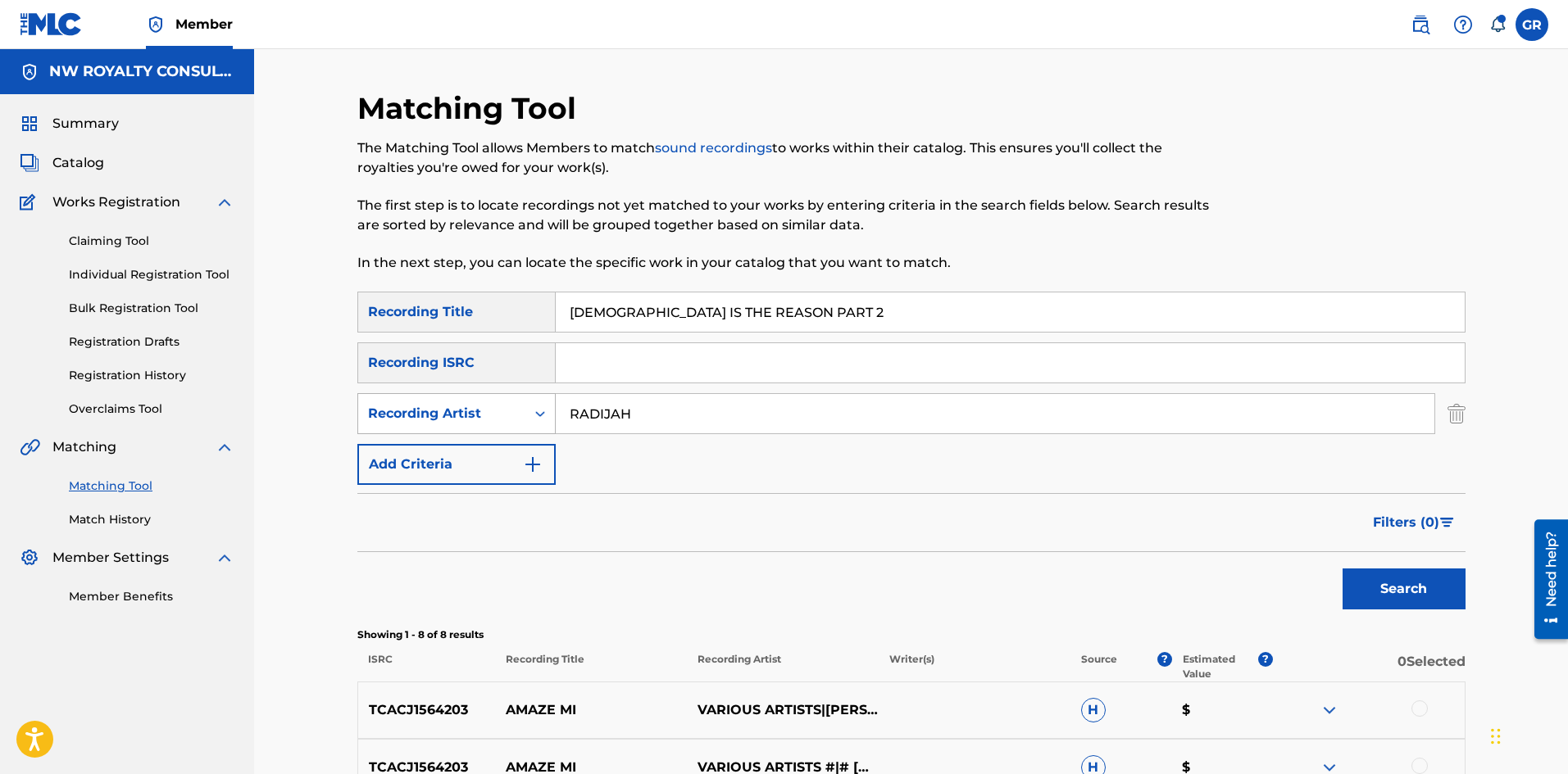
click at [499, 412] on div "SearchWithCriteria393208b3-275a-477c-b2b6-99b09aeab661 Recording Artist RADIJAH" at bounding box center [911, 413] width 1108 height 41
type input "radical chris"
click at [1342, 569] on button "Search" at bounding box center [1404, 589] width 123 height 41
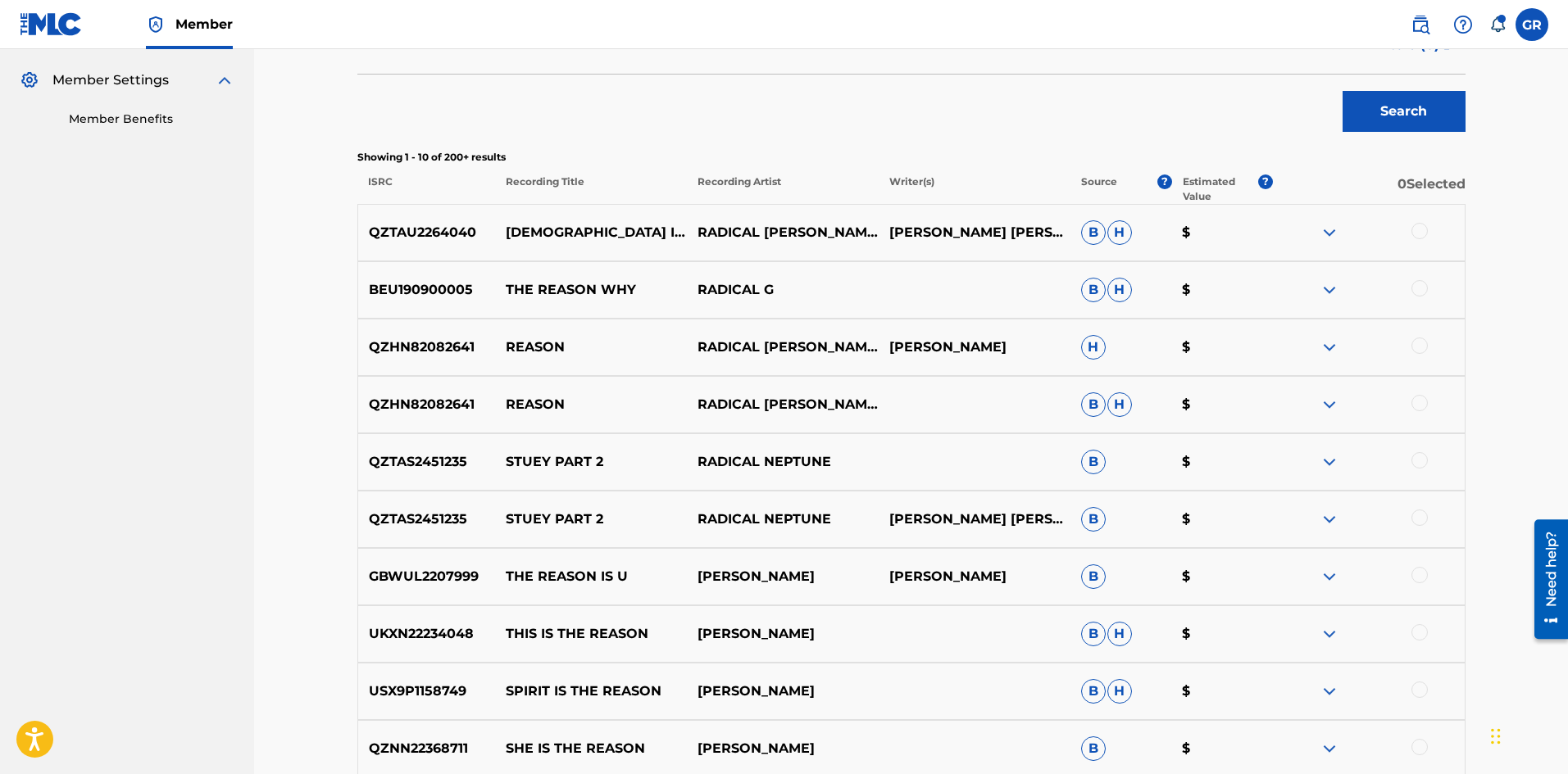
scroll to position [574, 0]
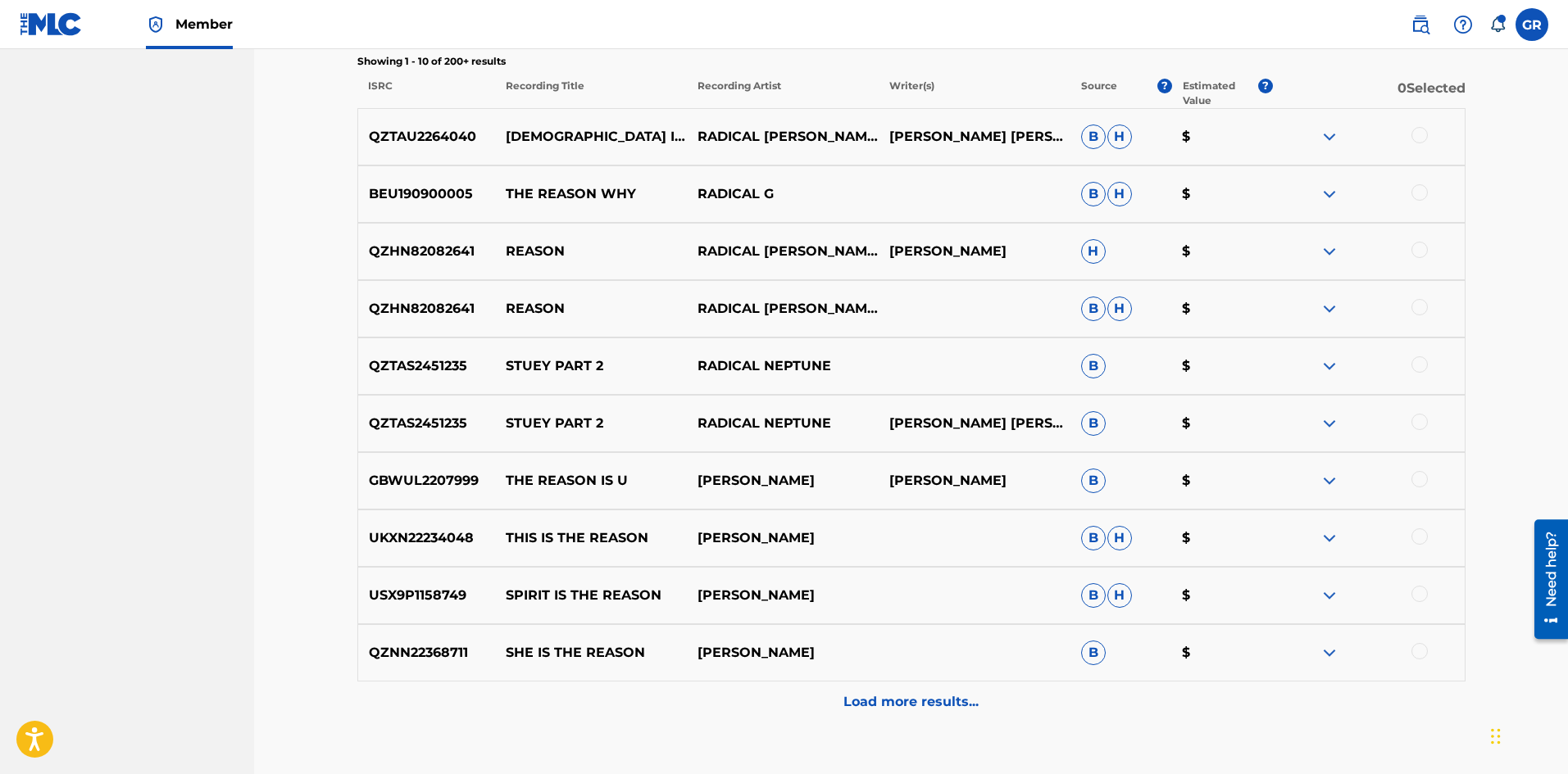
click at [1419, 132] on div at bounding box center [1420, 135] width 17 height 17
click at [1179, 643] on button "Match 1 Group" at bounding box center [1152, 640] width 181 height 41
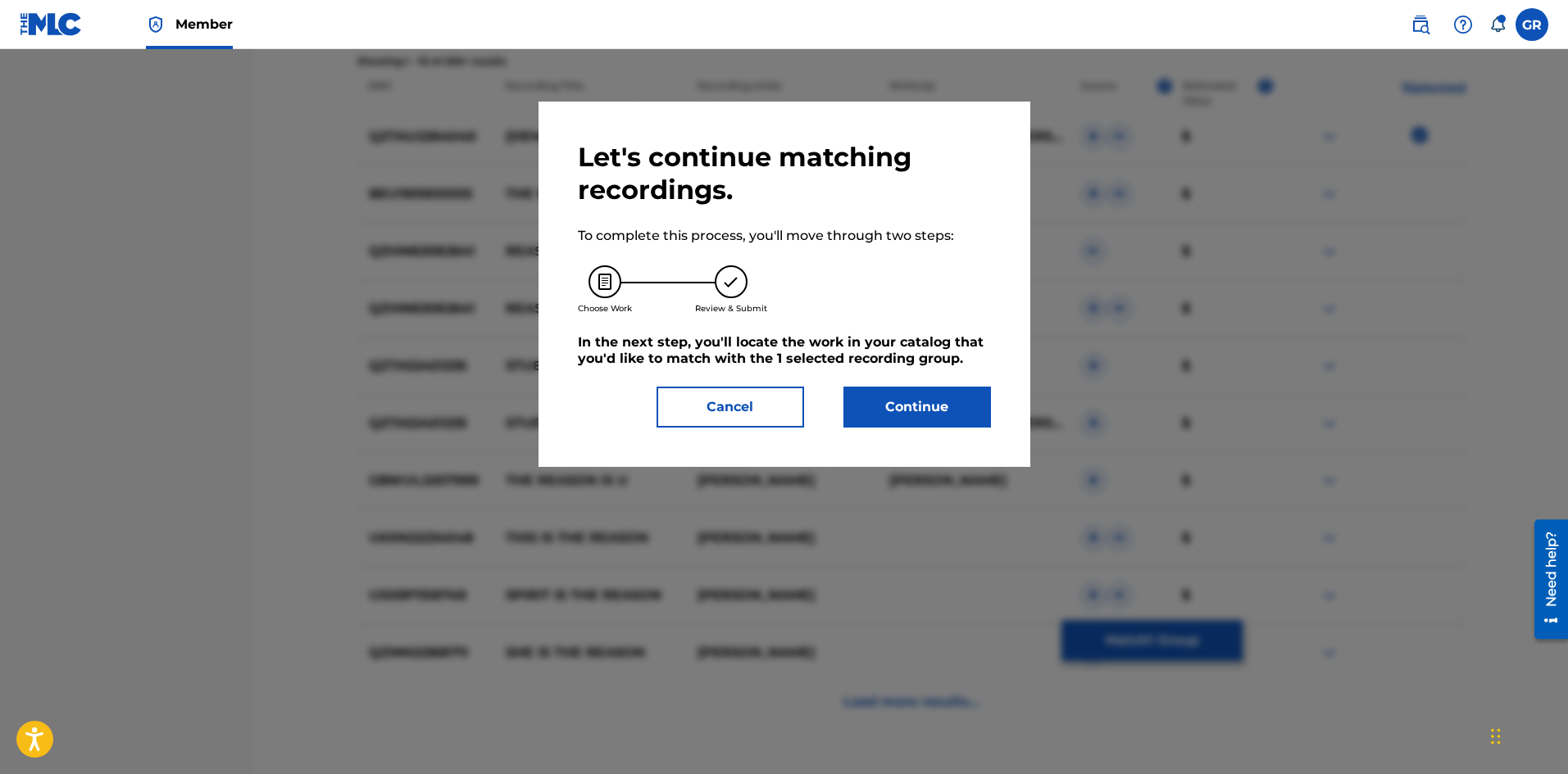
click at [875, 404] on button "Continue" at bounding box center [917, 407] width 148 height 41
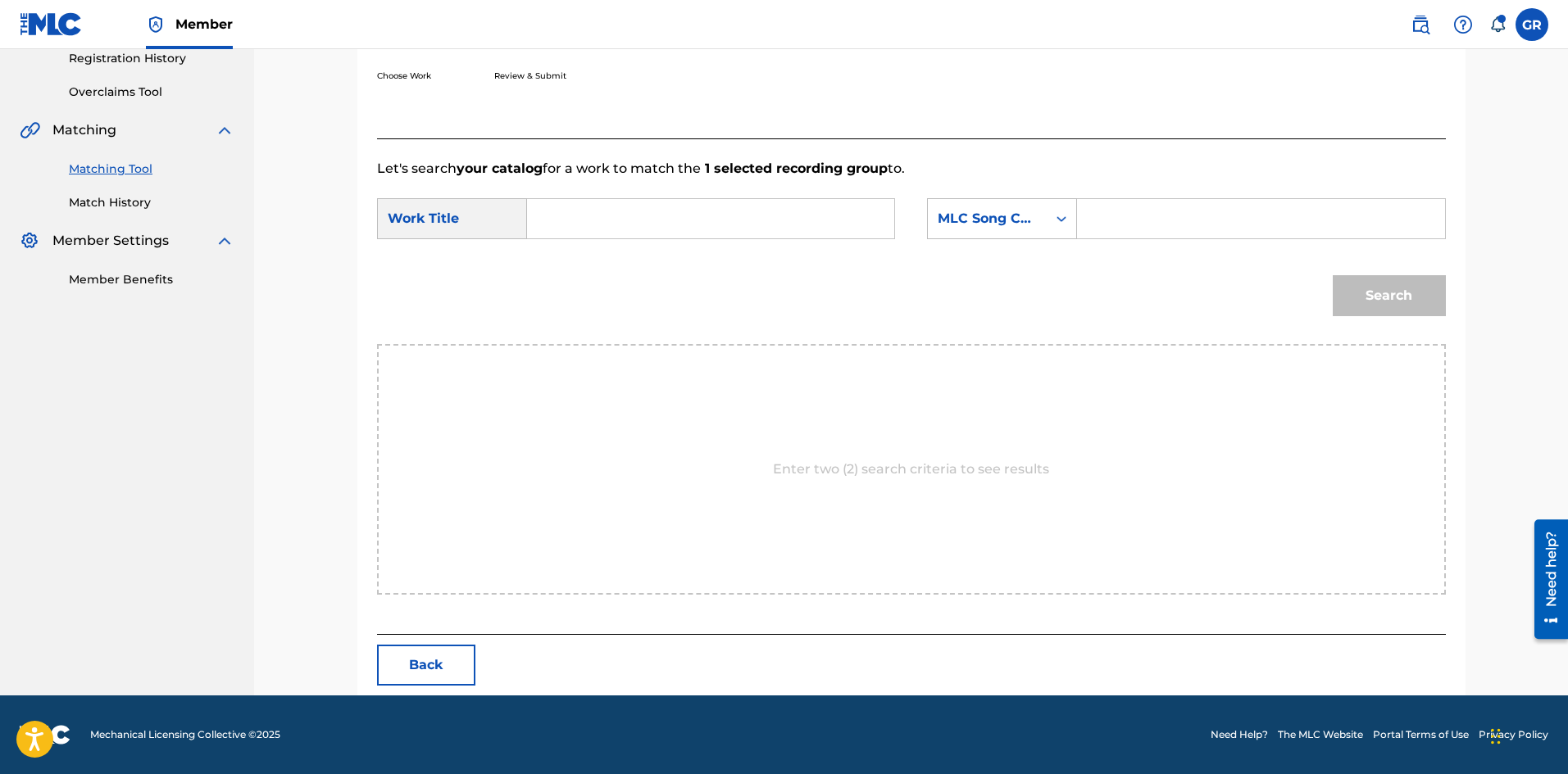
scroll to position [317, 0]
click at [565, 211] on input "Search Form" at bounding box center [711, 218] width 339 height 39
paste input "JESUS IS THE REASON"
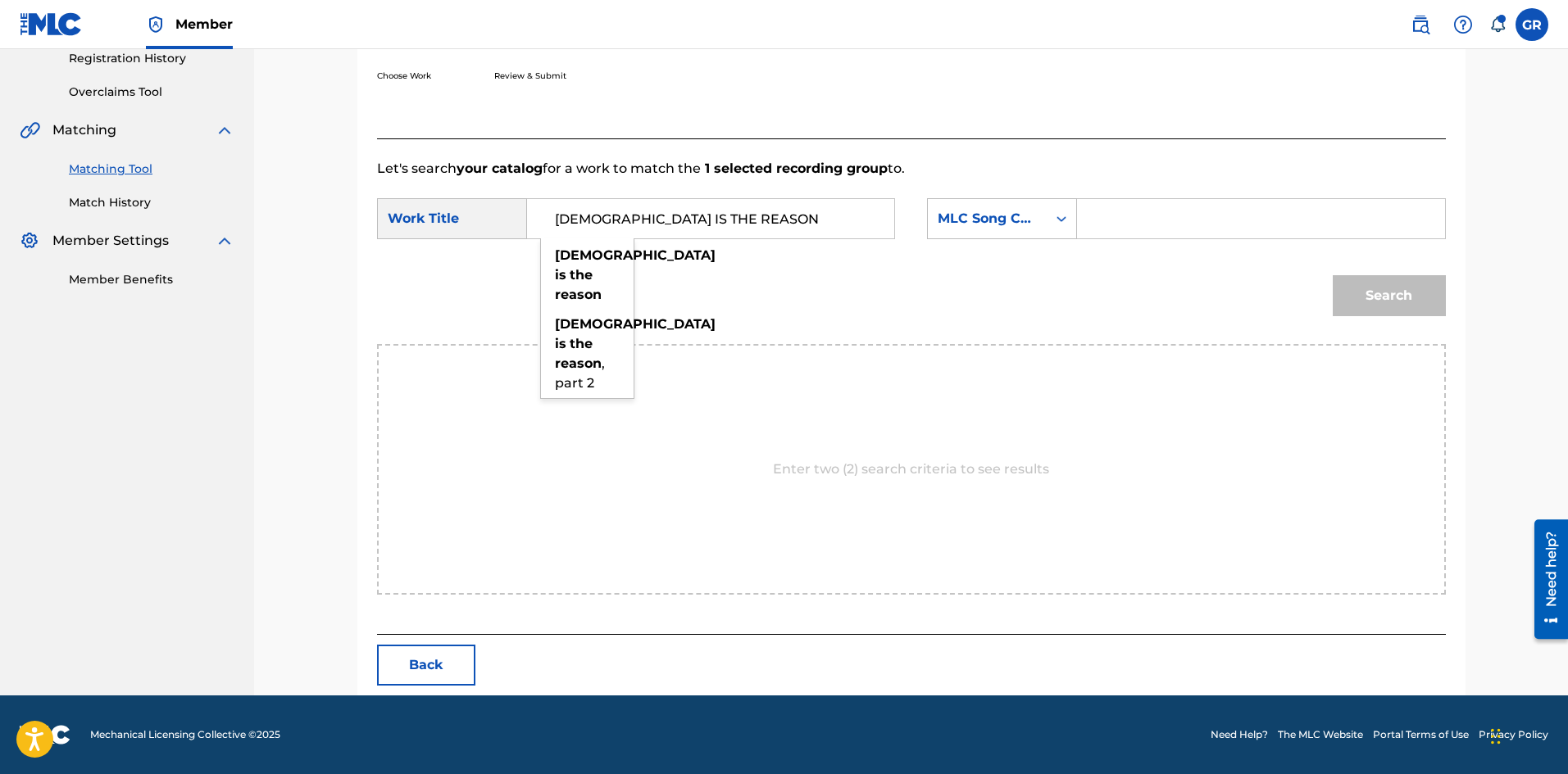
type input "JESUS IS THE REASON"
click at [898, 309] on div "Search" at bounding box center [911, 302] width 1069 height 86
click at [1107, 217] on input "Search Form" at bounding box center [1260, 218] width 339 height 39
paste input "JVBU68"
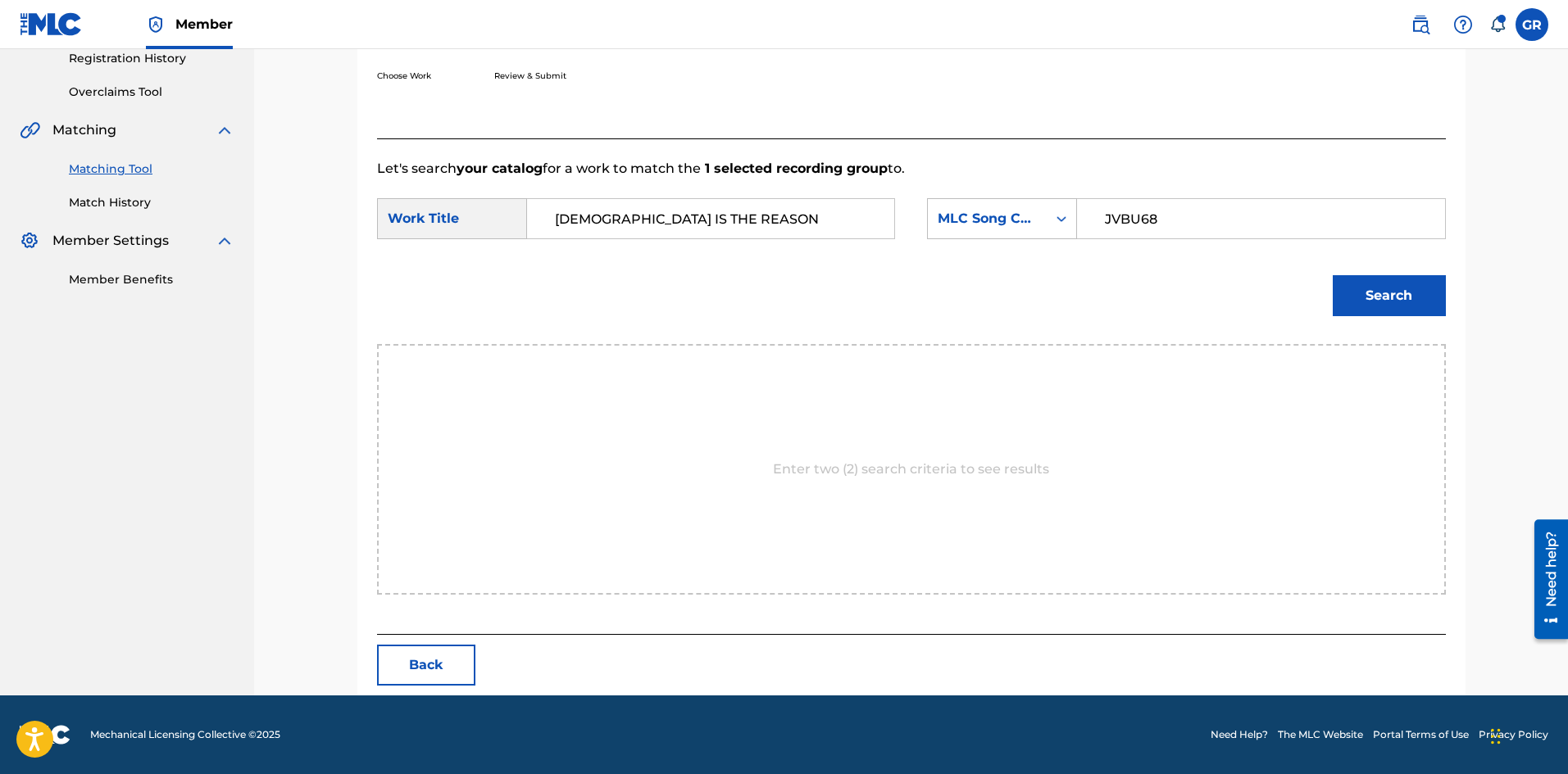
type input "JVBU68"
click at [1418, 293] on button "Search" at bounding box center [1388, 295] width 113 height 41
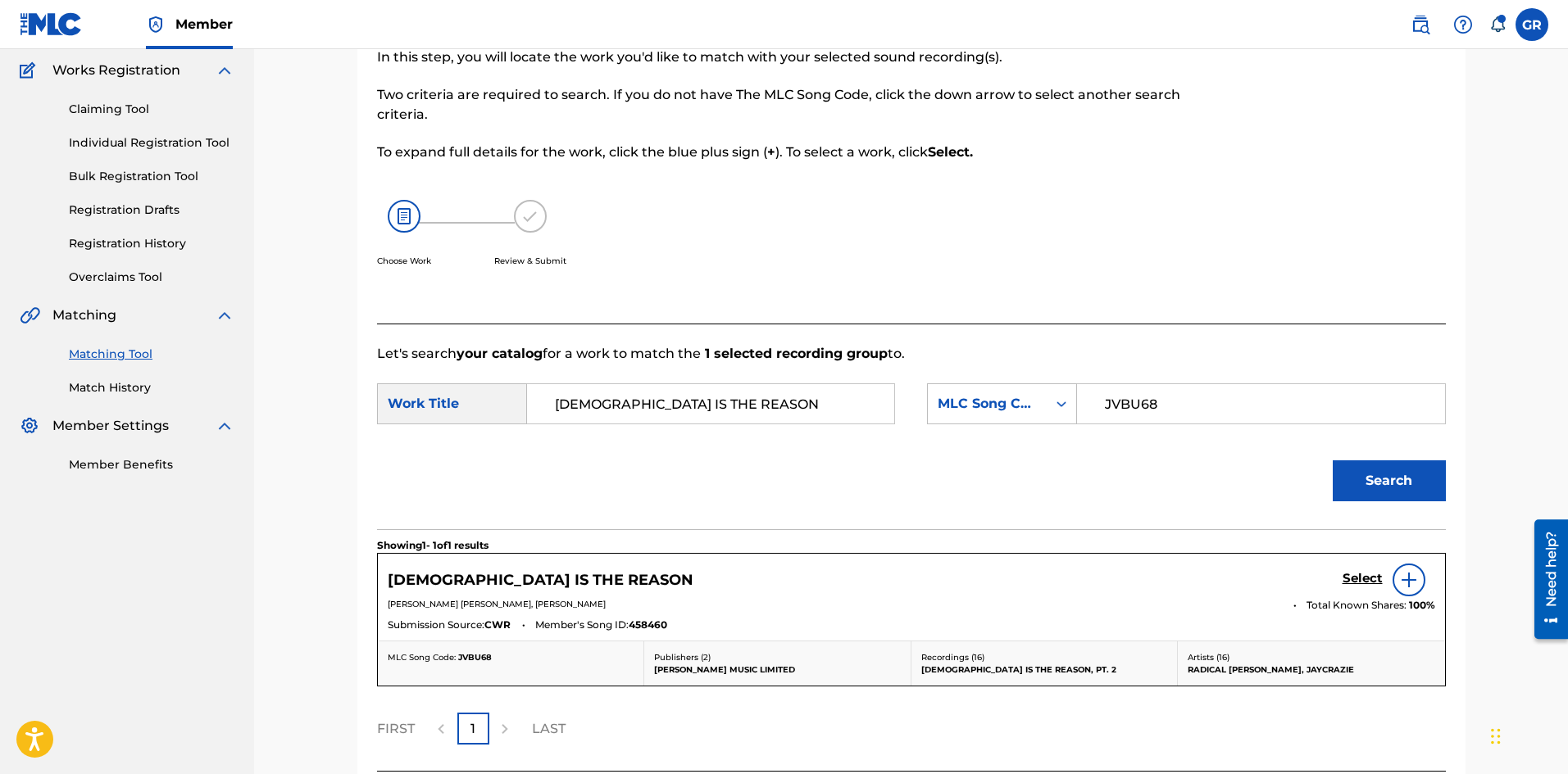
scroll to position [268, 0]
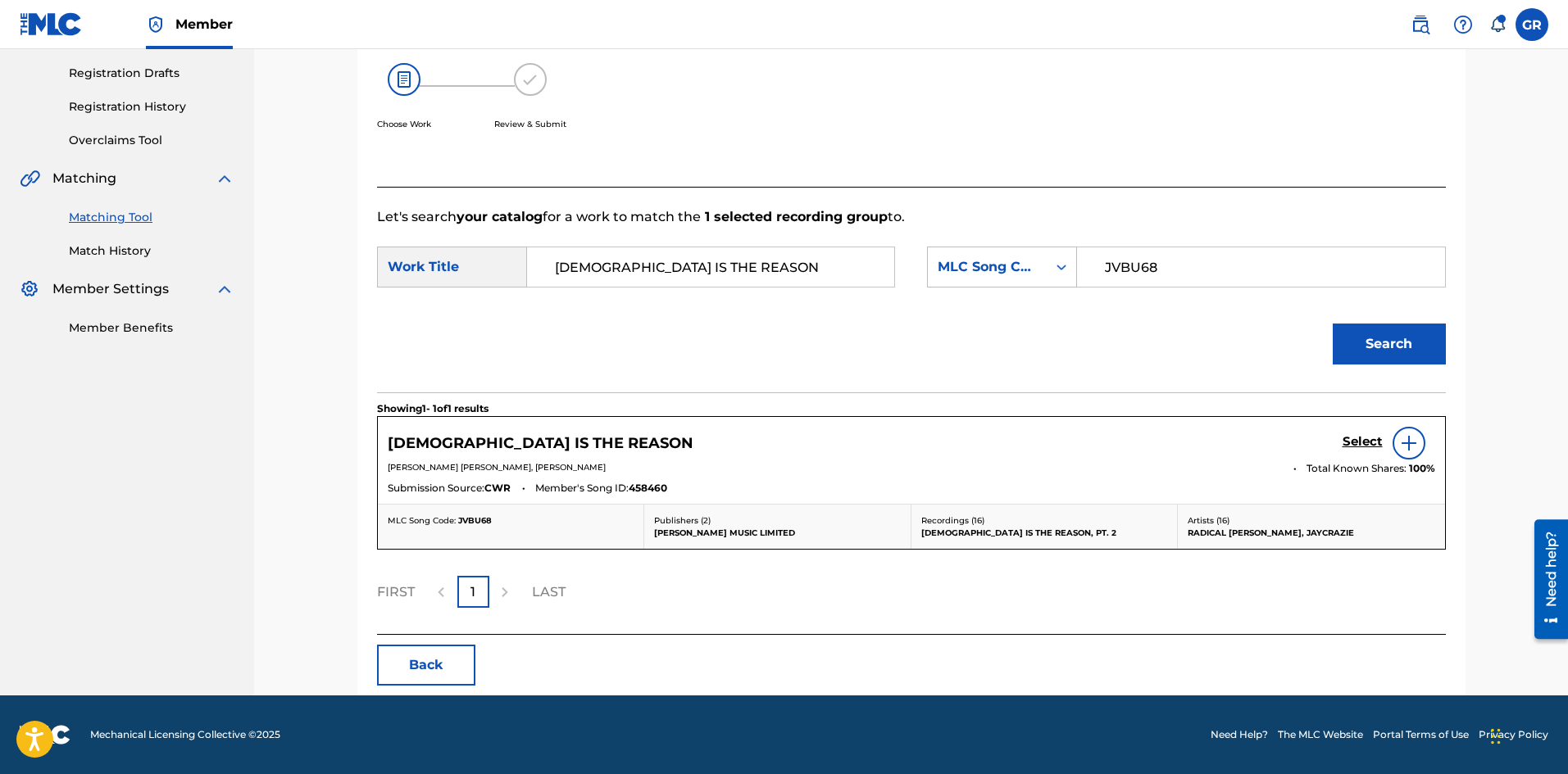
click at [1360, 441] on h5 "Select" at bounding box center [1362, 442] width 40 height 16
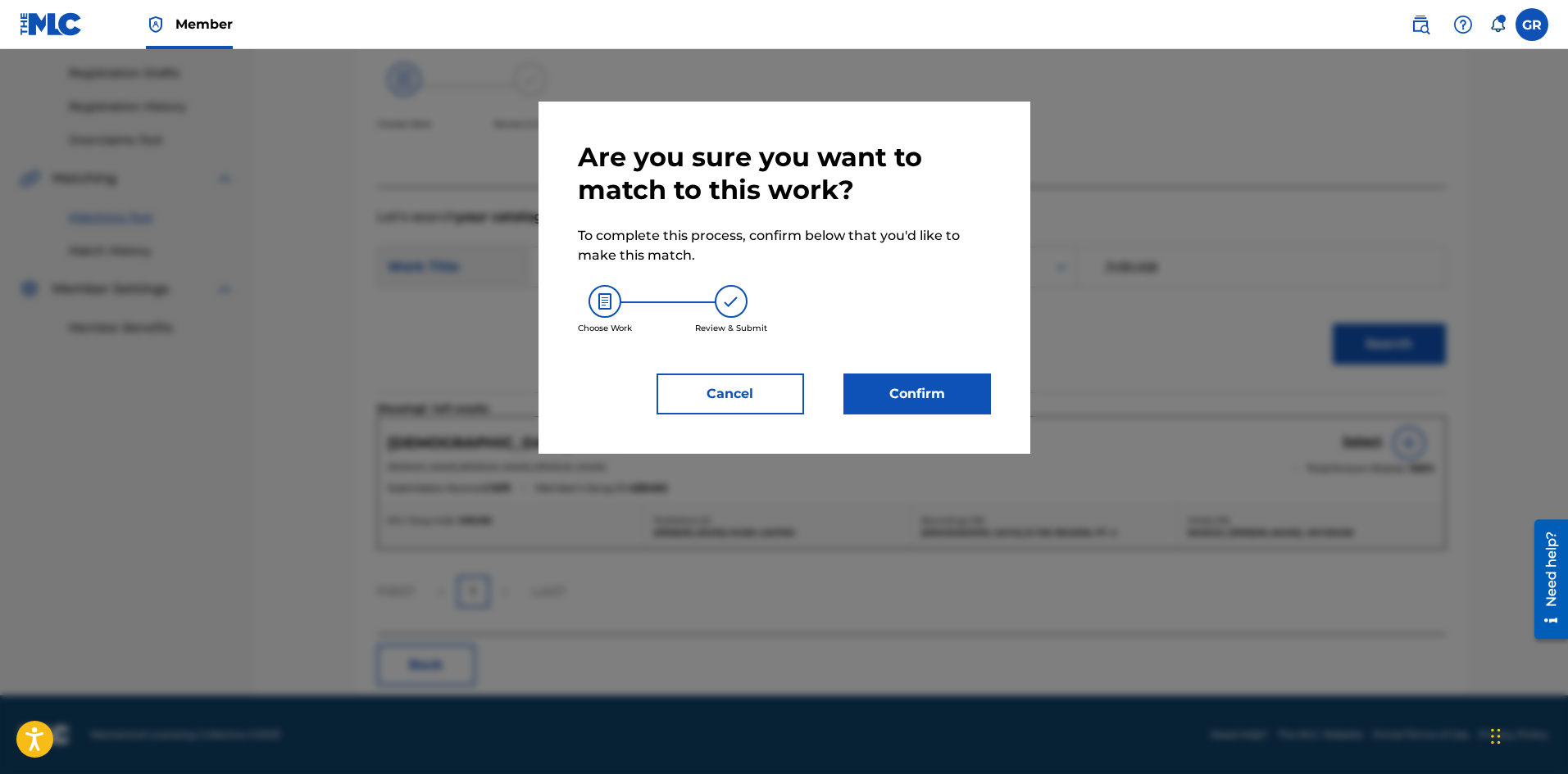
click at [930, 398] on button "Confirm" at bounding box center [917, 393] width 148 height 41
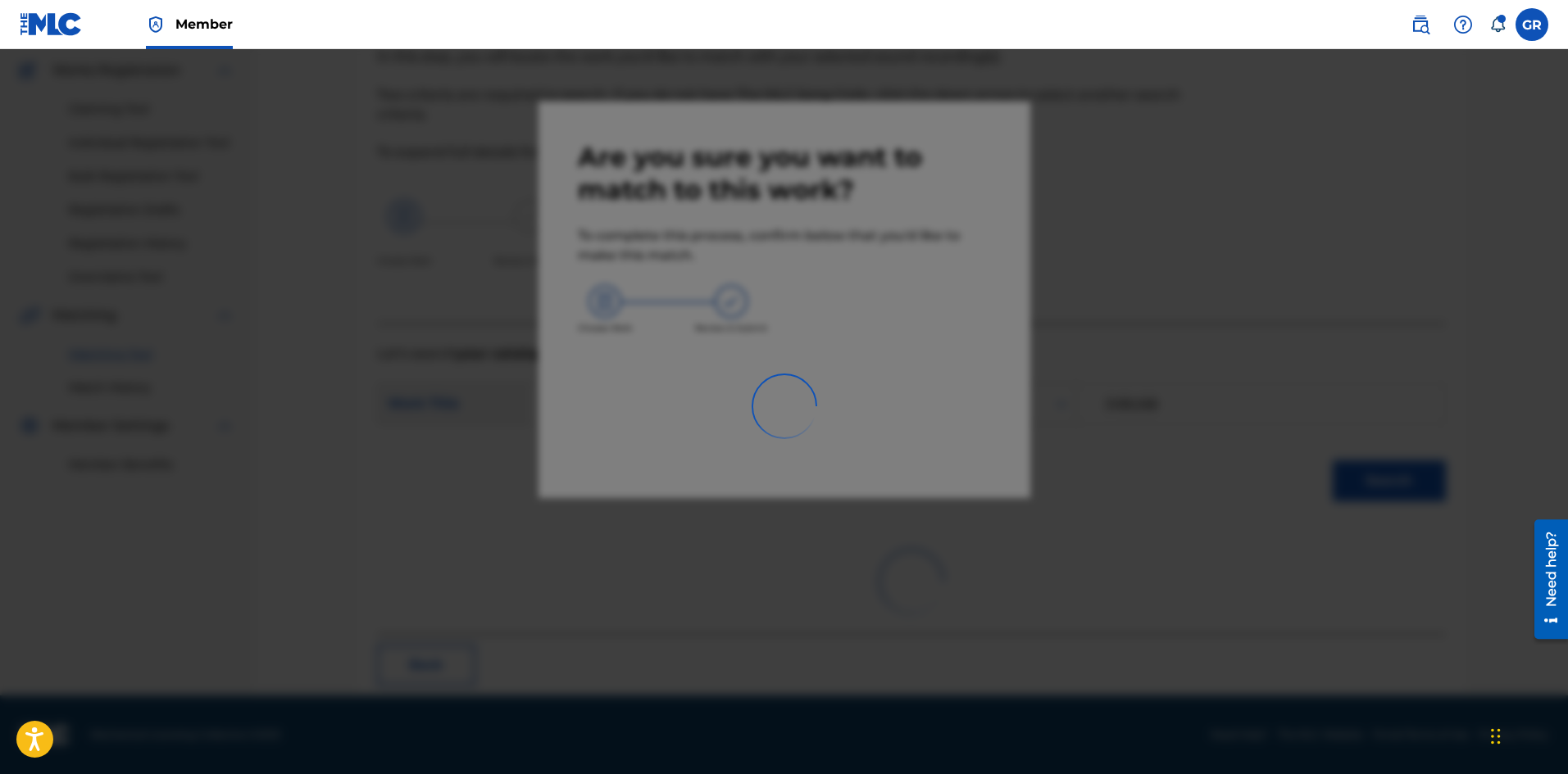
scroll to position [39, 0]
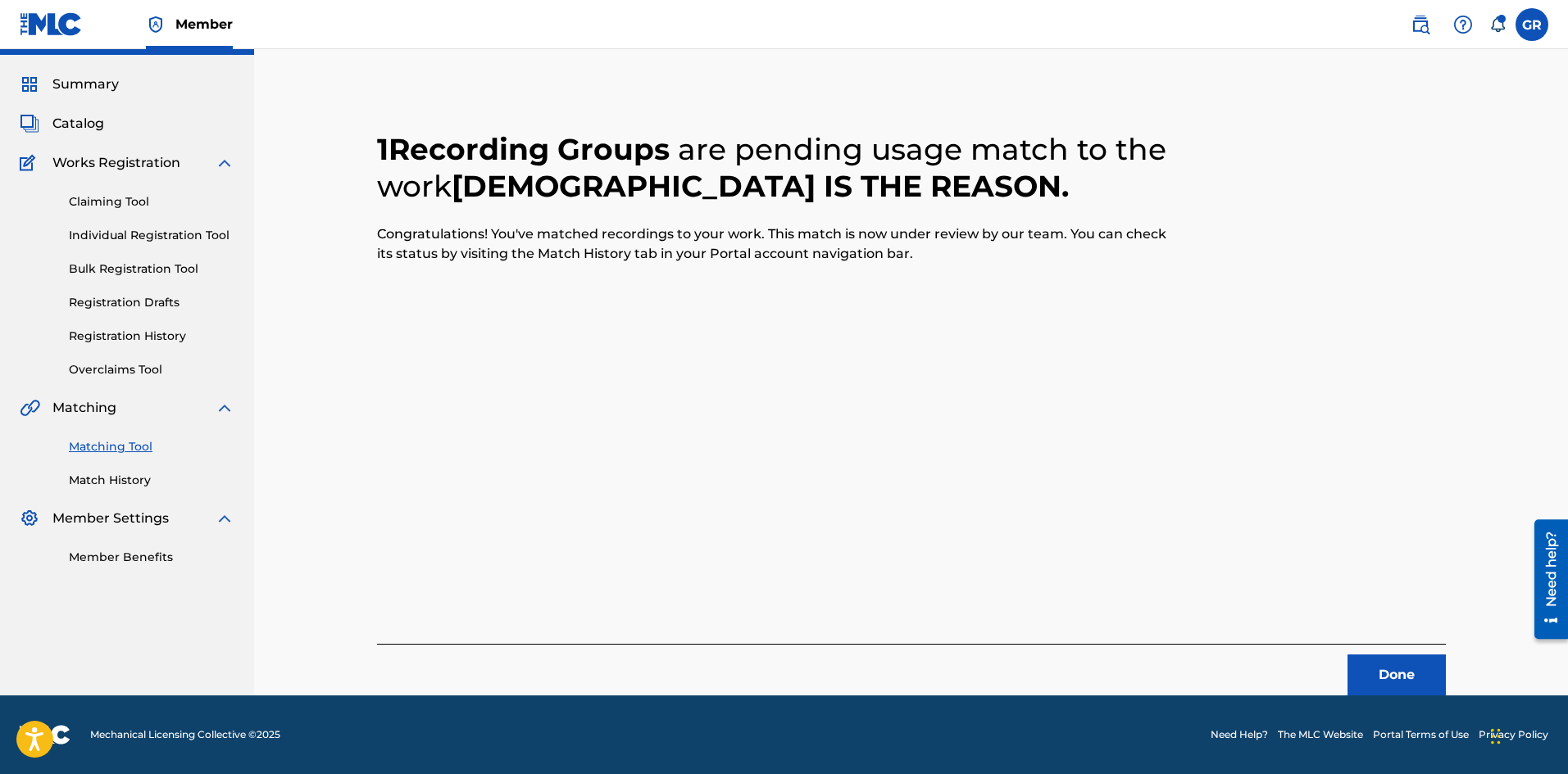
click at [1398, 680] on button "Done" at bounding box center [1396, 674] width 98 height 41
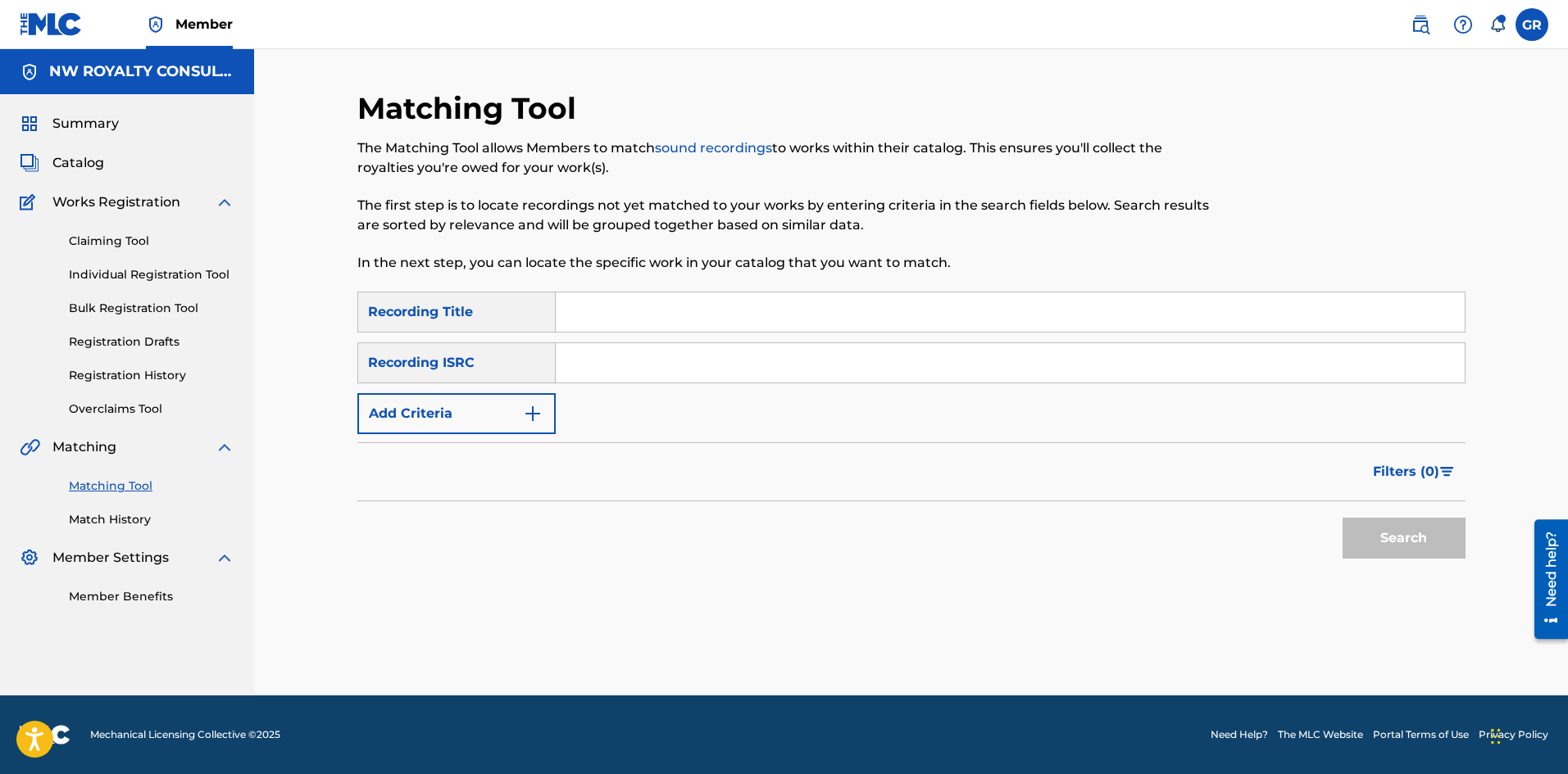
scroll to position [0, 0]
click at [563, 315] on input "Search Form" at bounding box center [1009, 312] width 909 height 39
paste input "WANNA BE WITH YOU"
type input "WANNA BE WITH YOU"
click at [534, 413] on img "Search Form" at bounding box center [532, 413] width 19 height 19
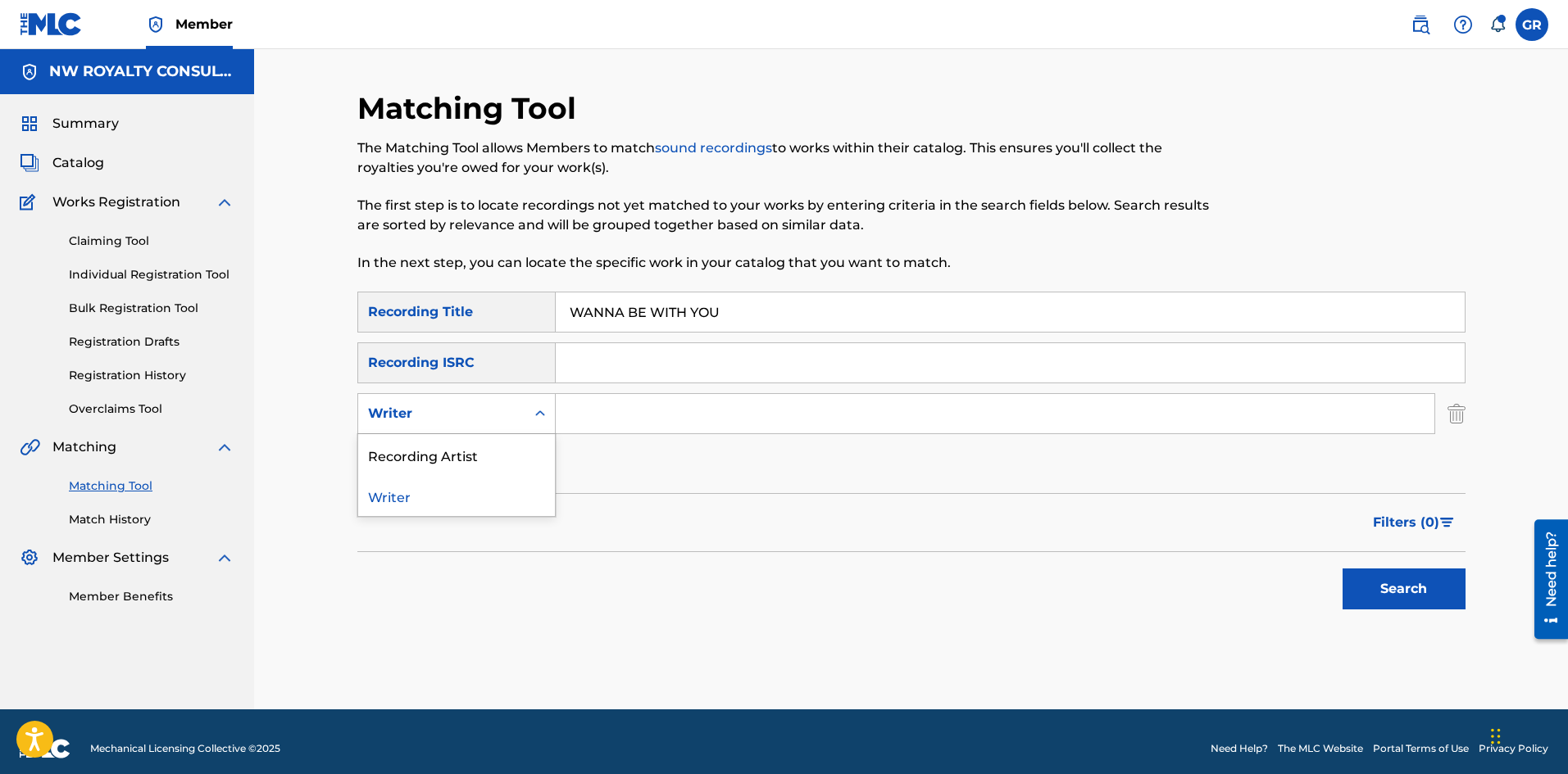
click at [534, 413] on icon "Search Form" at bounding box center [540, 414] width 17 height 17
click at [463, 455] on div "Recording Artist" at bounding box center [456, 455] width 196 height 41
click at [582, 410] on input "Search Form" at bounding box center [994, 413] width 878 height 39
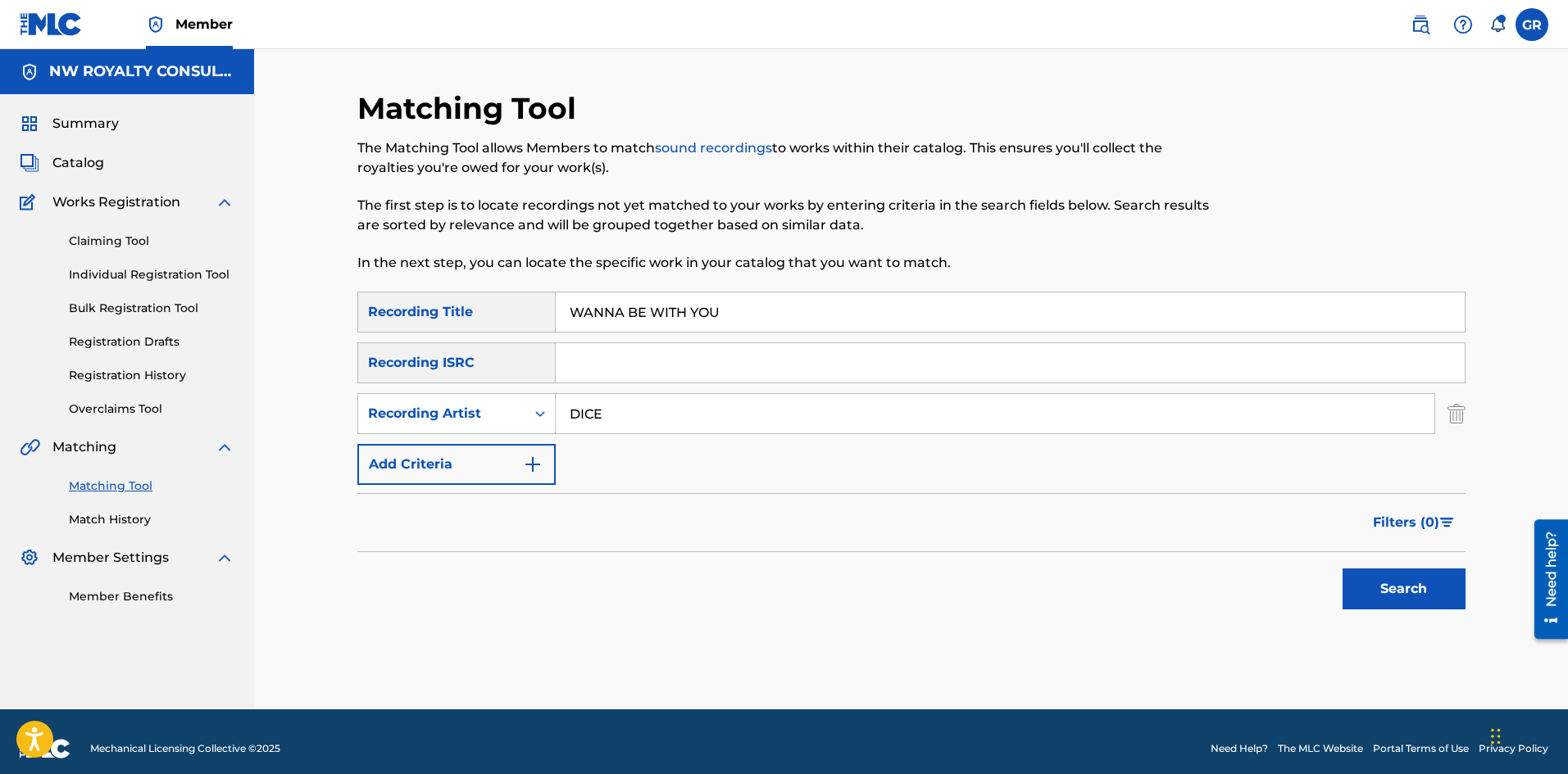
click at [617, 412] on input "DICE" at bounding box center [994, 413] width 878 height 39
type input "DICELEBRITYY"
click at [1342, 569] on button "Search" at bounding box center [1404, 589] width 123 height 41
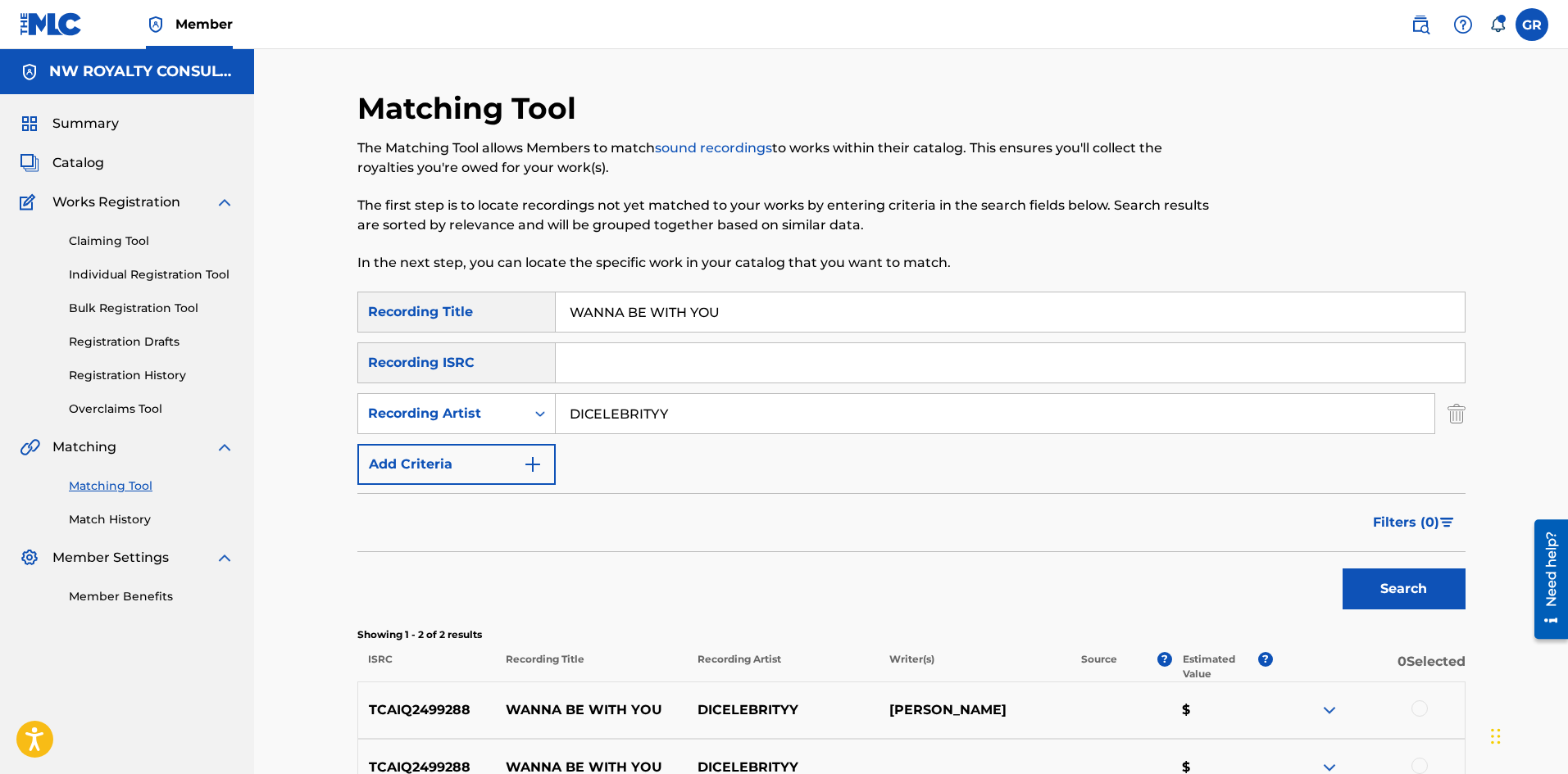
click at [1426, 590] on button "Search" at bounding box center [1404, 589] width 123 height 41
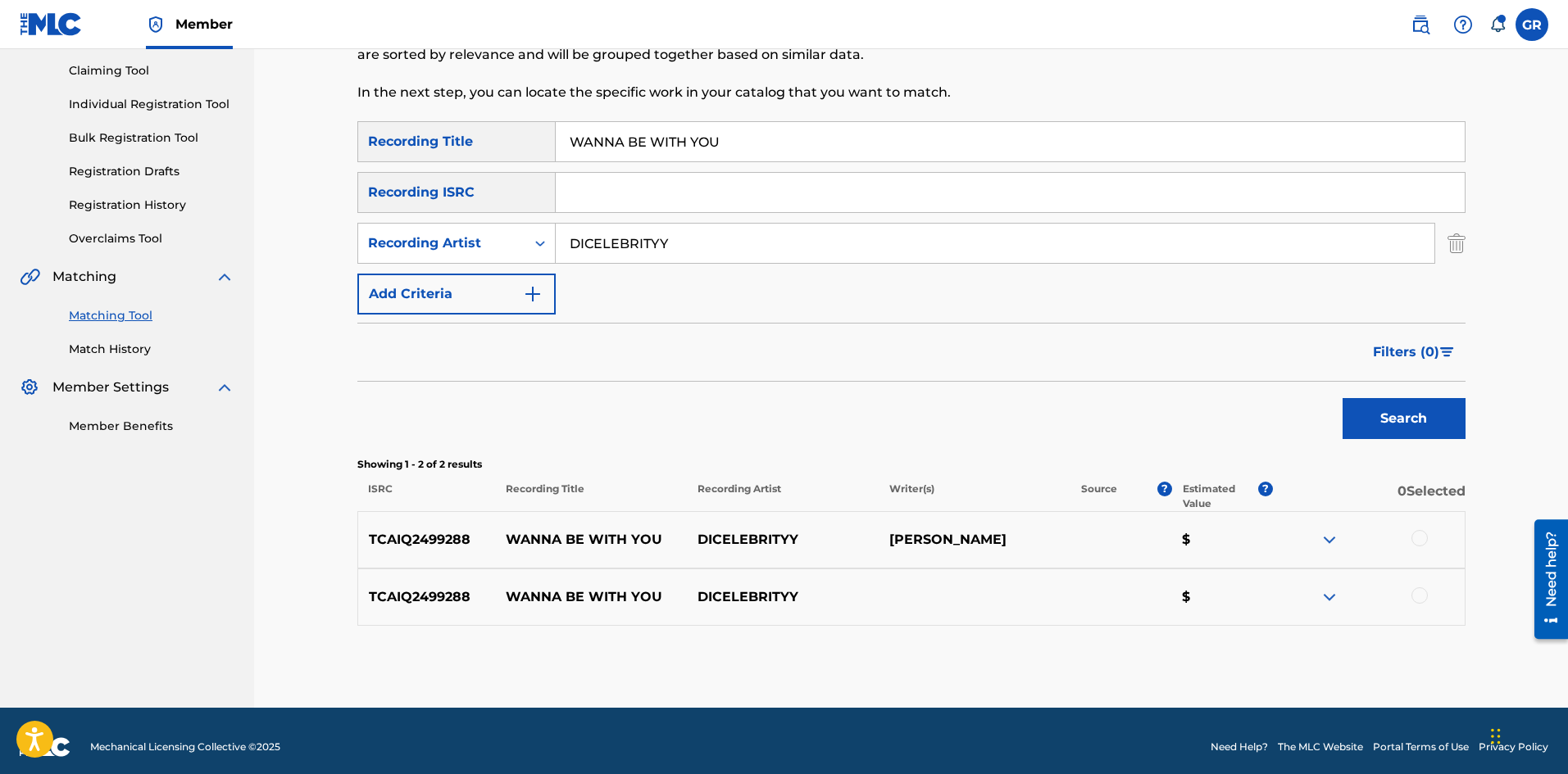
scroll to position [183, 0]
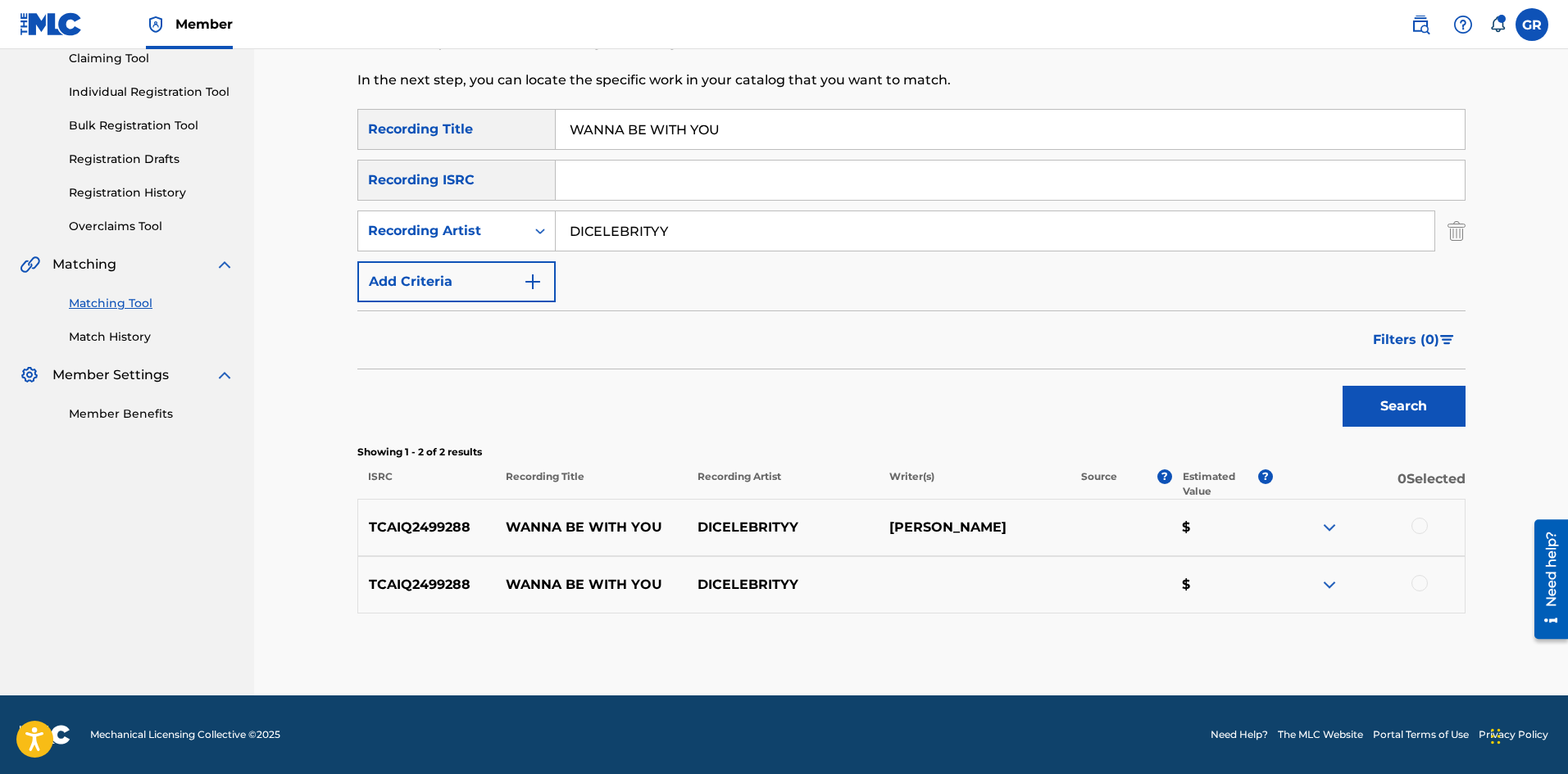
click at [1423, 584] on div at bounding box center [1420, 584] width 17 height 17
click at [1417, 526] on div at bounding box center [1420, 526] width 17 height 17
click at [1180, 636] on button "Match 2 Groups" at bounding box center [1152, 640] width 181 height 41
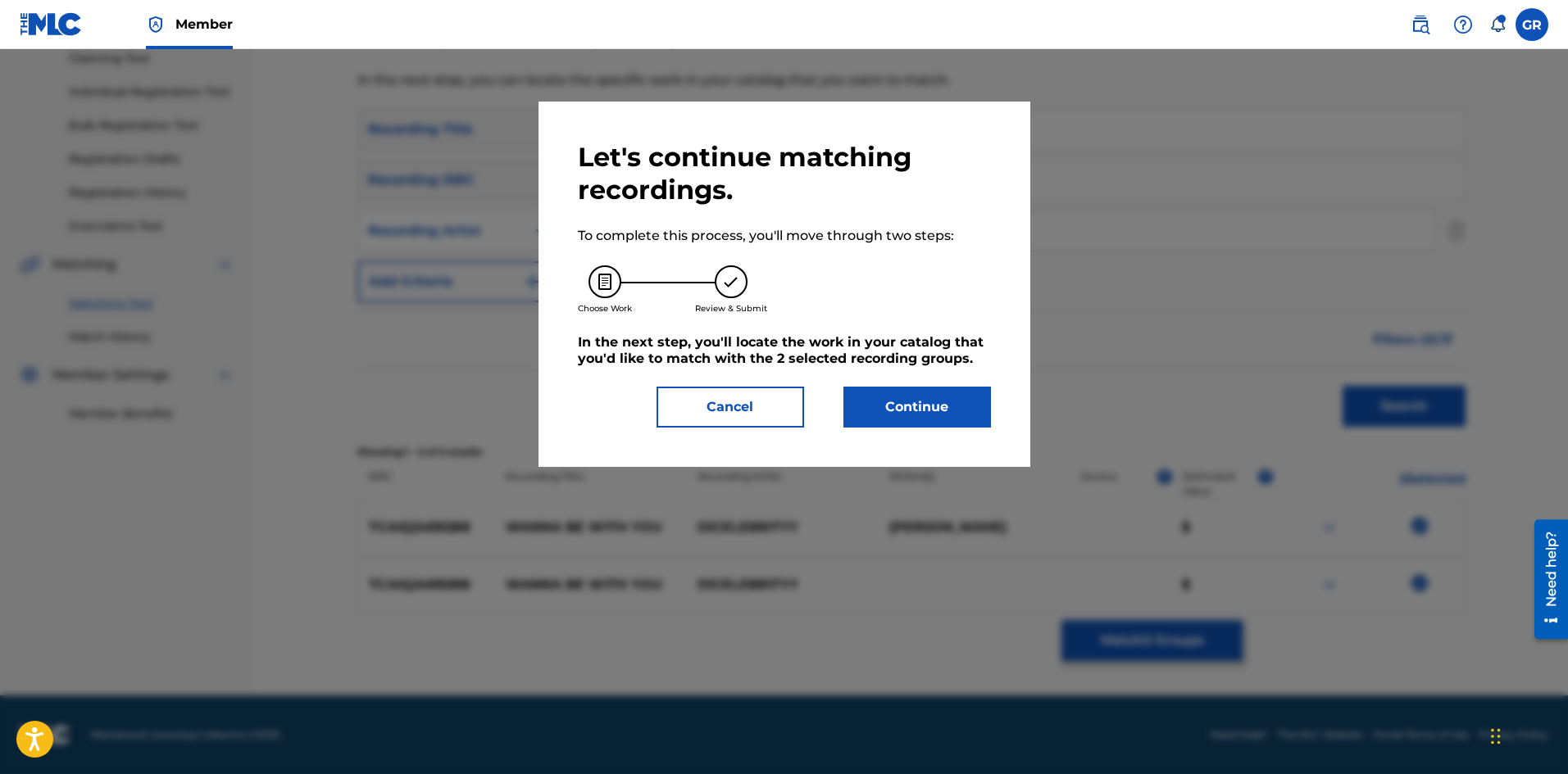
click at [933, 399] on button "Continue" at bounding box center [917, 407] width 148 height 41
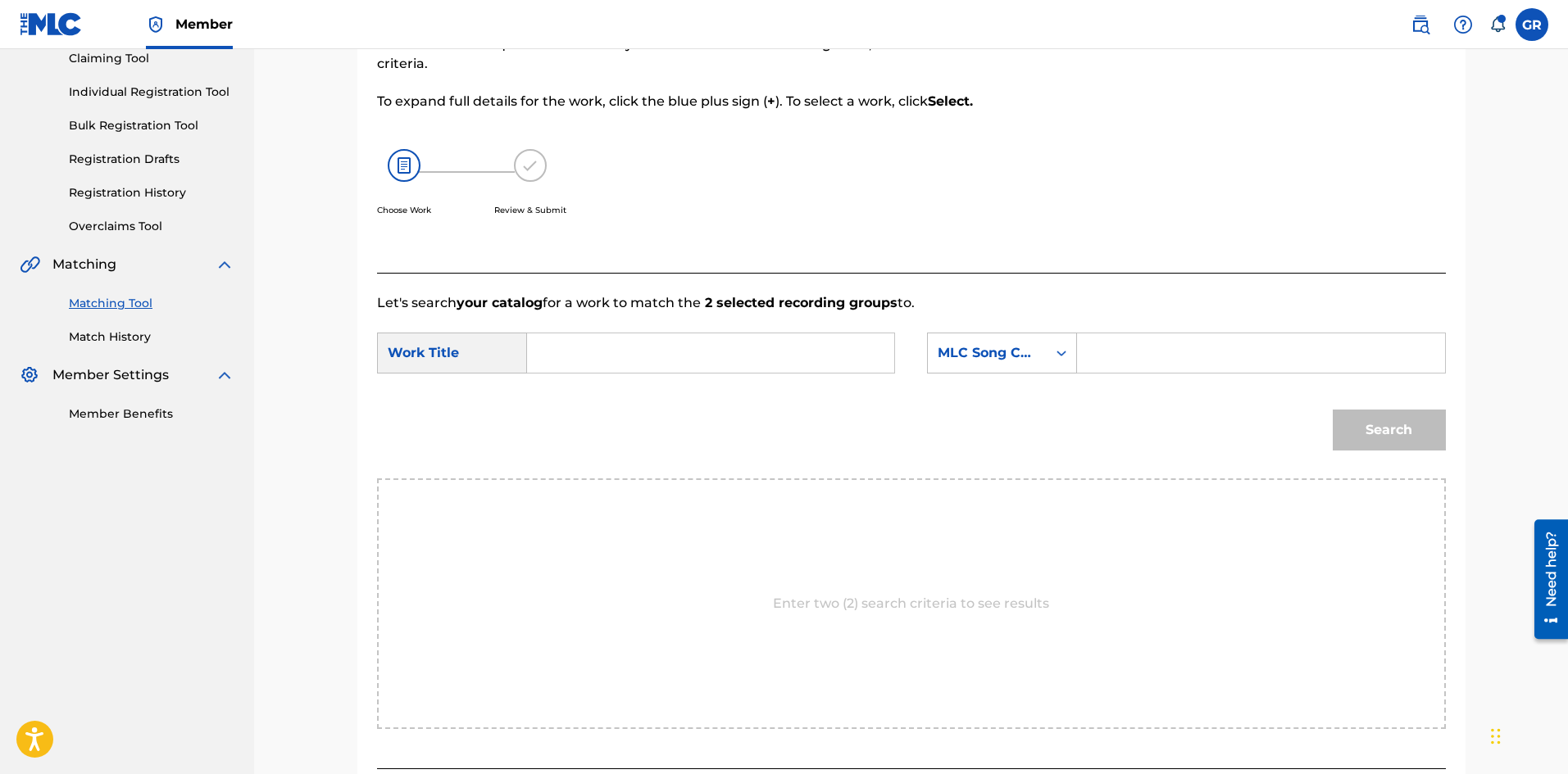
click at [568, 352] on input "Search Form" at bounding box center [711, 353] width 339 height 39
paste input "WANNA BE WITH YOU"
type input "WANNA BE WITH YOU"
click at [321, 435] on div "Match Usage - Select Work In this step, you will locate the work you'd like to …" at bounding box center [911, 348] width 1314 height 964
click at [1097, 347] on input "Search Form" at bounding box center [1260, 353] width 339 height 39
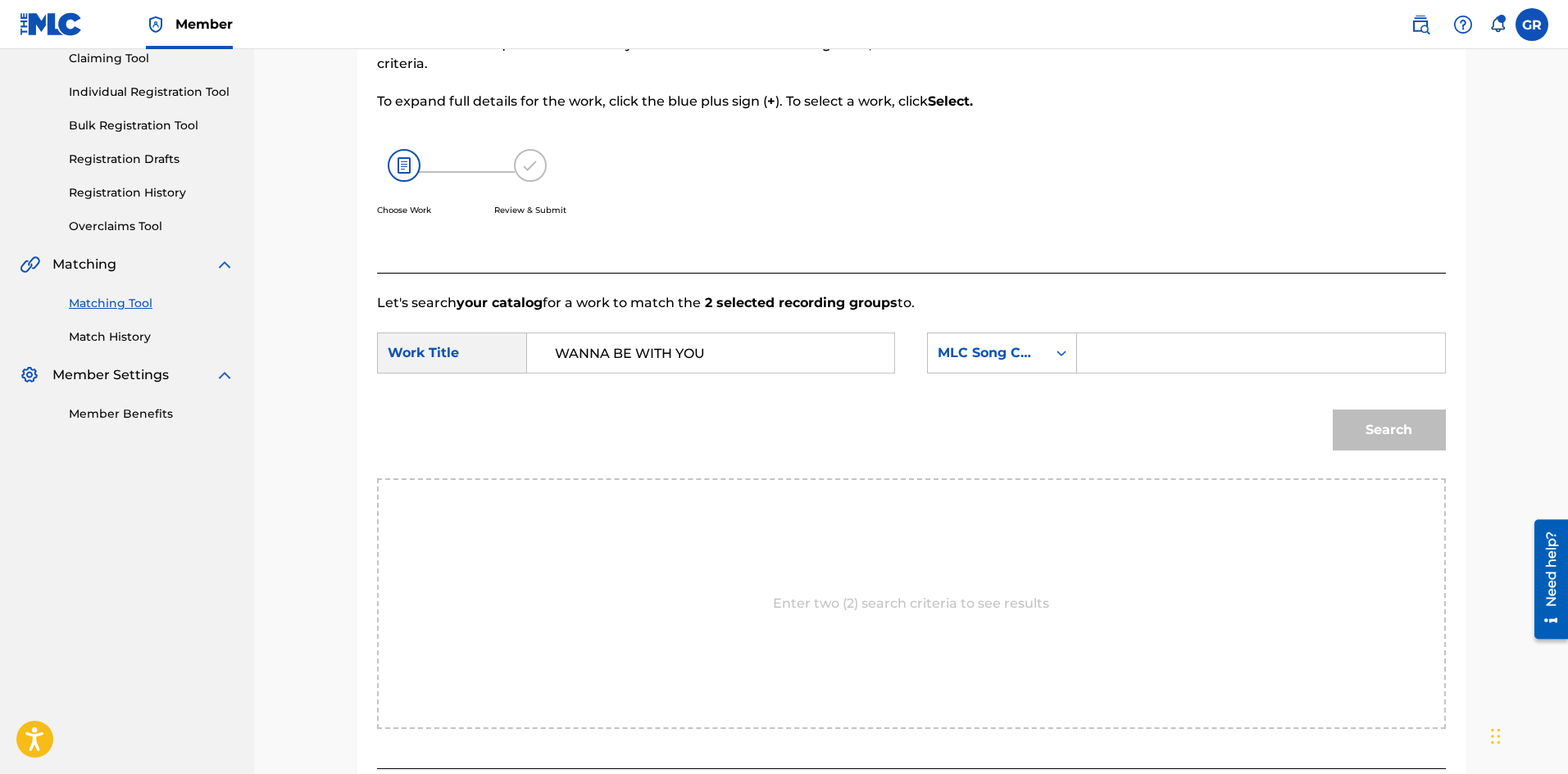
paste input "W509YU"
type input "W509YU"
click at [1374, 432] on button "Search" at bounding box center [1388, 429] width 113 height 41
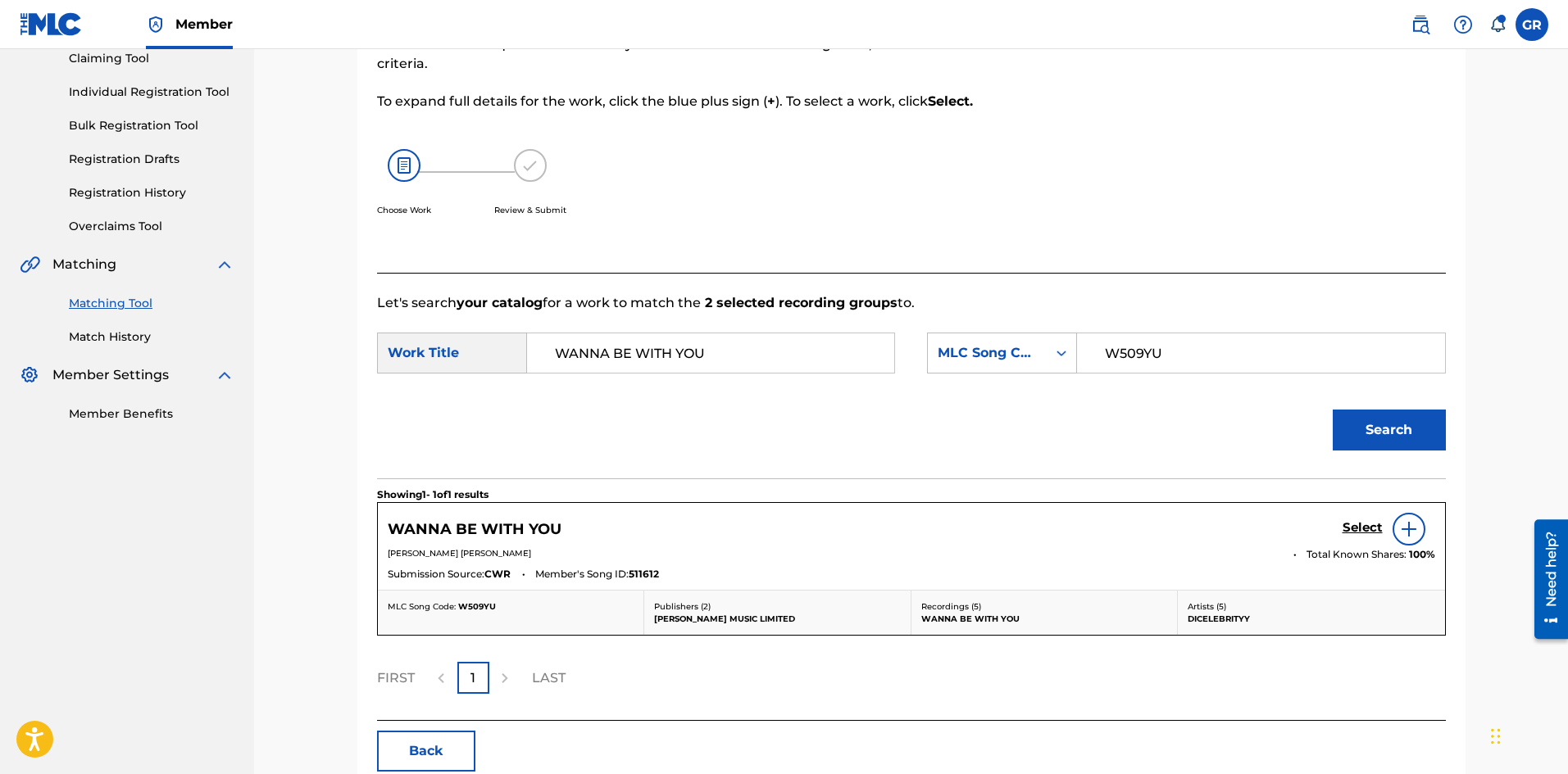
click at [1348, 527] on h5 "Select" at bounding box center [1362, 527] width 40 height 16
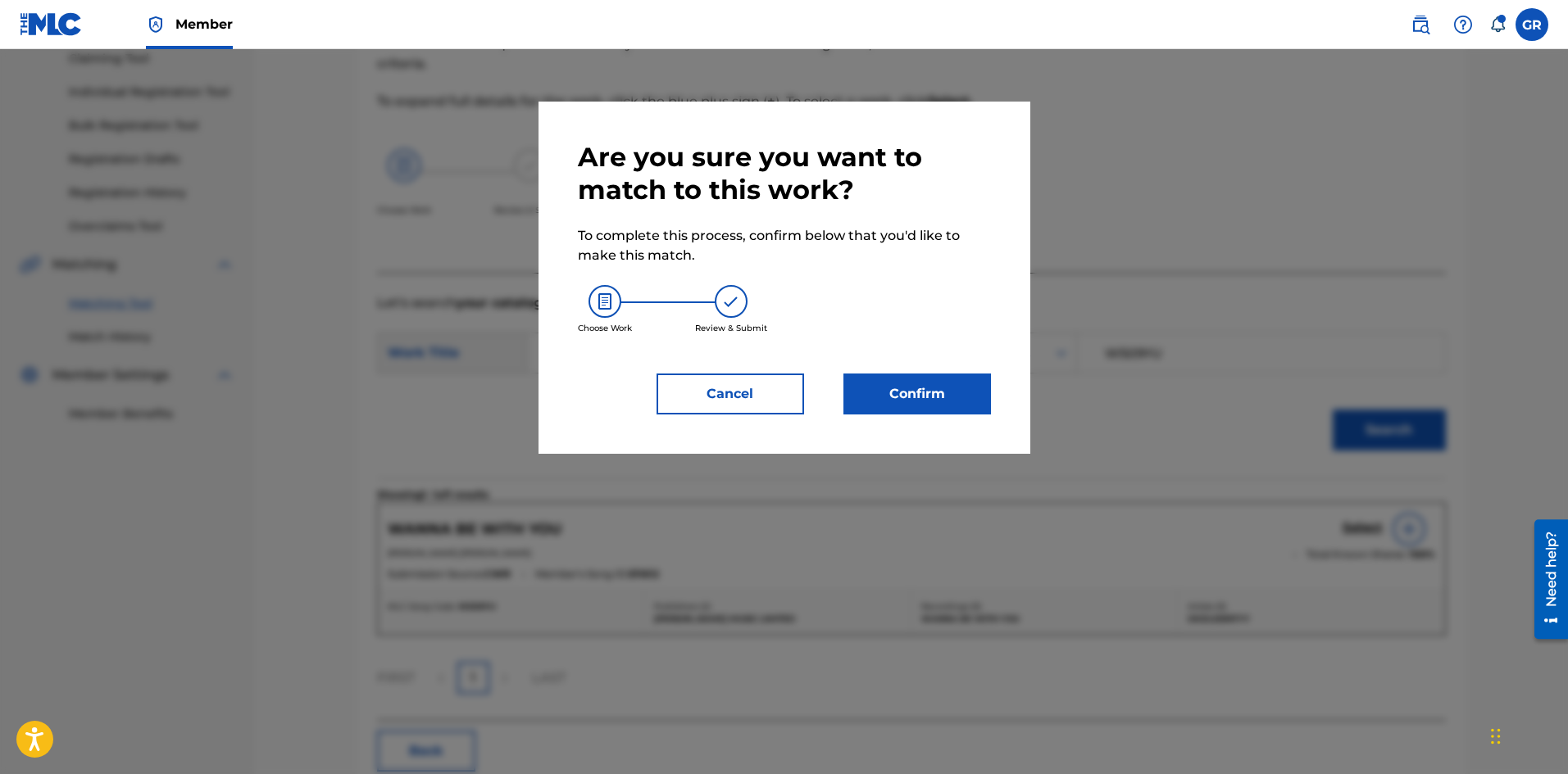
click at [927, 400] on button "Confirm" at bounding box center [917, 393] width 148 height 41
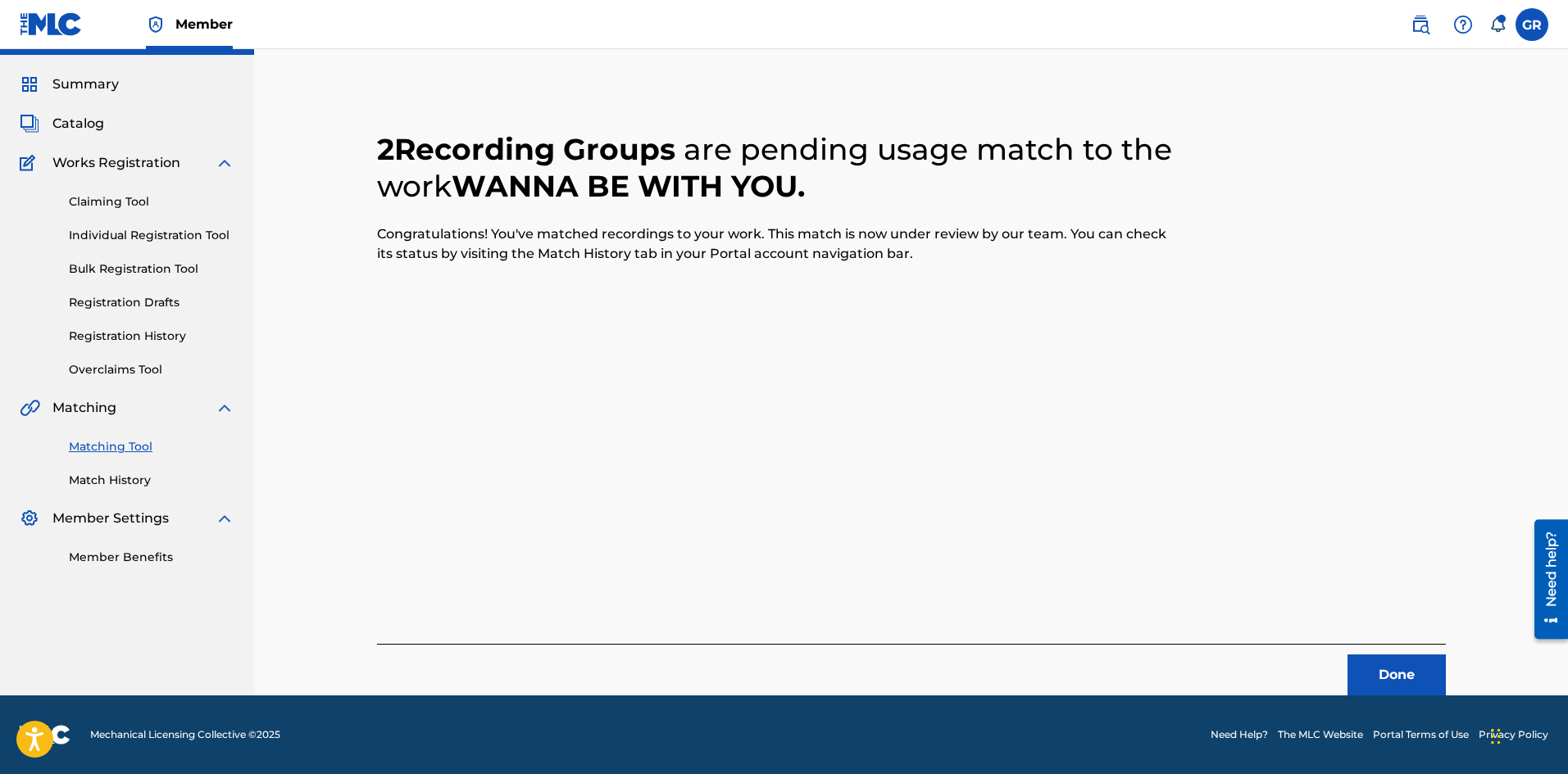
scroll to position [39, 0]
click at [1381, 666] on button "Done" at bounding box center [1396, 674] width 98 height 41
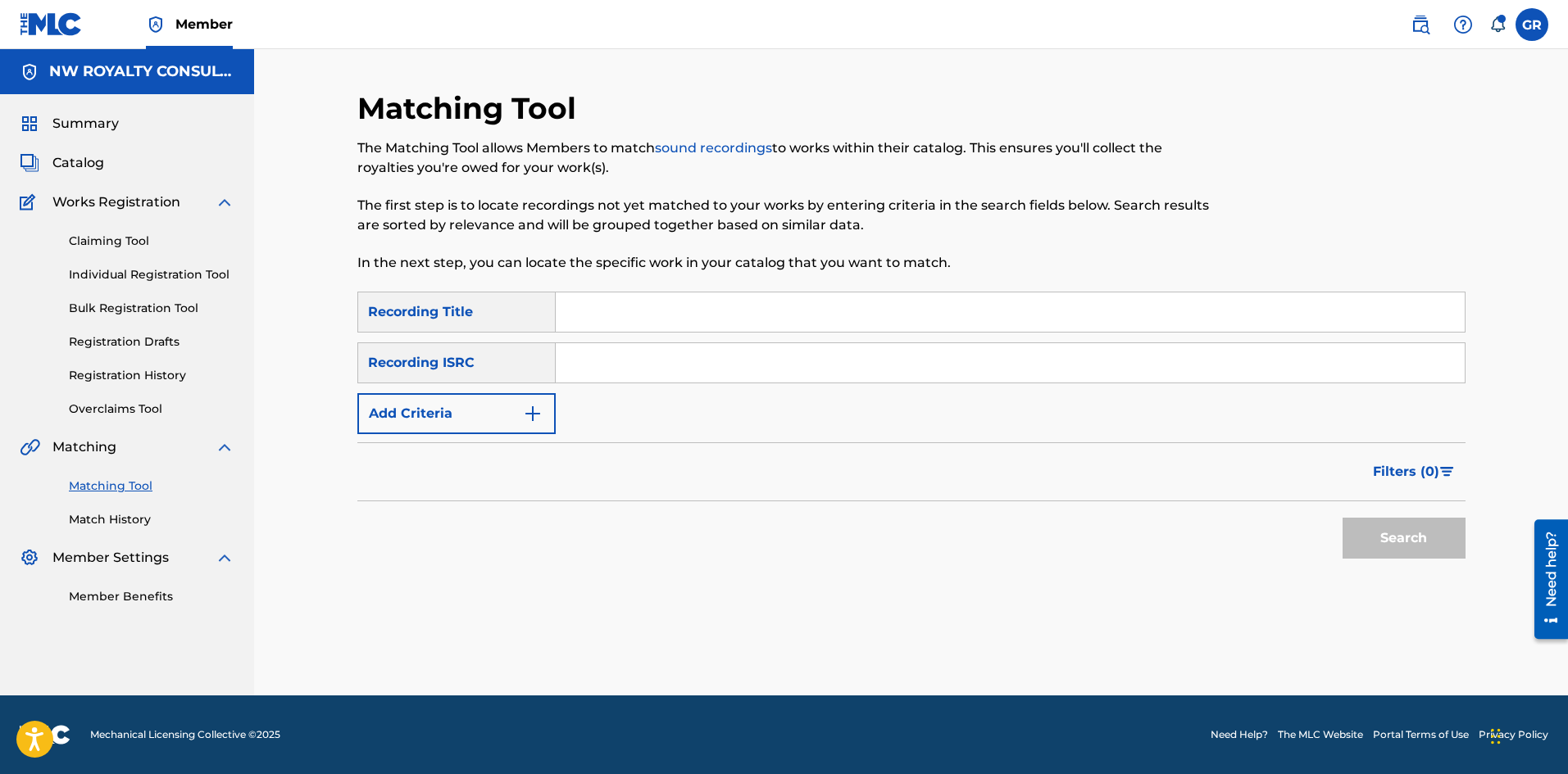
scroll to position [0, 0]
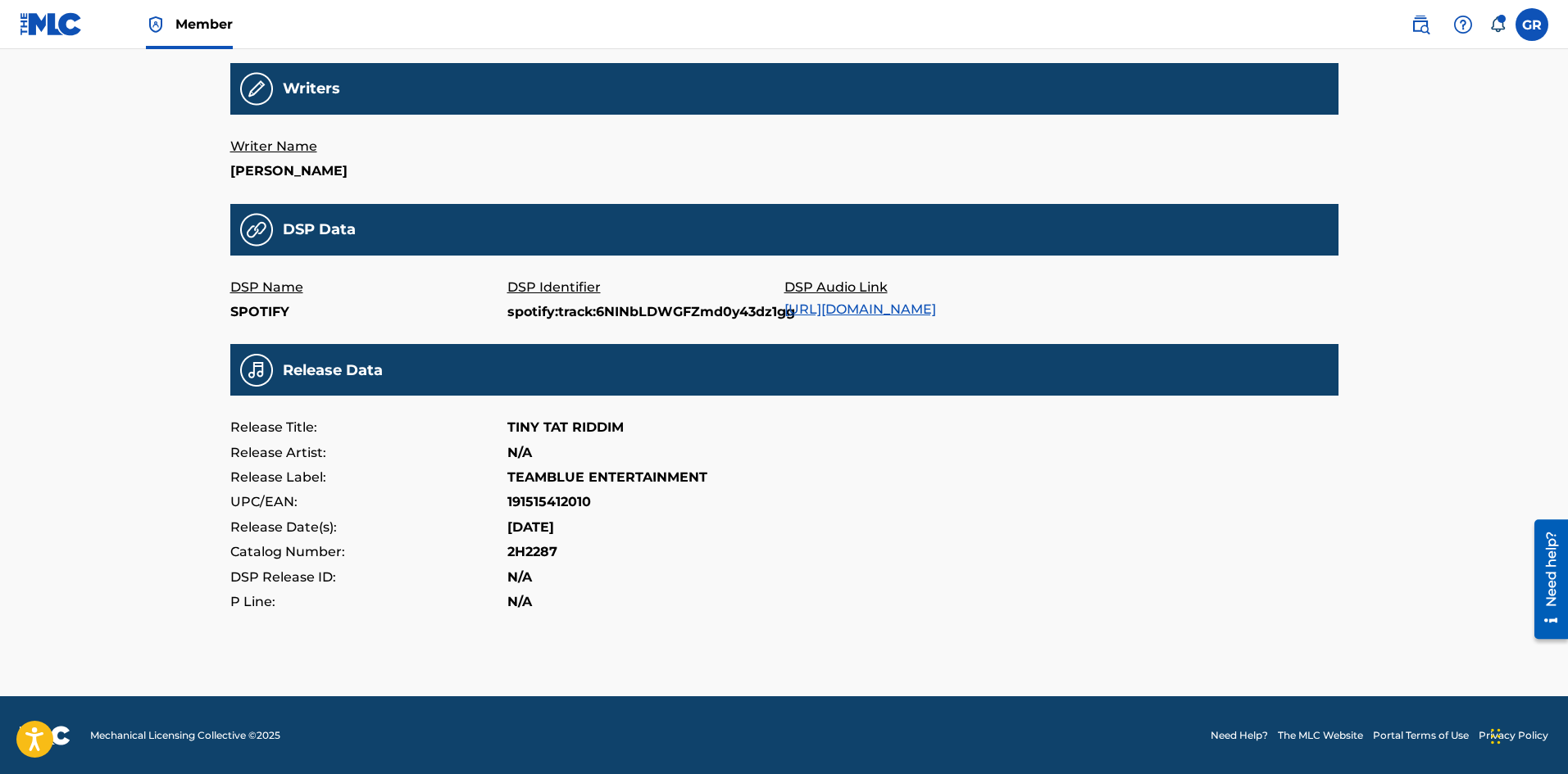
scroll to position [381, 0]
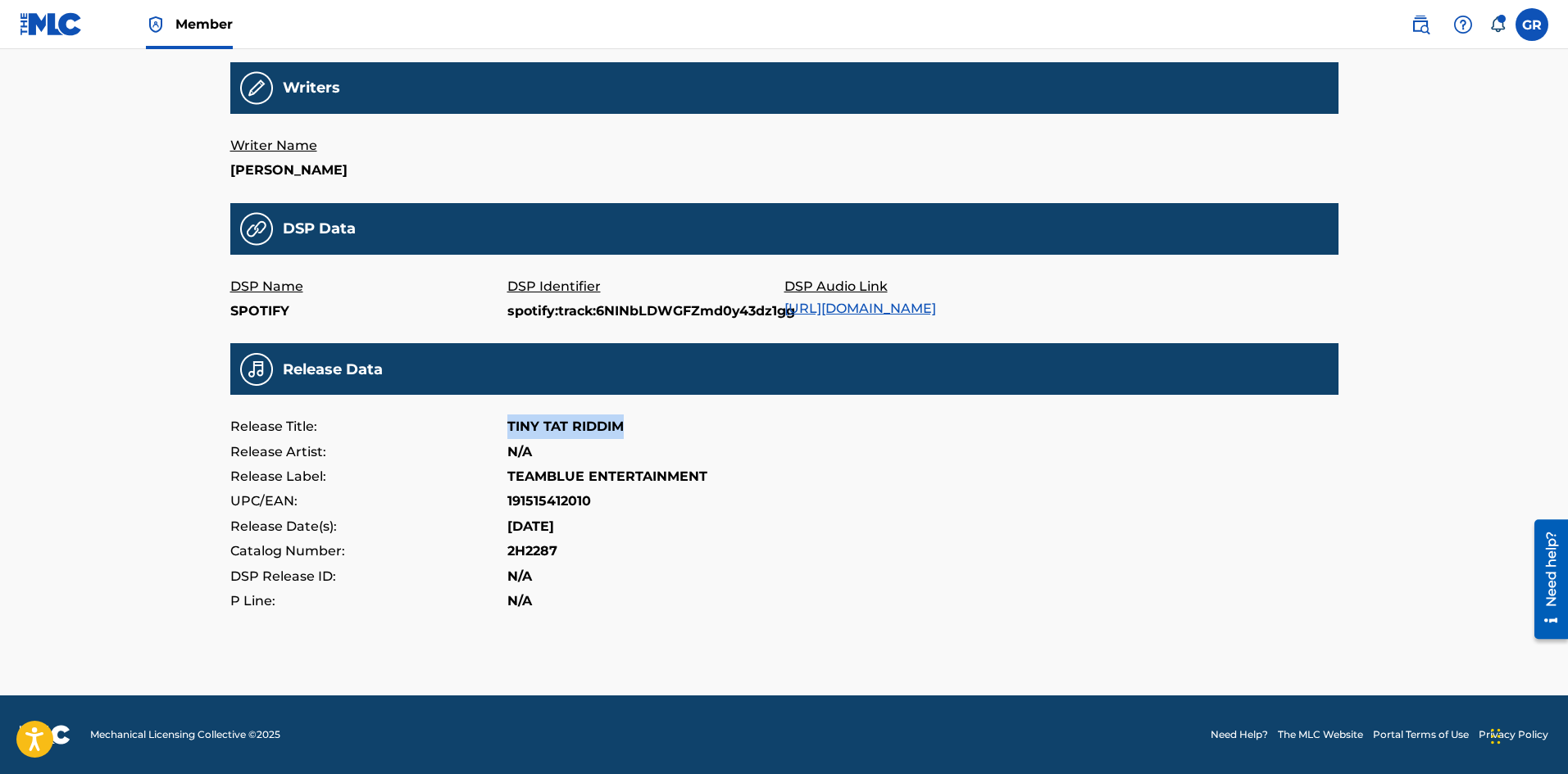
drag, startPoint x: 507, startPoint y: 427, endPoint x: 633, endPoint y: 430, distance: 126.0
click at [633, 430] on div "Release Title: TINY TAT RIDDIM" at bounding box center [784, 426] width 1108 height 24
copy p "TINY TAT RIDDIM"
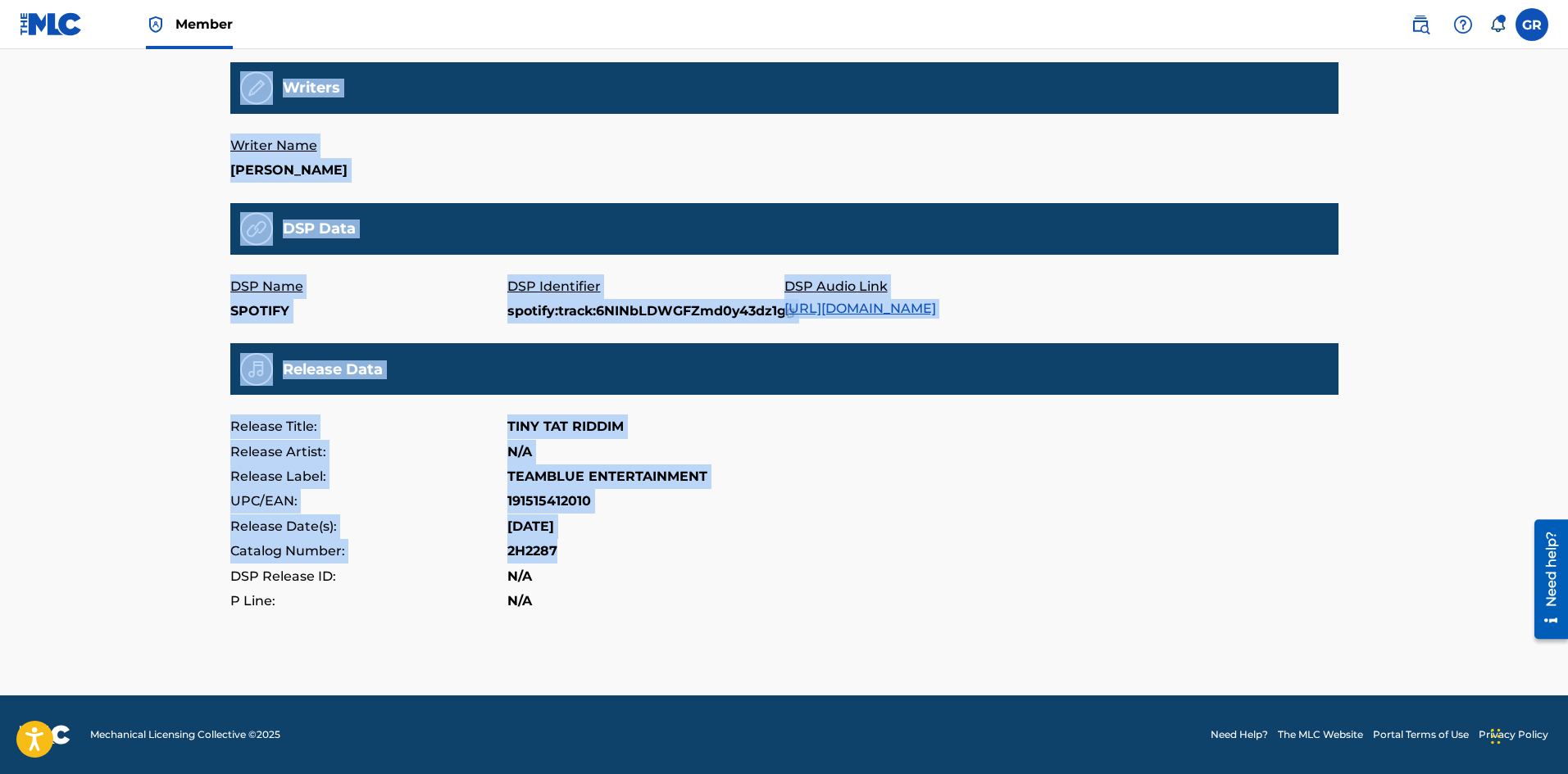
drag, startPoint x: 230, startPoint y: 311, endPoint x: 962, endPoint y: 543, distance: 767.9
click at [962, 543] on main "DASH OUT FIMI All recording data featured below has been provided to The MLC by…" at bounding box center [784, 161] width 1108 height 904
copy main "ISRC: USQY51752462 Recording Title: DASH OUT FIMI Recording Artist: RADIJAH Dur…"
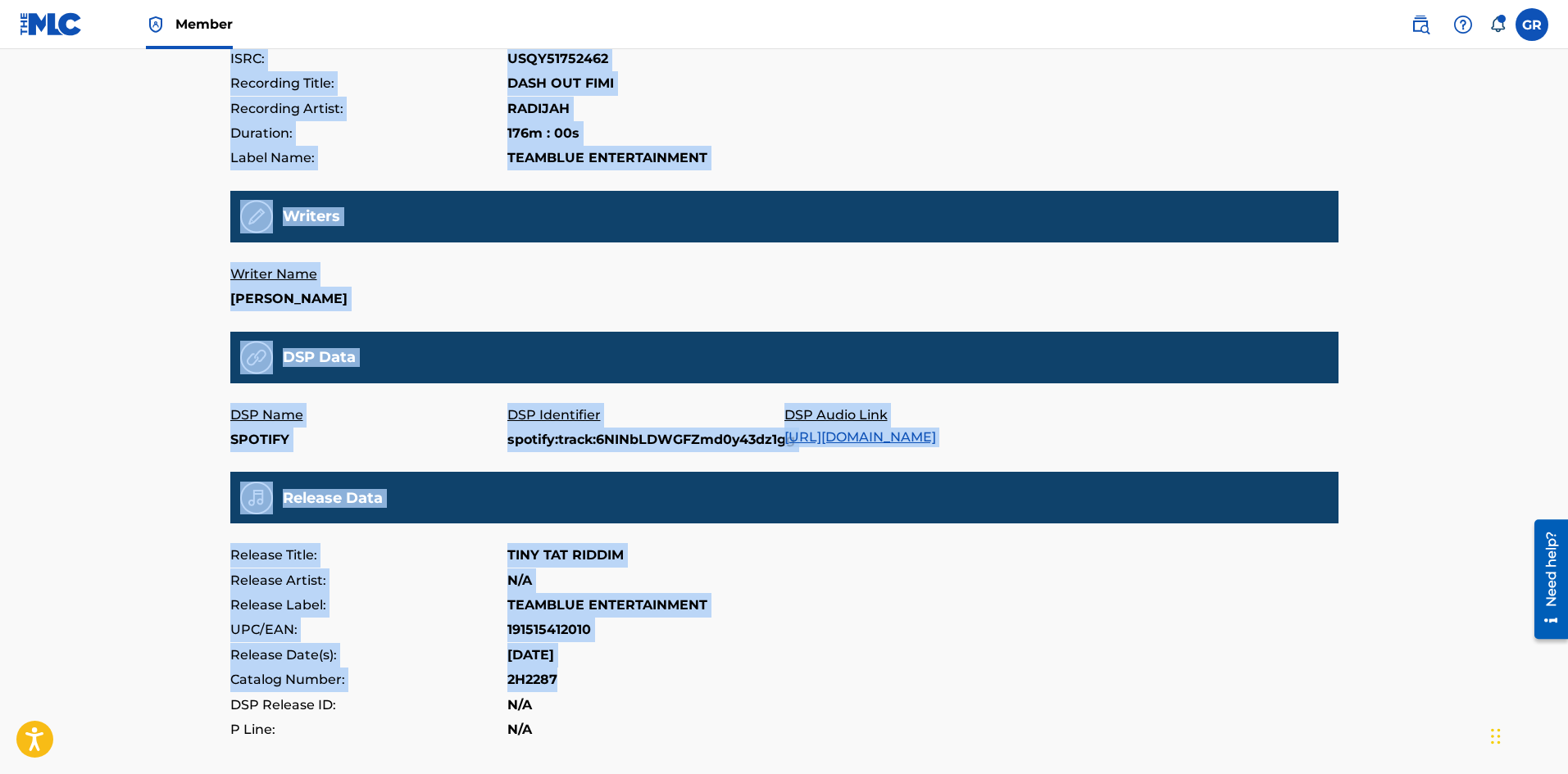
scroll to position [0, 0]
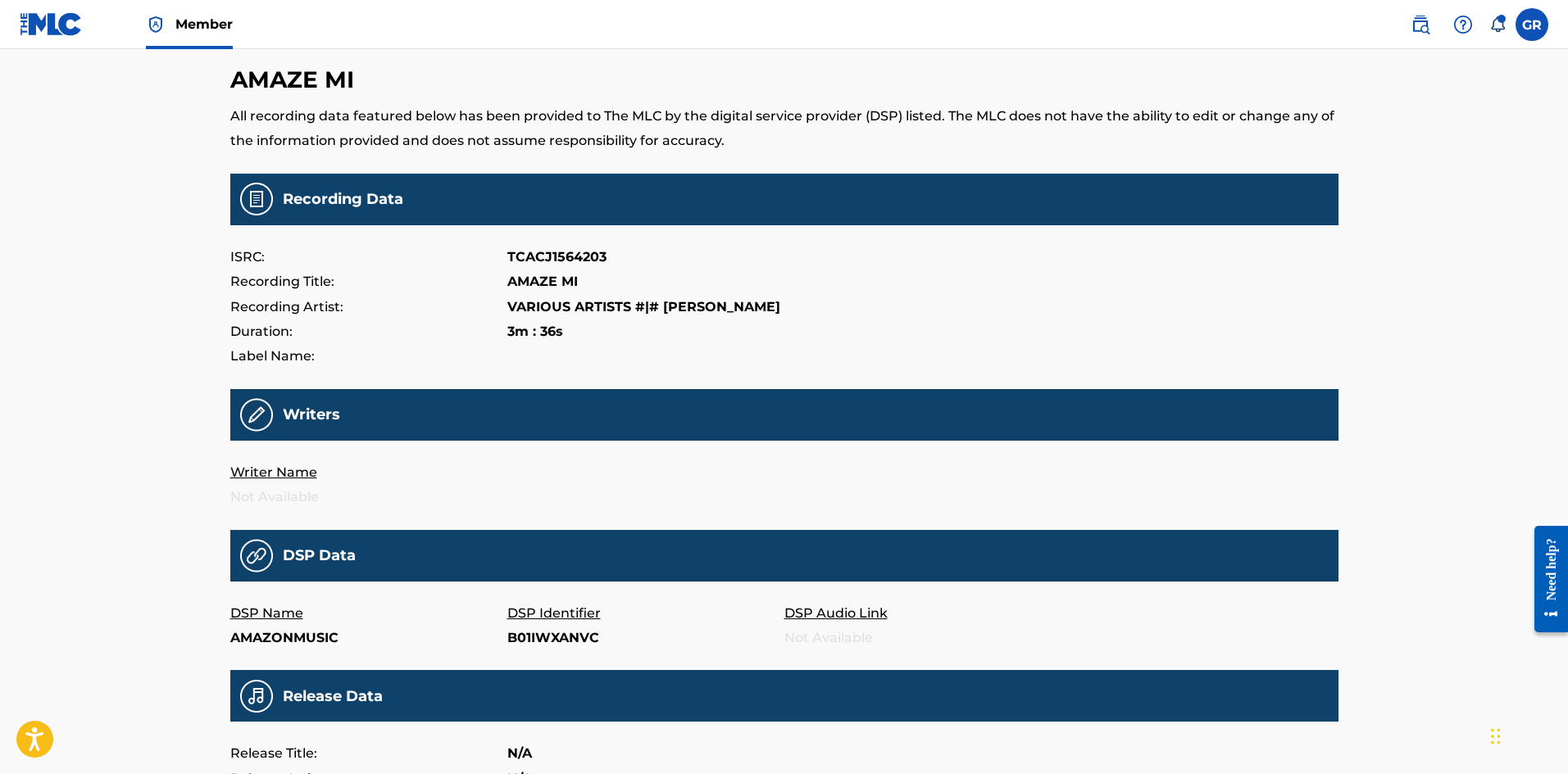
scroll to position [53, 0]
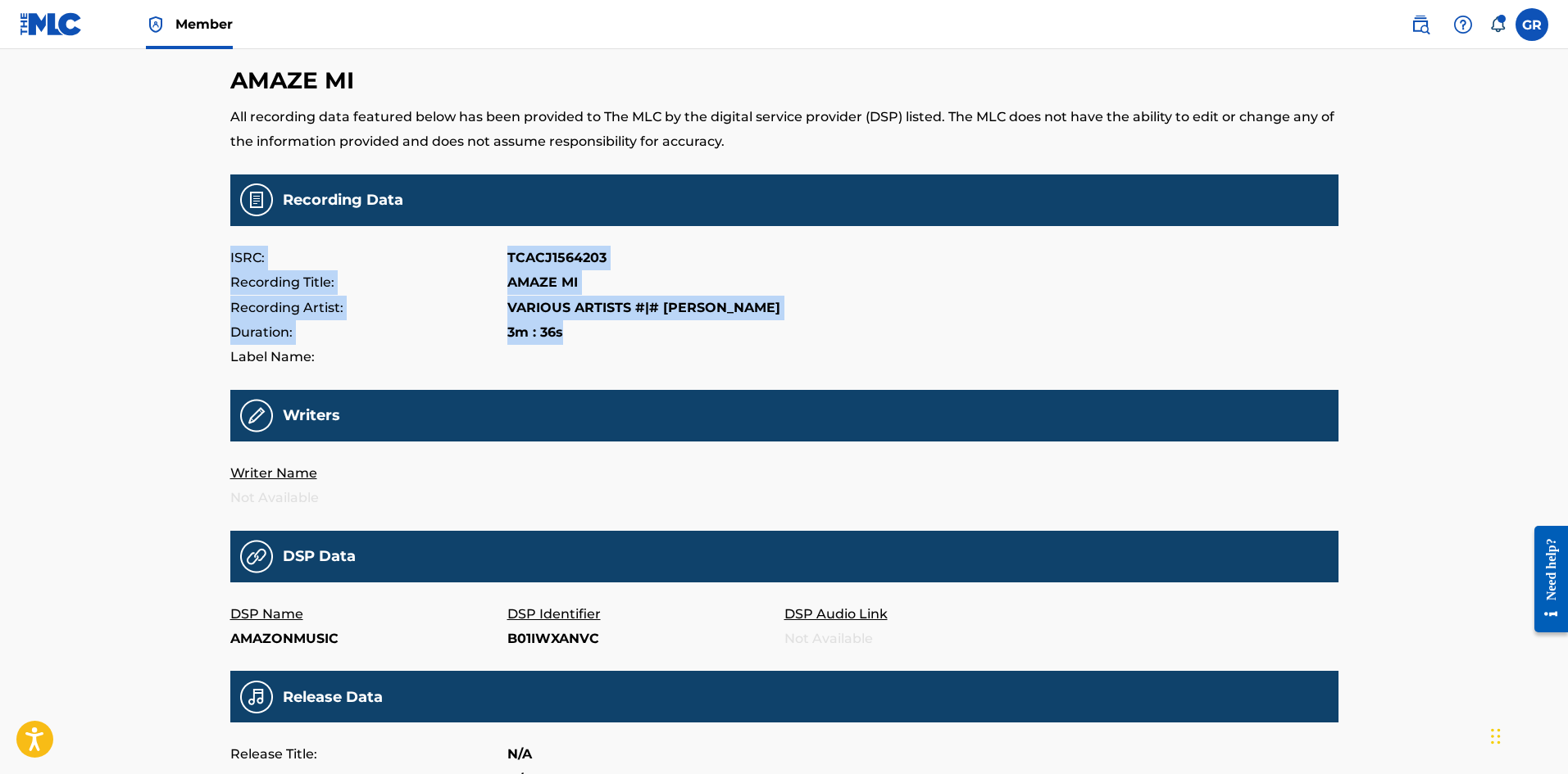
drag, startPoint x: 228, startPoint y: 257, endPoint x: 654, endPoint y: 336, distance: 433.3
click at [654, 336] on div "AMAZE MI All recording data featured below has been provided to The MLC by the …" at bounding box center [784, 505] width 1148 height 1036
click at [204, 291] on div "Member GR GR [PERSON_NAME] [EMAIL_ADDRESS][DOMAIN_NAME] Notification Preference…" at bounding box center [784, 524] width 1568 height 1155
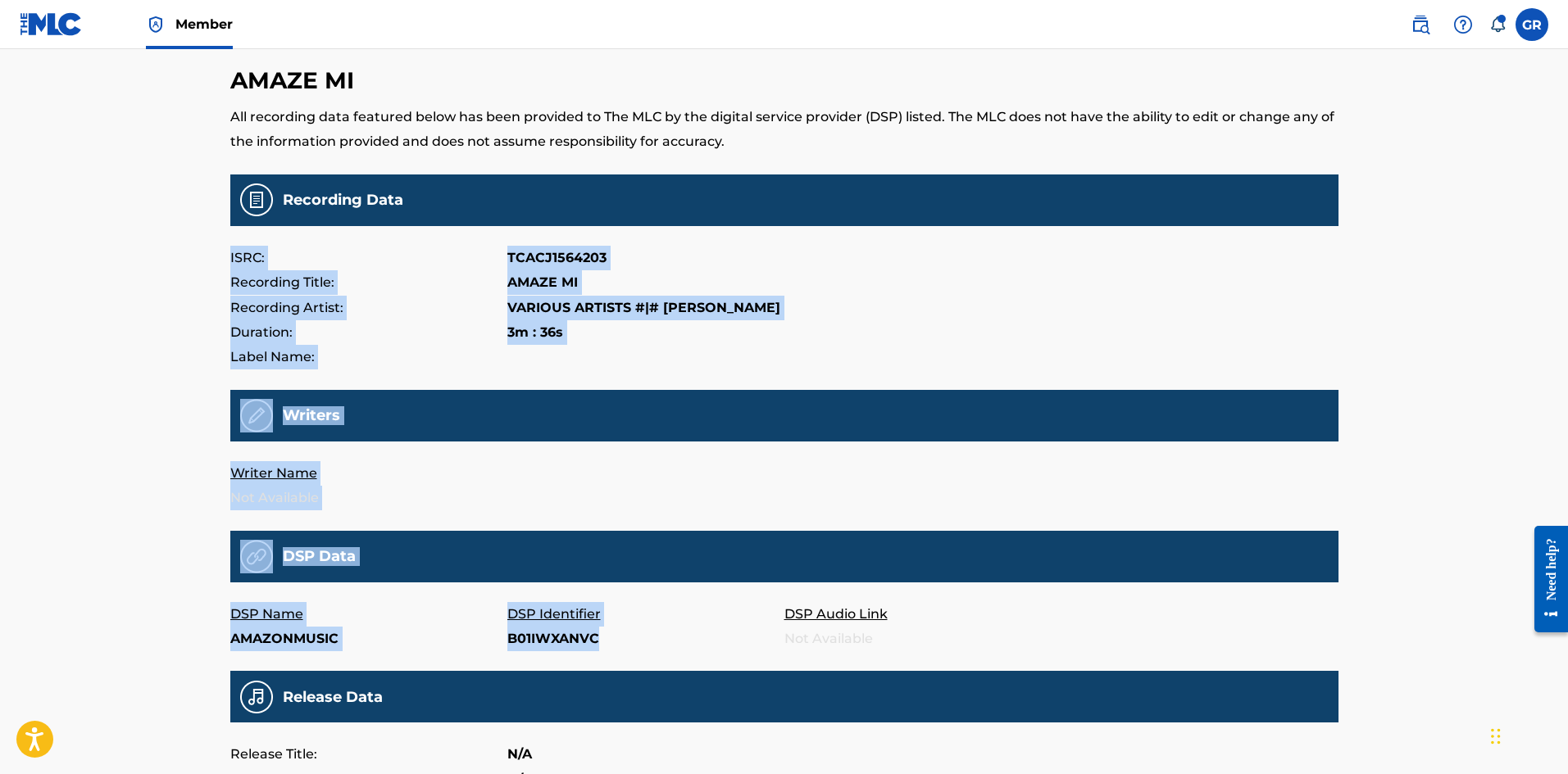
drag, startPoint x: 225, startPoint y: 254, endPoint x: 700, endPoint y: 620, distance: 599.7
click at [728, 637] on div "AMAZE MI All recording data featured below has been provided to The MLC by the …" at bounding box center [784, 505] width 1148 height 1036
copy main "ISRC: TCACJ1564203 Recording Title: AMAZE MI Recording Artist: VARIOUS ARTISTS …"
